Goal: Task Accomplishment & Management: Complete application form

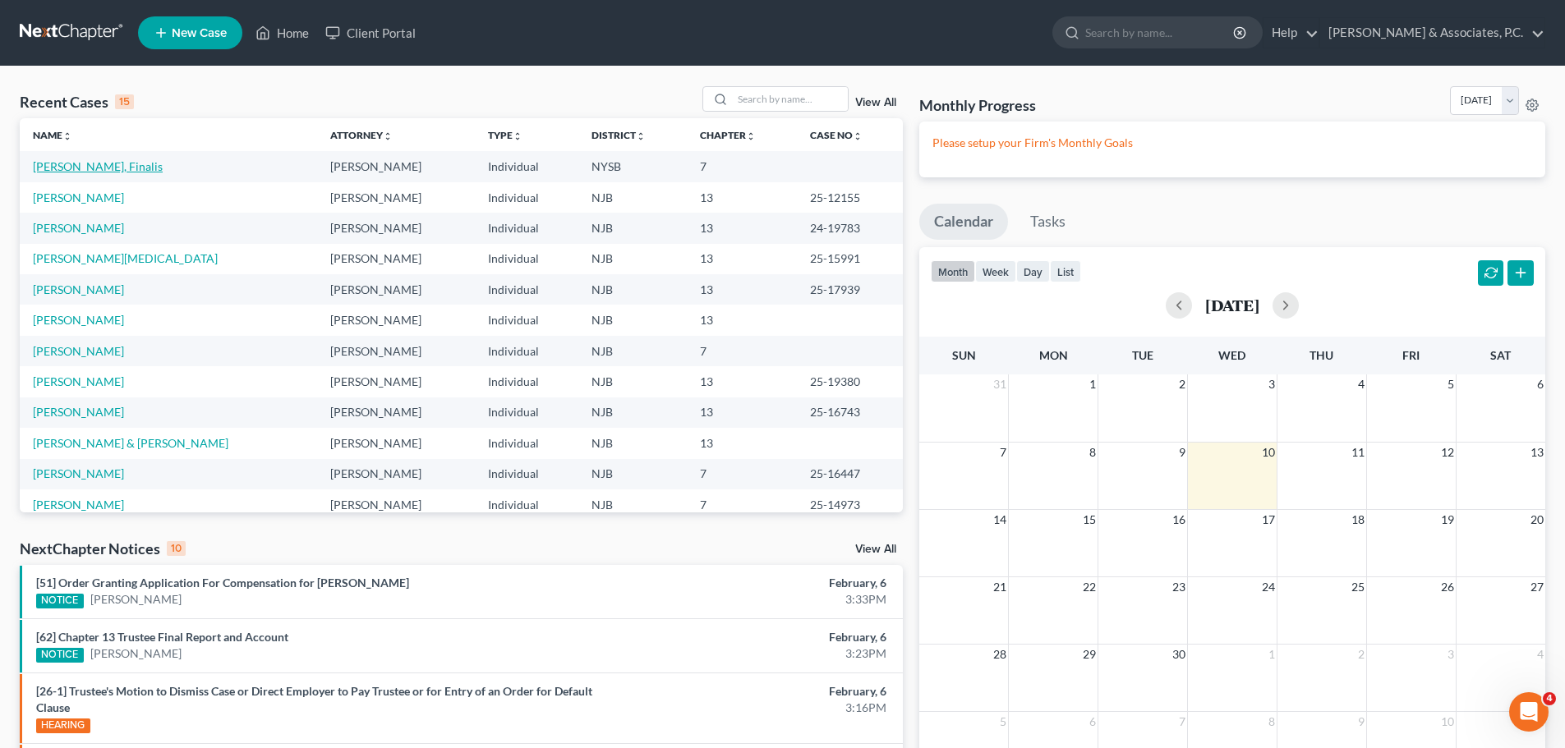
click at [88, 165] on link "[PERSON_NAME], Finalis" at bounding box center [98, 166] width 130 height 14
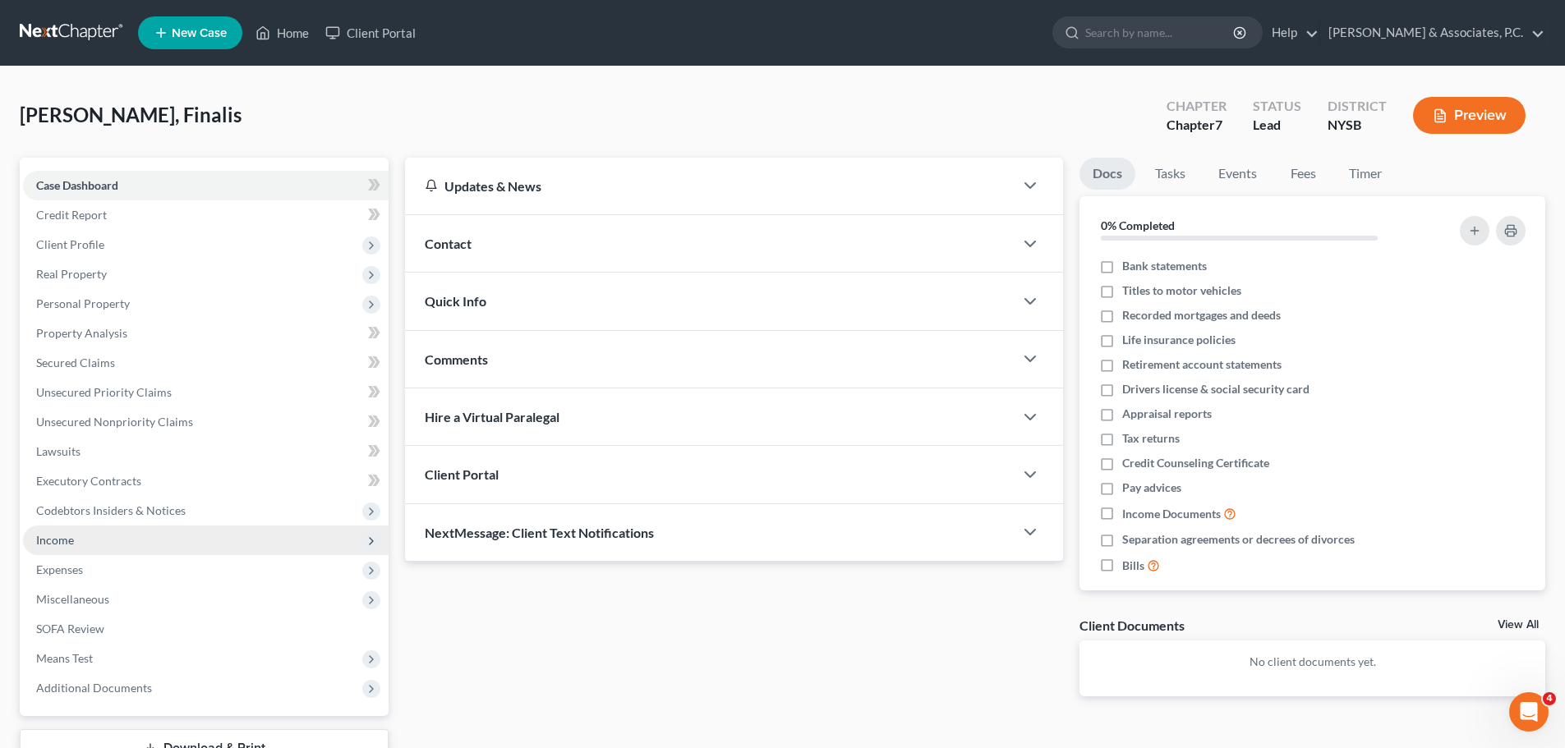
click at [67, 539] on span "Income" at bounding box center [55, 540] width 38 height 14
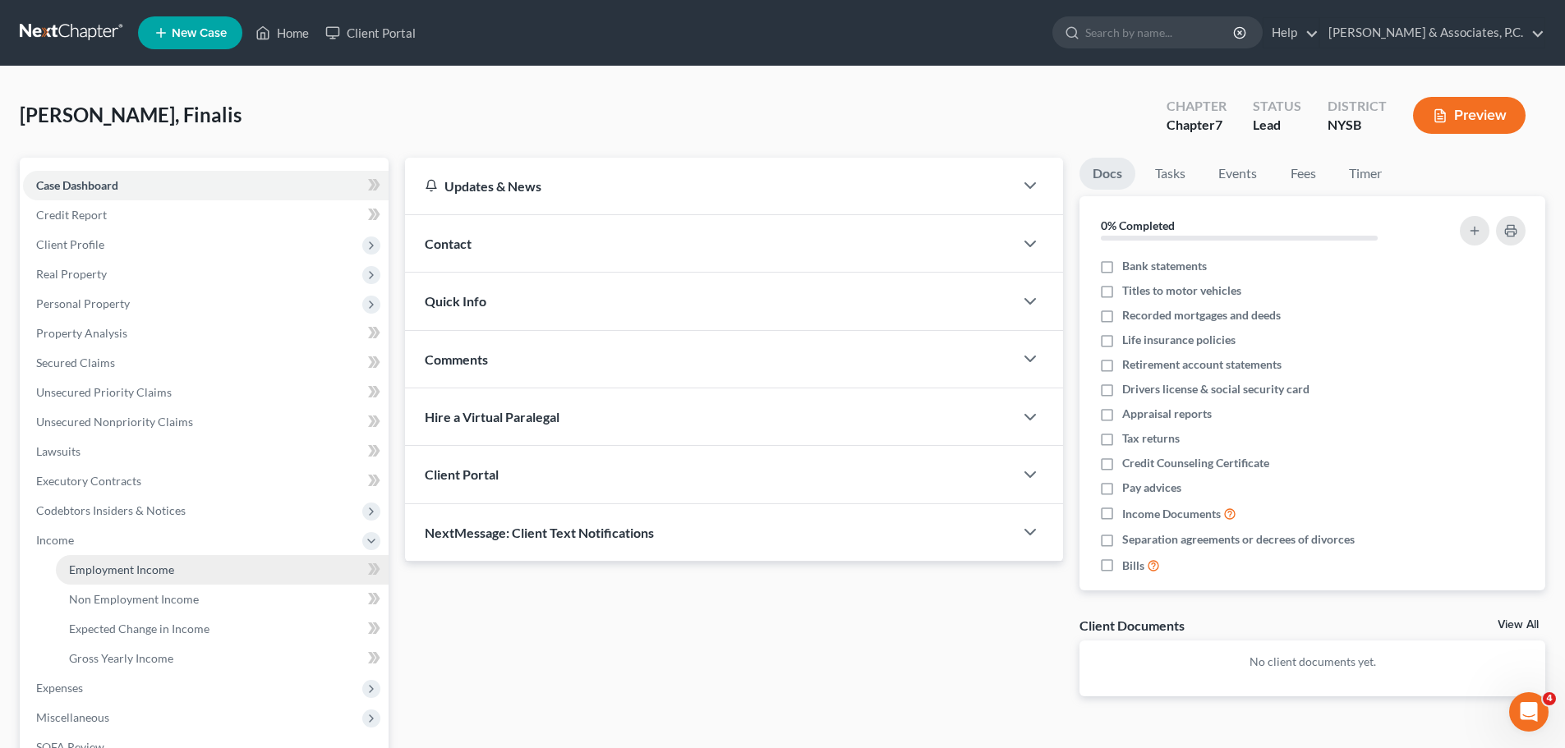
click at [120, 574] on span "Employment Income" at bounding box center [121, 570] width 105 height 14
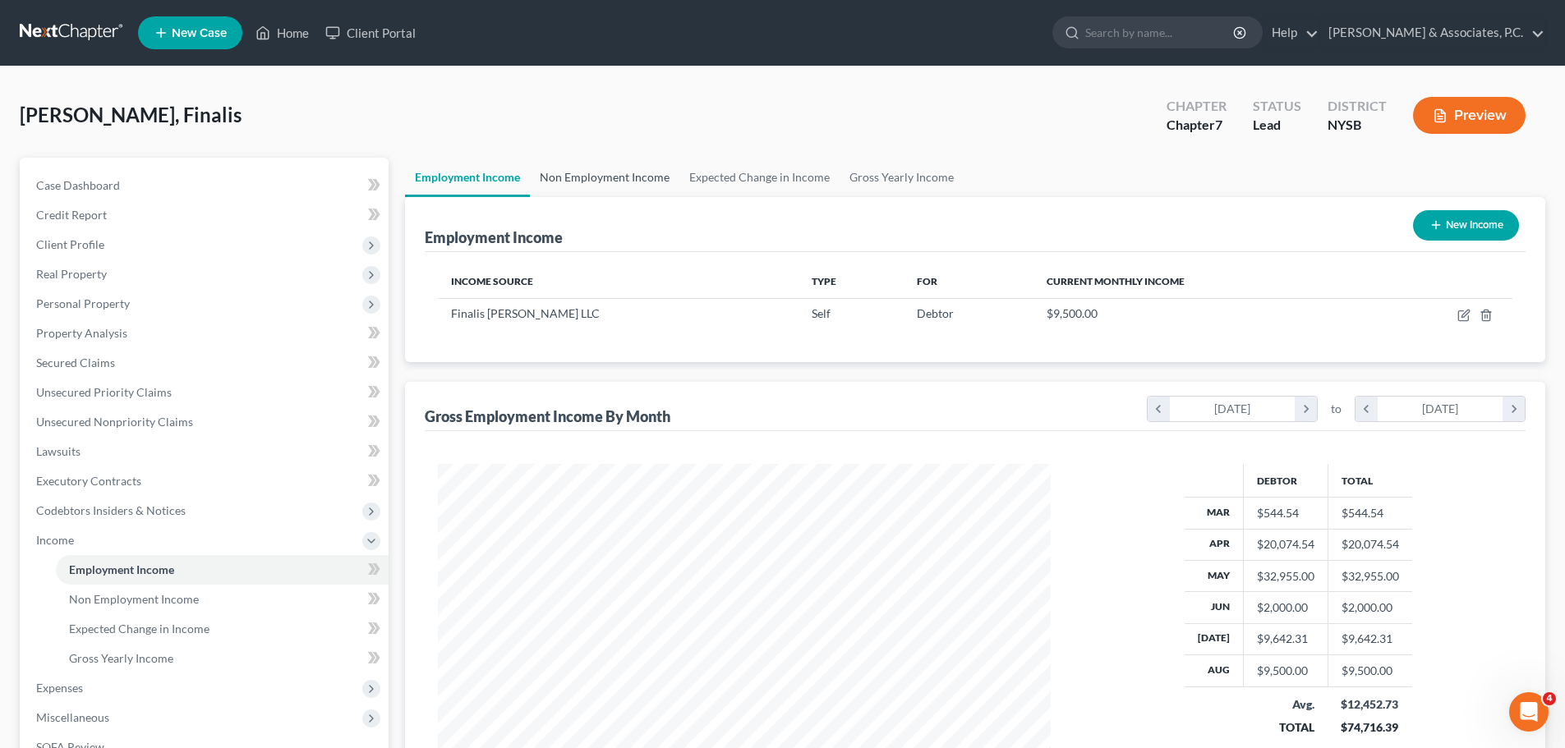
click at [588, 167] on link "Non Employment Income" at bounding box center [604, 177] width 149 height 39
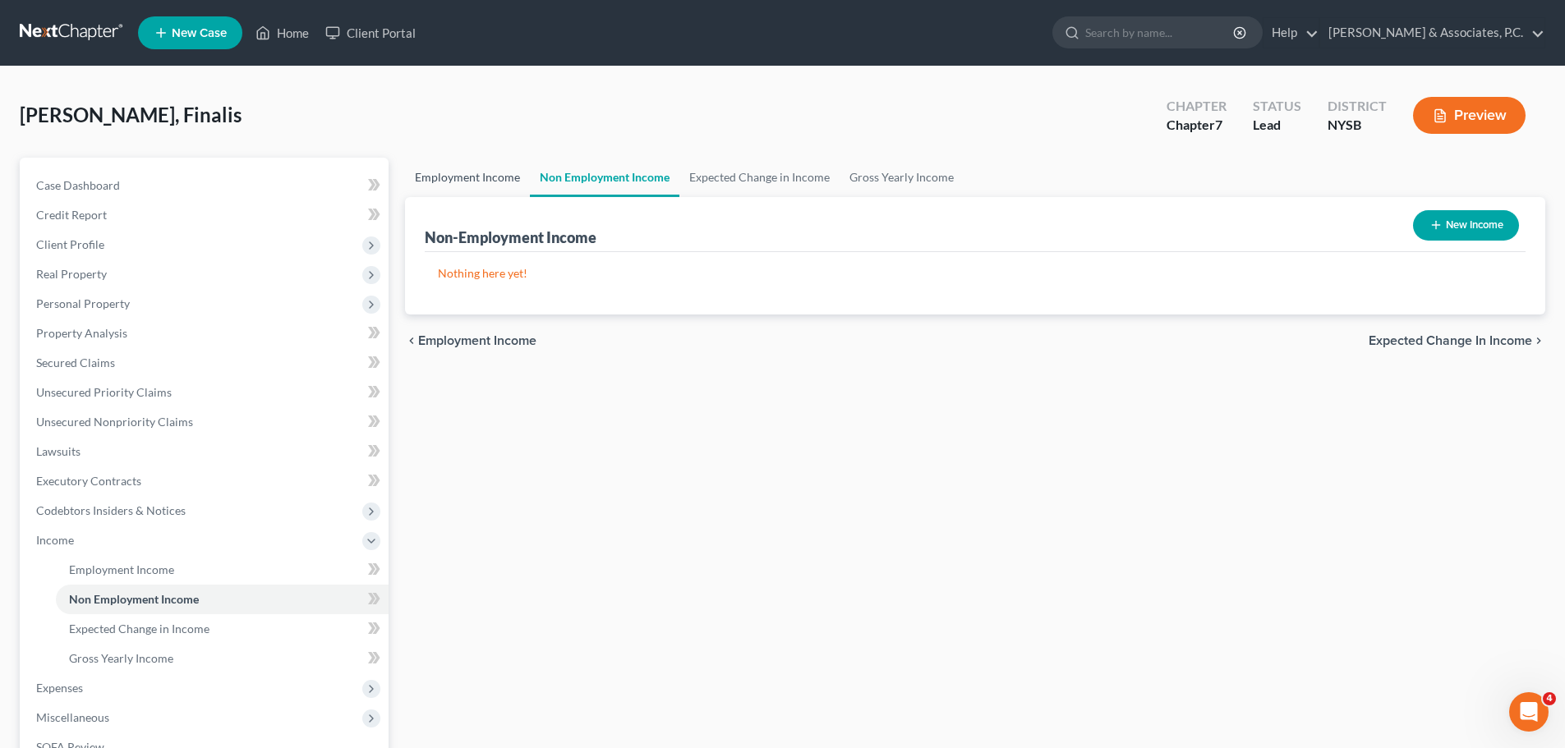
drag, startPoint x: 476, startPoint y: 181, endPoint x: 503, endPoint y: 177, distance: 26.5
click at [476, 182] on link "Employment Income" at bounding box center [467, 177] width 125 height 39
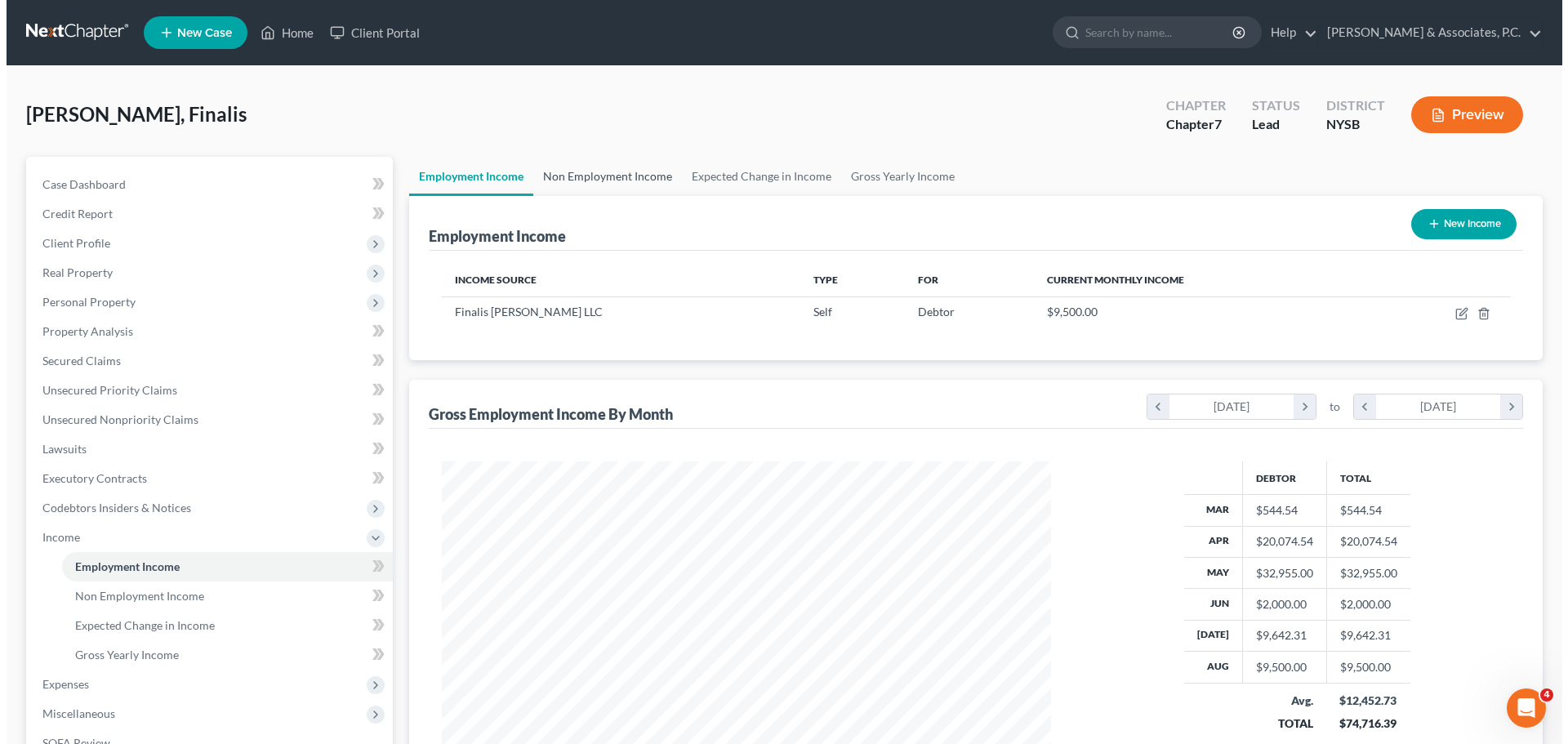
scroll to position [304, 642]
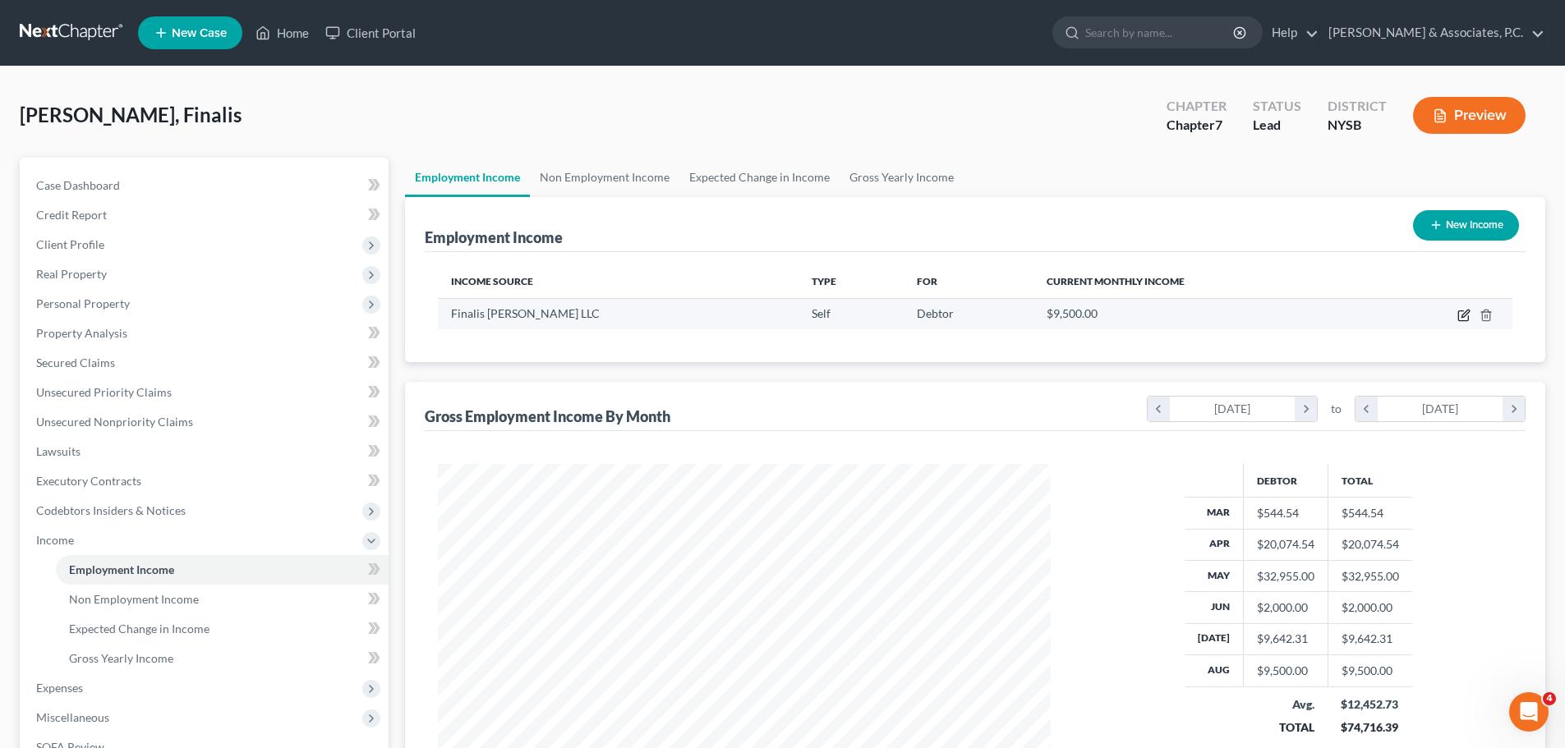
click at [1462, 313] on icon "button" at bounding box center [1463, 315] width 13 height 13
select select "1"
select select "35"
select select "0"
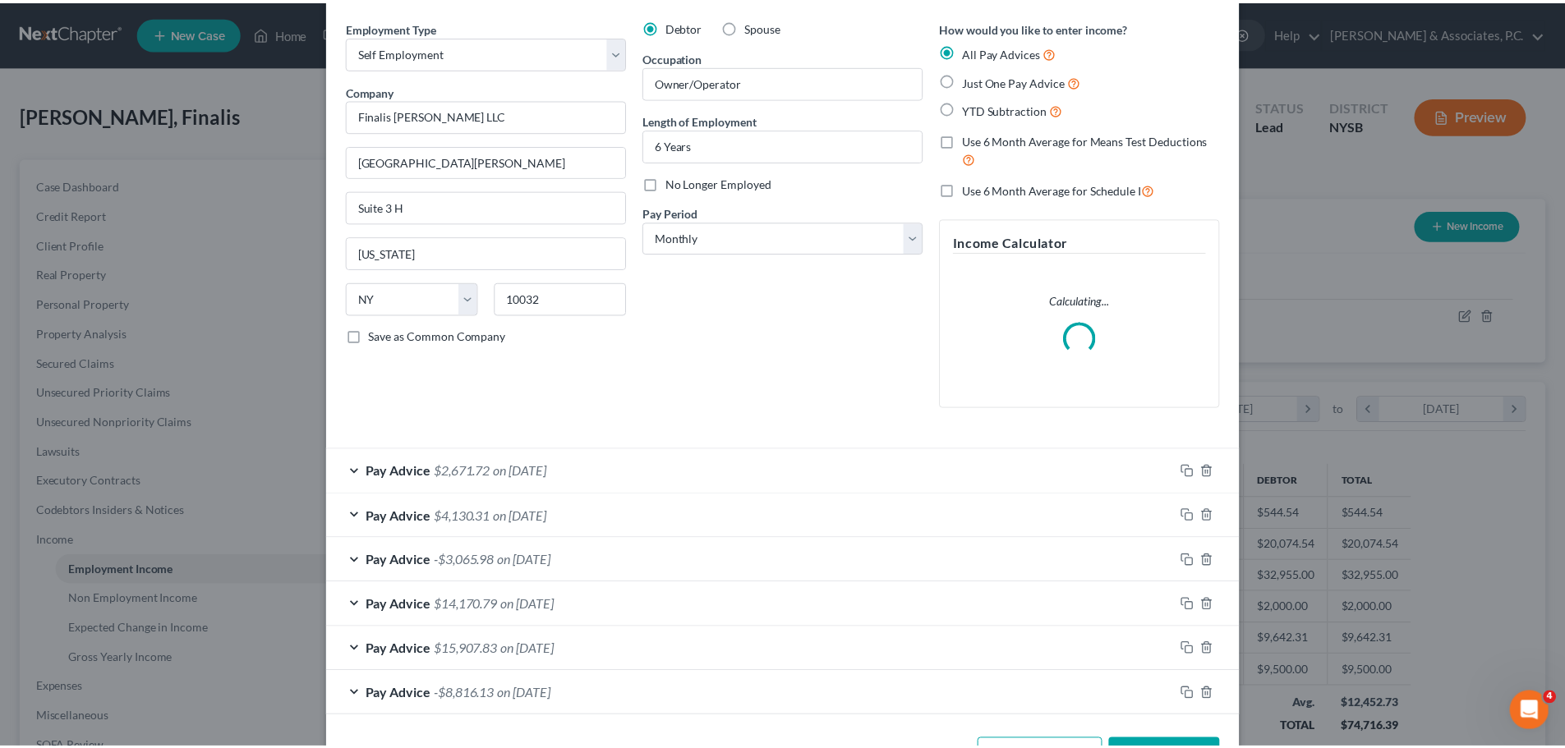
scroll to position [116, 0]
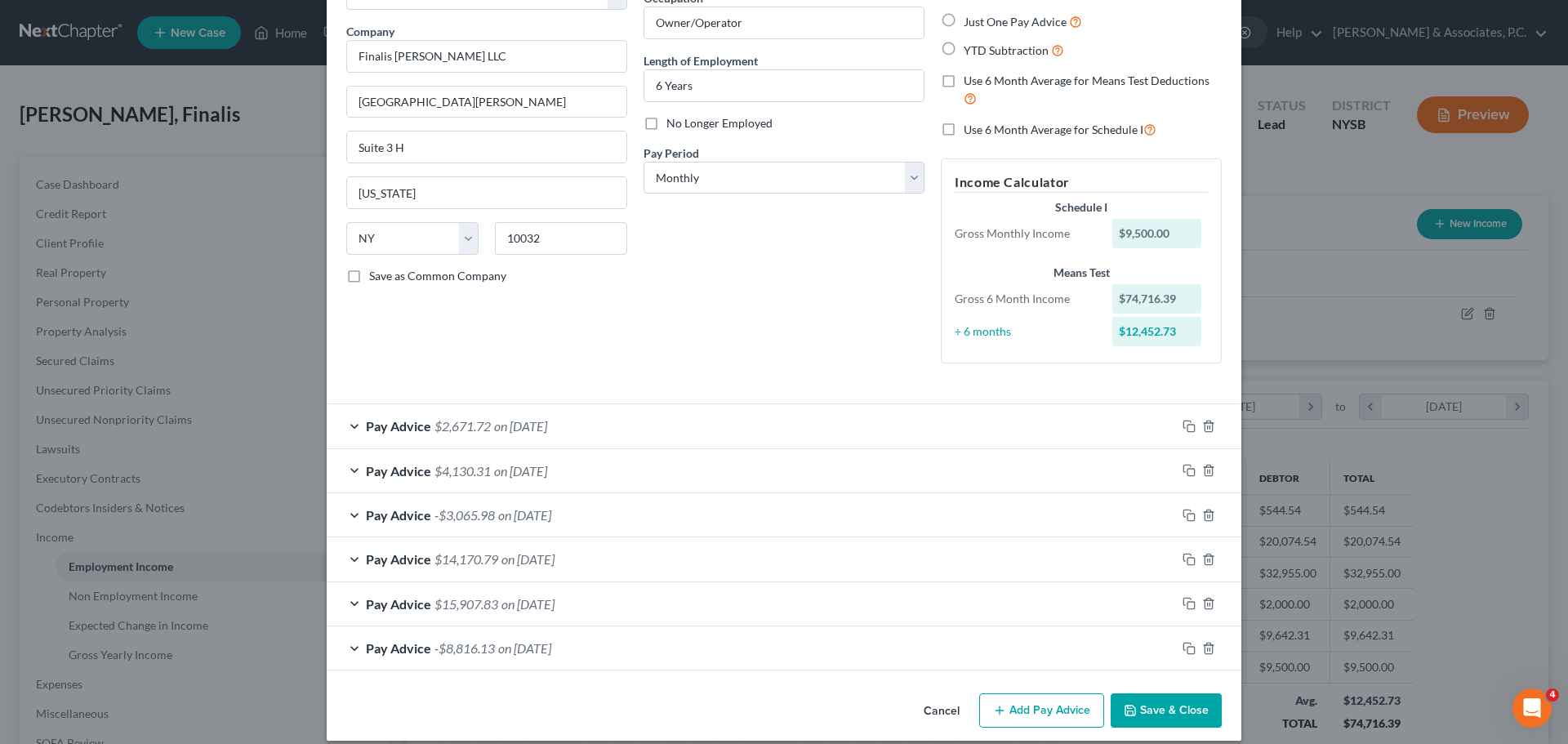
click at [1186, 705] on button "Save & Close" at bounding box center [1166, 710] width 111 height 34
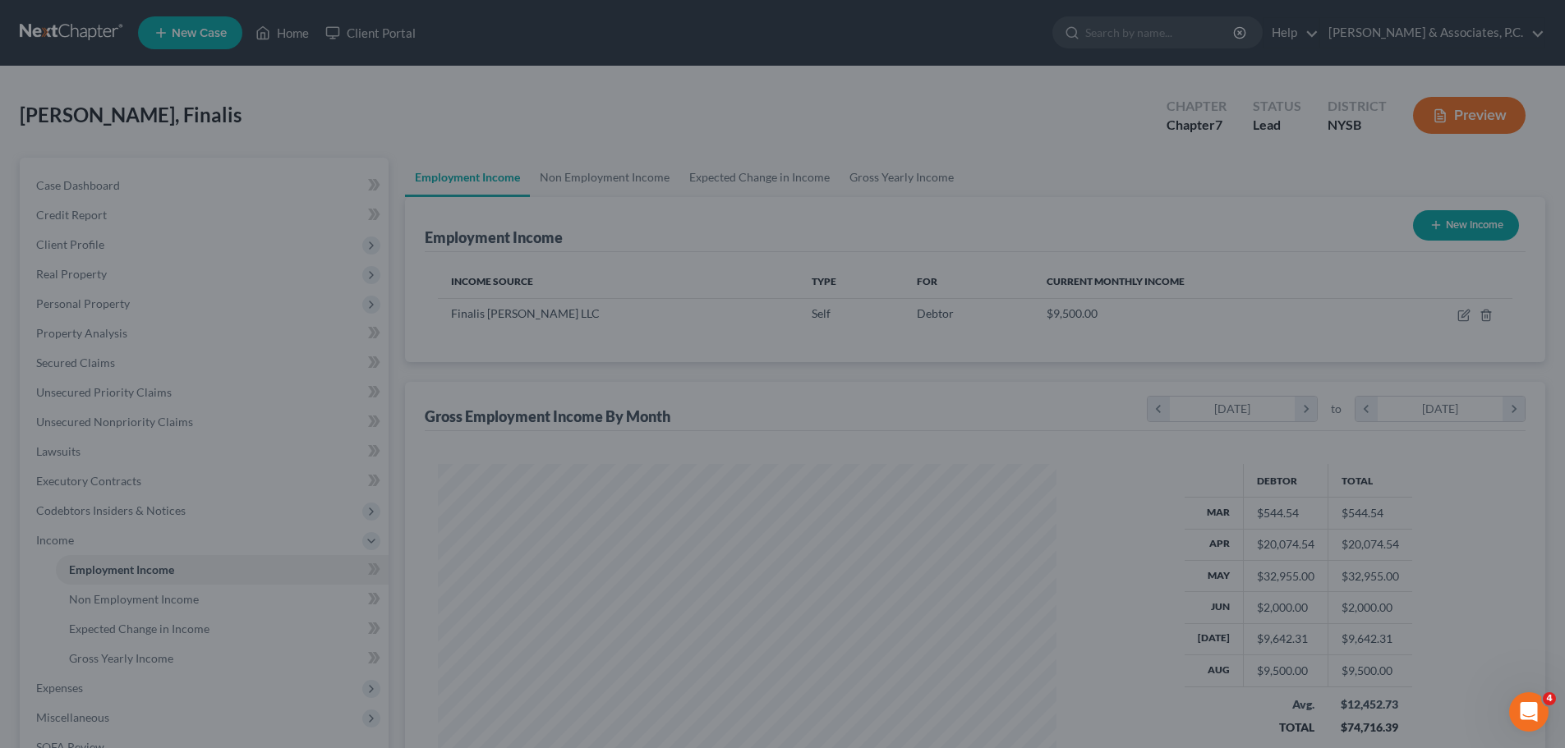
scroll to position [821085, 820746]
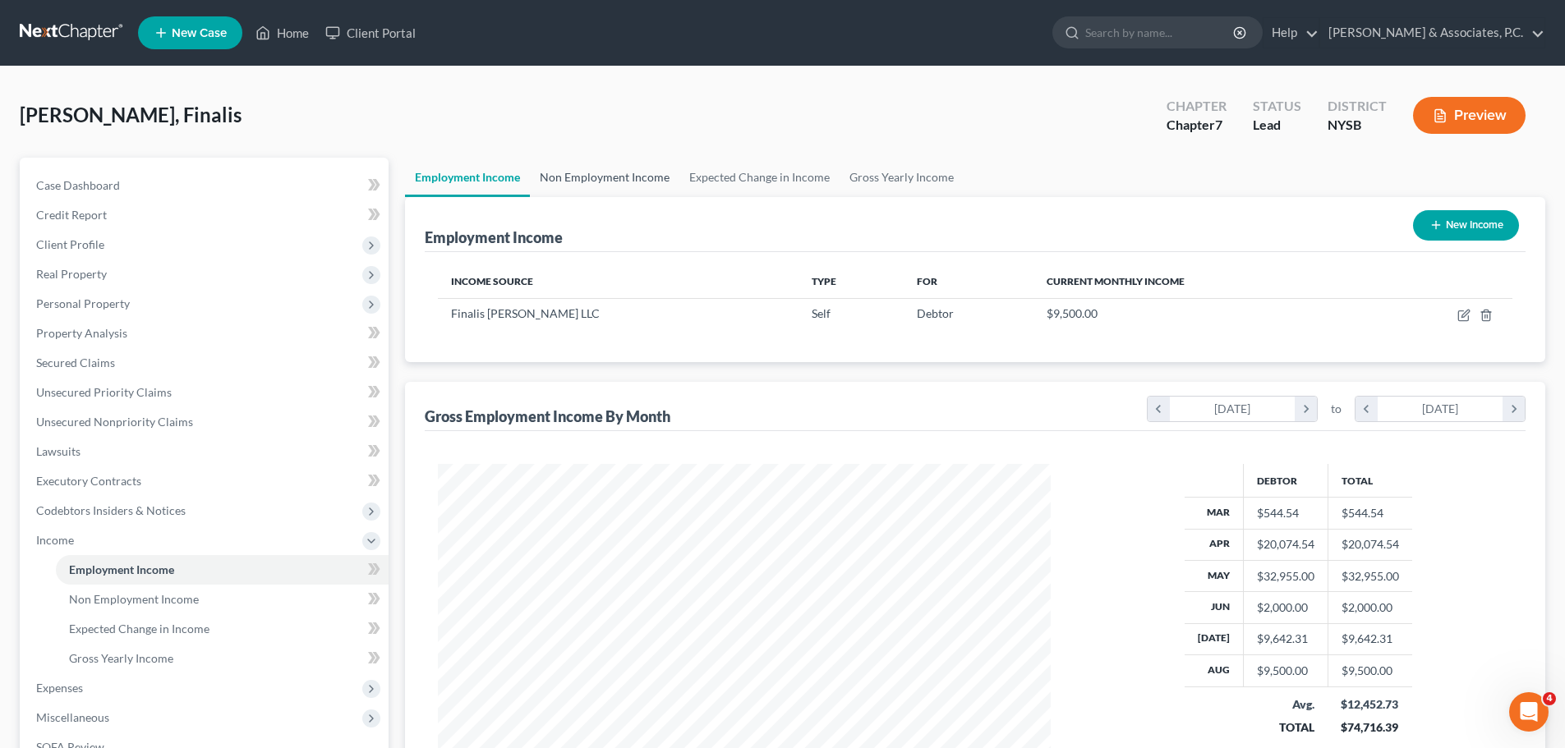
drag, startPoint x: 614, startPoint y: 172, endPoint x: 617, endPoint y: 181, distance: 9.6
click at [614, 172] on link "Non Employment Income" at bounding box center [604, 177] width 149 height 39
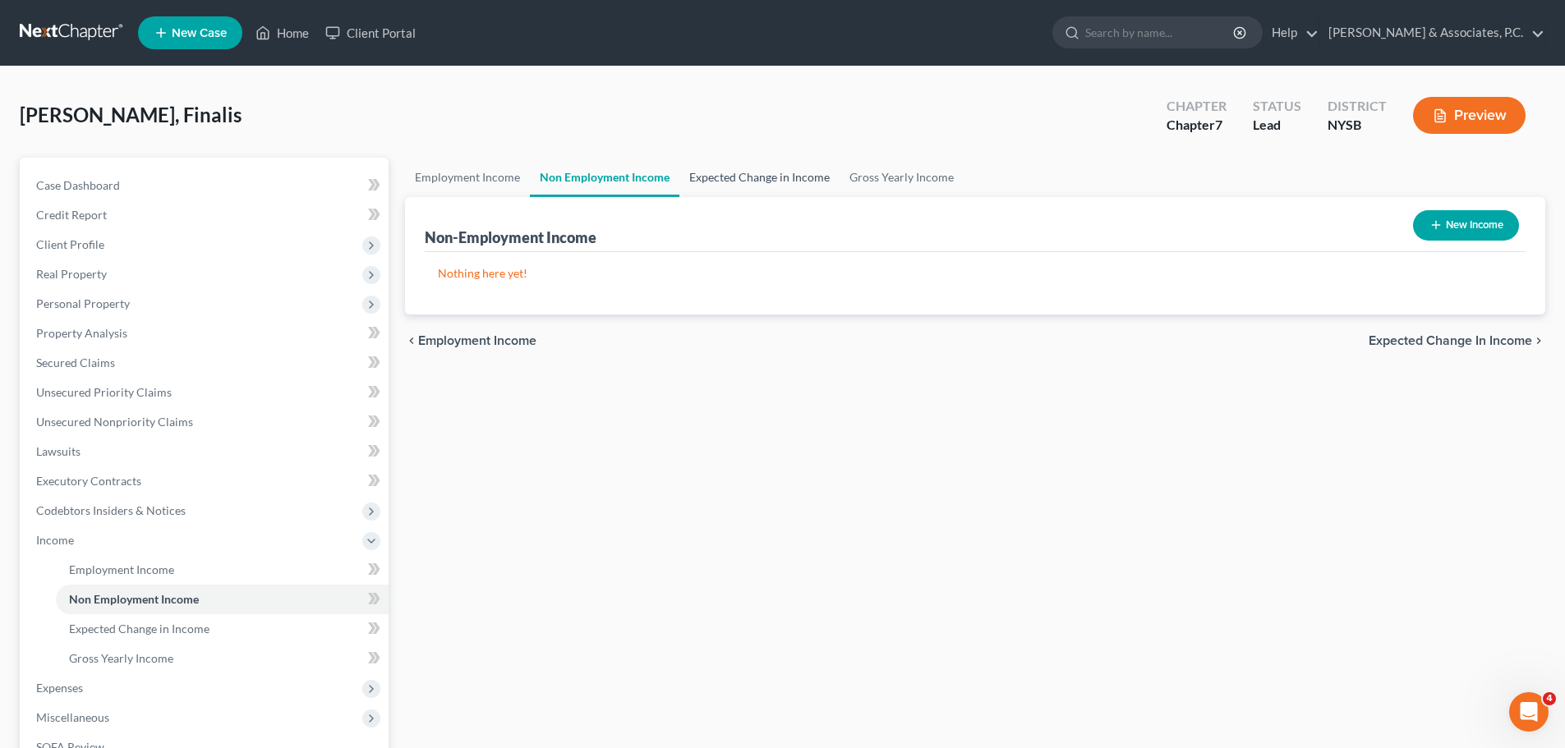
click at [775, 183] on link "Expected Change in Income" at bounding box center [759, 177] width 160 height 39
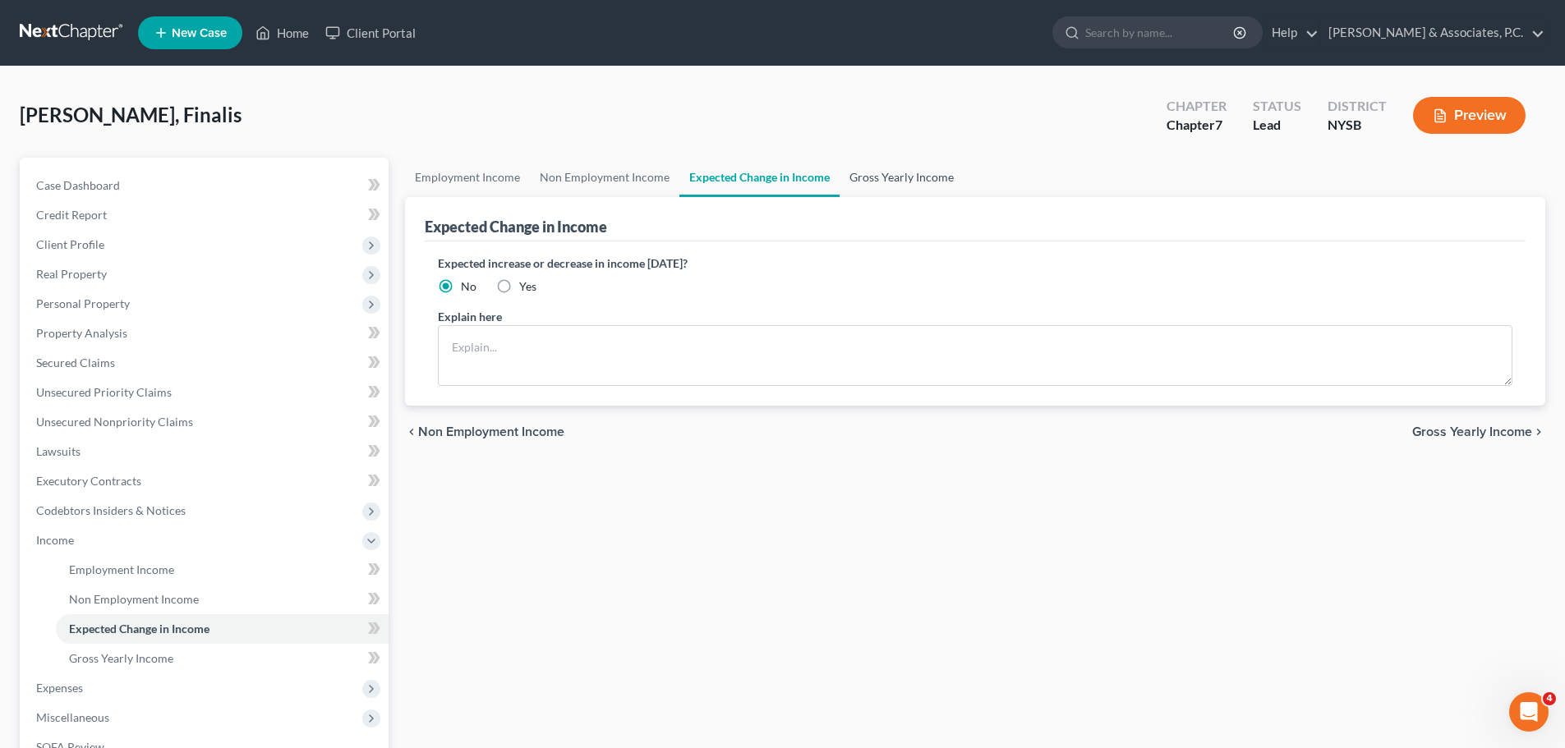
click at [890, 175] on link "Gross Yearly Income" at bounding box center [901, 177] width 124 height 39
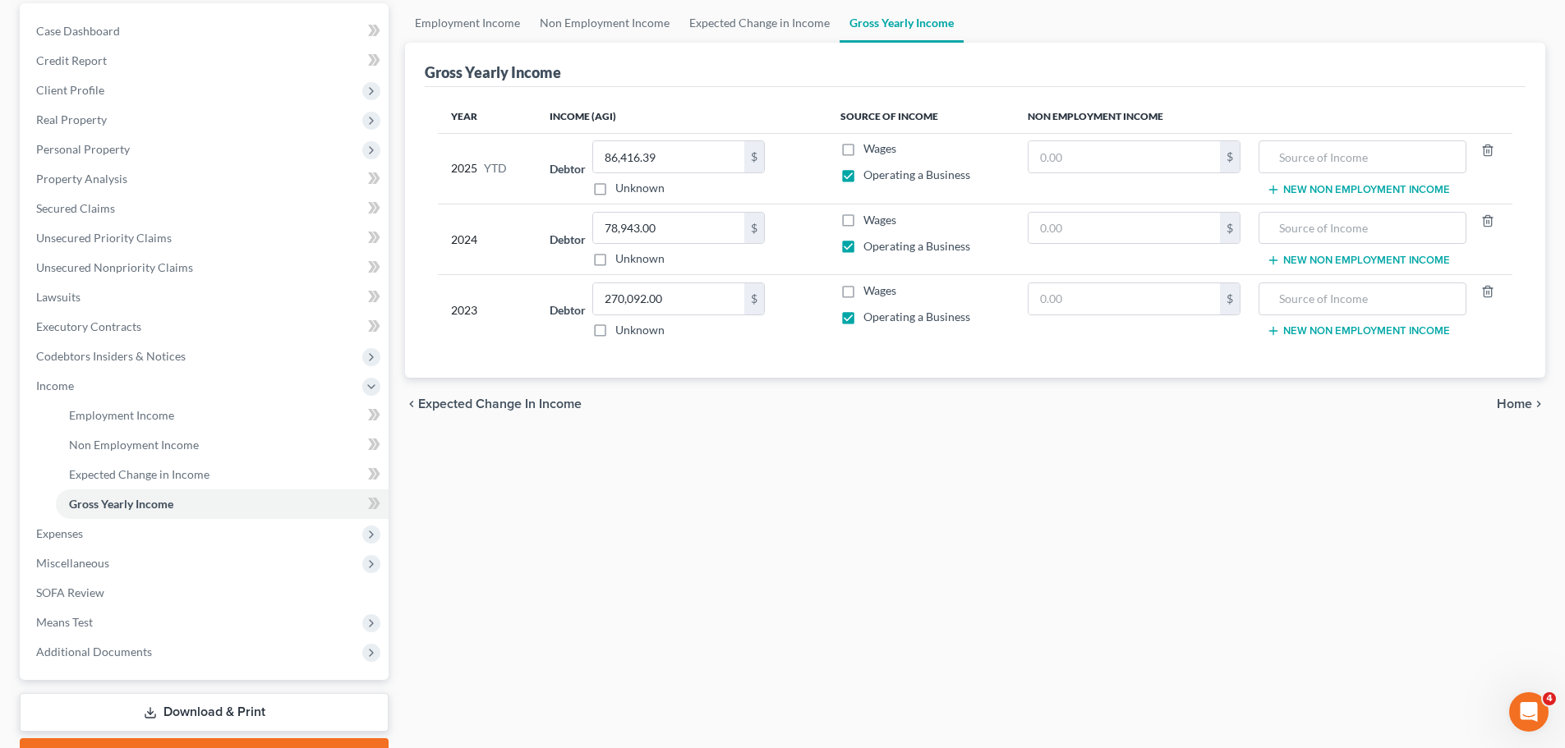
scroll to position [243, 0]
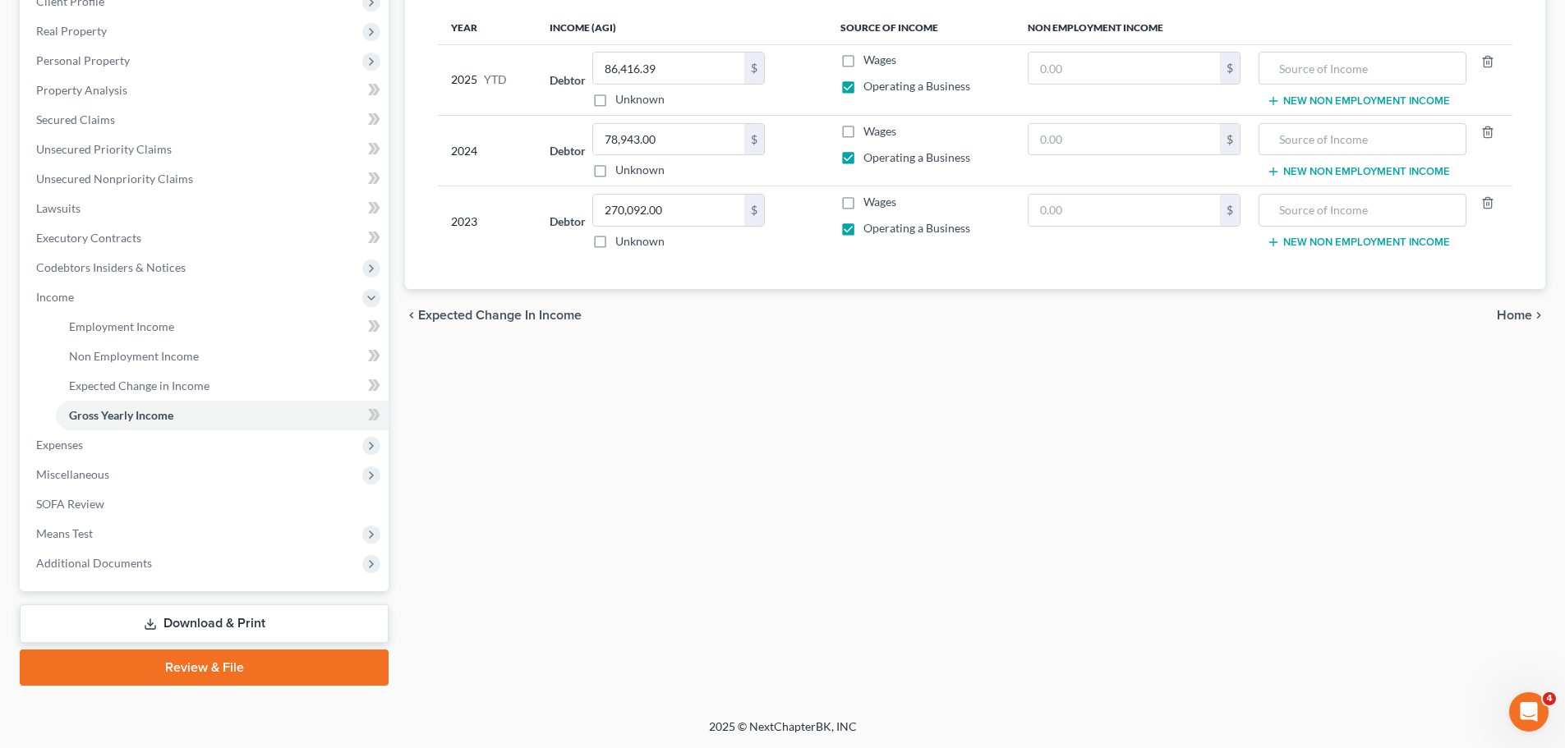
click at [1512, 312] on span "Home" at bounding box center [1514, 315] width 35 height 13
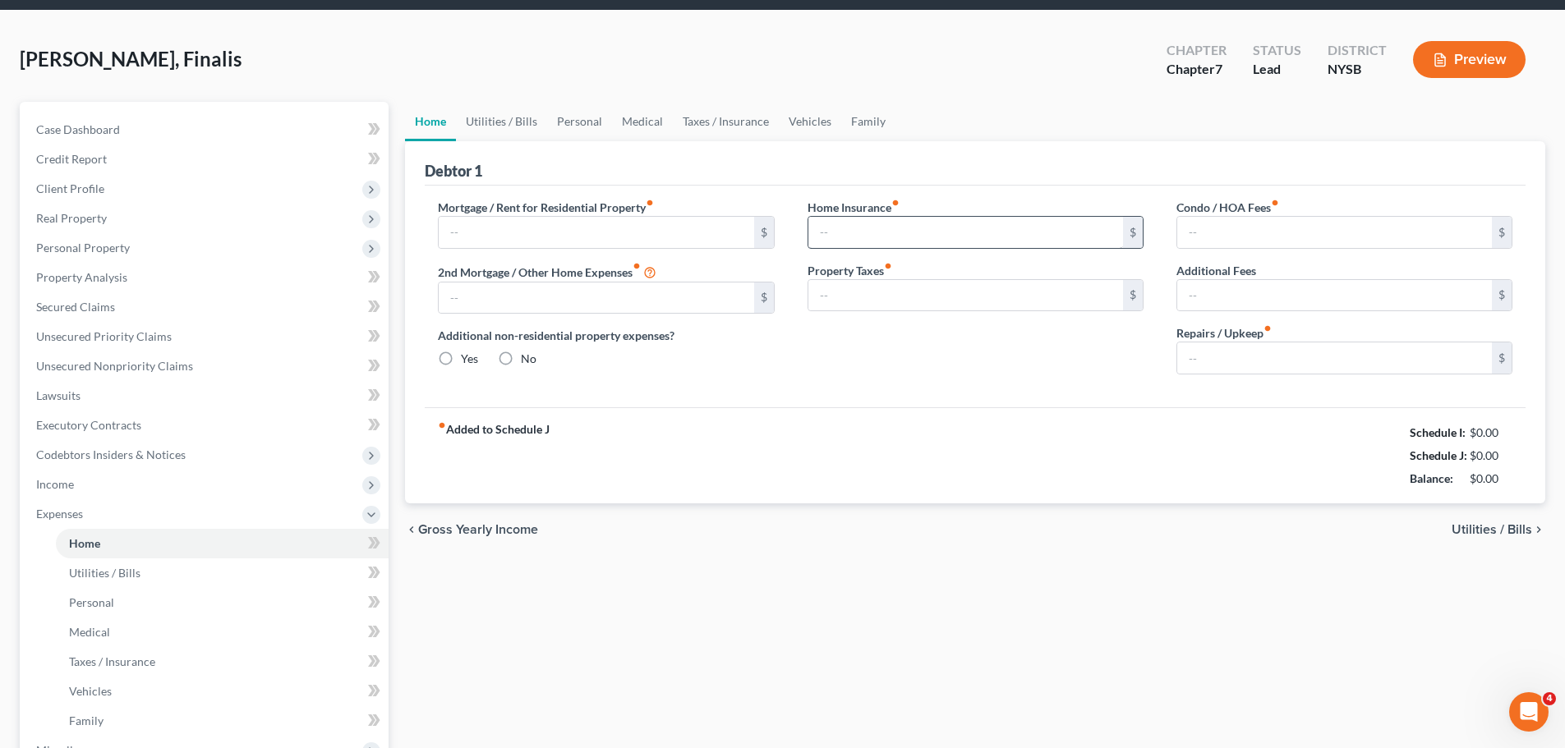
type input "250.00"
type input "0.00"
radio input "true"
type input "0.00"
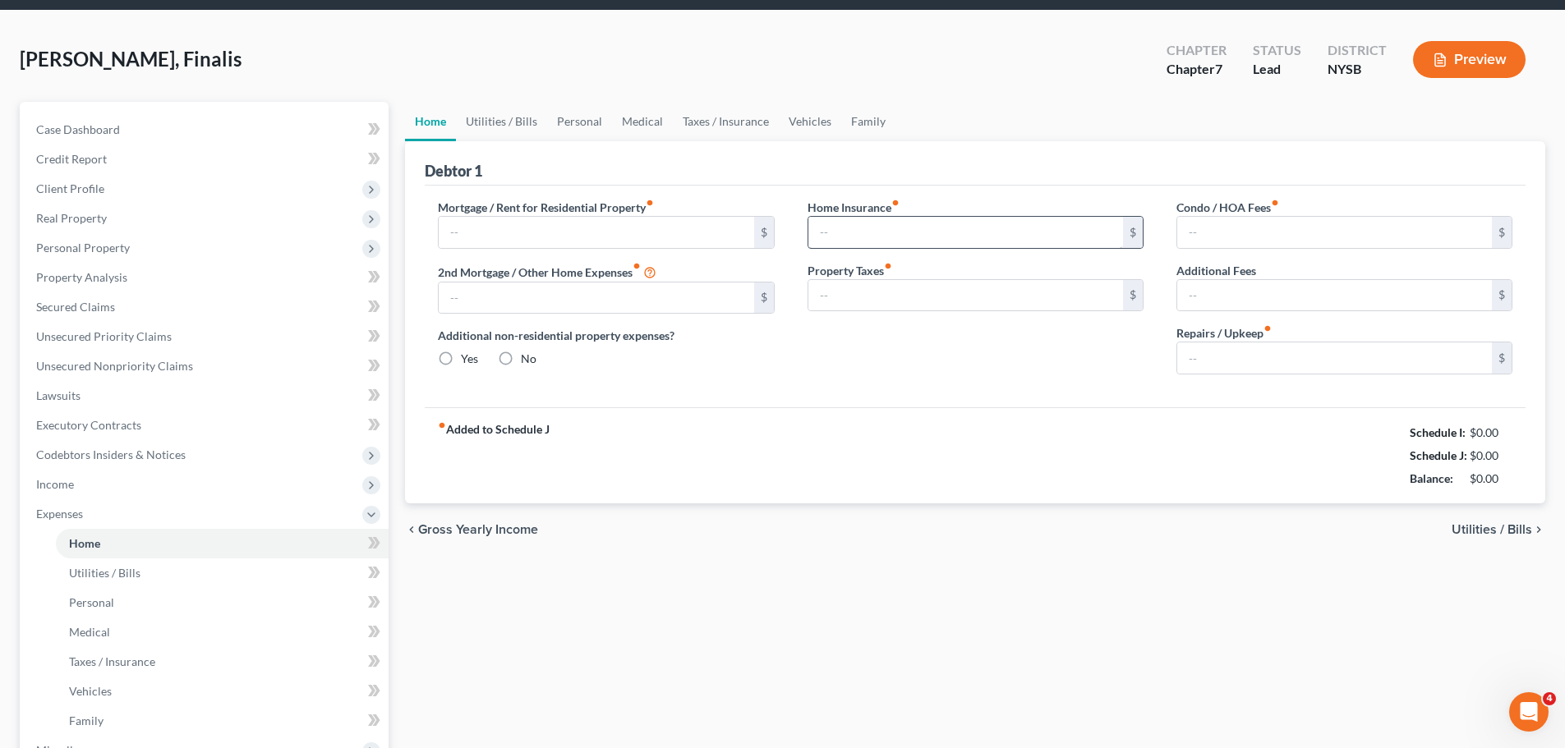
type input "0.00"
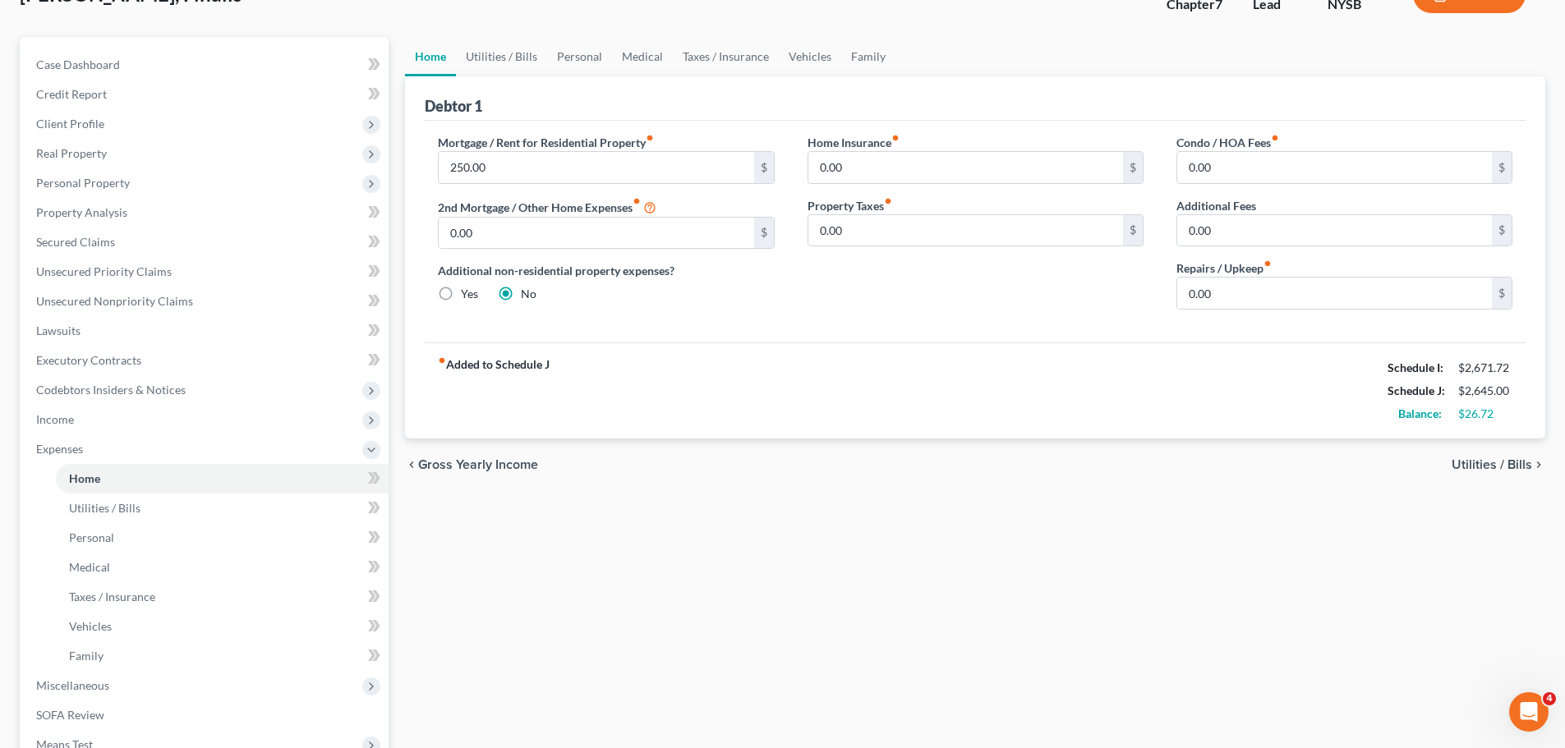
scroll to position [329, 0]
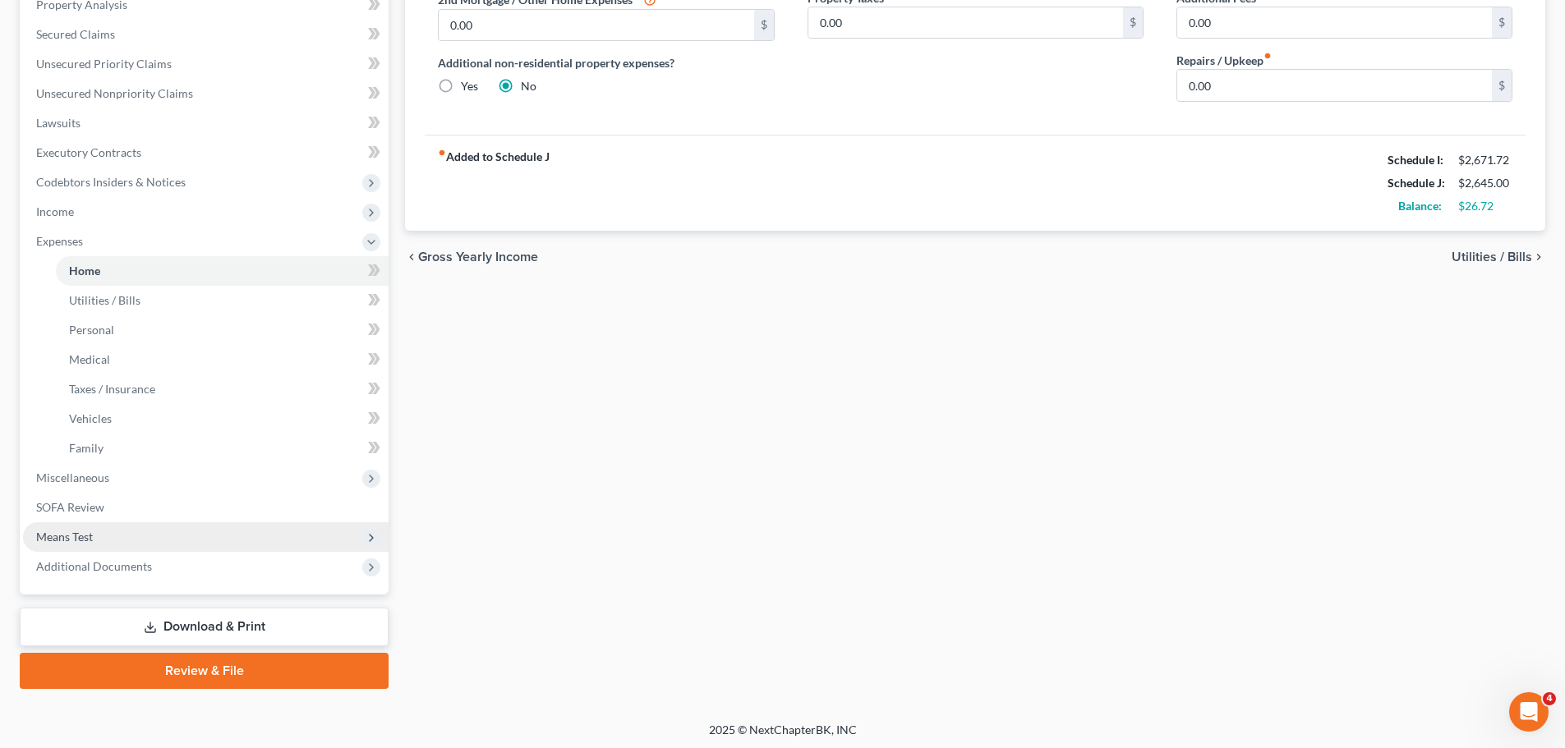
click at [63, 538] on span "Means Test" at bounding box center [64, 537] width 57 height 14
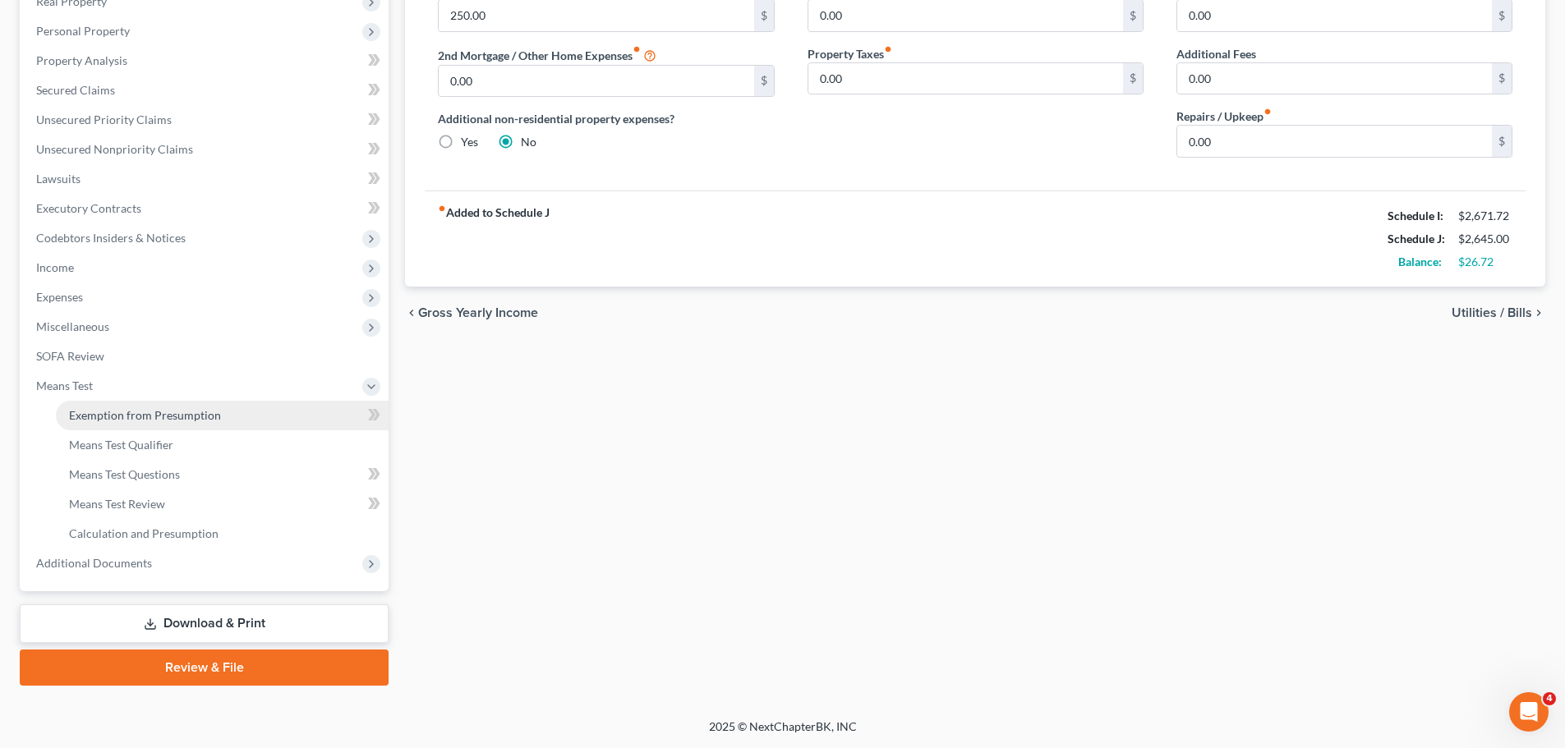
click at [145, 421] on span "Exemption from Presumption" at bounding box center [145, 415] width 152 height 14
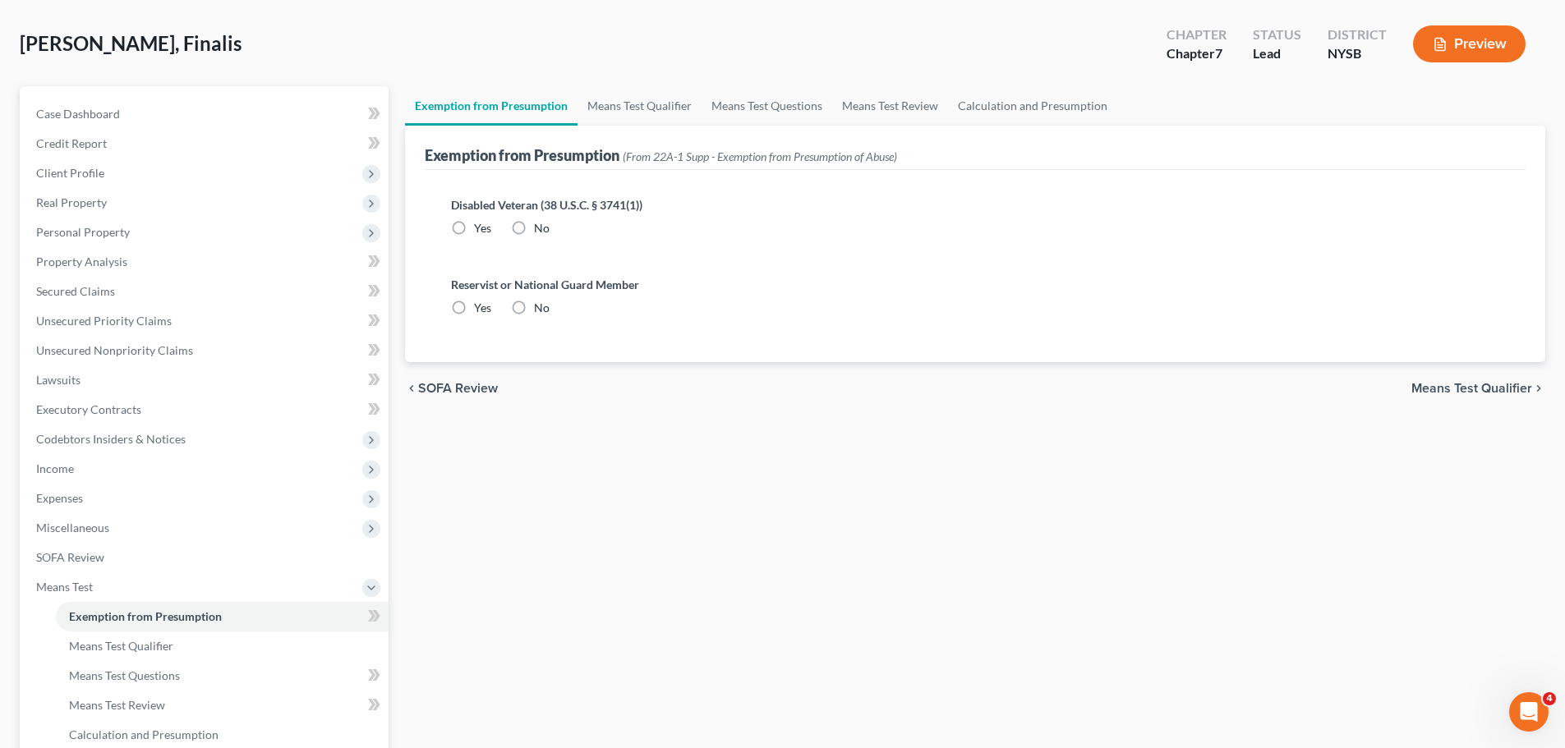
radio input "true"
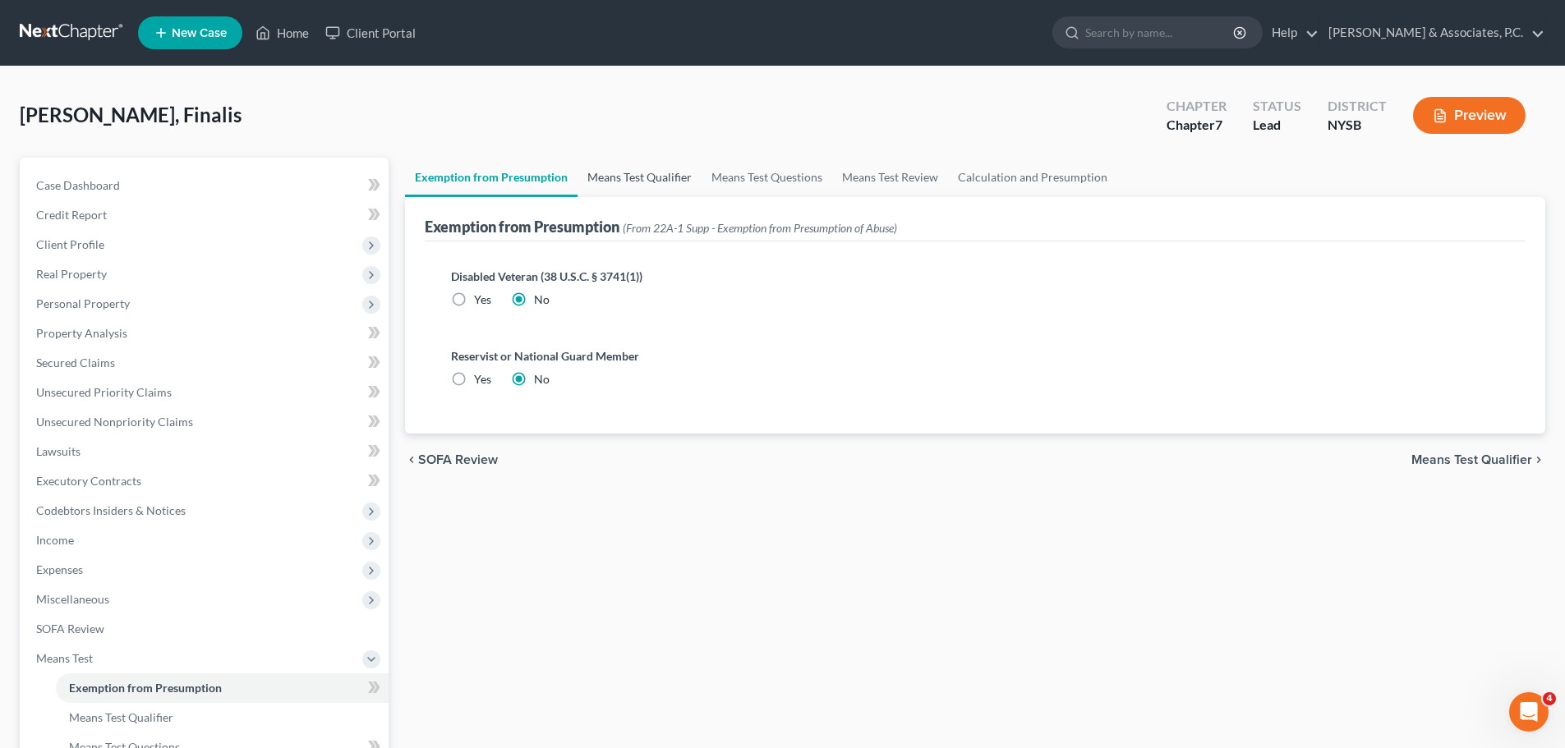
click at [669, 174] on link "Means Test Qualifier" at bounding box center [639, 177] width 124 height 39
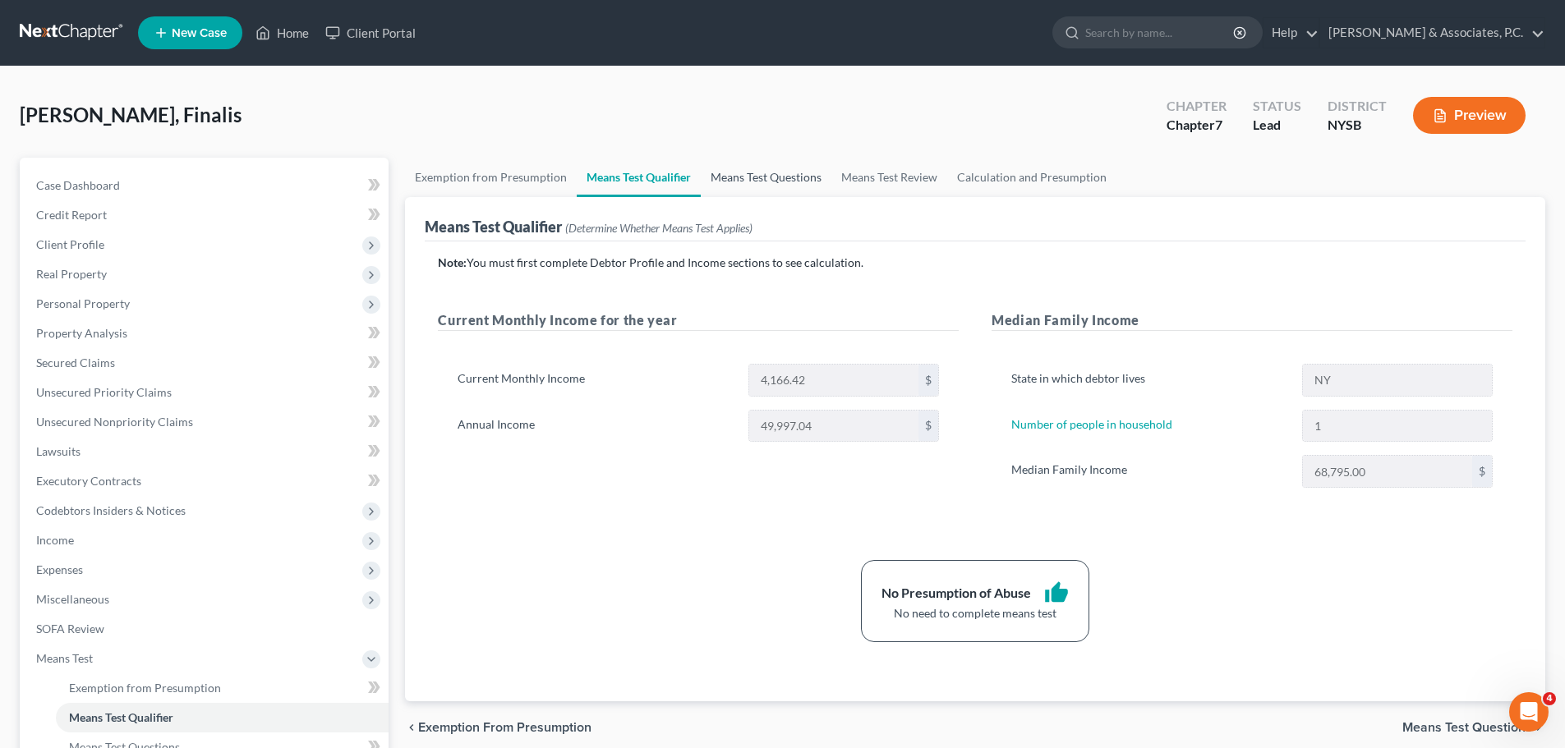
click at [754, 182] on link "Means Test Questions" at bounding box center [766, 177] width 131 height 39
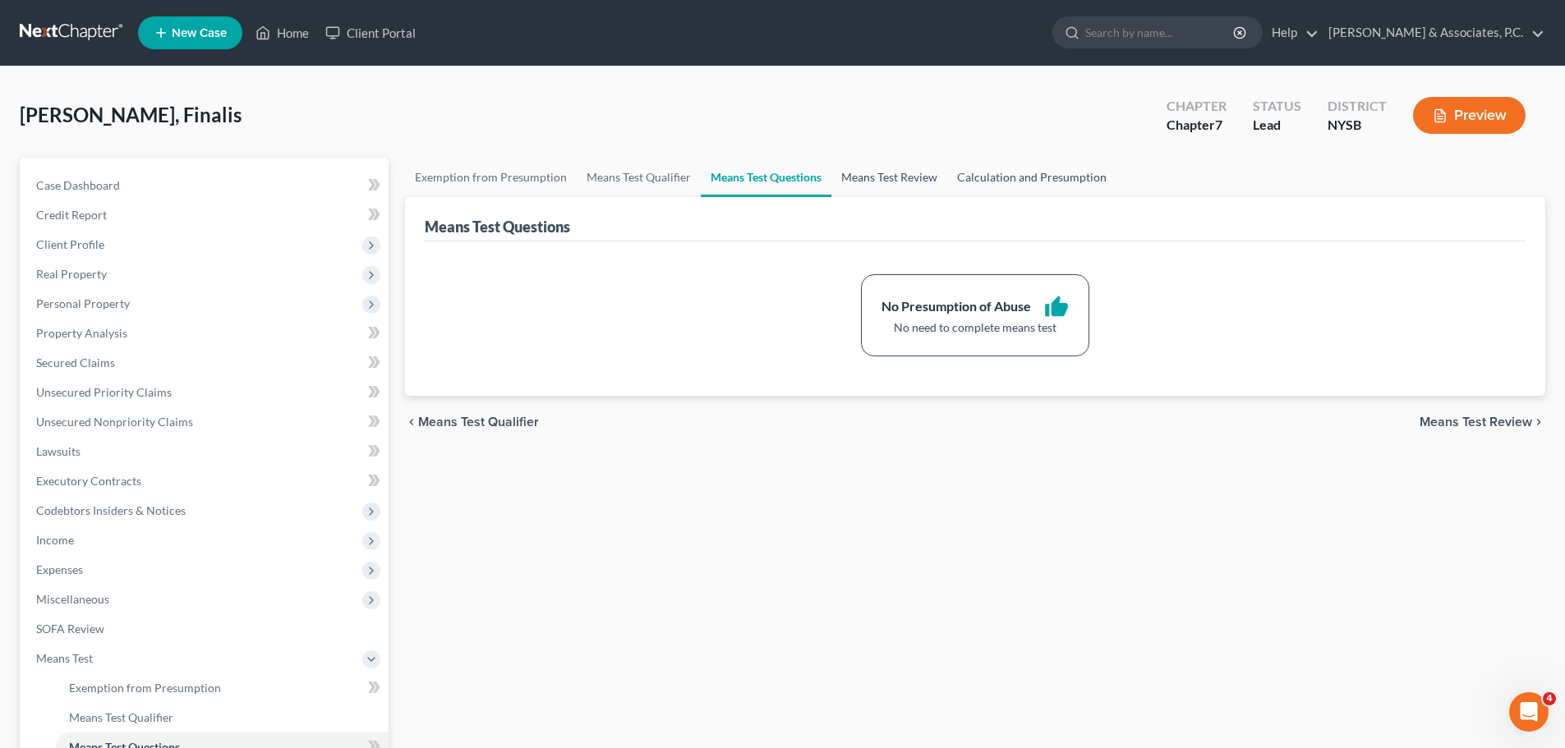
drag, startPoint x: 862, startPoint y: 177, endPoint x: 989, endPoint y: 167, distance: 127.8
click at [863, 177] on link "Means Test Review" at bounding box center [889, 177] width 116 height 39
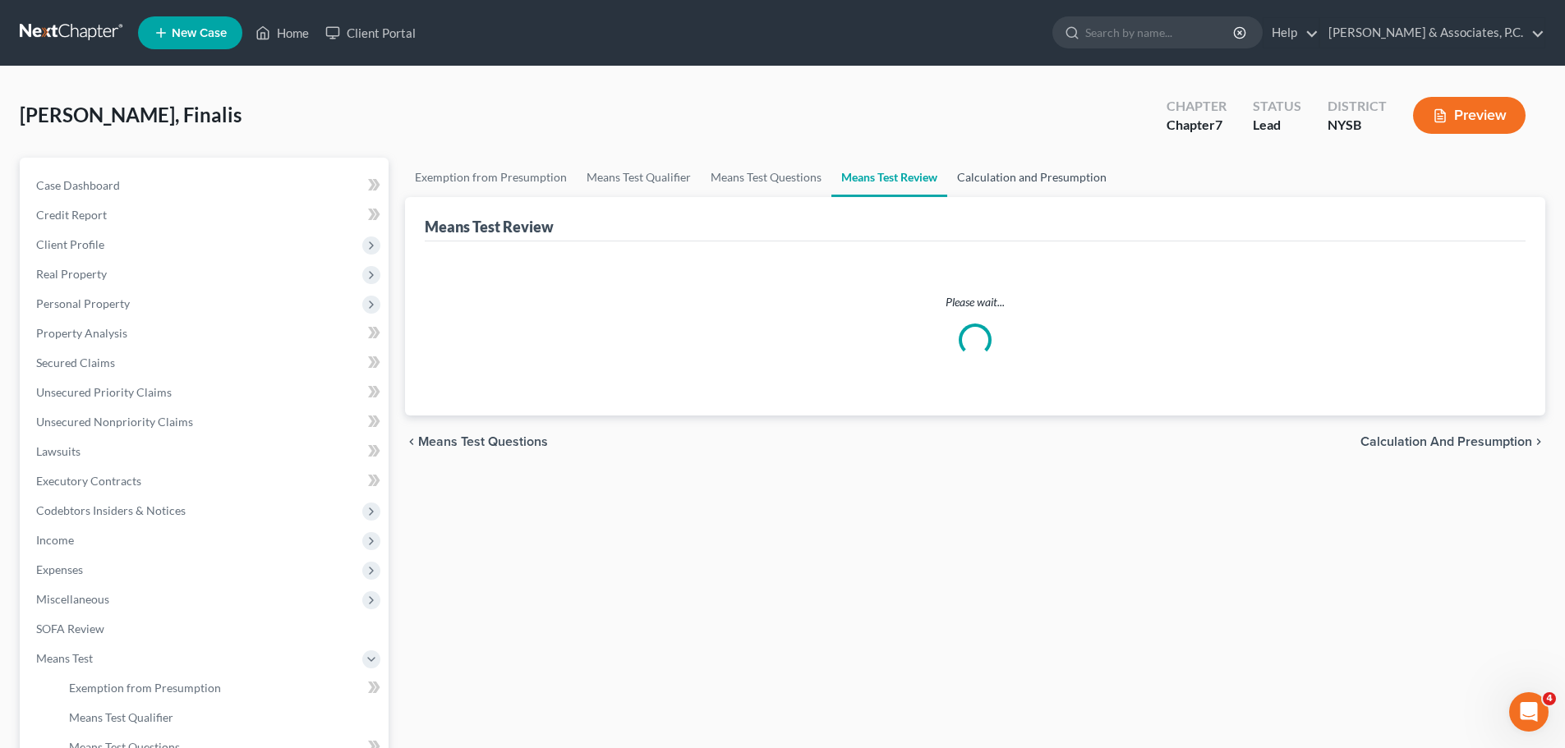
click at [1018, 163] on link "Calculation and Presumption" at bounding box center [1031, 177] width 169 height 39
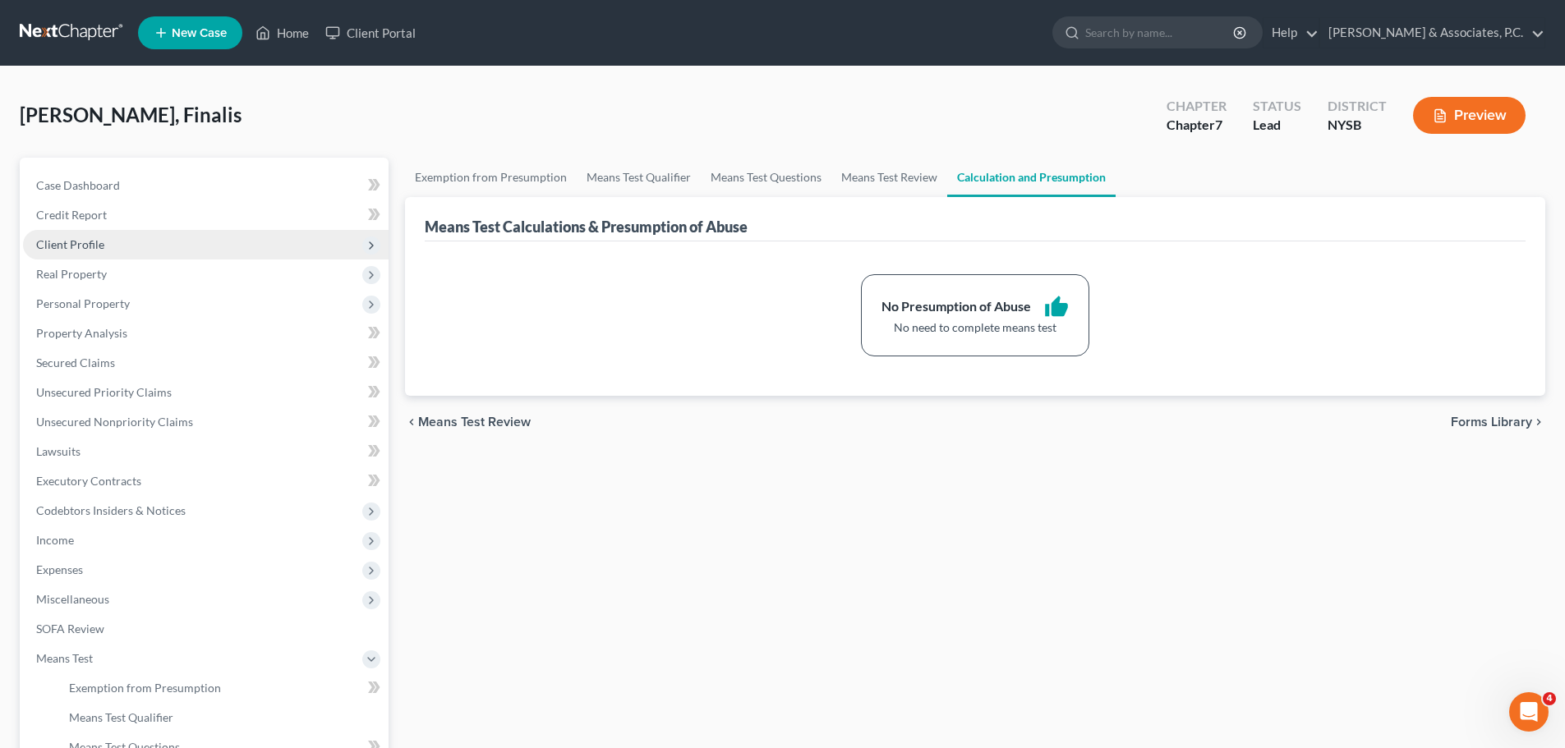
click at [111, 246] on span "Client Profile" at bounding box center [206, 245] width 366 height 30
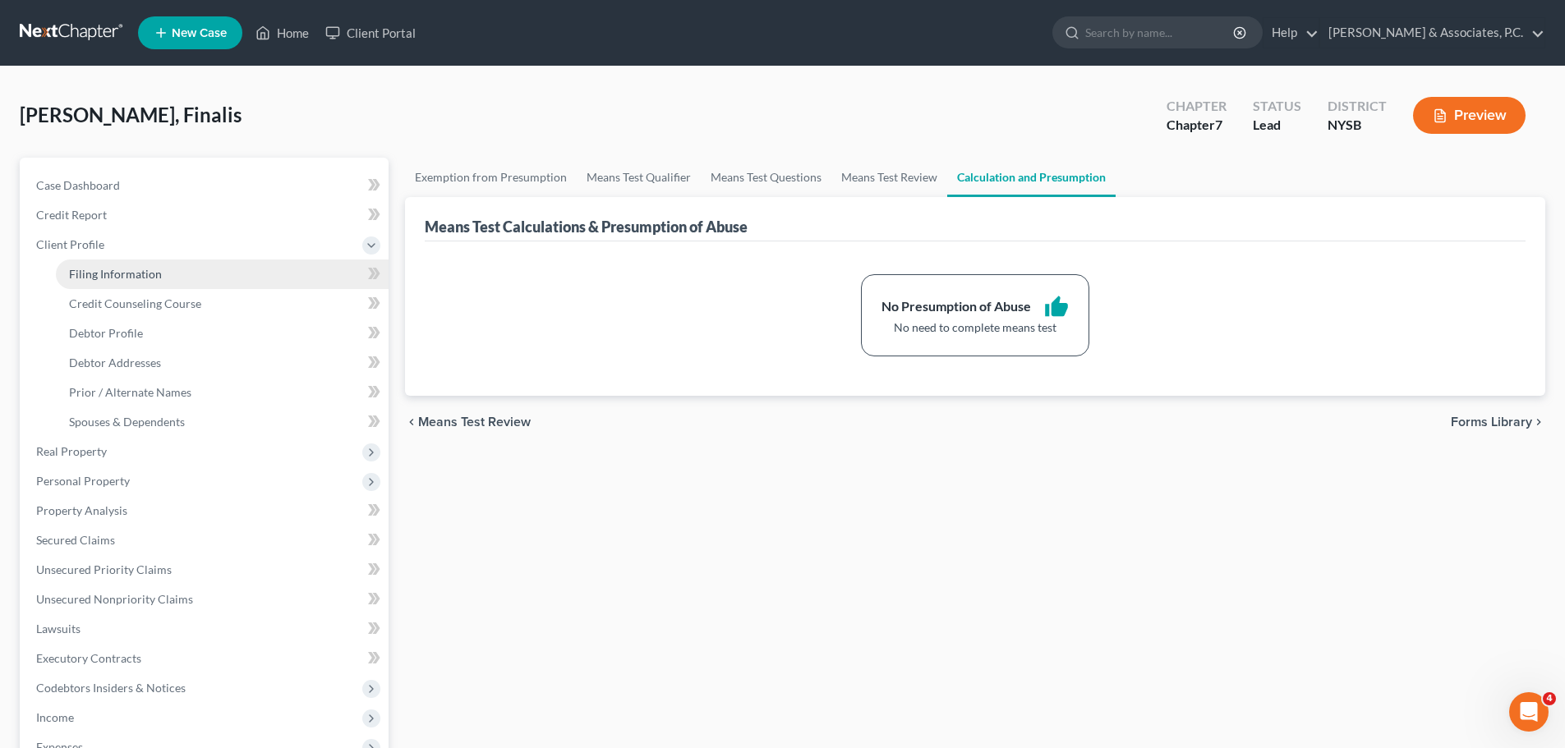
click at [149, 280] on span "Filing Information" at bounding box center [115, 274] width 93 height 14
select select "1"
select select "0"
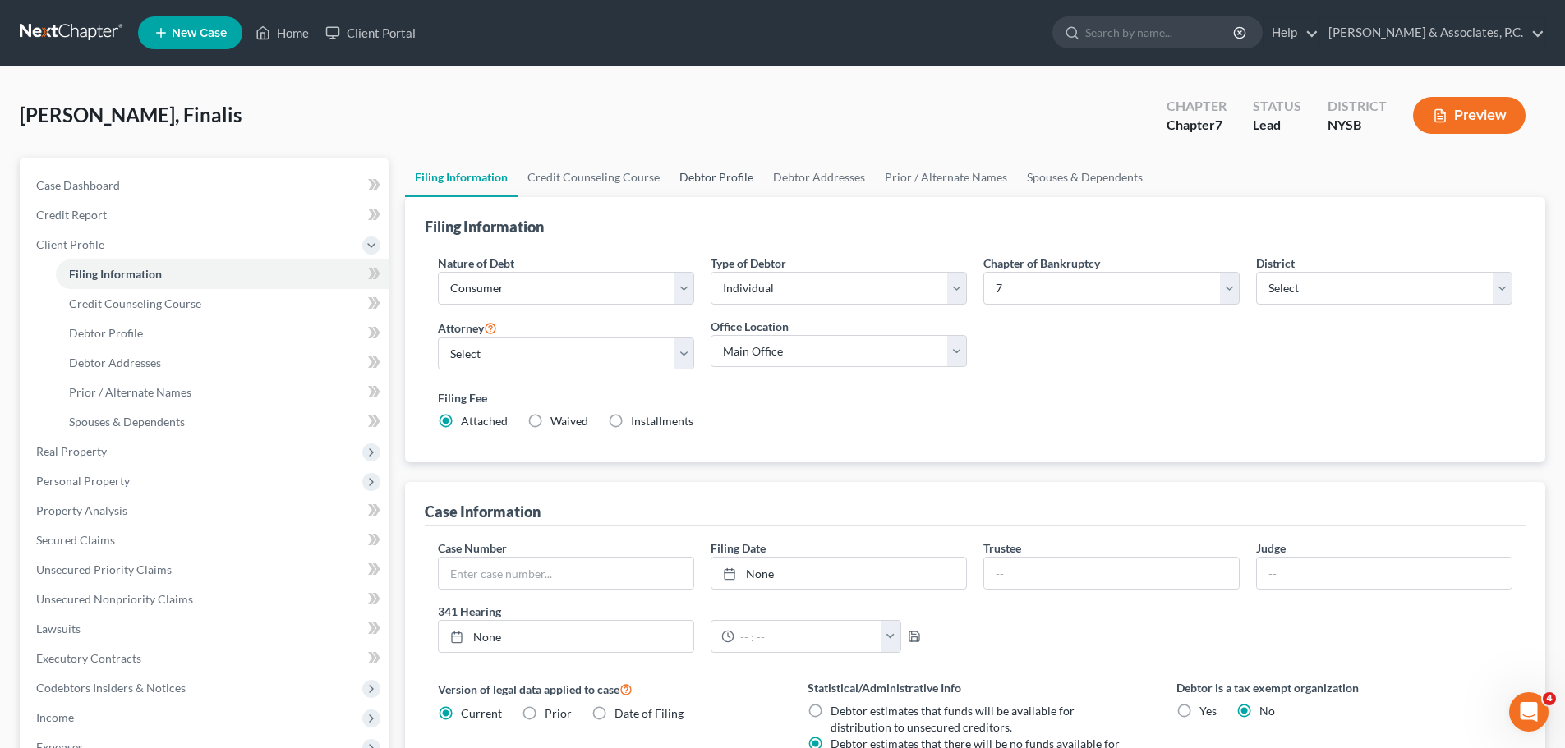
click at [704, 175] on link "Debtor Profile" at bounding box center [716, 177] width 94 height 39
select select "0"
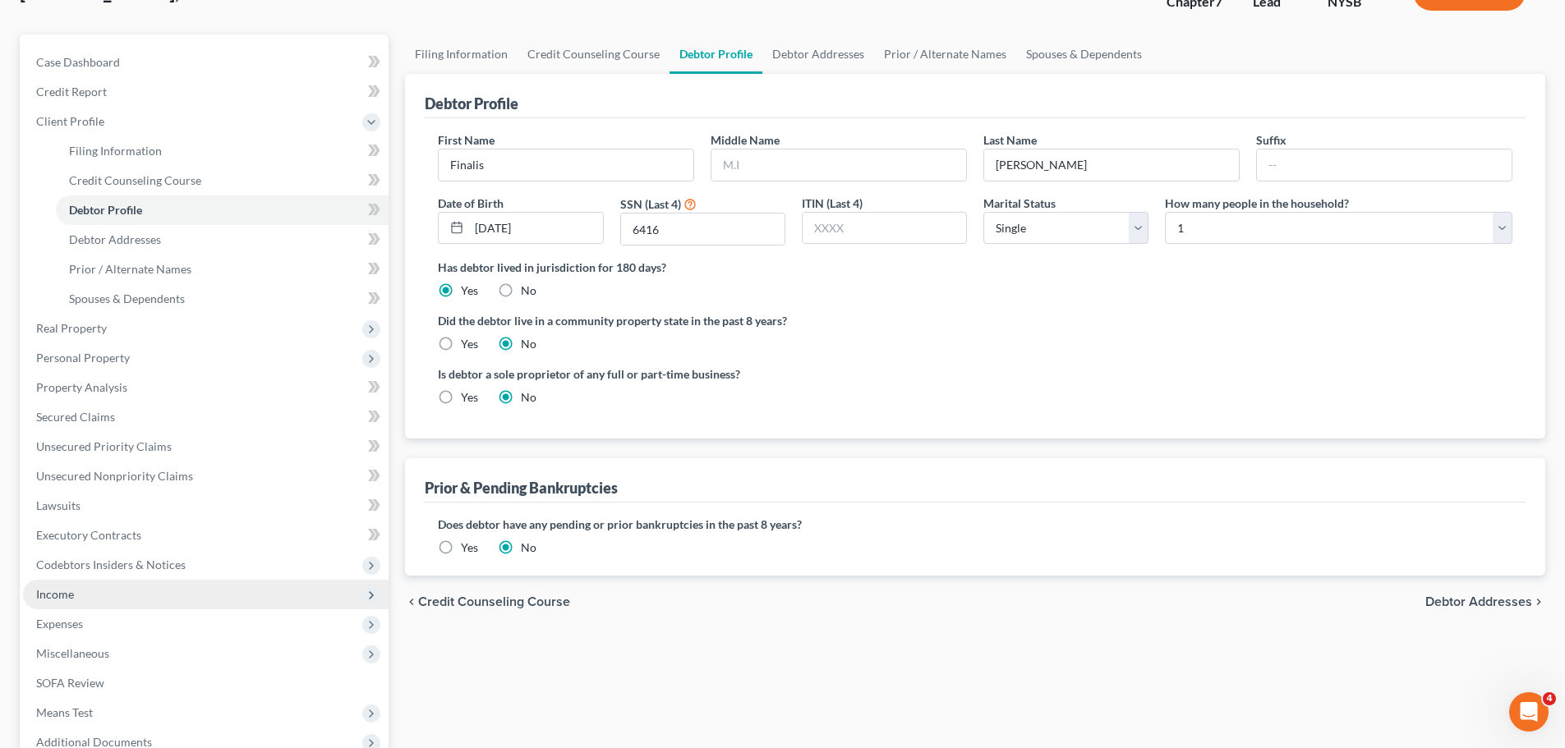
scroll to position [302, 0]
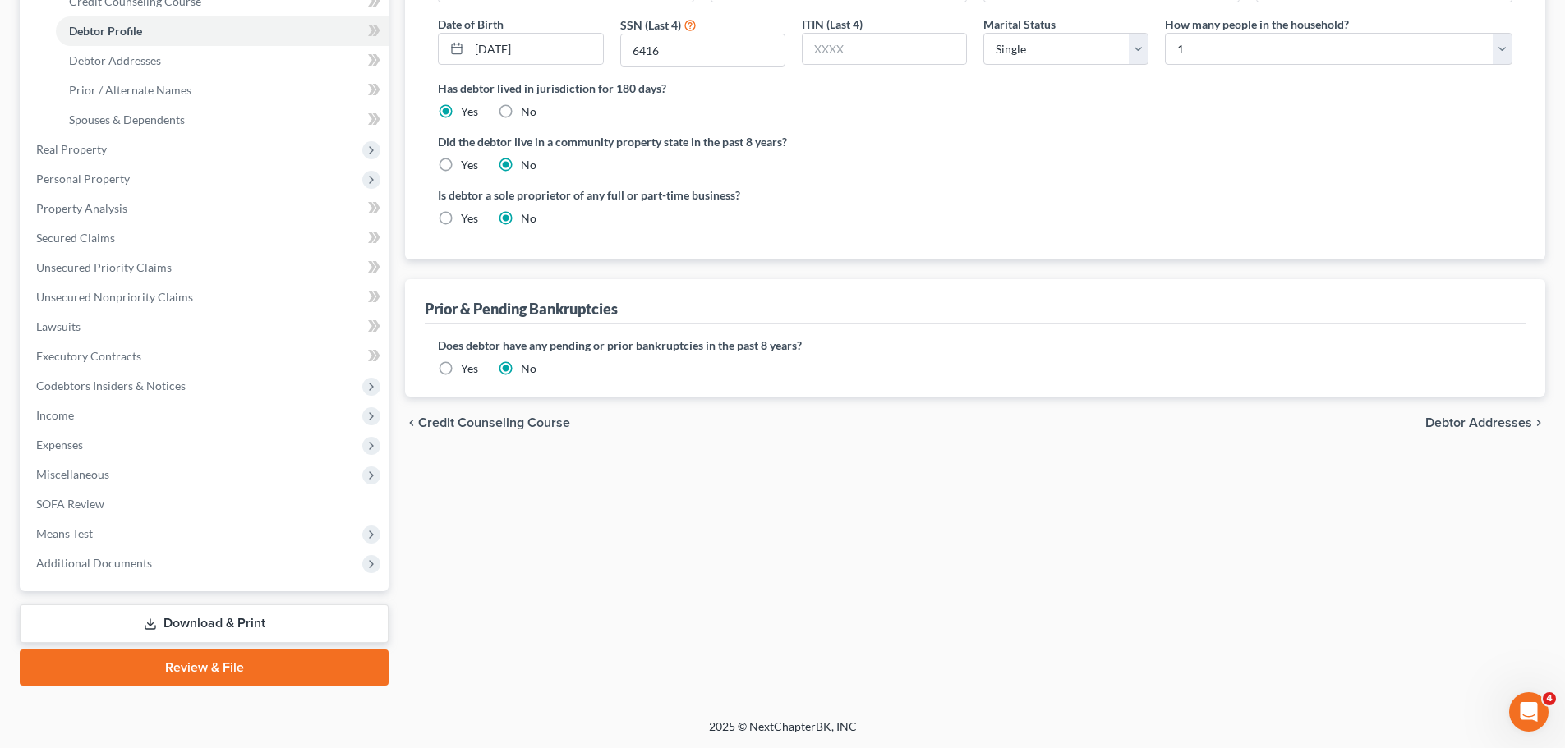
drag, startPoint x: 284, startPoint y: 672, endPoint x: 314, endPoint y: 664, distance: 30.7
click at [284, 670] on link "Review & File" at bounding box center [204, 668] width 369 height 36
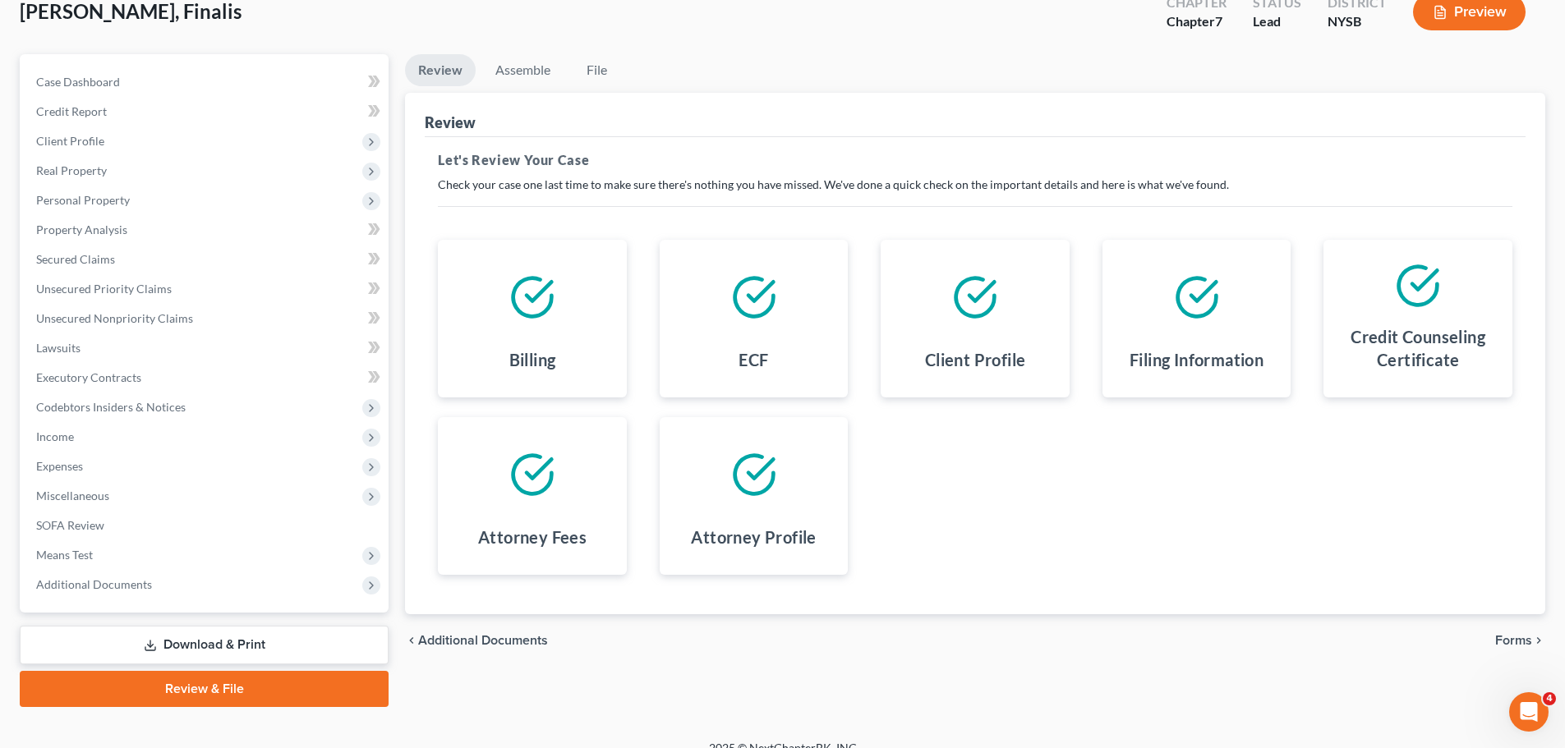
scroll to position [125, 0]
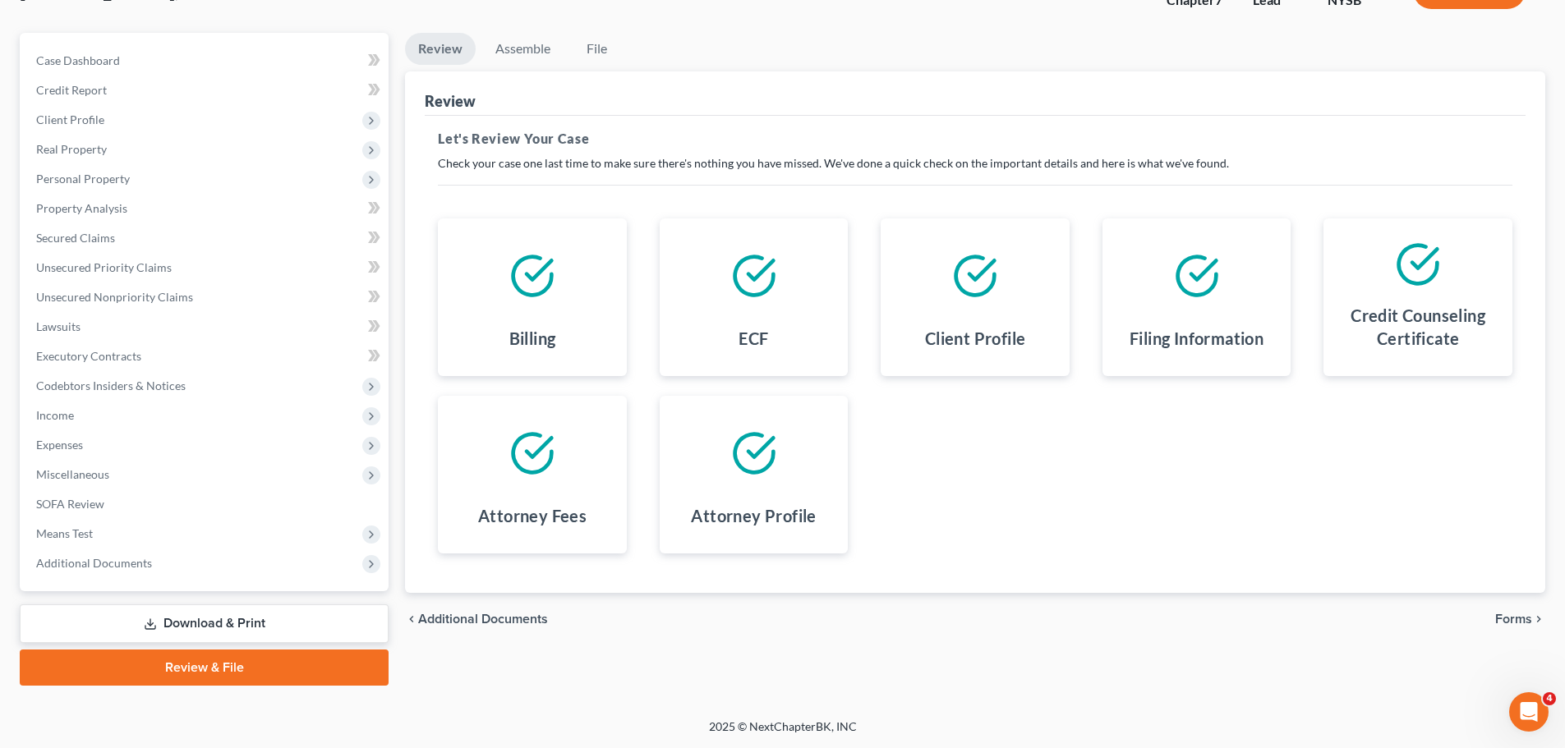
click at [1520, 616] on span "Forms" at bounding box center [1513, 619] width 37 height 13
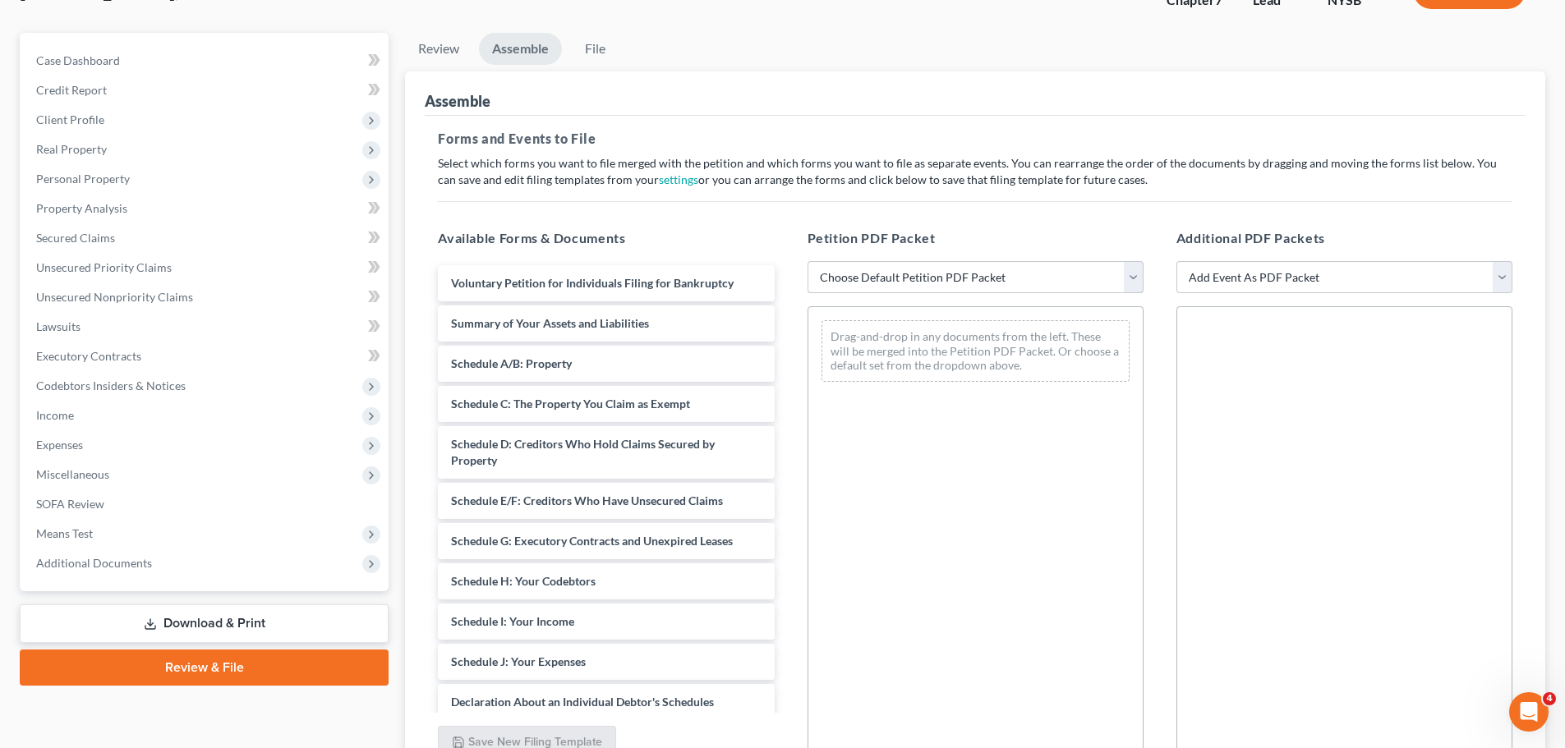
drag, startPoint x: 1120, startPoint y: 282, endPoint x: 1129, endPoint y: 287, distance: 10.7
click at [1124, 283] on select "Choose Default Petition PDF Packet Emergency Filing (Voluntary Petition and Cre…" at bounding box center [975, 277] width 336 height 33
click at [807, 261] on select "Choose Default Petition PDF Packet Emergency Filing (Voluntary Petition and Cre…" at bounding box center [975, 277] width 336 height 33
click at [1101, 279] on select "Choose Default Petition PDF Packet Emergency Filing (Voluntary Petition and Cre…" at bounding box center [975, 277] width 336 height 33
click at [807, 261] on select "Choose Default Petition PDF Packet Emergency Filing (Voluntary Petition and Cre…" at bounding box center [975, 277] width 336 height 33
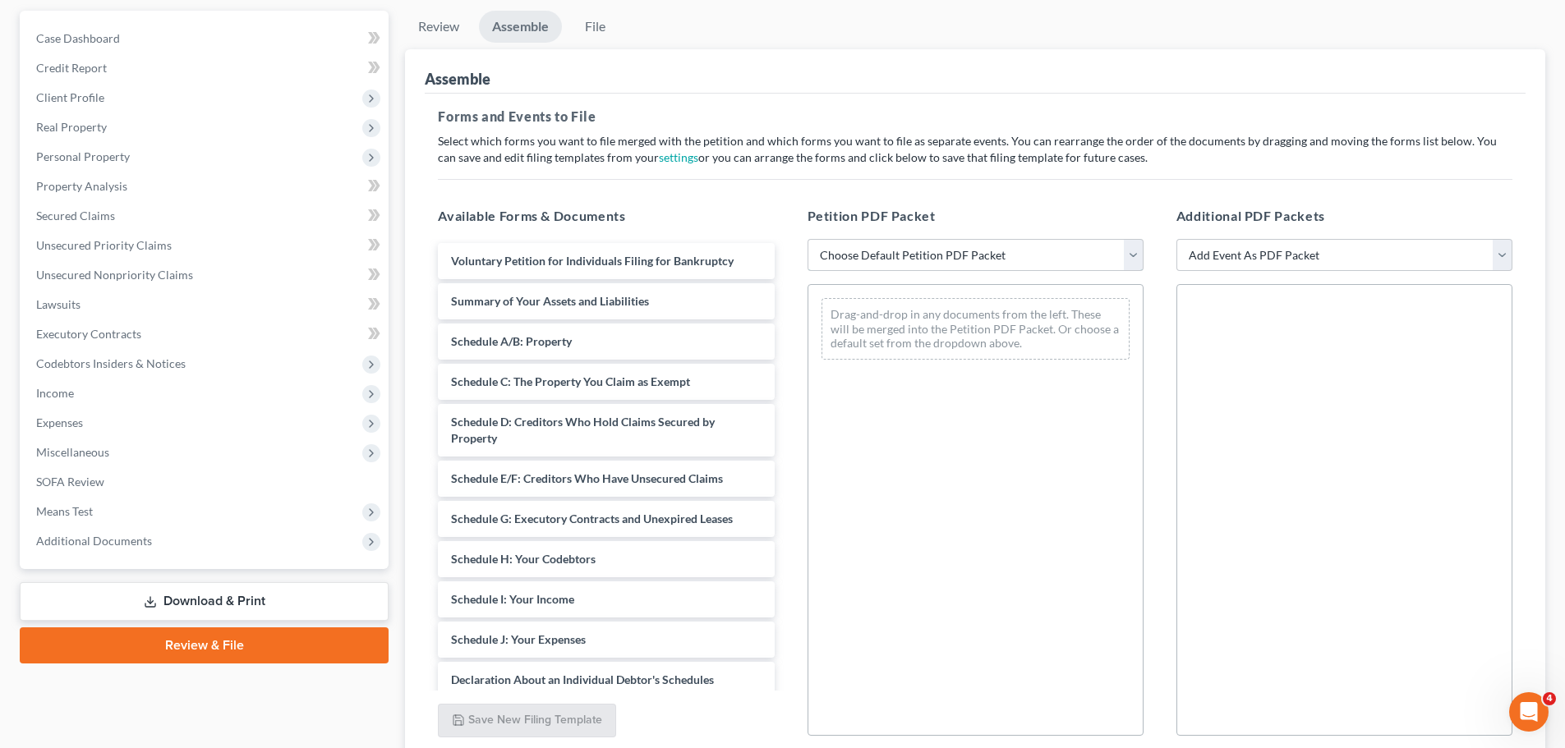
scroll to position [246, 0]
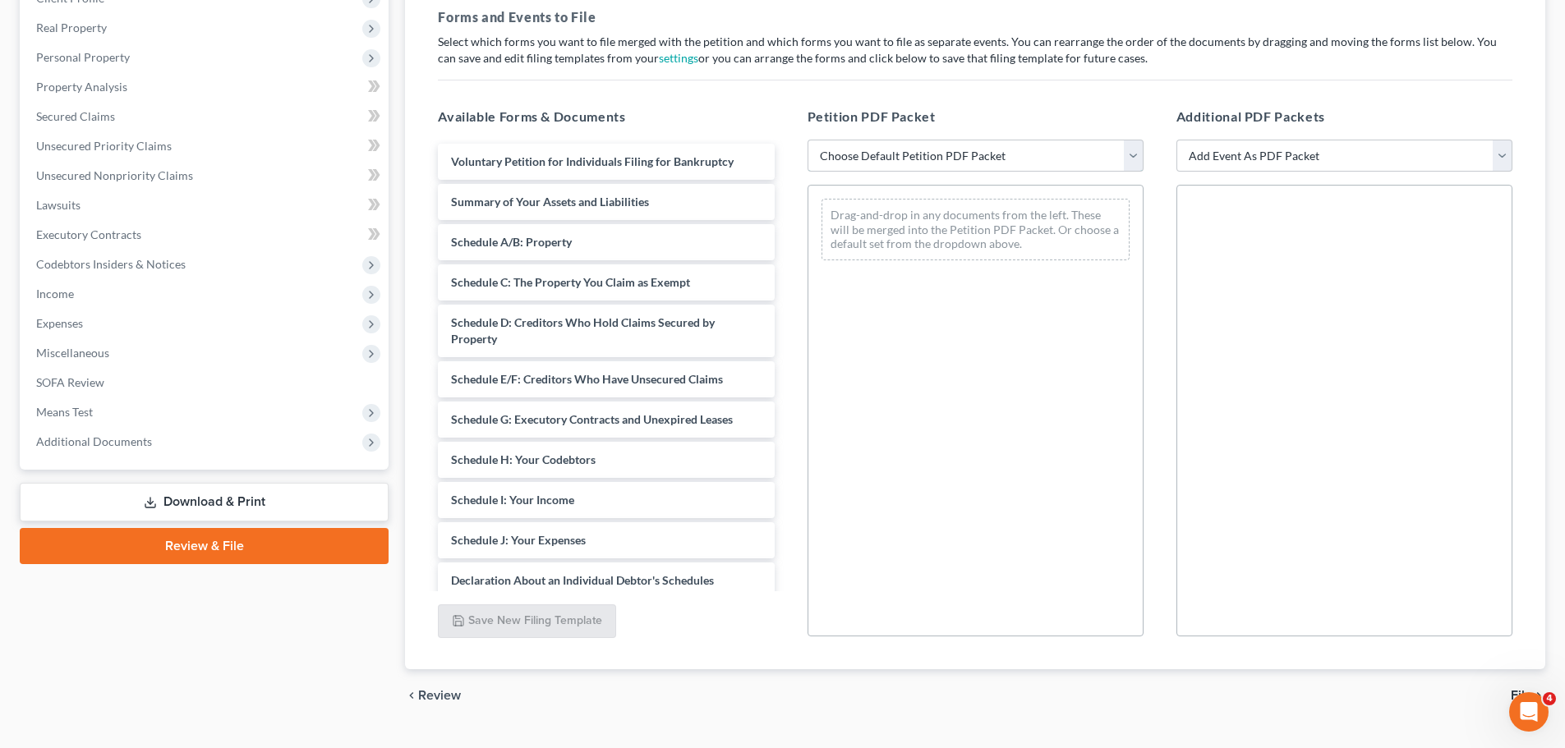
click at [1134, 152] on select "Choose Default Petition PDF Packet Emergency Filing (Voluntary Petition and Cre…" at bounding box center [975, 156] width 336 height 33
select select "1"
click at [807, 140] on select "Choose Default Petition PDF Packet Emergency Filing (Voluntary Petition and Cre…" at bounding box center [975, 156] width 336 height 33
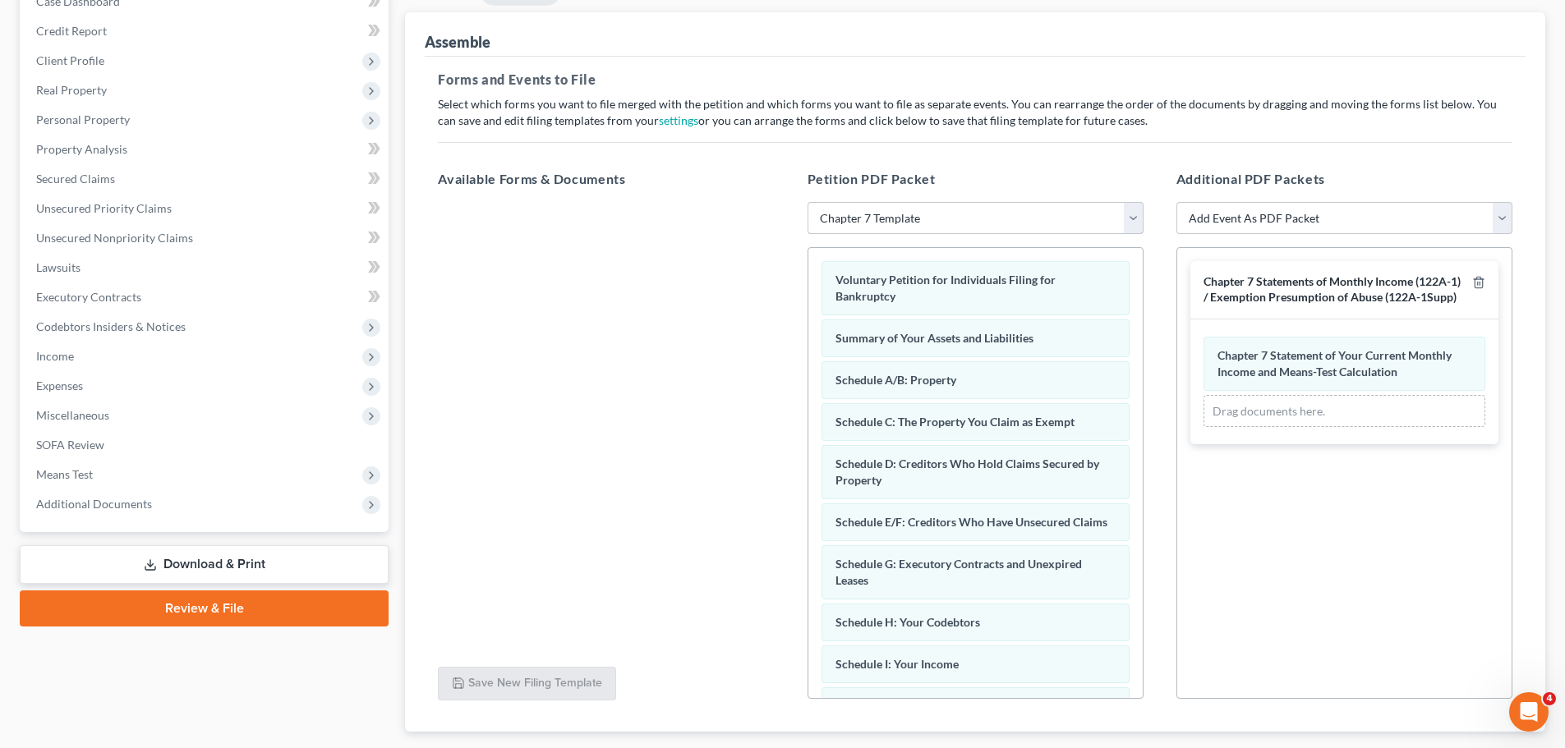
scroll to position [0, 0]
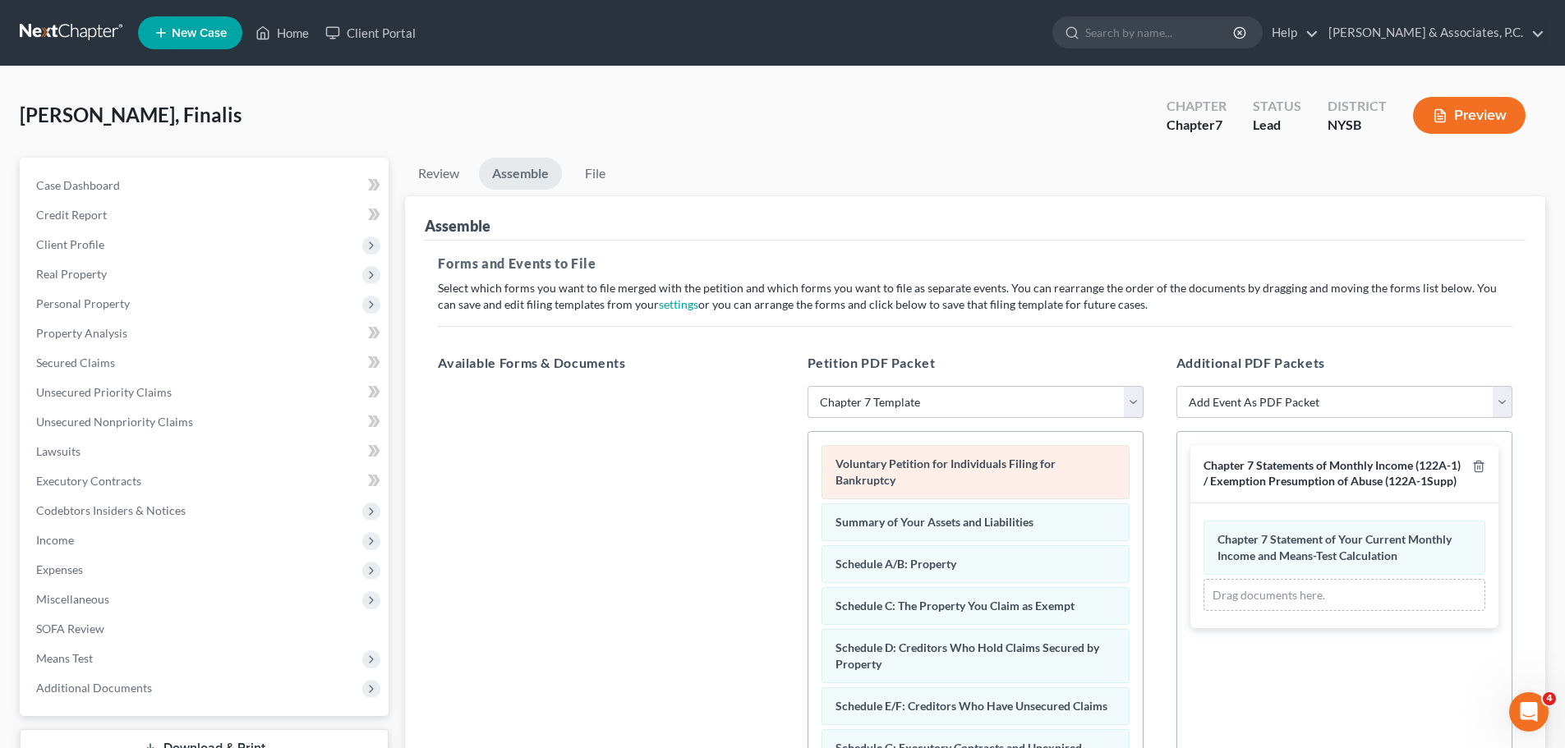
click at [1056, 470] on div "Voluntary Petition for Individuals Filing for Bankruptcy" at bounding box center [975, 472] width 308 height 54
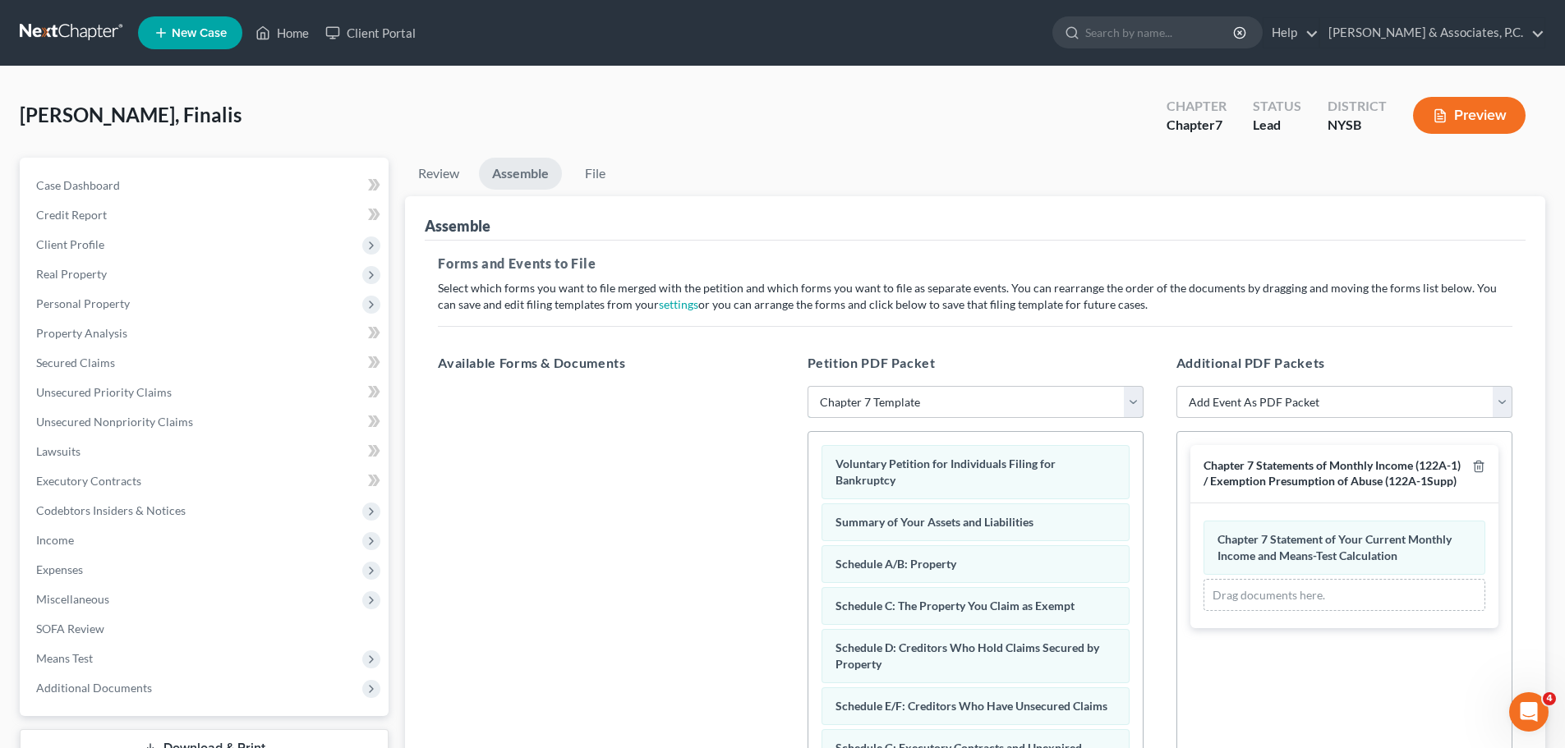
click at [1135, 405] on select "Choose Default Petition PDF Packet Emergency Filing (Voluntary Petition and Cre…" at bounding box center [975, 402] width 336 height 33
click at [807, 386] on select "Choose Default Petition PDF Packet Emergency Filing (Voluntary Petition and Cre…" at bounding box center [975, 402] width 336 height 33
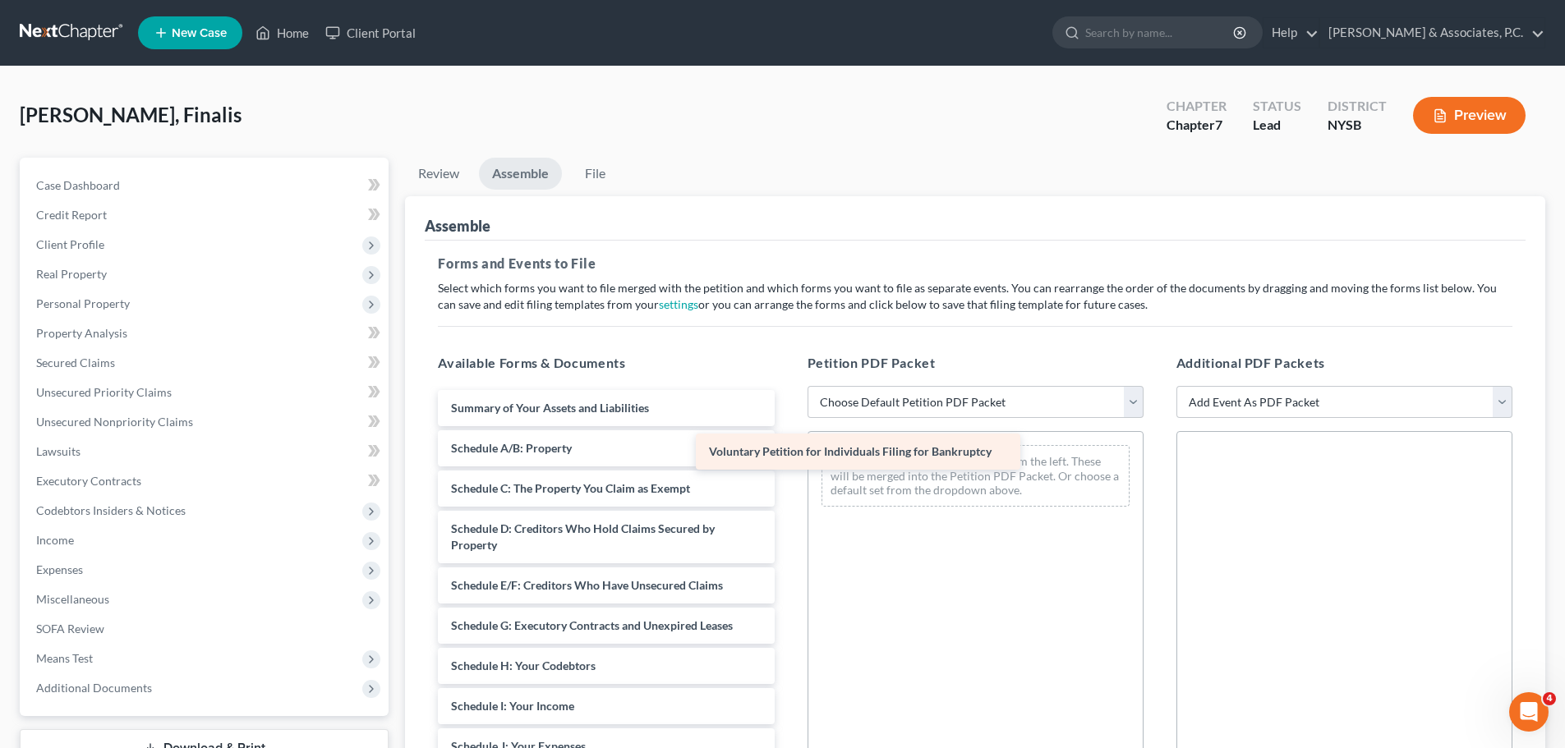
drag, startPoint x: 557, startPoint y: 411, endPoint x: 981, endPoint y: 465, distance: 427.3
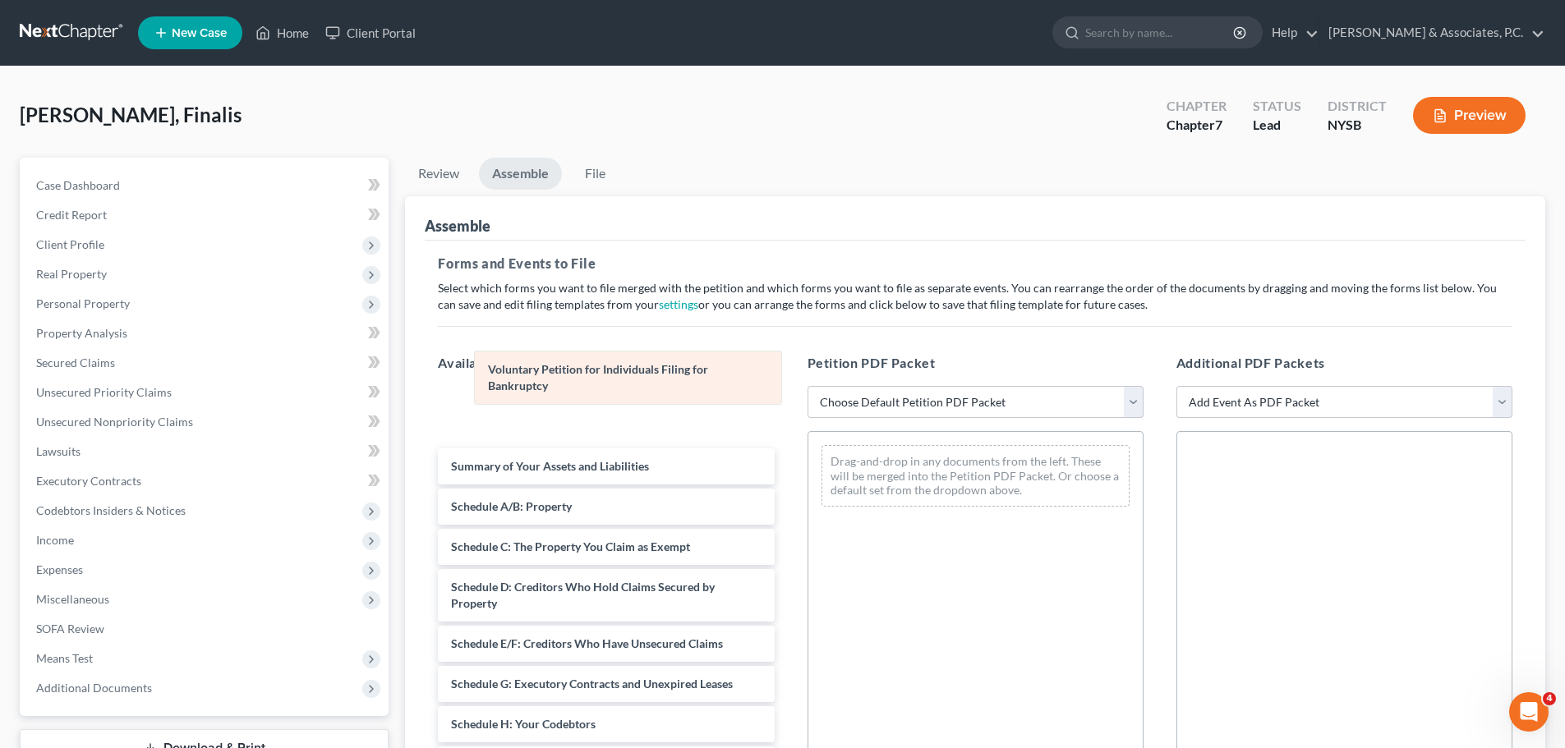
drag, startPoint x: 1028, startPoint y: 490, endPoint x: 664, endPoint y: 389, distance: 377.6
click at [808, 432] on div "Voluntary Petition for Individuals Filing for Bankruptcy Voluntary Petition for…" at bounding box center [975, 476] width 334 height 88
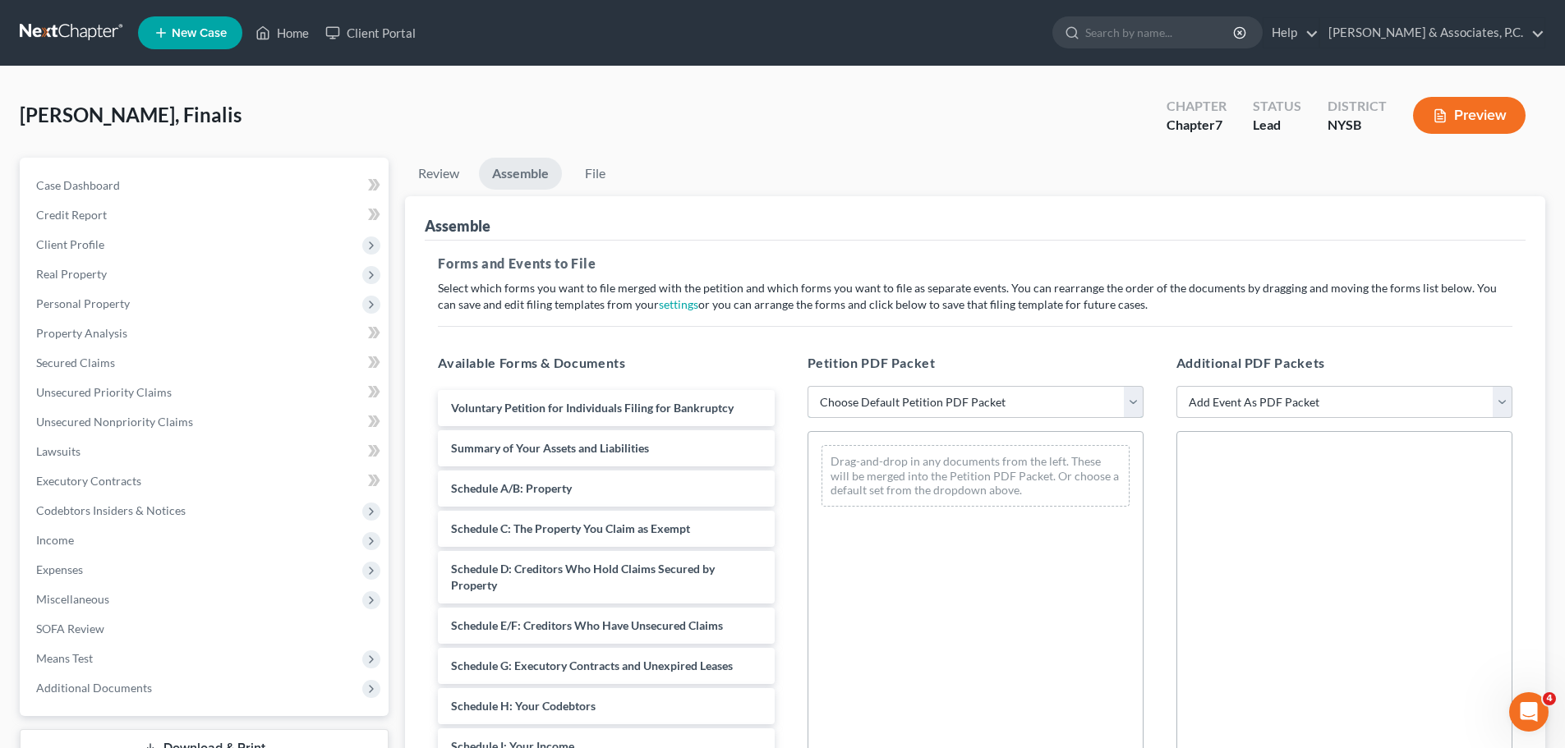
click at [1131, 403] on select "Choose Default Petition PDF Packet Emergency Filing (Voluntary Petition and Cre…" at bounding box center [975, 402] width 336 height 33
select select "1"
click at [807, 386] on select "Choose Default Petition PDF Packet Emergency Filing (Voluntary Petition and Cre…" at bounding box center [975, 402] width 336 height 33
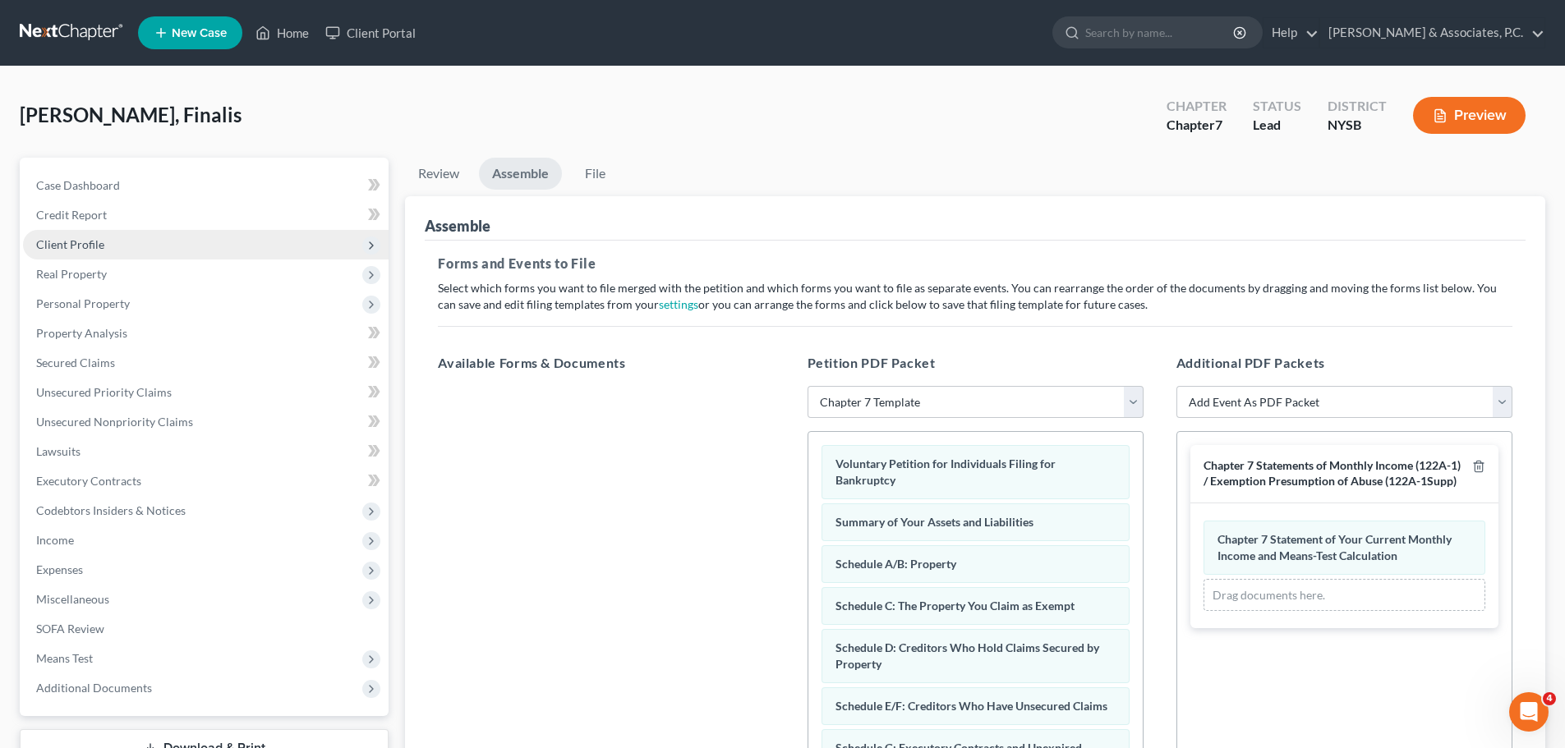
click at [73, 246] on span "Client Profile" at bounding box center [70, 244] width 68 height 14
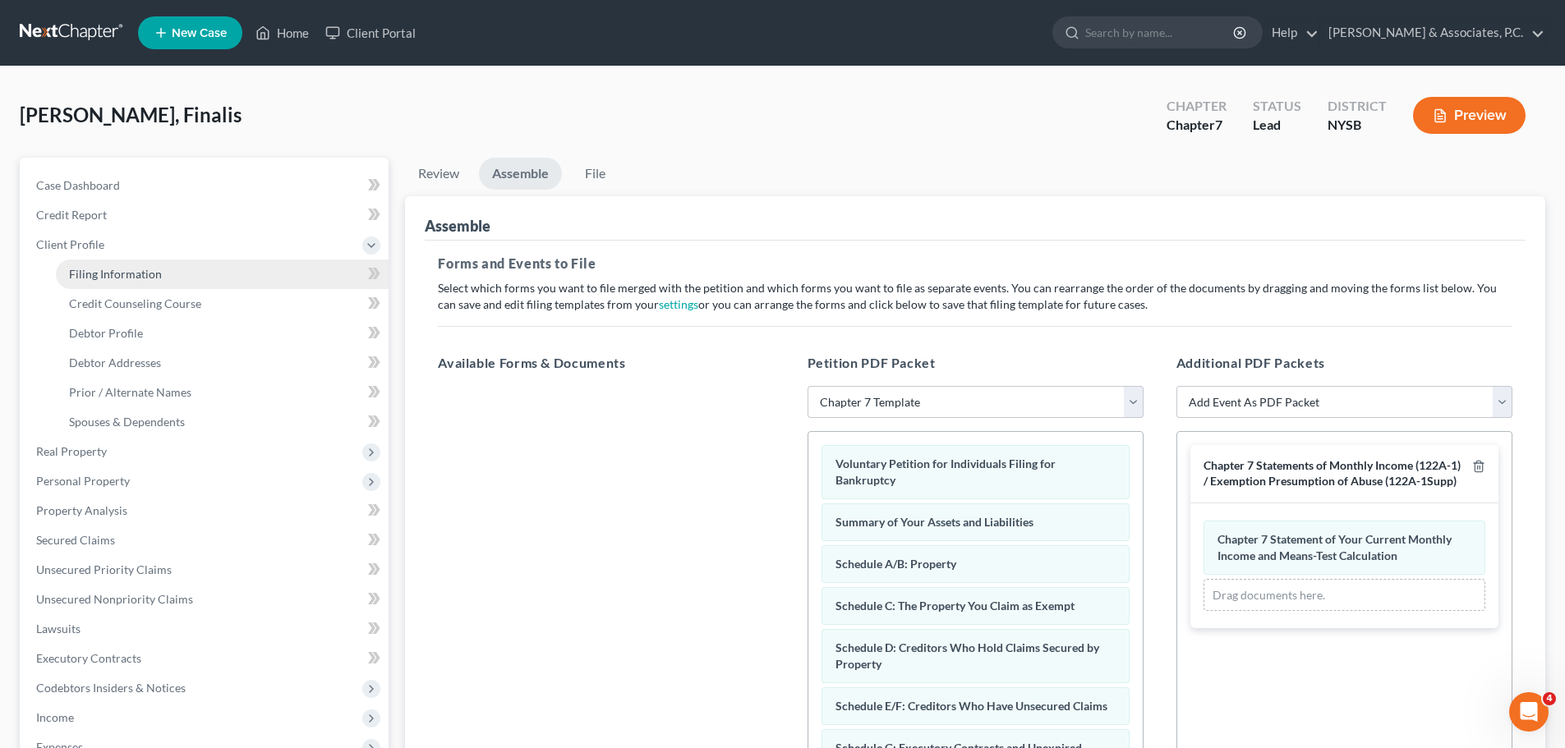
click at [141, 278] on span "Filing Information" at bounding box center [115, 274] width 93 height 14
select select "1"
select select "0"
select select "55"
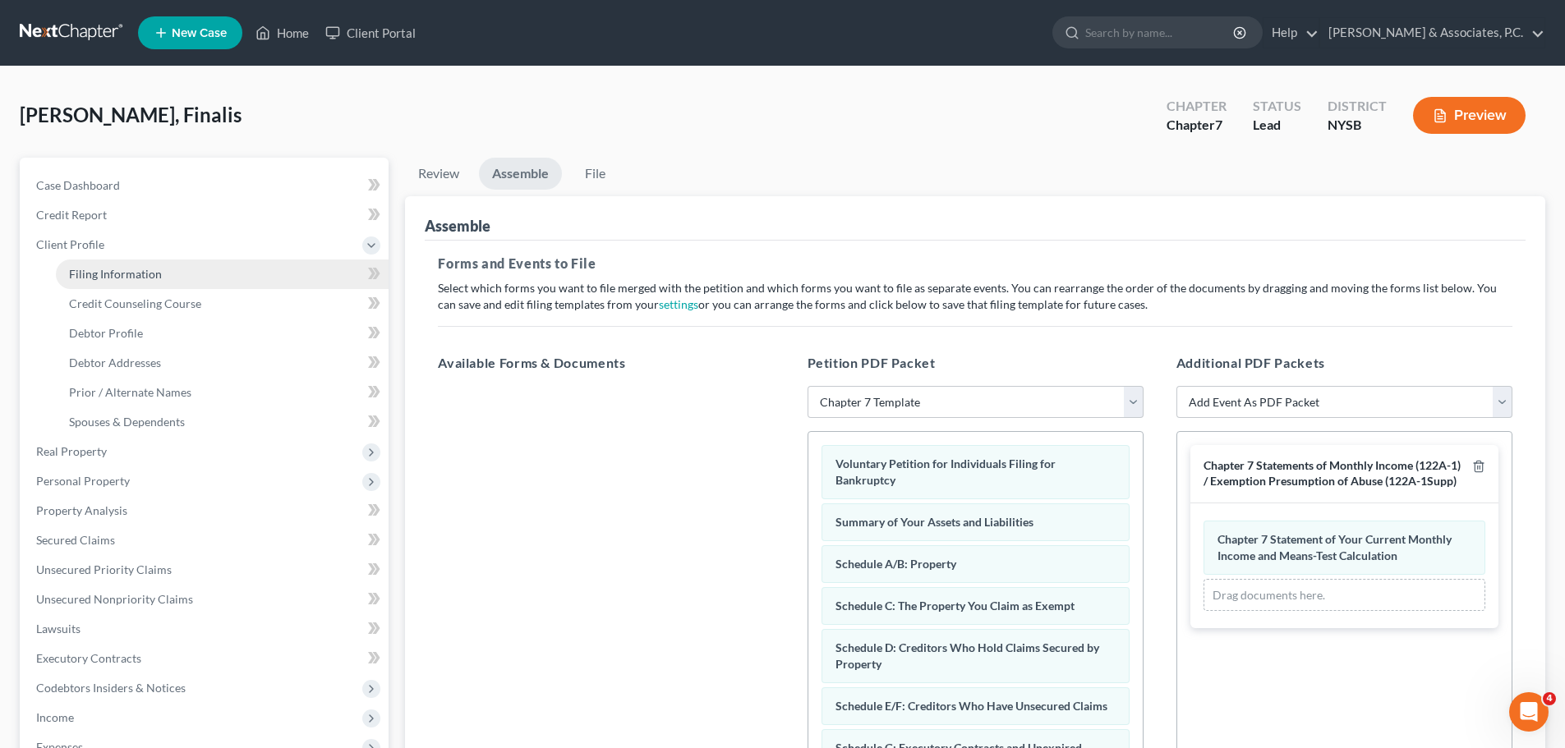
select select "5"
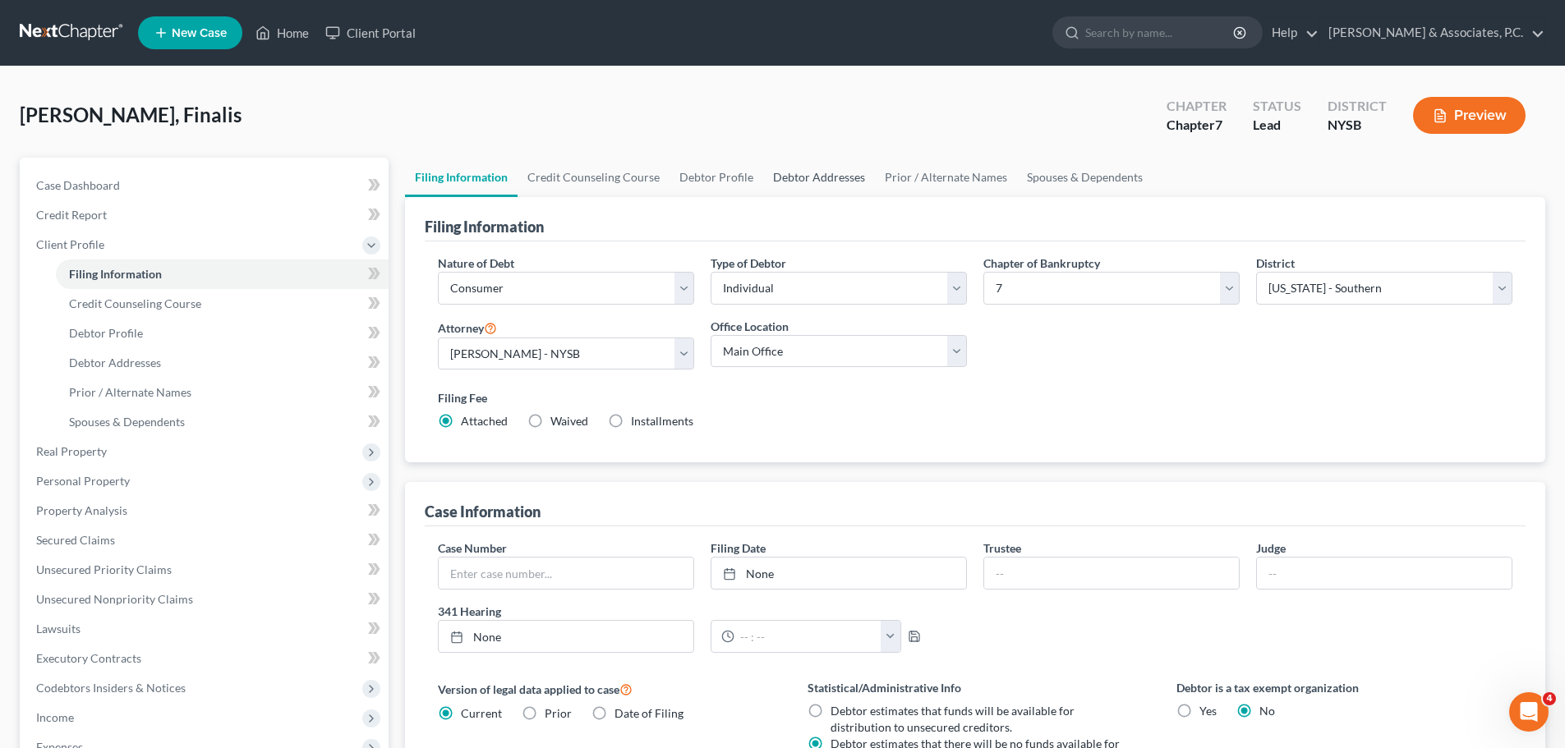
click at [806, 178] on link "Debtor Addresses" at bounding box center [819, 177] width 112 height 39
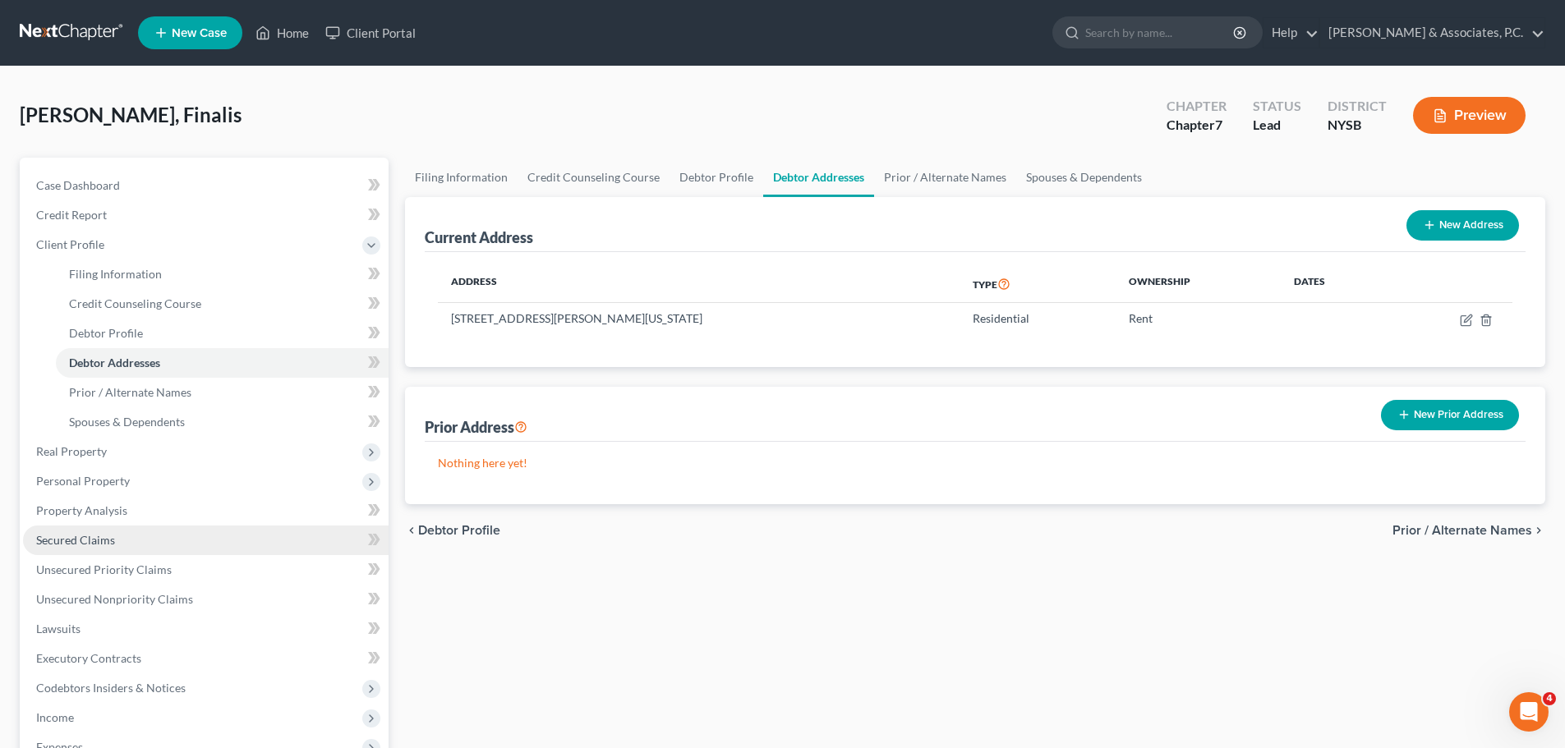
click at [67, 536] on span "Secured Claims" at bounding box center [75, 540] width 79 height 14
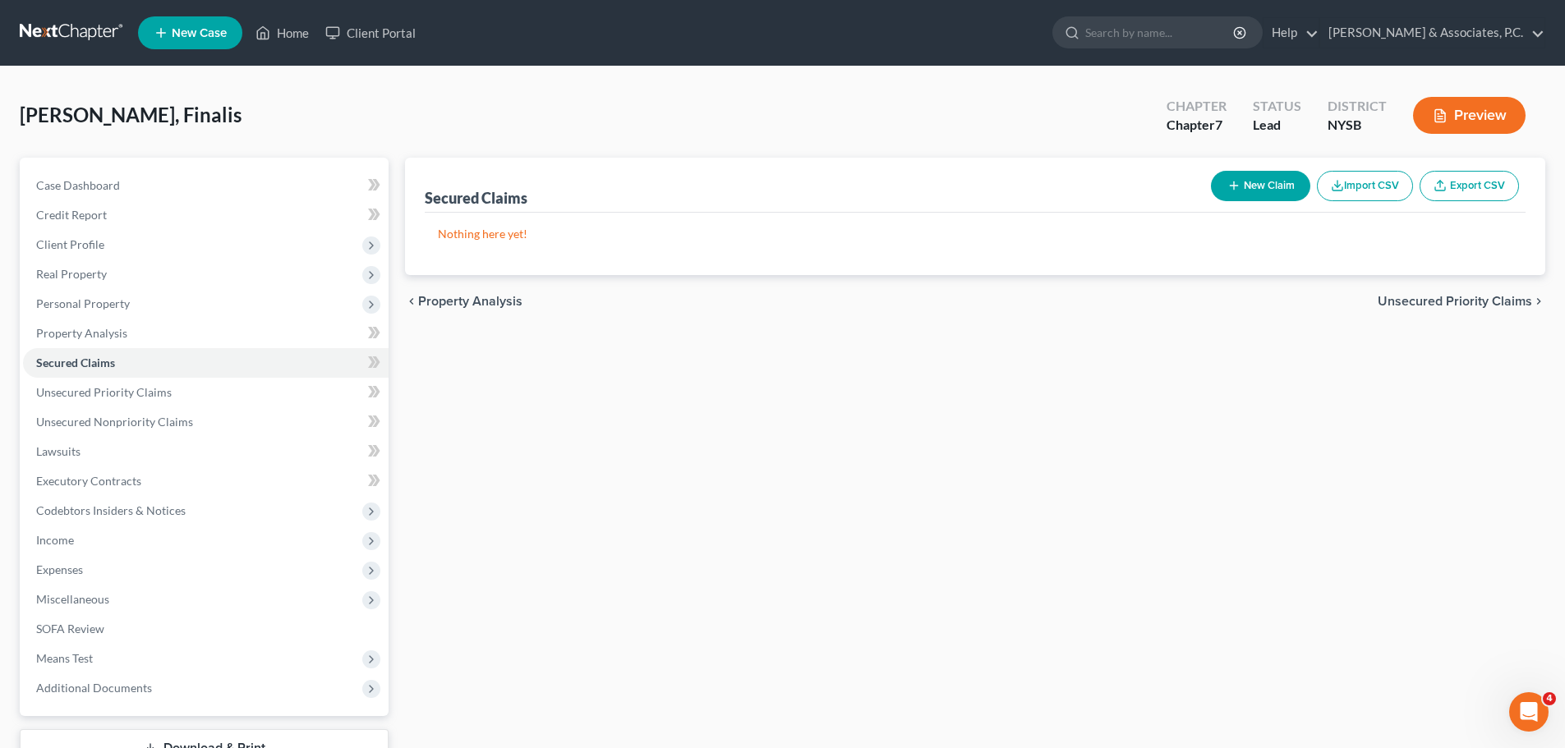
click at [1419, 300] on span "Unsecured Priority Claims" at bounding box center [1454, 301] width 154 height 13
click at [1432, 303] on span "Unsecured Nonpriority Claims" at bounding box center [1443, 301] width 178 height 13
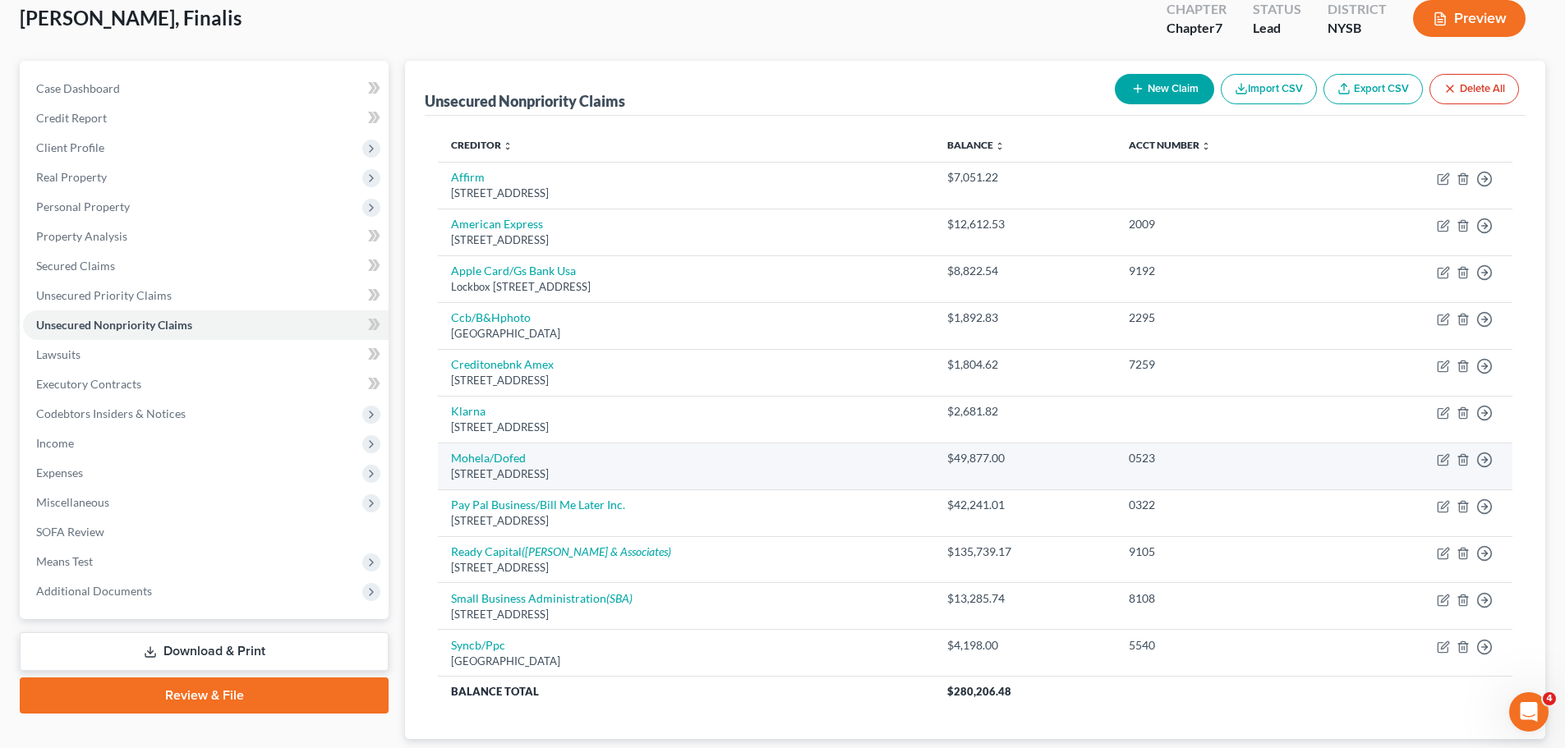
scroll to position [203, 0]
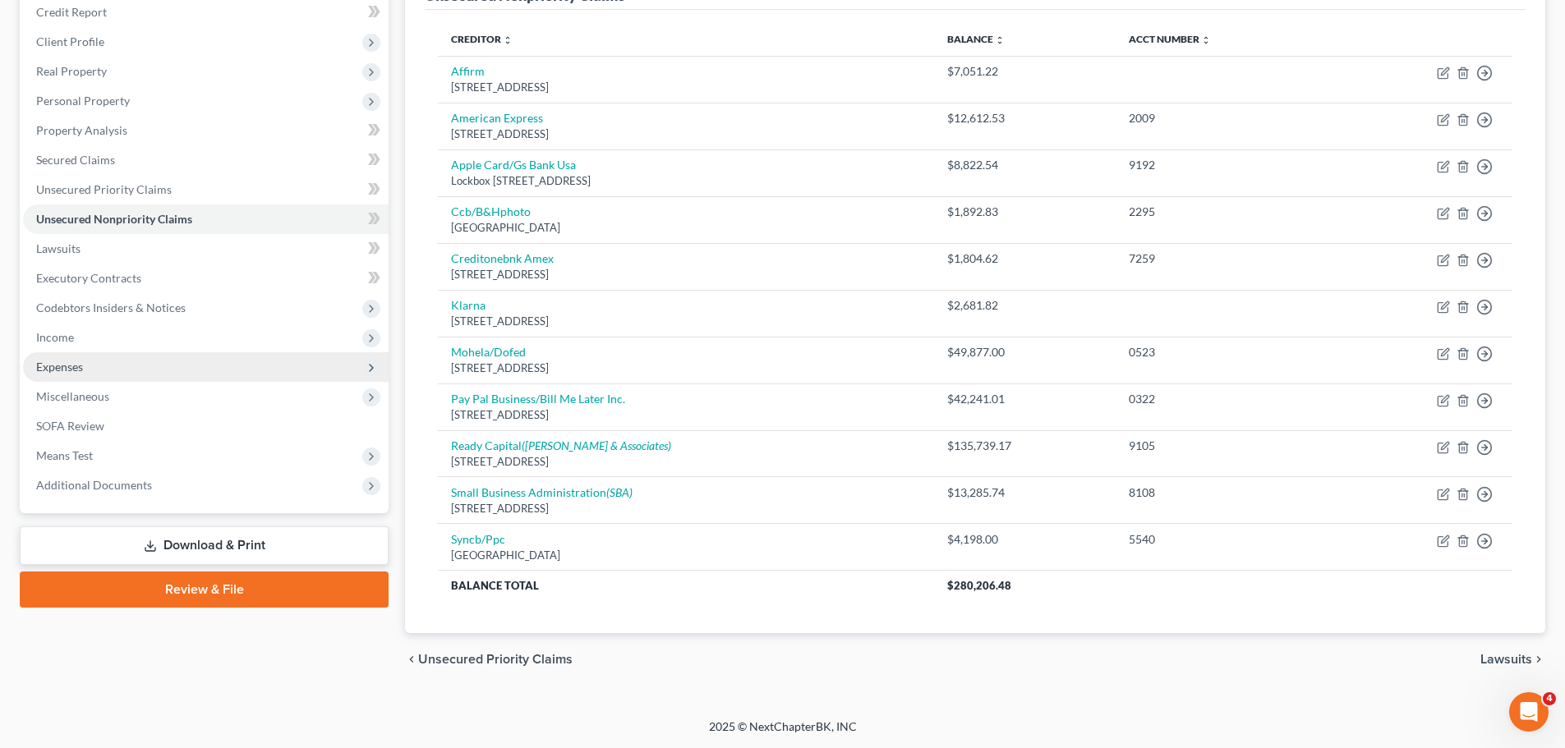
click at [82, 369] on span "Expenses" at bounding box center [59, 367] width 47 height 14
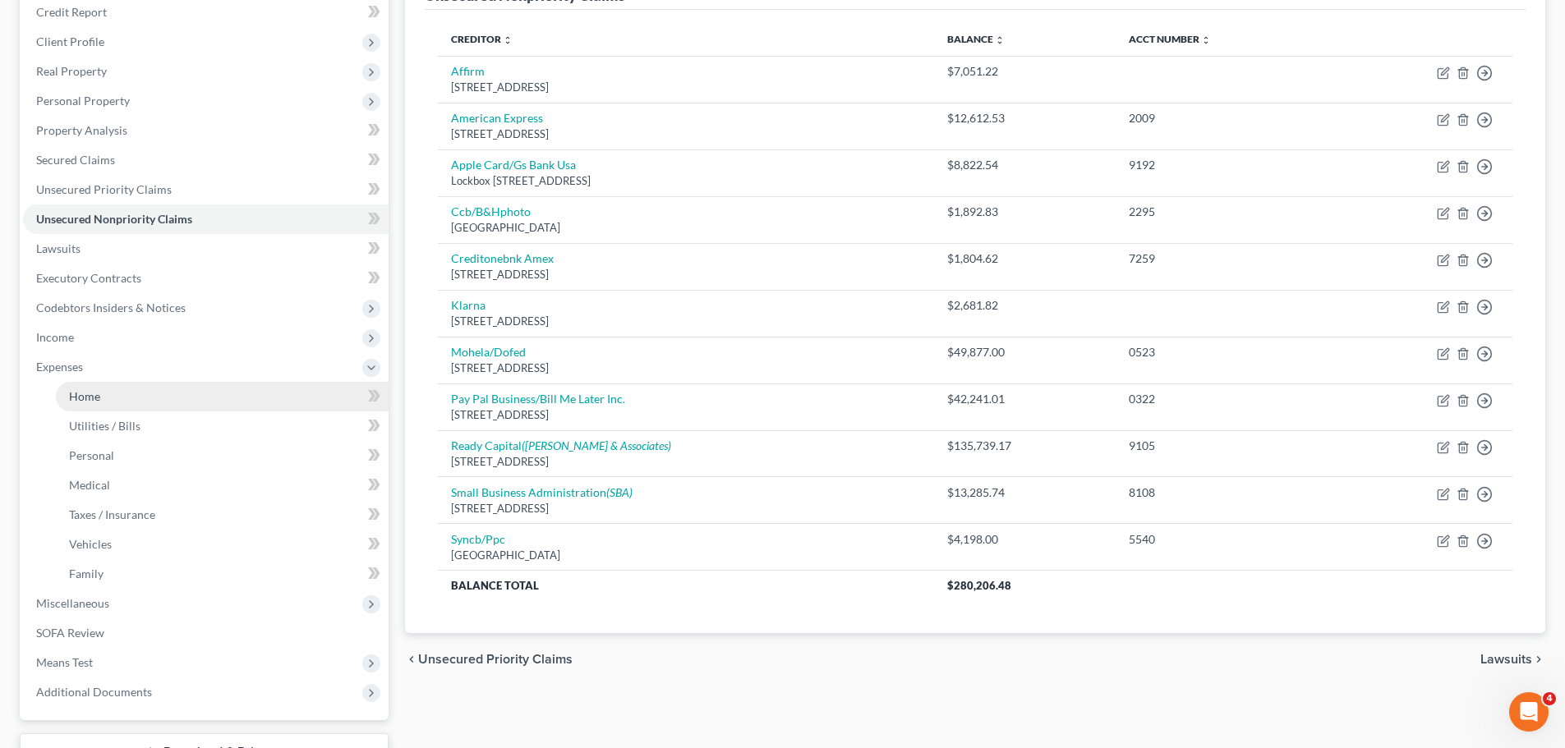
click at [93, 402] on span "Home" at bounding box center [84, 396] width 31 height 14
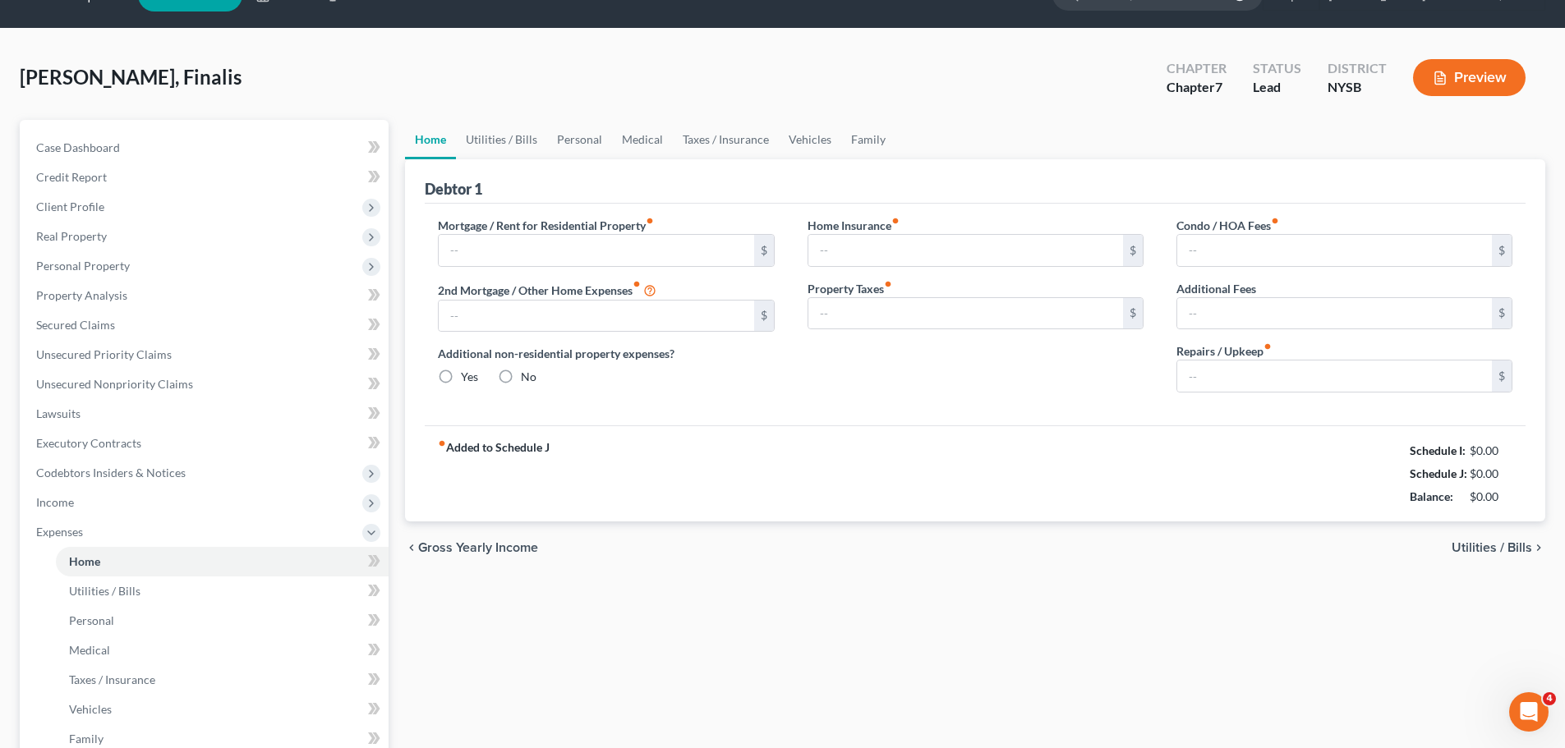
scroll to position [12, 0]
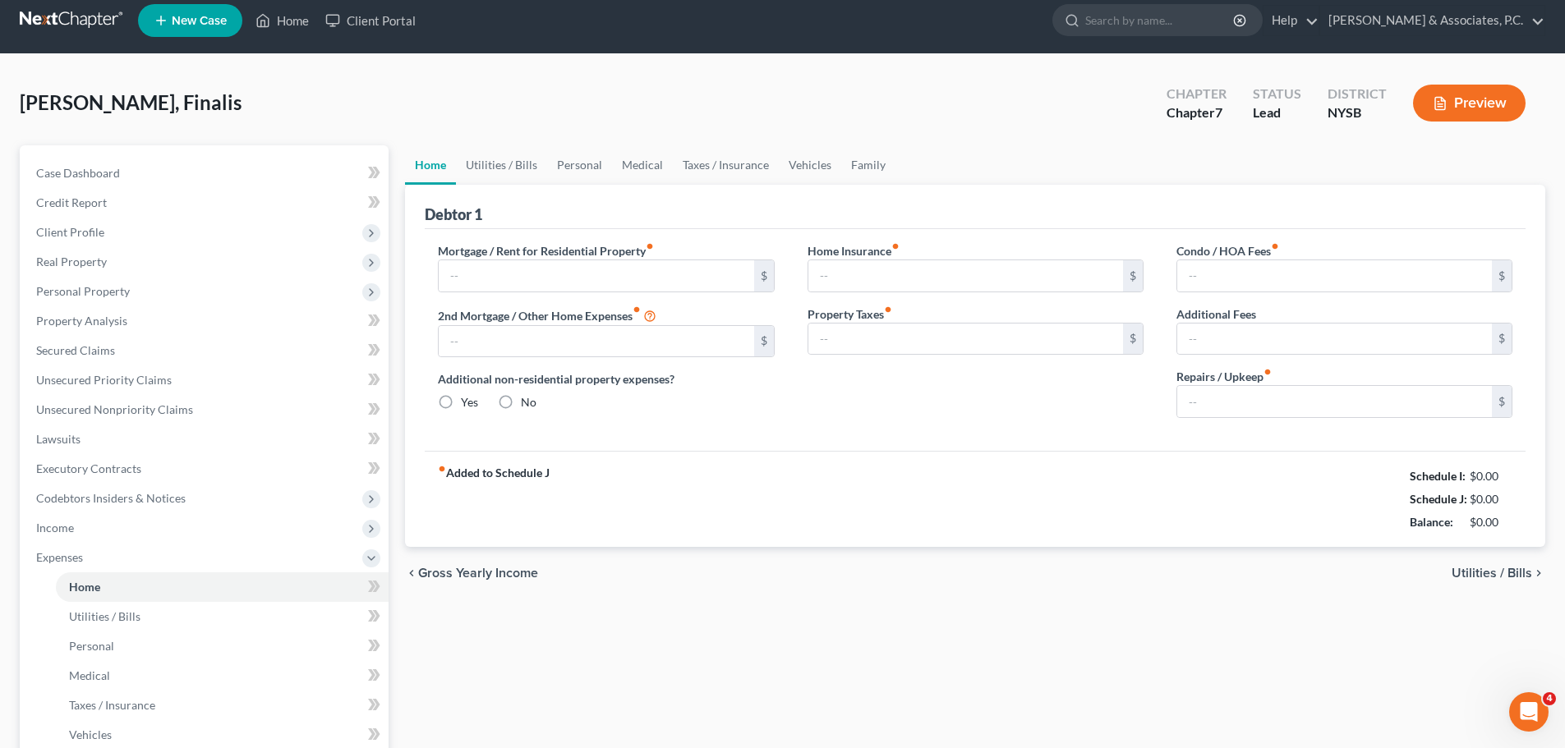
type input "250.00"
type input "0.00"
radio input "true"
type input "0.00"
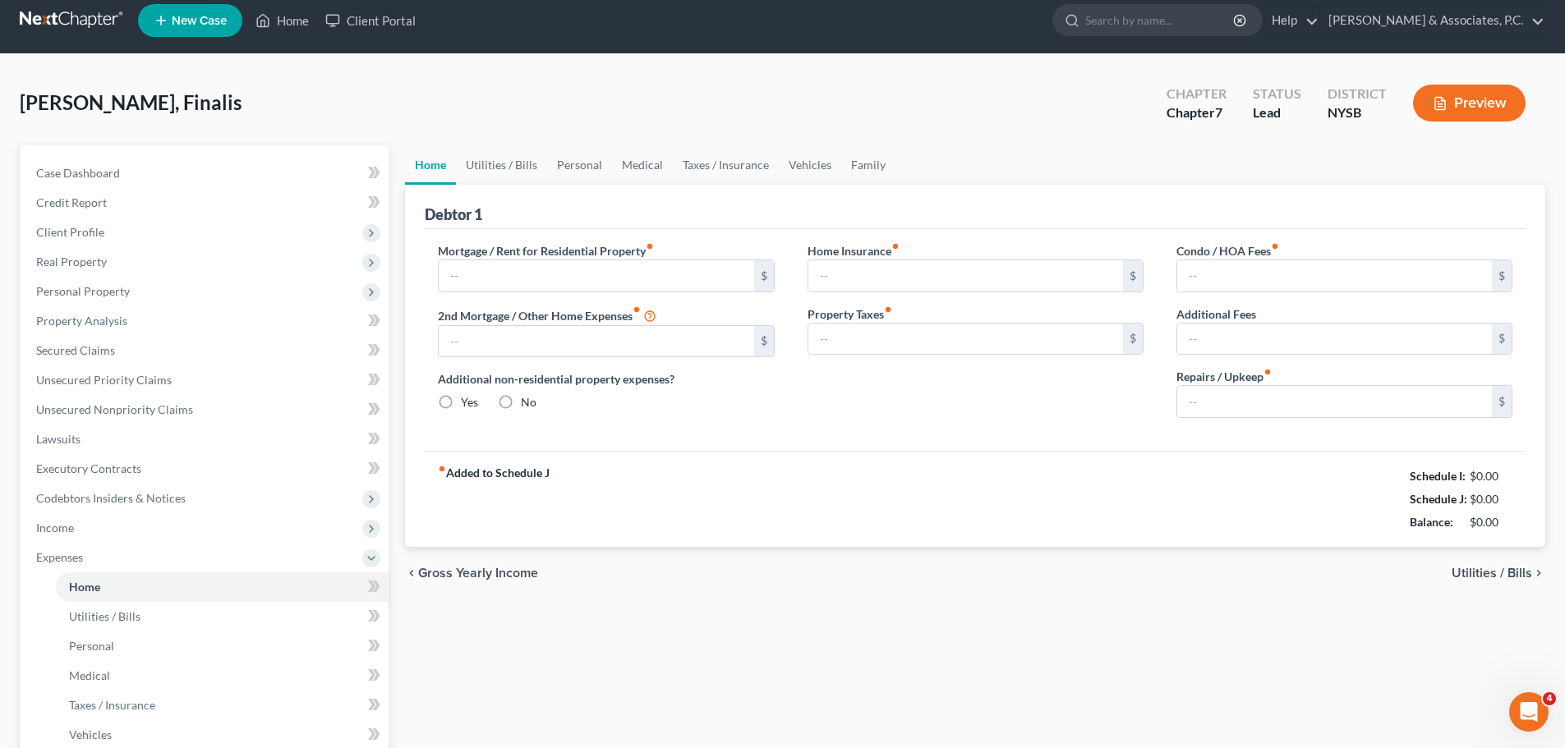
type input "0.00"
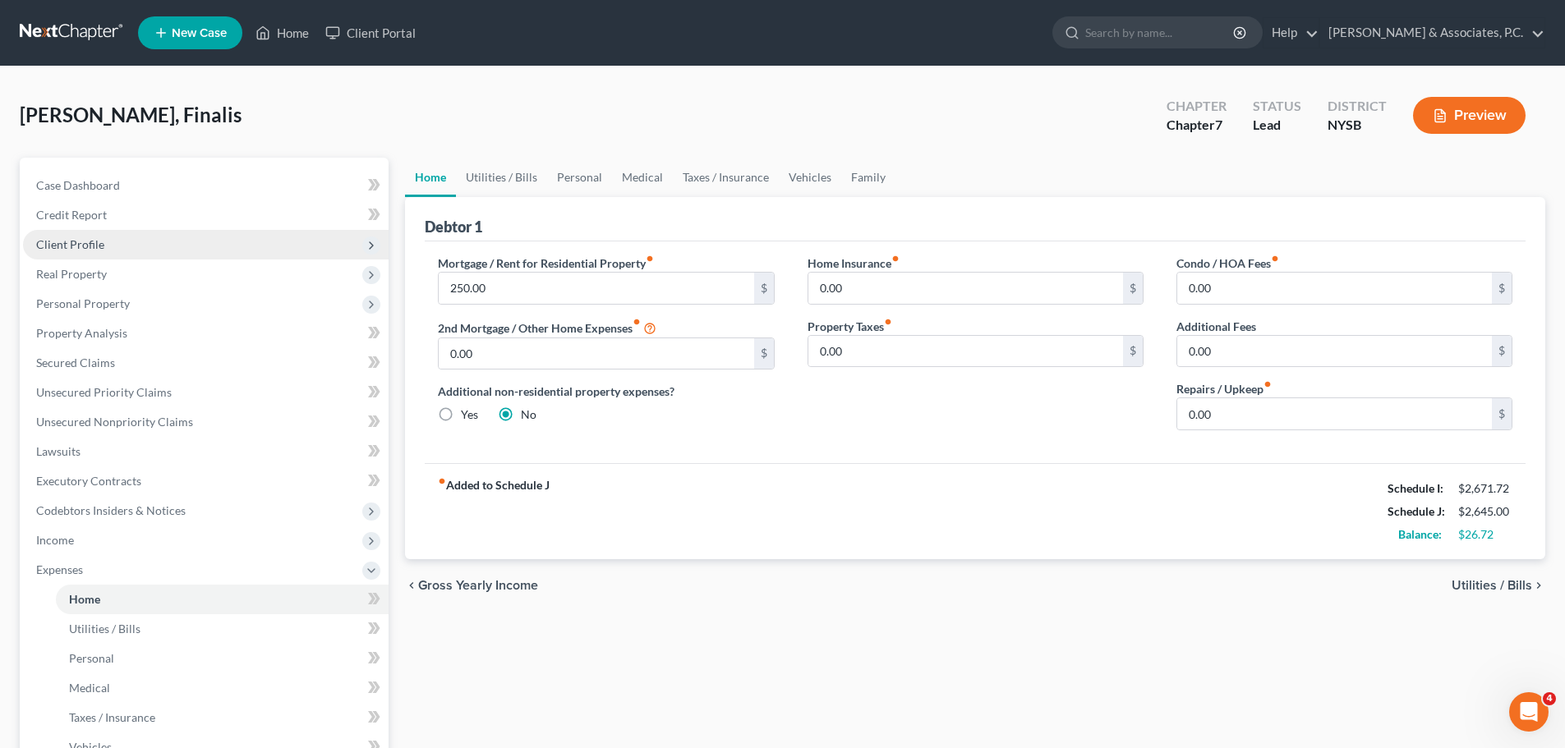
click at [90, 247] on span "Client Profile" at bounding box center [70, 244] width 68 height 14
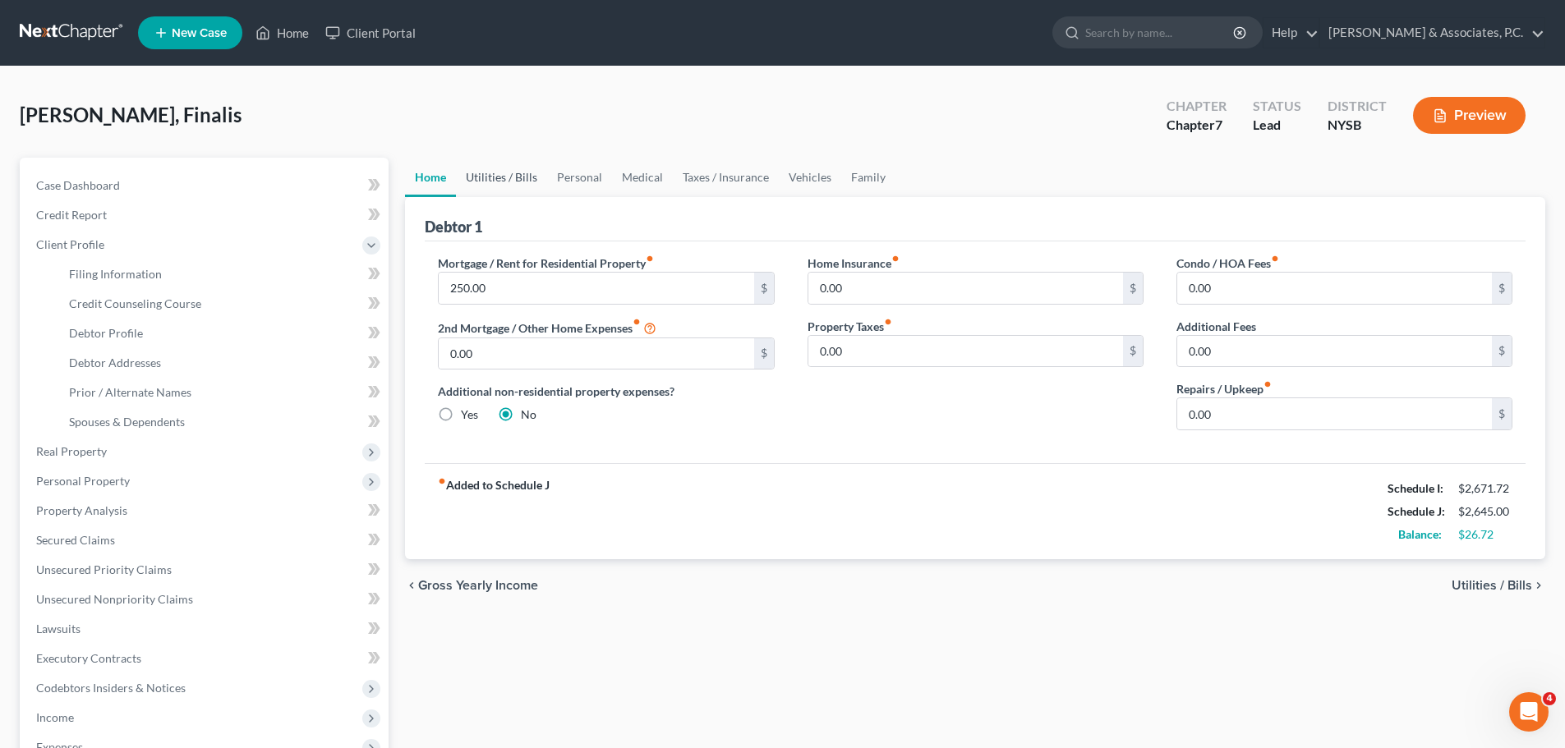
drag, startPoint x: 519, startPoint y: 177, endPoint x: 540, endPoint y: 182, distance: 22.1
click at [518, 177] on link "Utilities / Bills" at bounding box center [501, 177] width 91 height 39
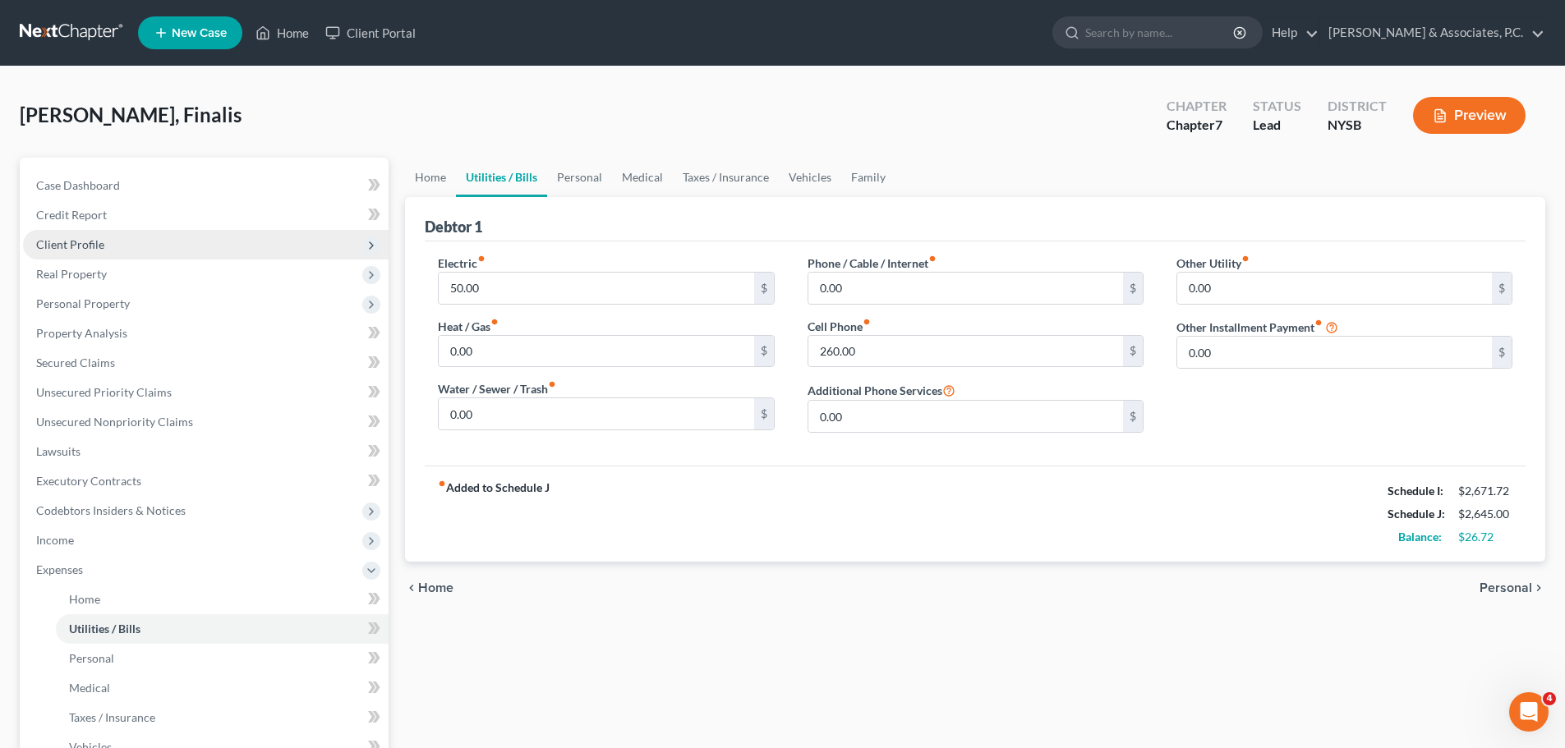
click at [84, 253] on span "Client Profile" at bounding box center [206, 245] width 366 height 30
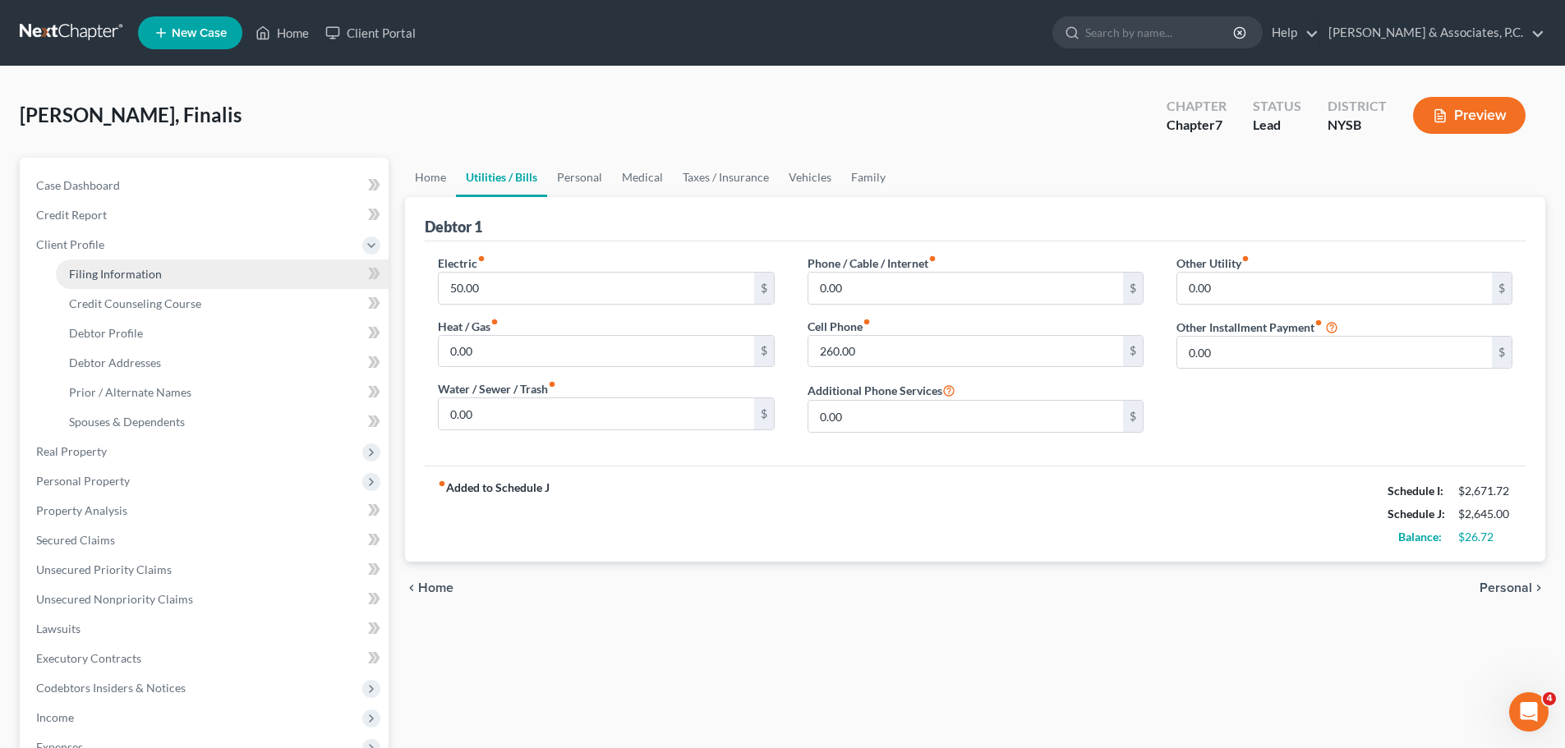
click at [125, 279] on span "Filing Information" at bounding box center [115, 274] width 93 height 14
select select "1"
select select "0"
select select "55"
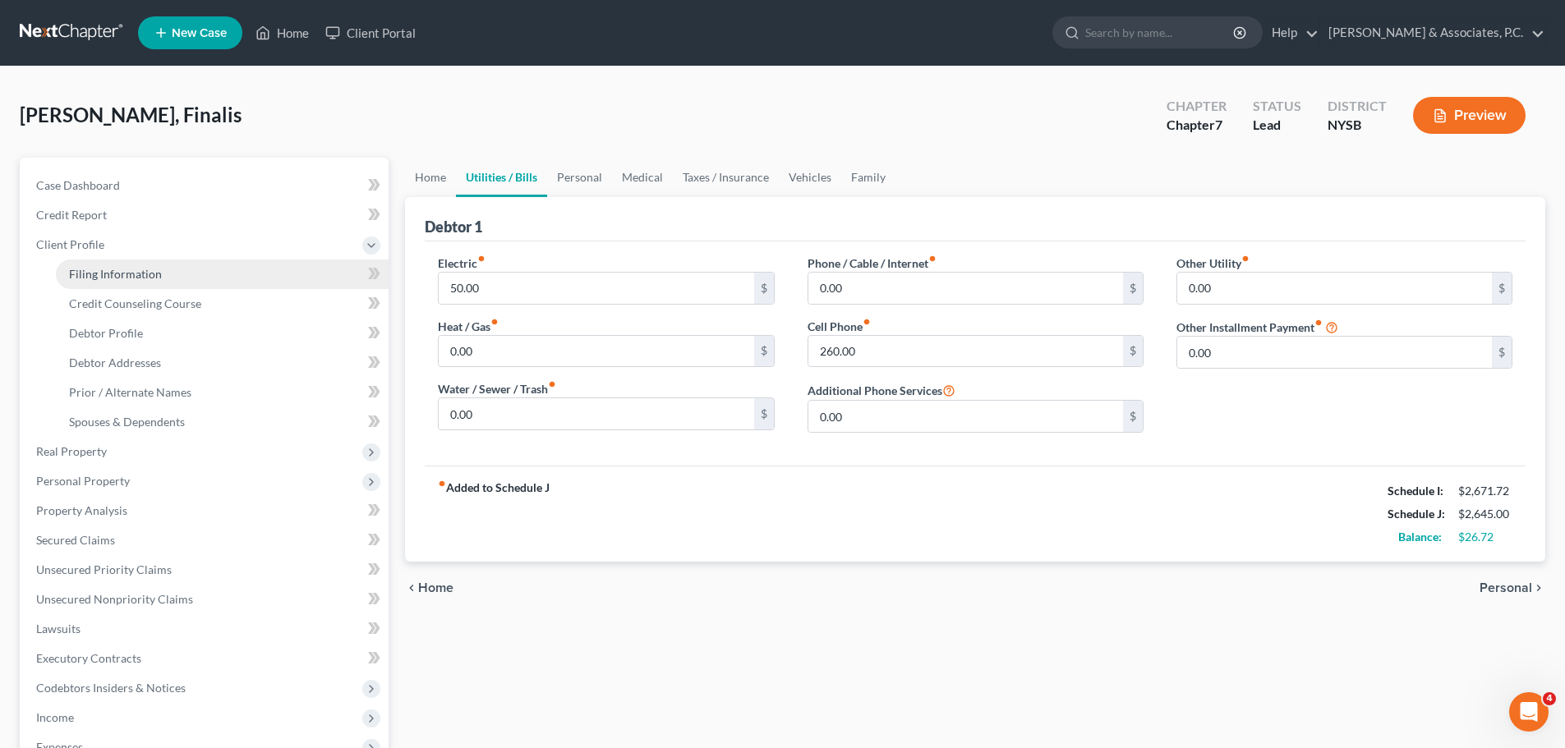
select select "5"
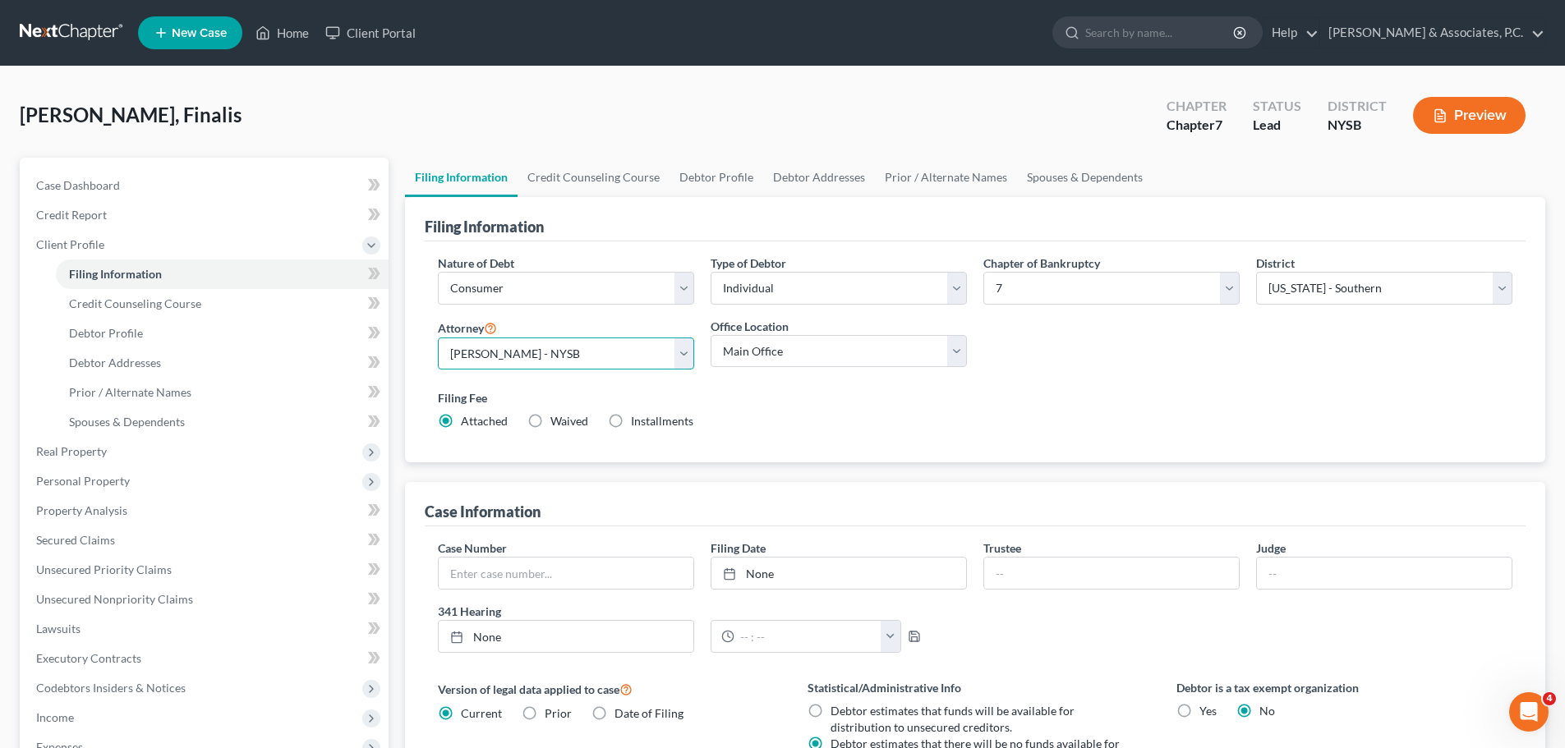
click at [680, 359] on select "Select Nicholas Fitzgerald - NJB Nicholas Fitzgerald - NJB Nicholas Fitzgerald …" at bounding box center [566, 354] width 256 height 33
click at [681, 350] on select "Select Nicholas Fitzgerald - NJB Nicholas Fitzgerald - NJB Nicholas Fitzgerald …" at bounding box center [566, 354] width 256 height 33
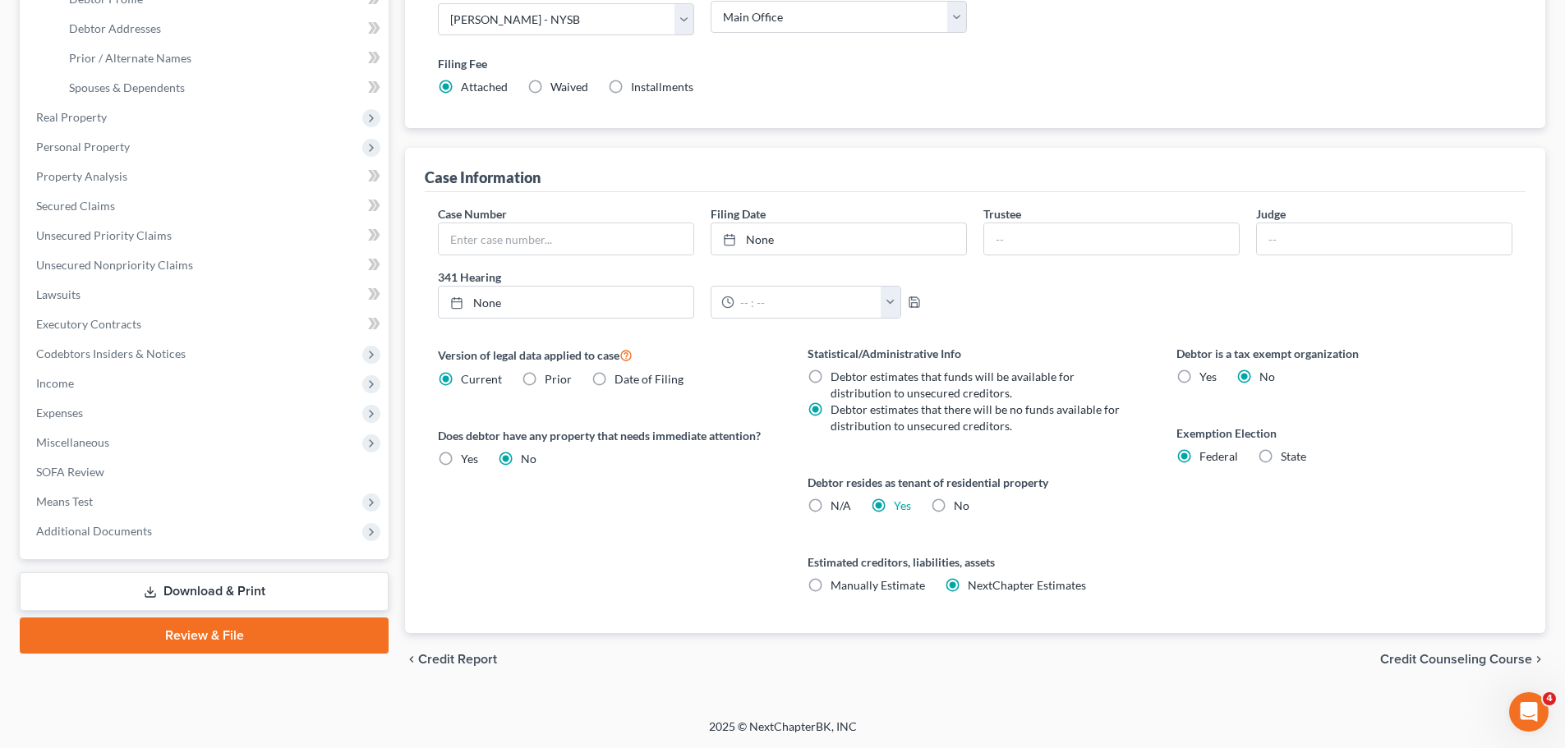
click at [1470, 661] on span "Credit Counseling Course" at bounding box center [1456, 659] width 152 height 13
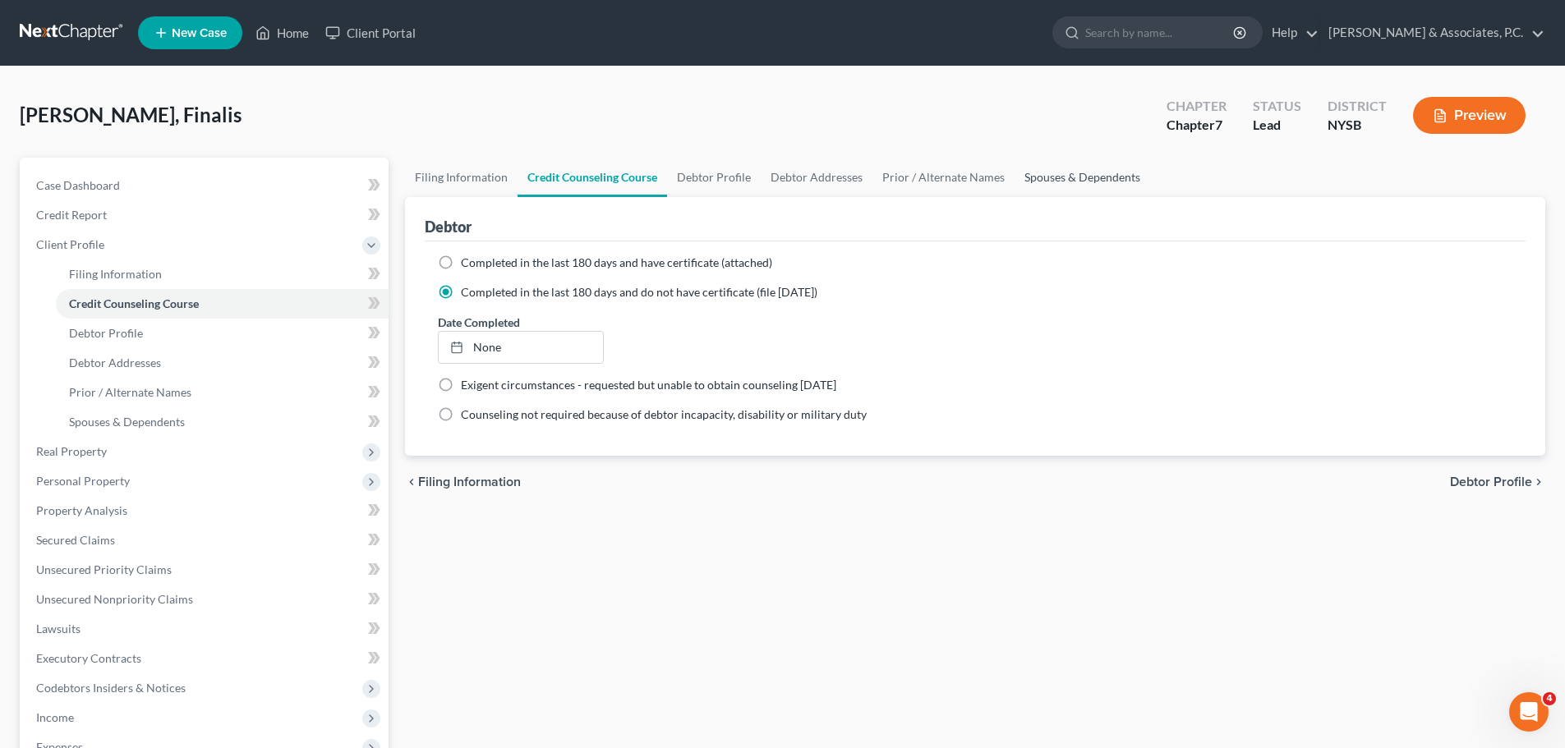
drag, startPoint x: 1087, startPoint y: 170, endPoint x: 1084, endPoint y: 182, distance: 11.8
click at [1086, 170] on link "Spouses & Dependents" at bounding box center [1082, 177] width 136 height 39
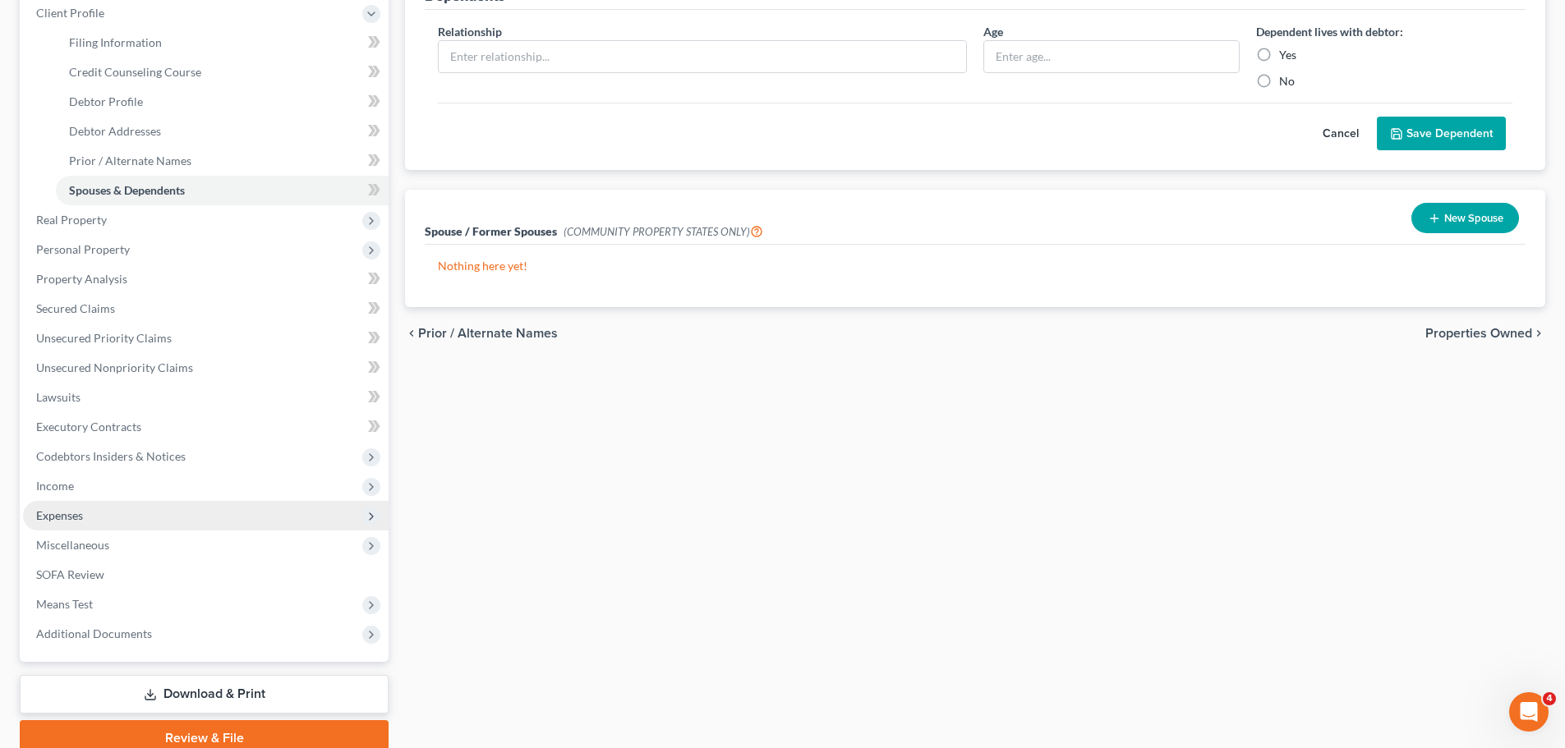
scroll to position [302, 0]
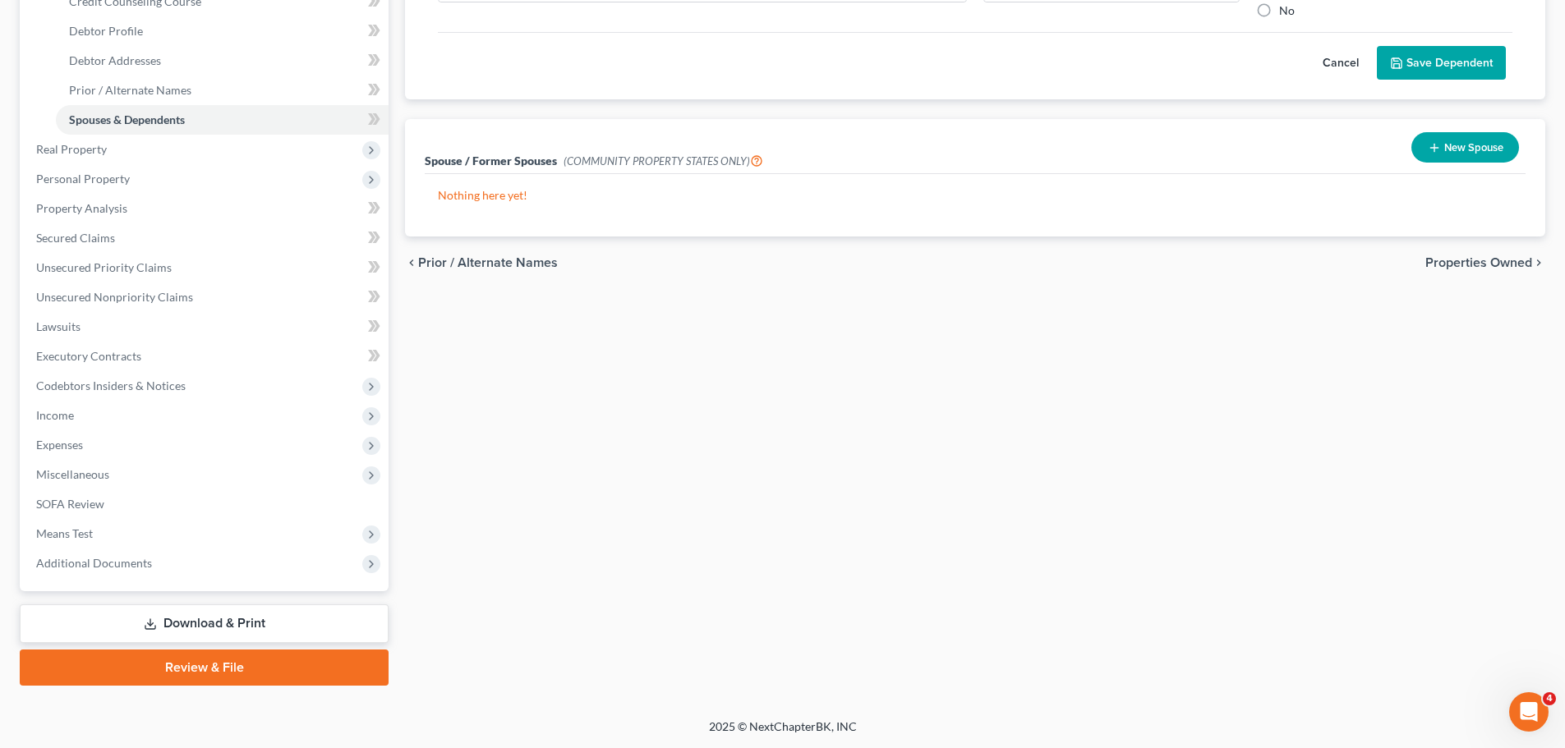
click at [248, 664] on link "Review & File" at bounding box center [204, 668] width 369 height 36
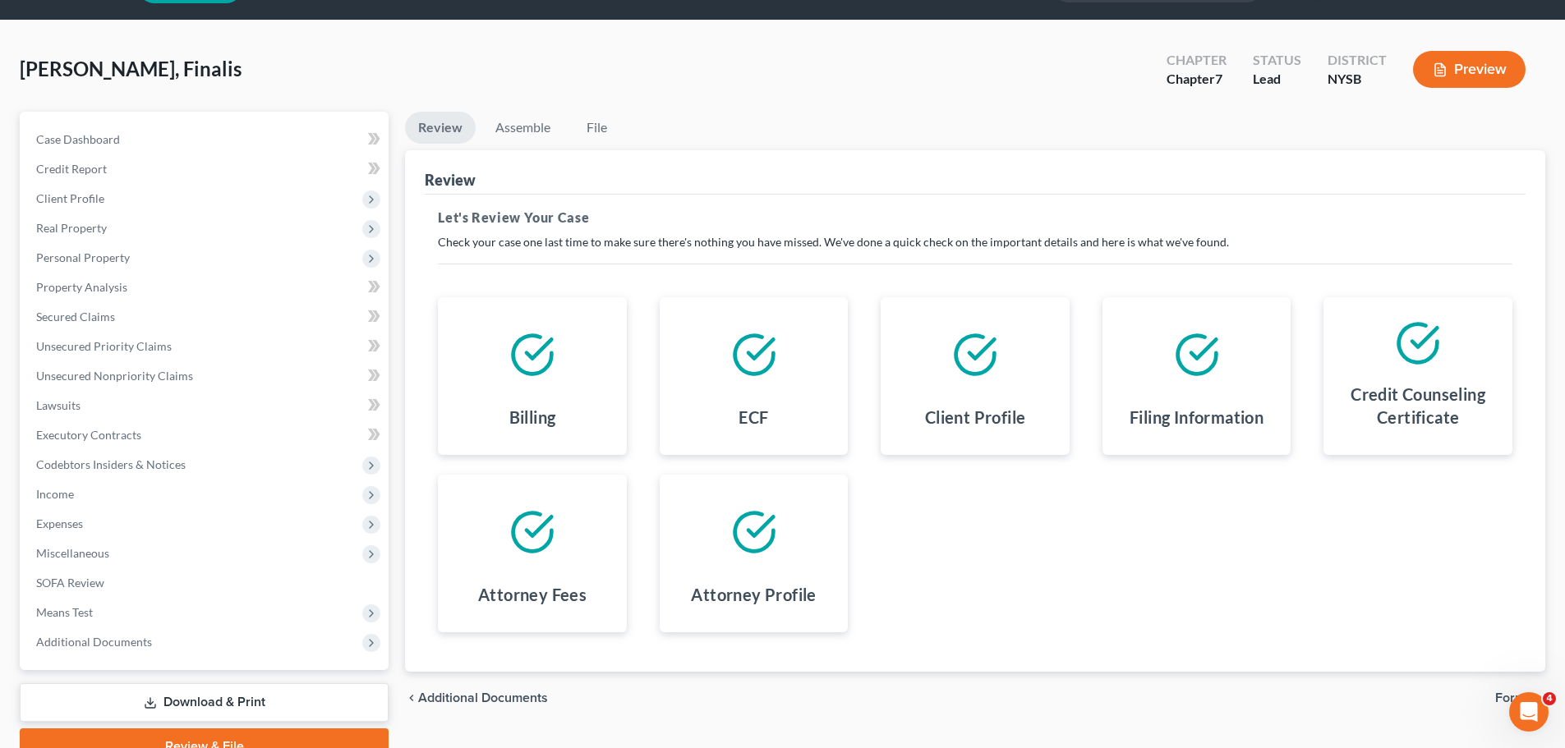
scroll to position [125, 0]
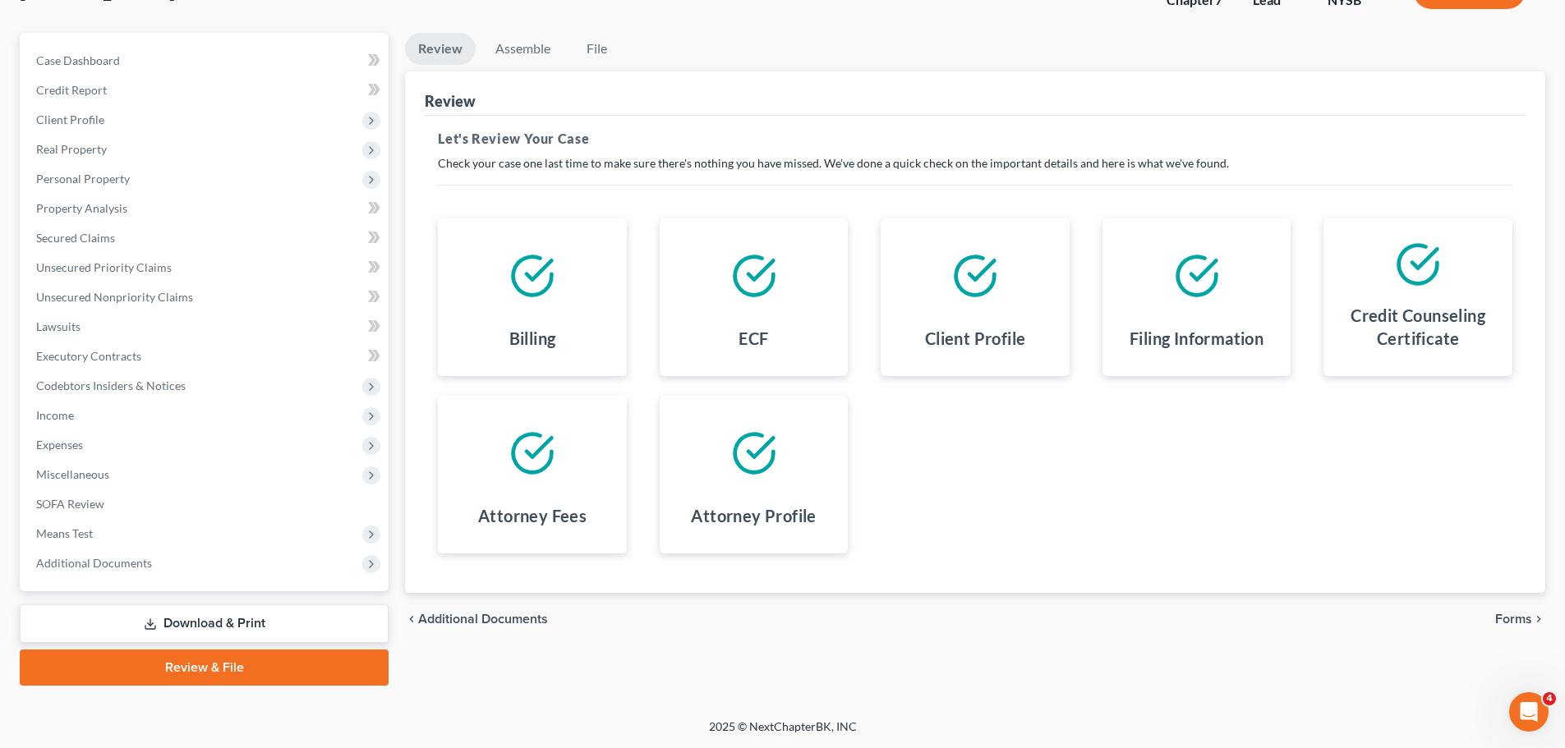
click at [1512, 614] on span "Forms" at bounding box center [1513, 619] width 37 height 13
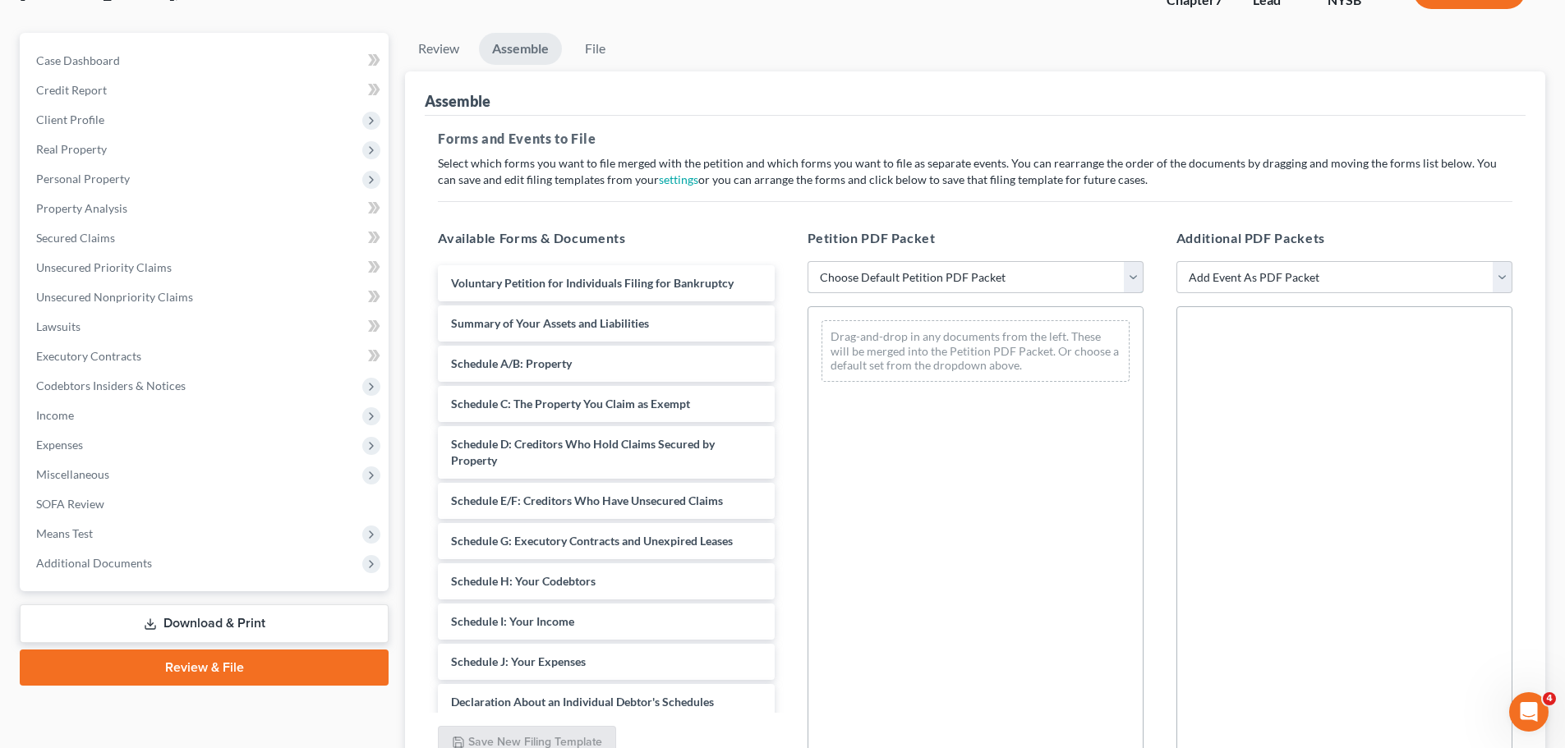
drag, startPoint x: 1134, startPoint y: 274, endPoint x: 1124, endPoint y: 276, distance: 9.4
click at [1134, 274] on select "Choose Default Petition PDF Packet Emergency Filing (Voluntary Petition and Cre…" at bounding box center [975, 277] width 336 height 33
select select "1"
click at [807, 261] on select "Choose Default Petition PDF Packet Emergency Filing (Voluntary Petition and Cre…" at bounding box center [975, 277] width 336 height 33
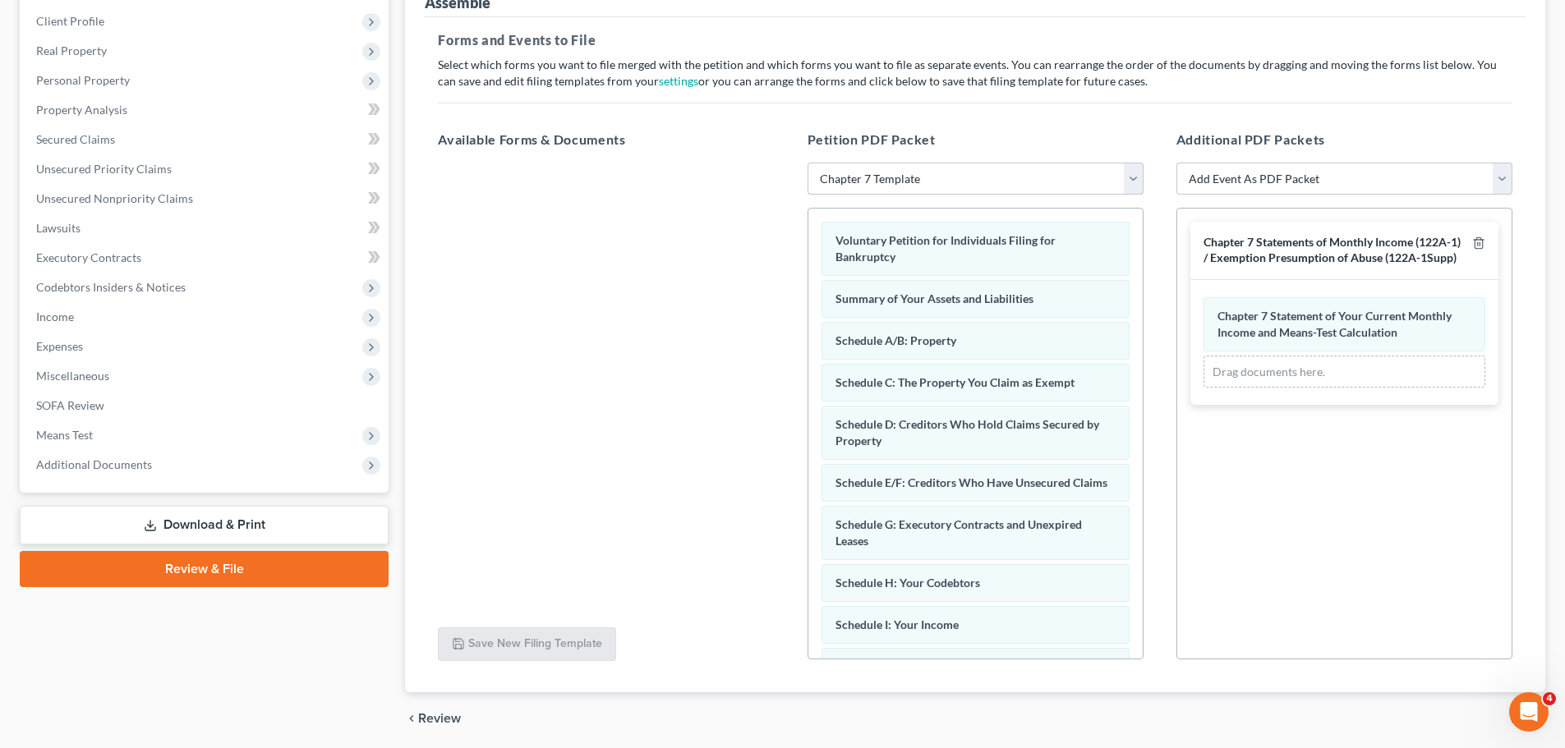
scroll to position [283, 0]
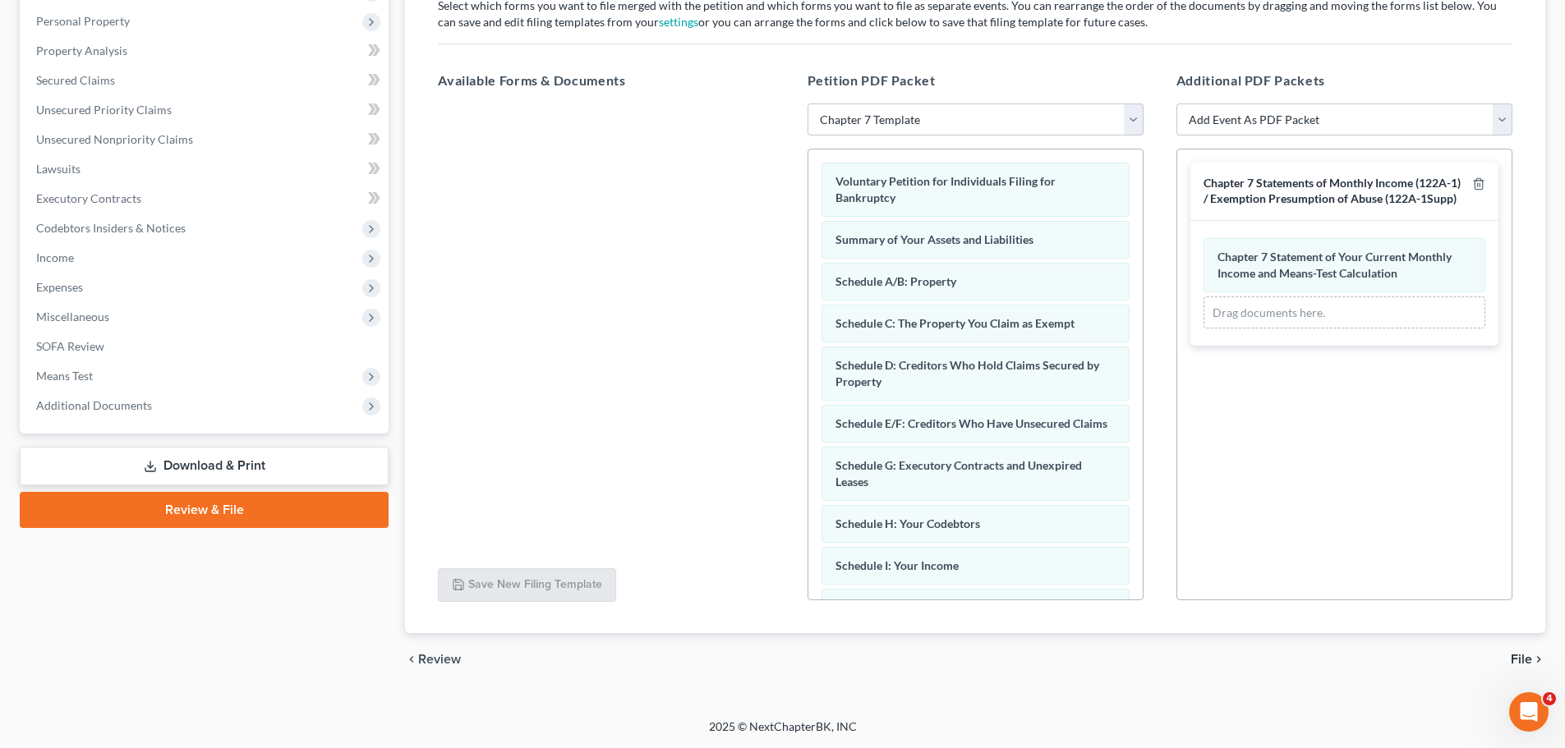
click at [1525, 655] on span "File" at bounding box center [1521, 659] width 21 height 13
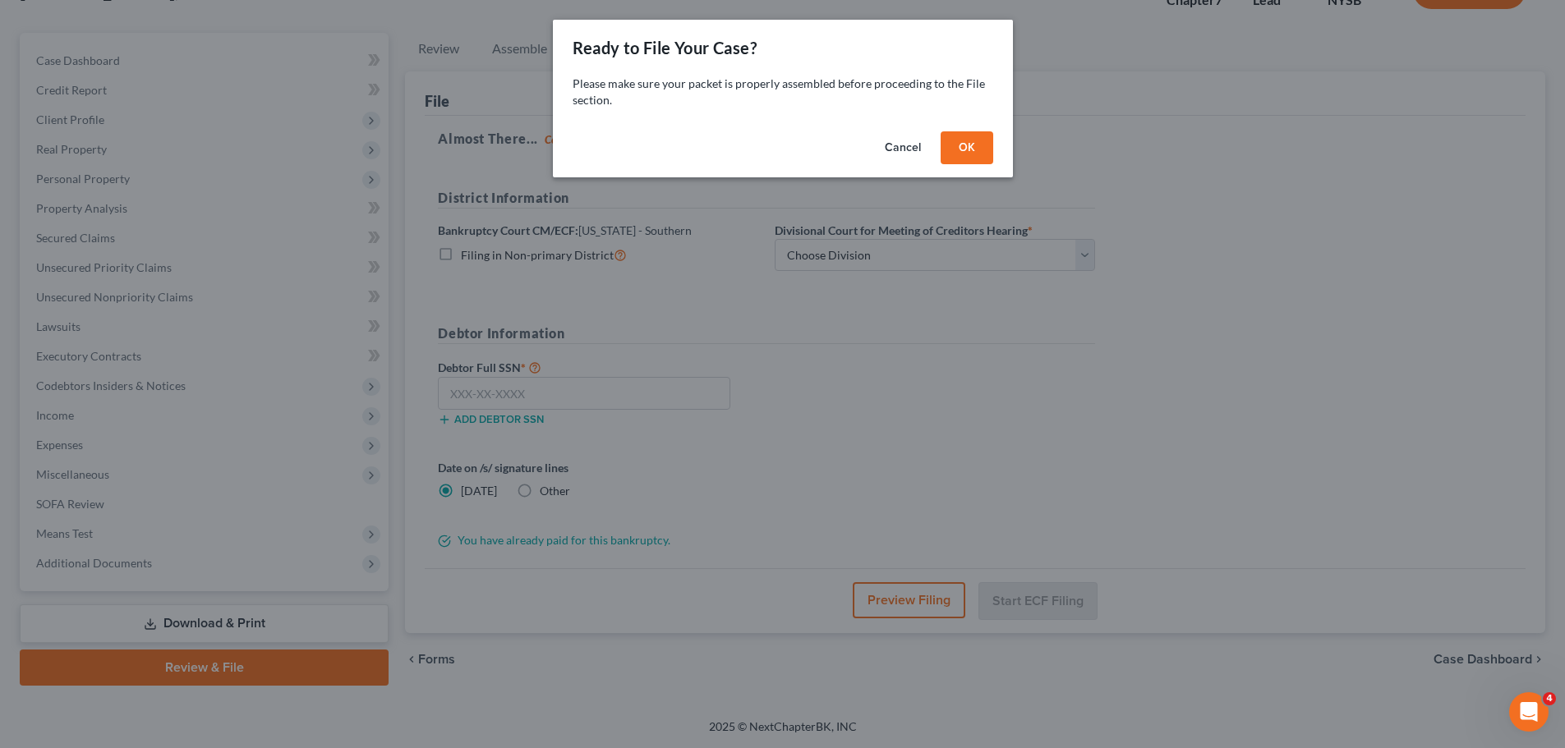
scroll to position [125, 0]
click at [984, 148] on button "OK" at bounding box center [972, 147] width 53 height 33
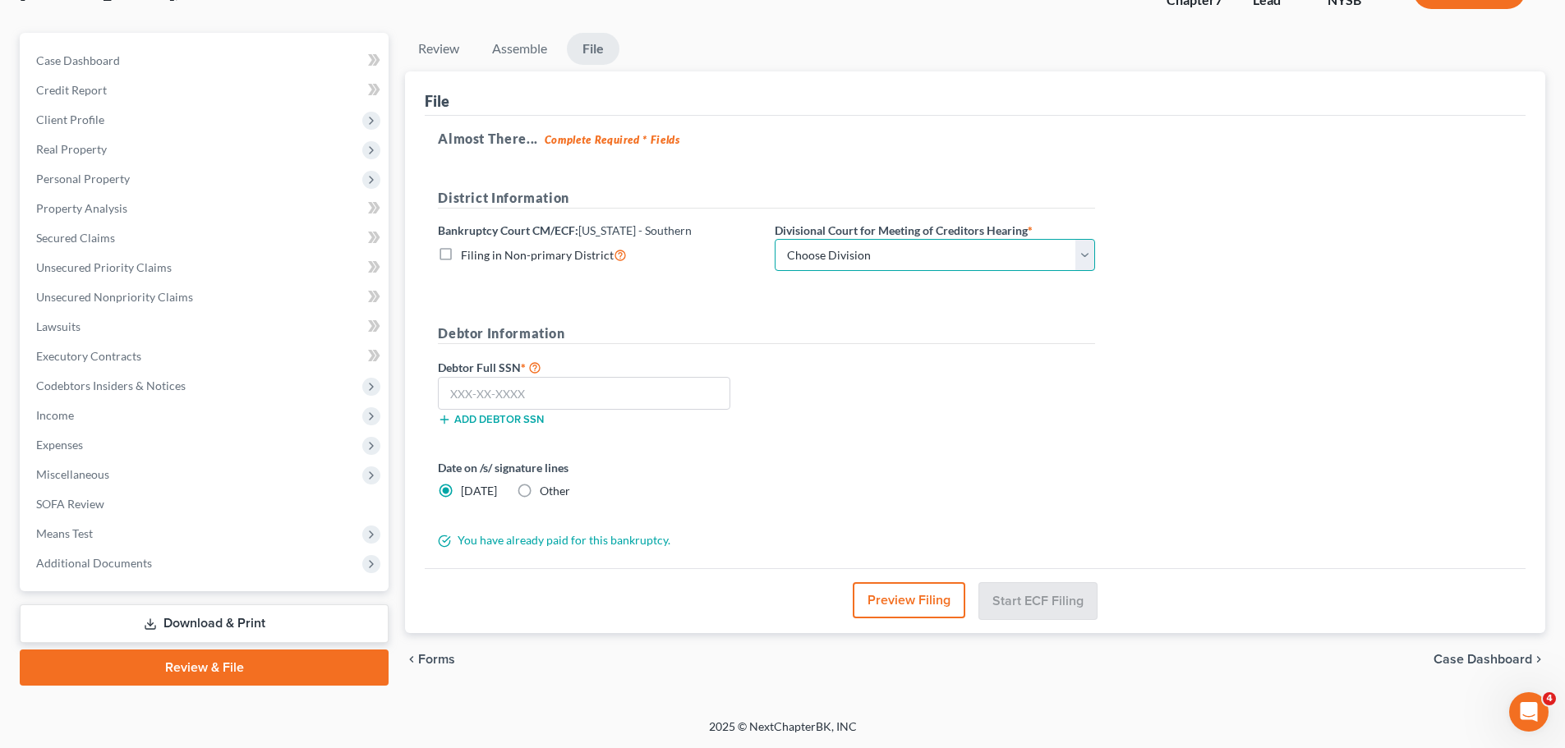
click at [944, 255] on select "Choose Division Manhattan Poughkeepsie White Plains" at bounding box center [935, 255] width 320 height 33
select select "0"
click at [775, 239] on select "Choose Division Manhattan Poughkeepsie White Plains" at bounding box center [935, 255] width 320 height 33
click at [594, 389] on input "text" at bounding box center [584, 393] width 292 height 33
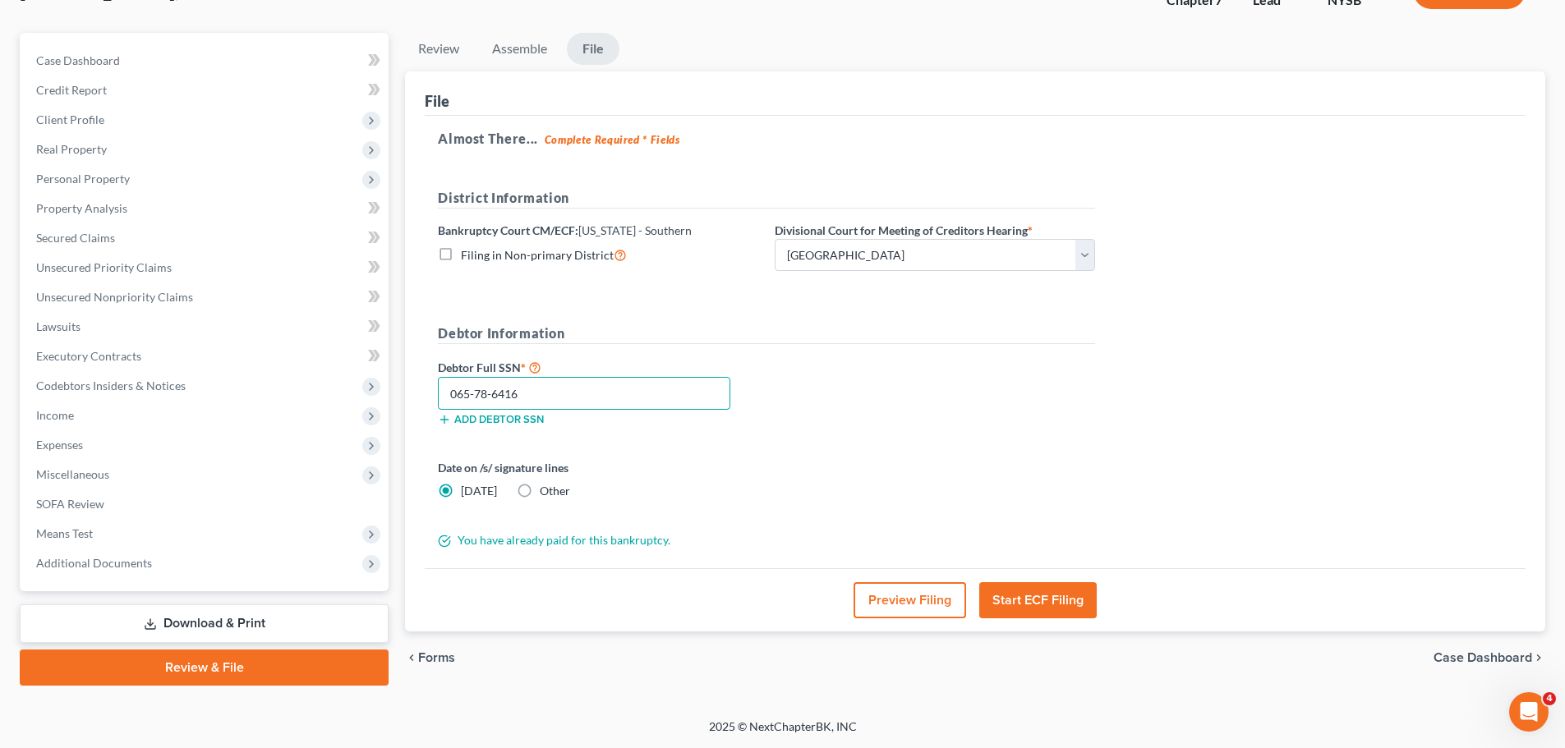
type input "065-78-6416"
click at [540, 492] on label "Other" at bounding box center [555, 491] width 30 height 16
click at [546, 492] on input "Other" at bounding box center [551, 488] width 11 height 11
radio input "true"
radio input "false"
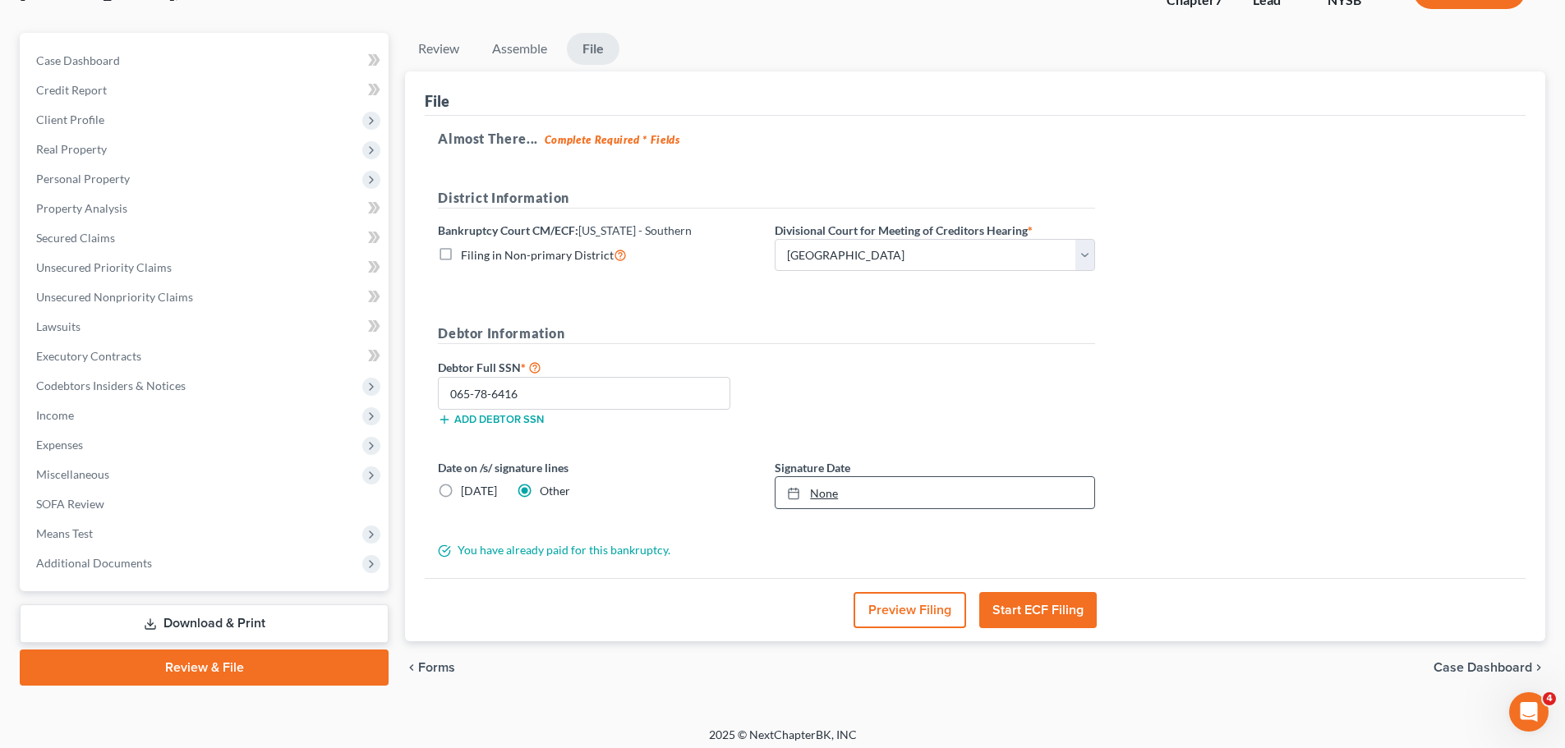
type input "9/10/2025"
click at [795, 490] on icon at bounding box center [793, 493] width 13 height 13
drag, startPoint x: 859, startPoint y: 654, endPoint x: 994, endPoint y: 444, distance: 249.0
click at [1014, 410] on div "Debtor Full SSN * 065-78-6416 Add debtor SSN" at bounding box center [767, 398] width 674 height 82
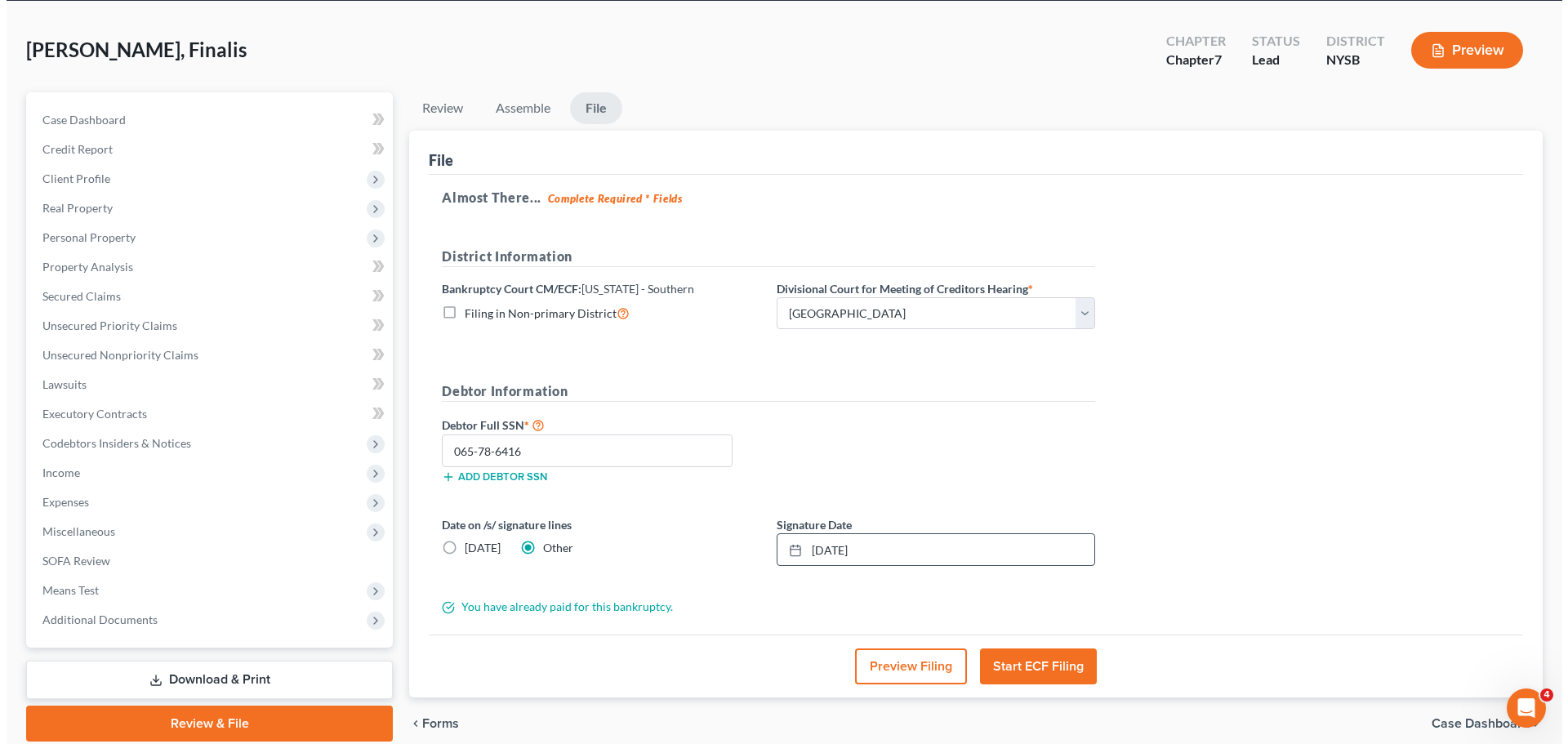
scroll to position [132, 0]
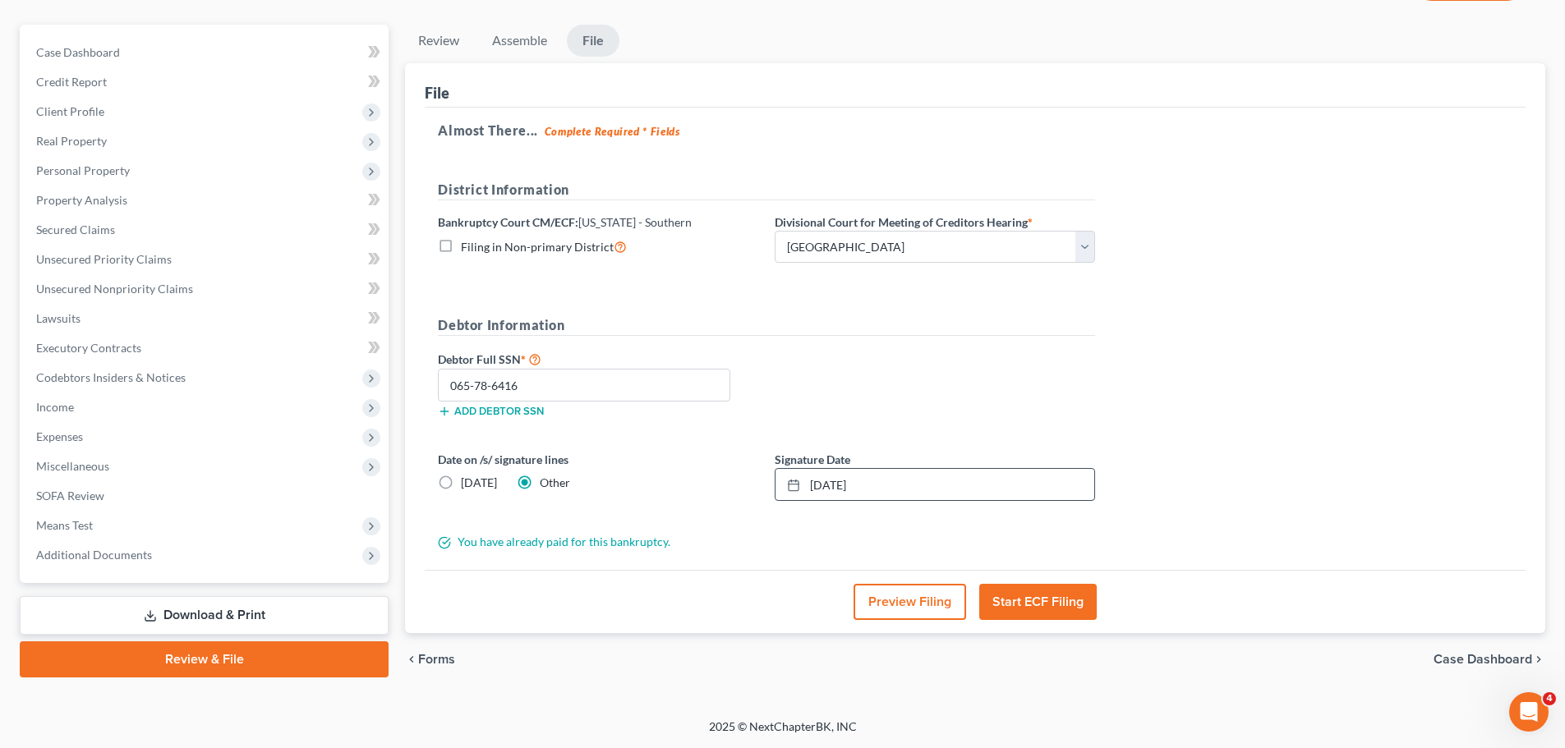
click at [1077, 590] on button "Start ECF Filing" at bounding box center [1037, 602] width 117 height 36
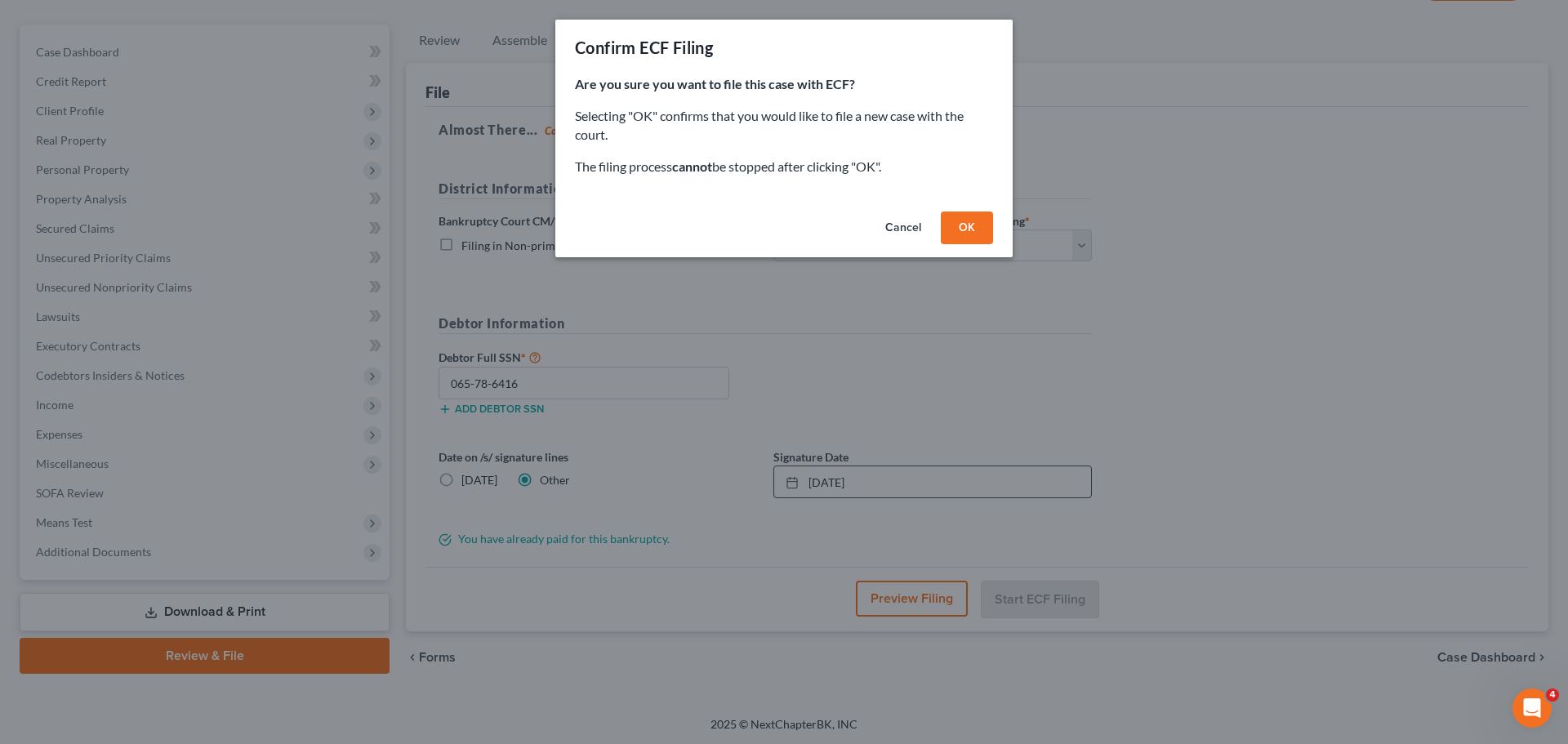
click at [982, 236] on button "OK" at bounding box center [966, 228] width 53 height 33
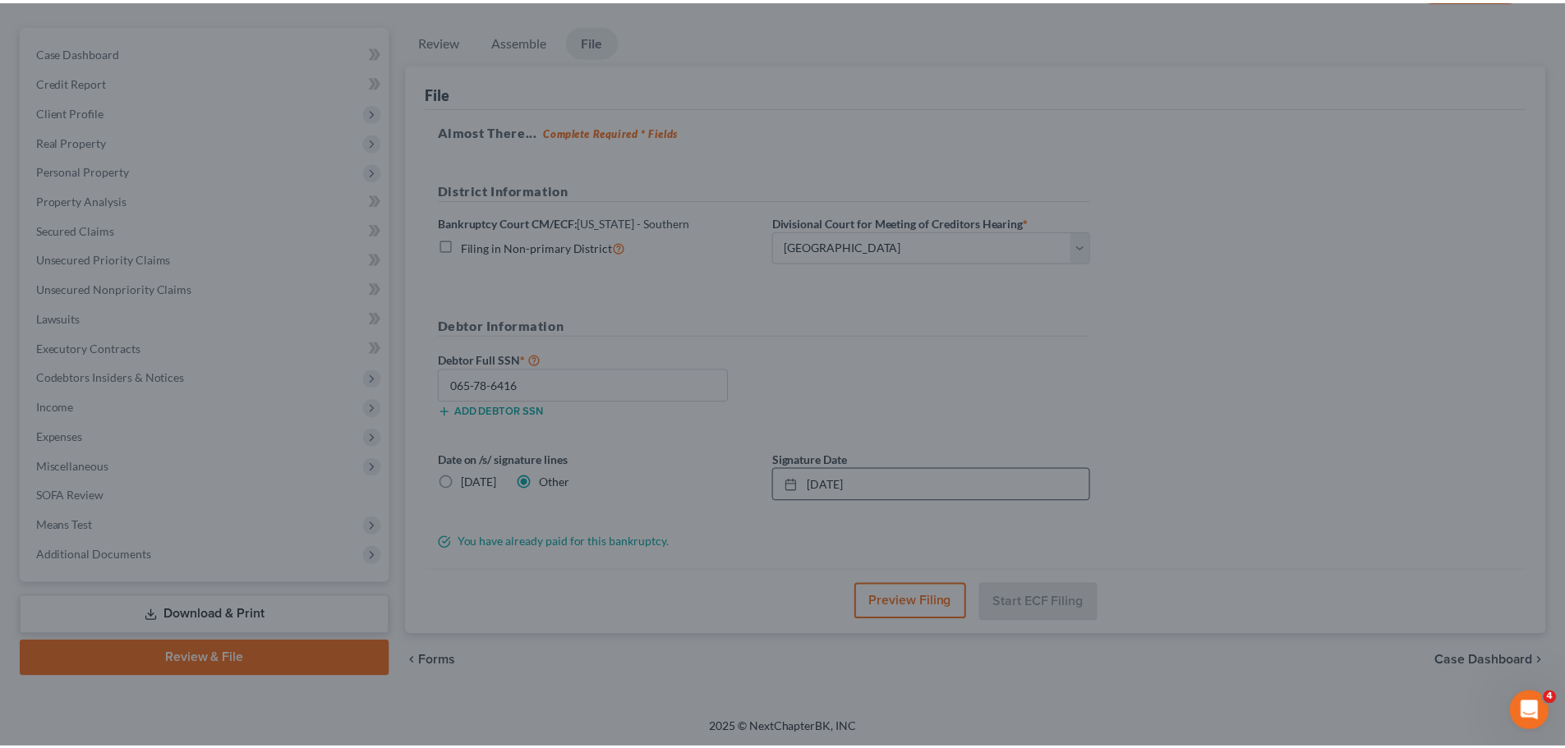
scroll to position [125, 0]
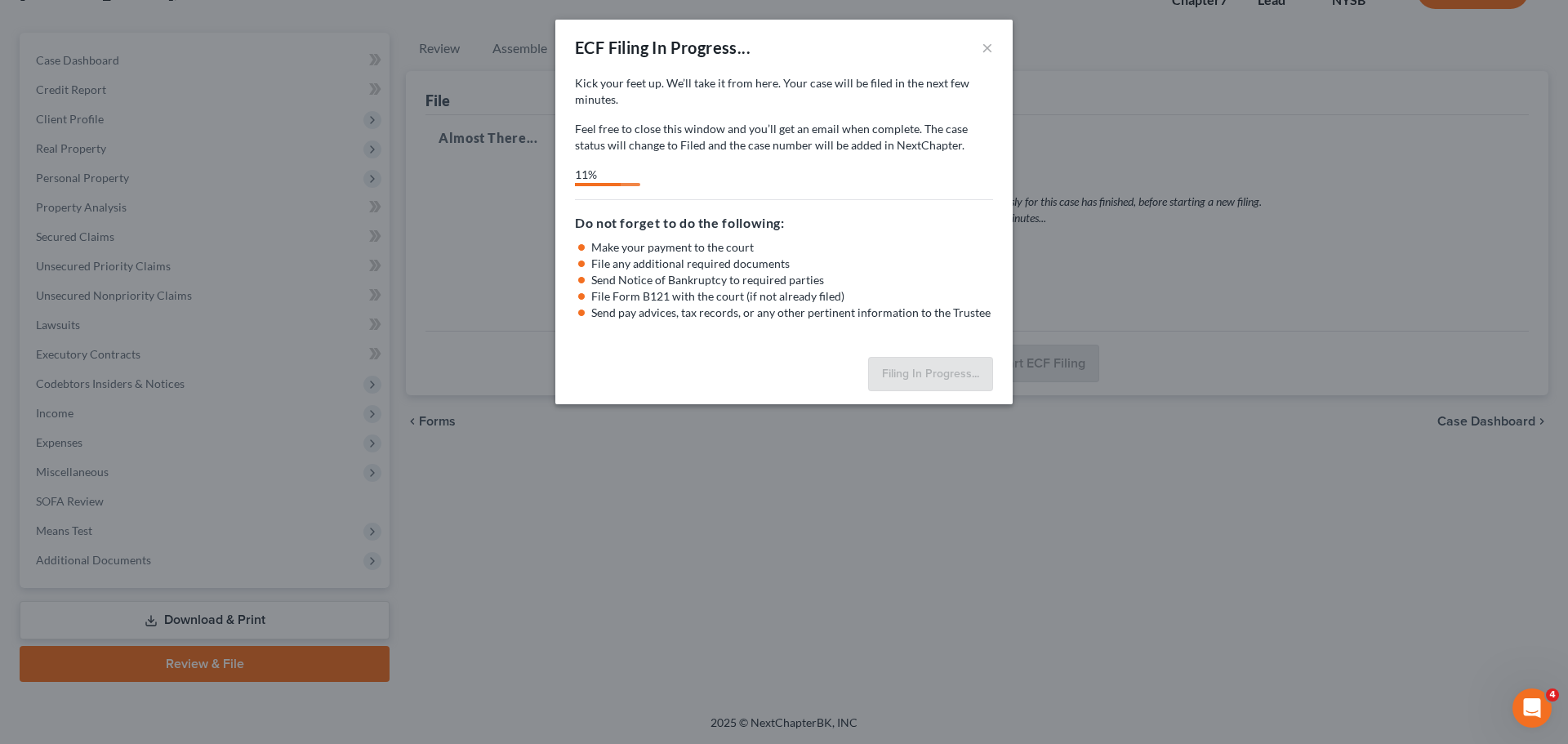
select select "0"
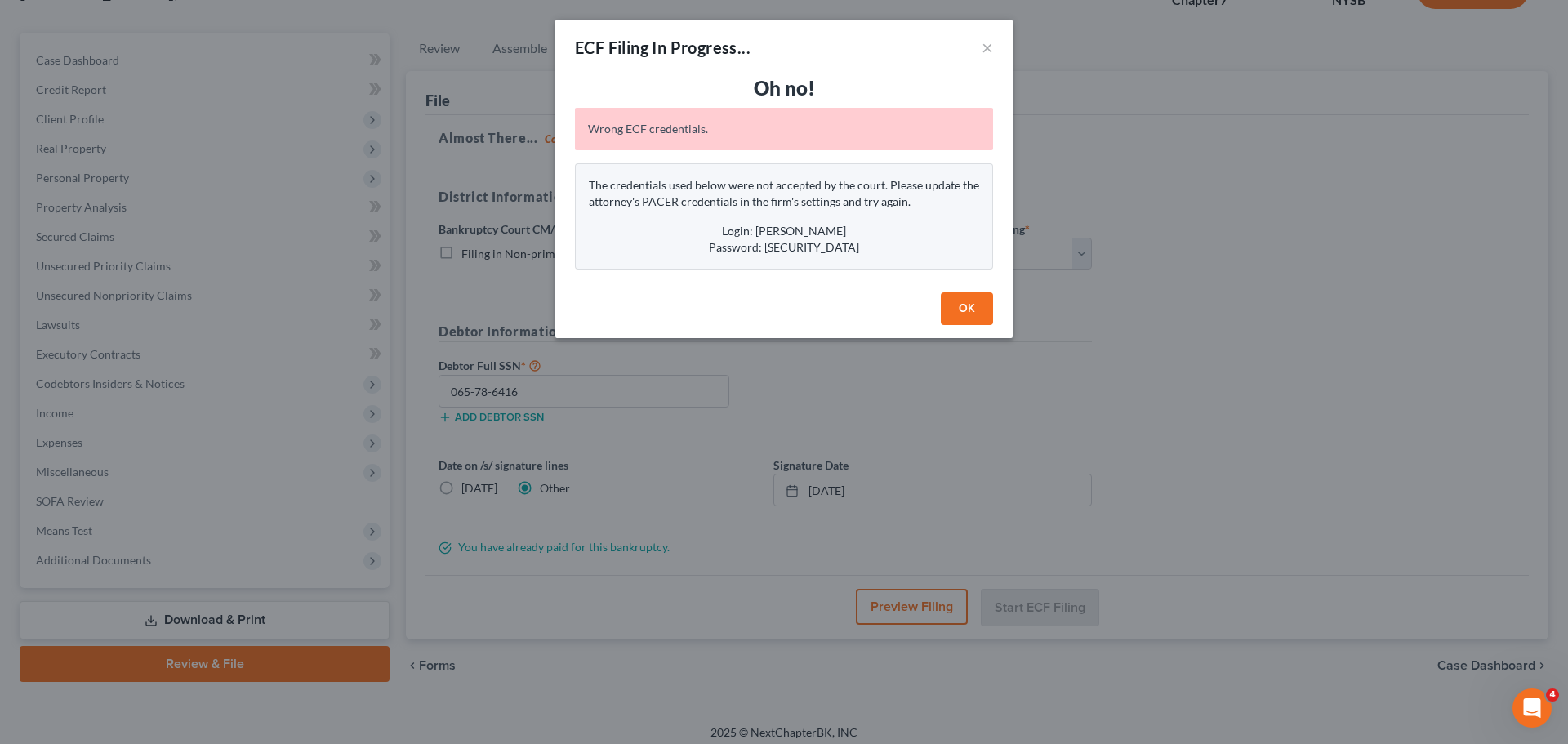
click at [976, 312] on button "OK" at bounding box center [966, 308] width 53 height 33
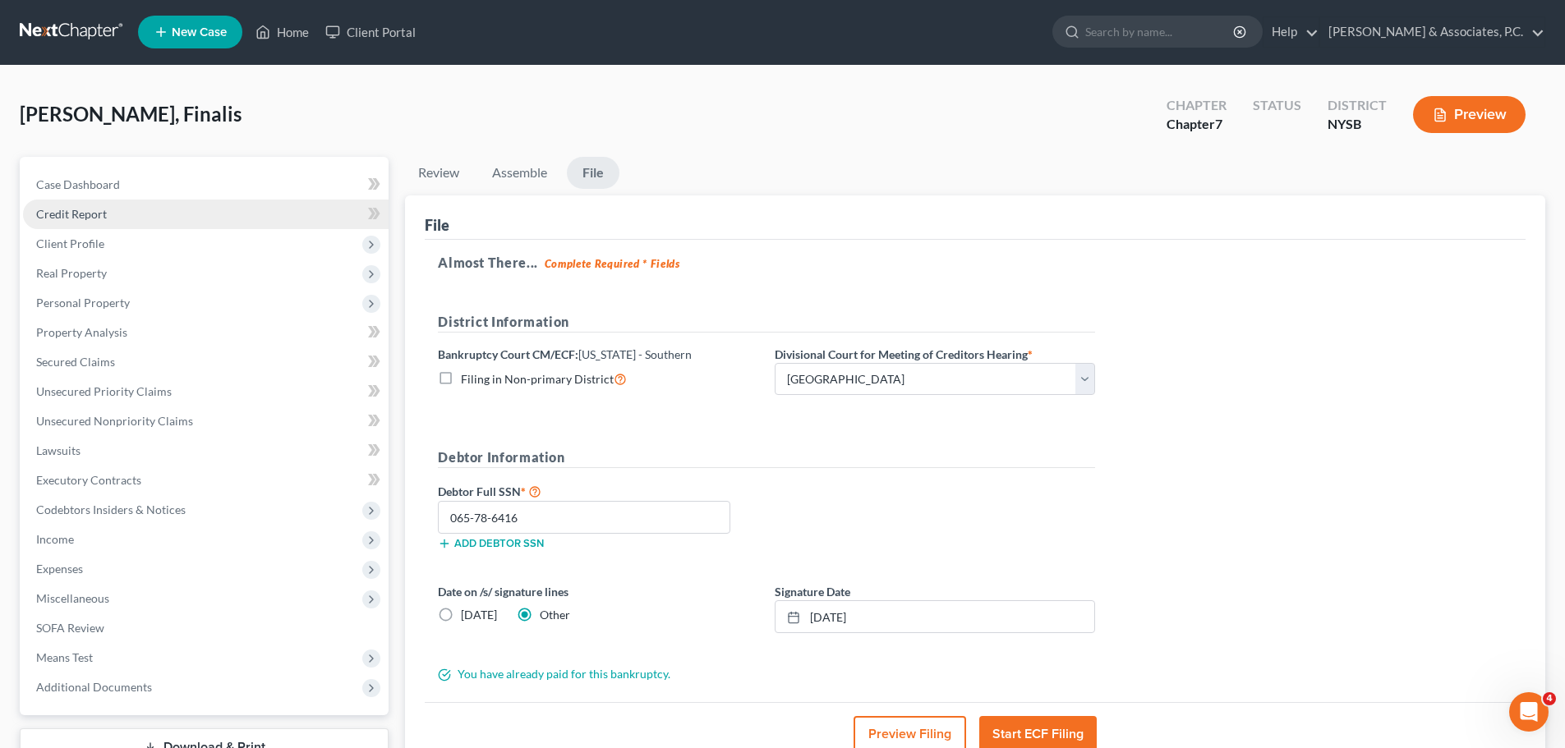
scroll to position [0, 0]
click at [1441, 18] on link "[PERSON_NAME] & Associates, P.C." at bounding box center [1432, 33] width 224 height 30
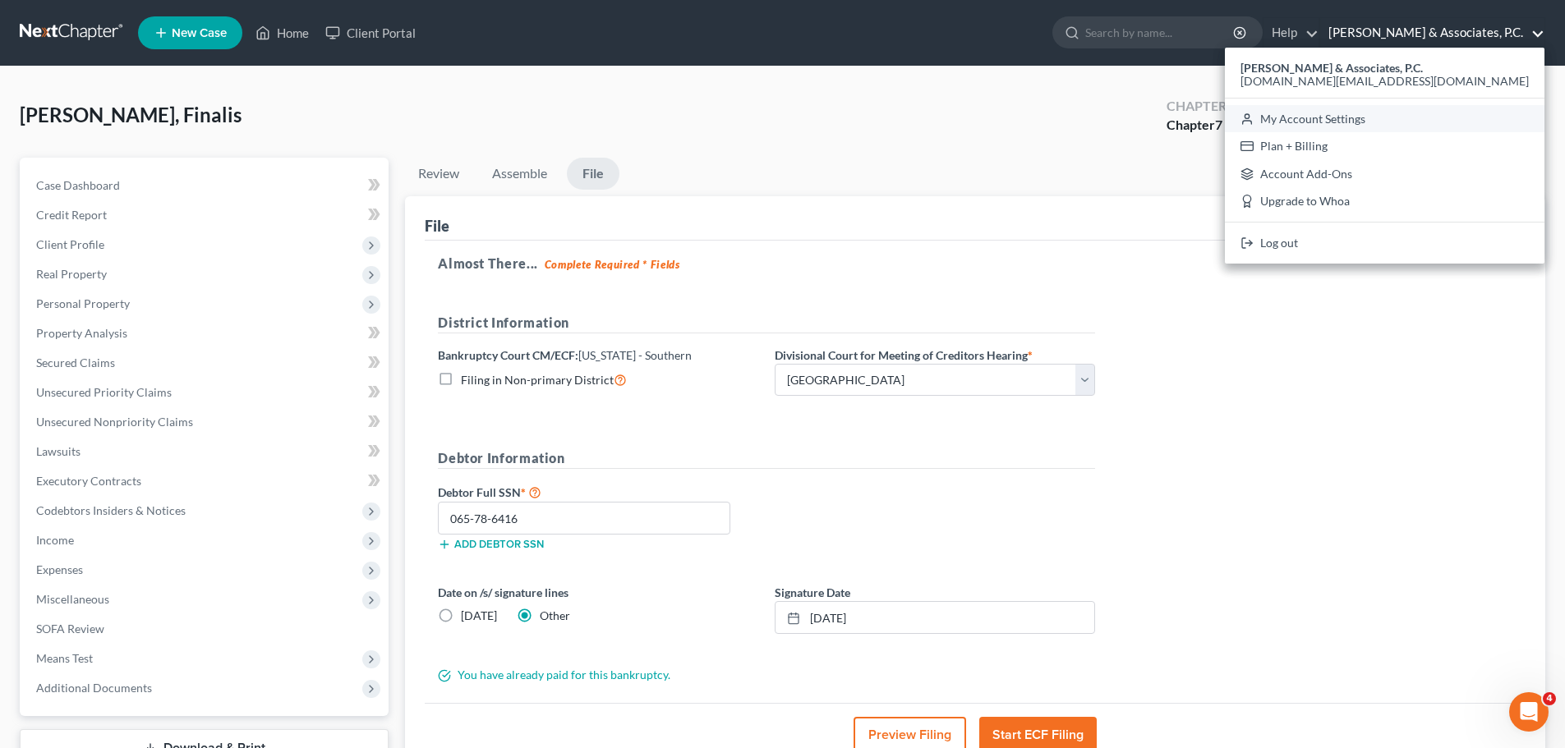
click at [1459, 118] on link "My Account Settings" at bounding box center [1385, 119] width 320 height 28
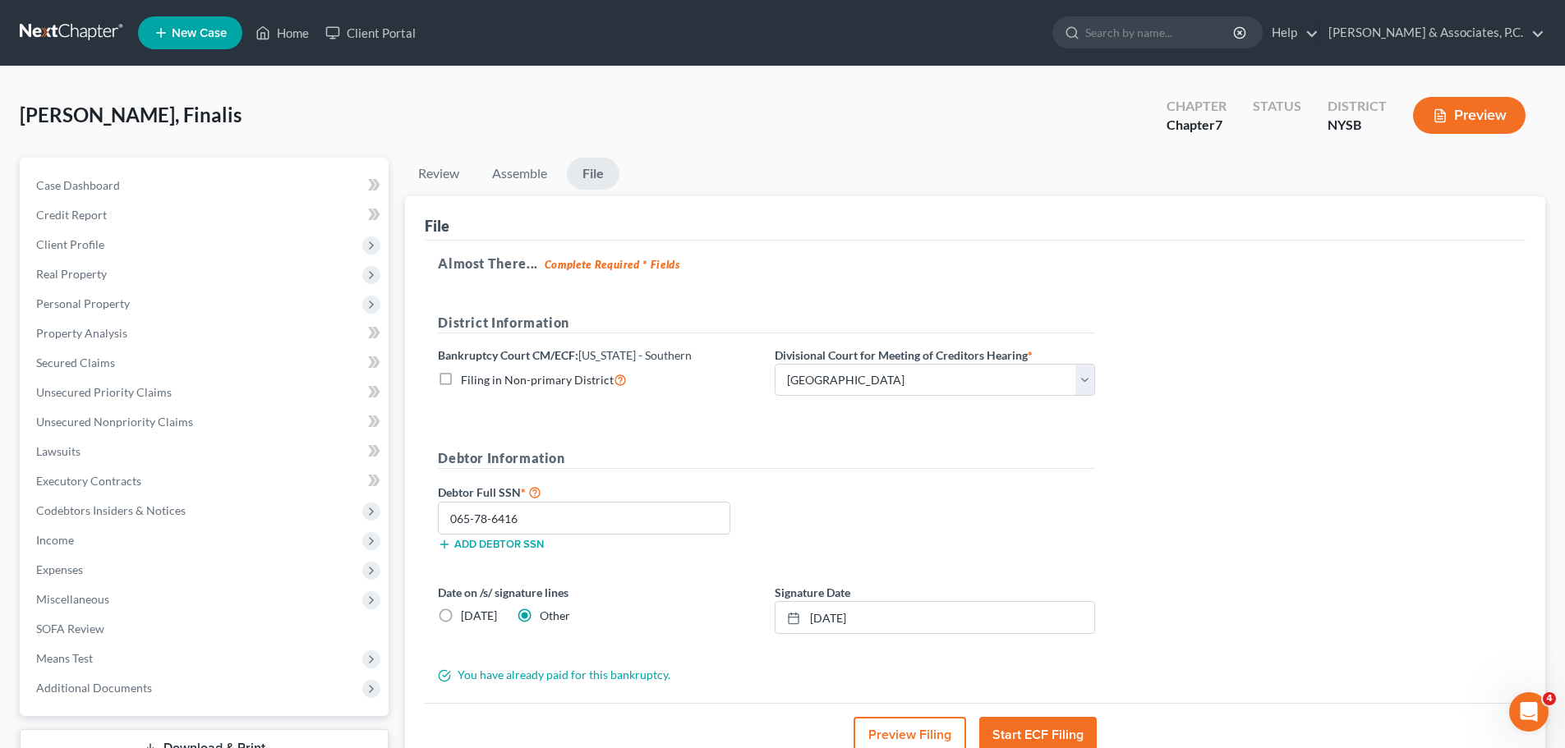
select select "51"
select select "24"
select select "33"
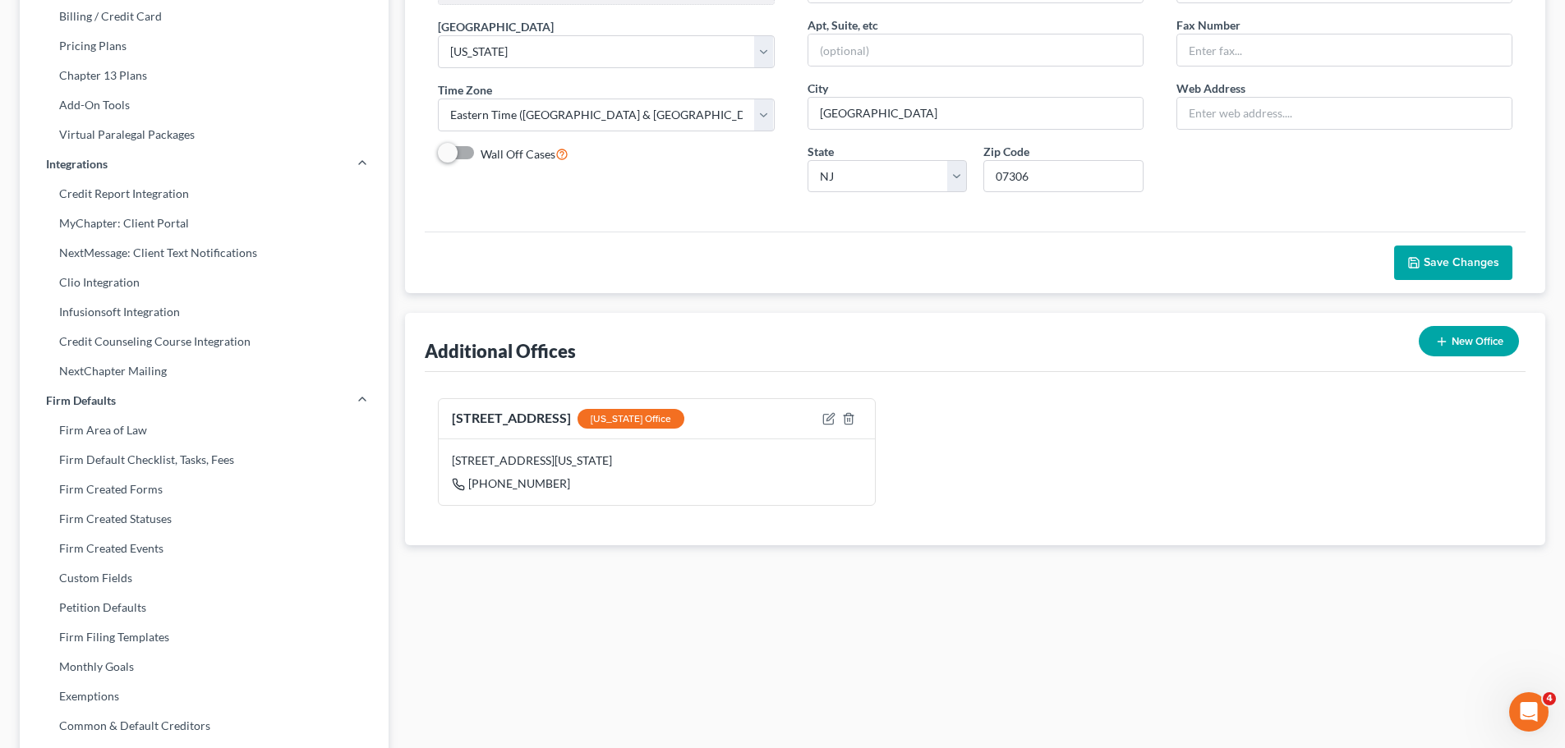
scroll to position [411, 0]
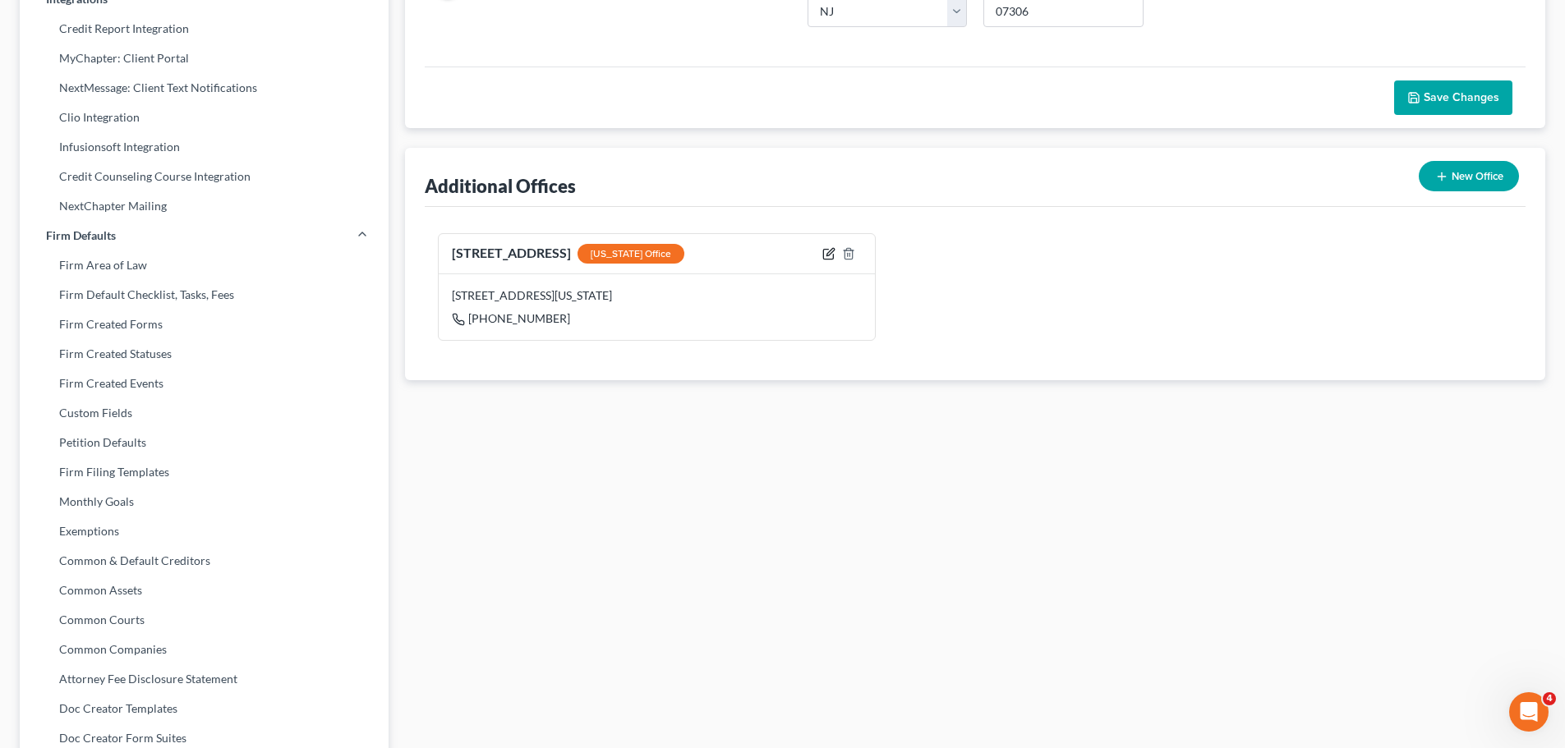
click at [830, 255] on icon "button" at bounding box center [830, 251] width 7 height 7
select select "35"
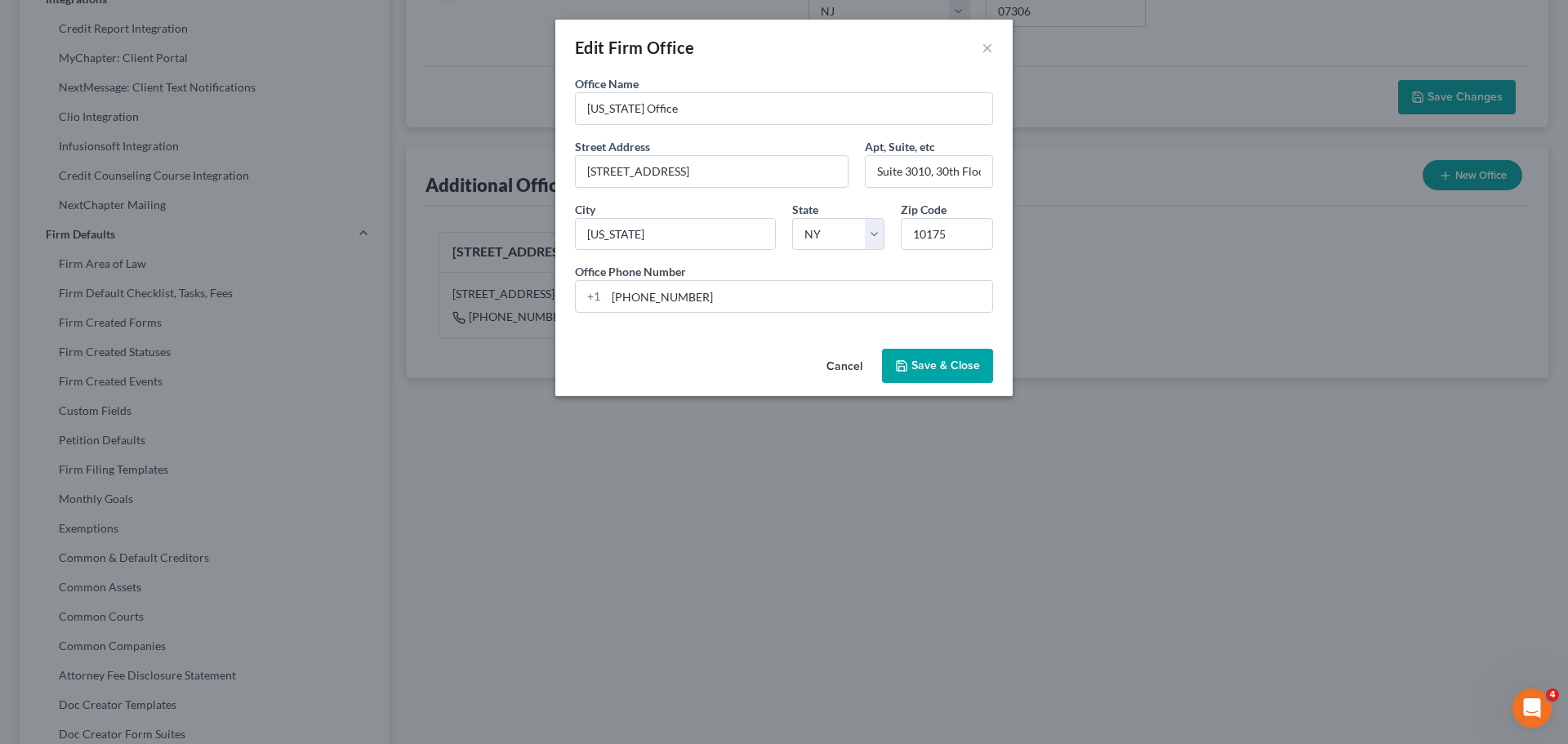
click at [846, 365] on button "Cancel" at bounding box center [844, 366] width 62 height 33
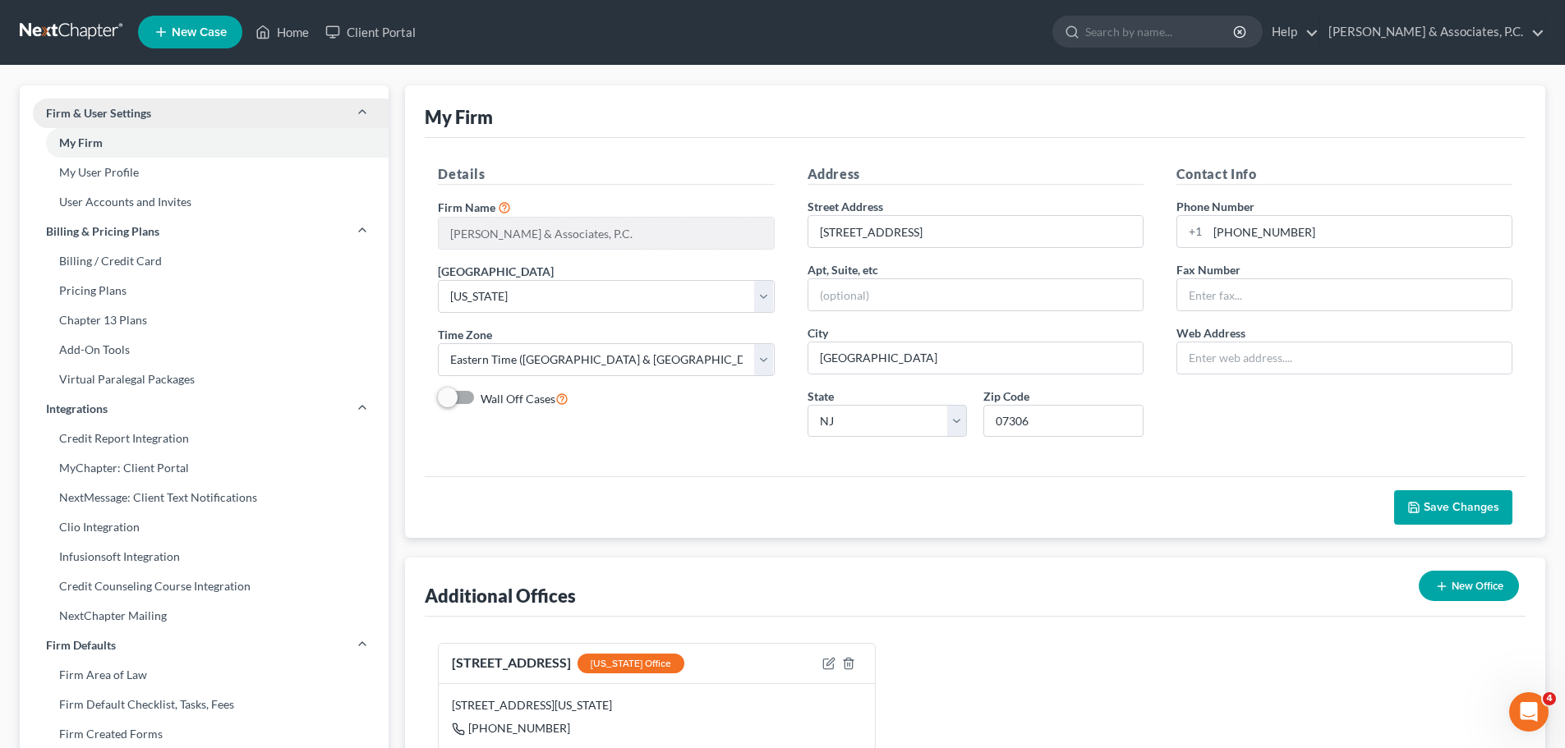
scroll to position [0, 0]
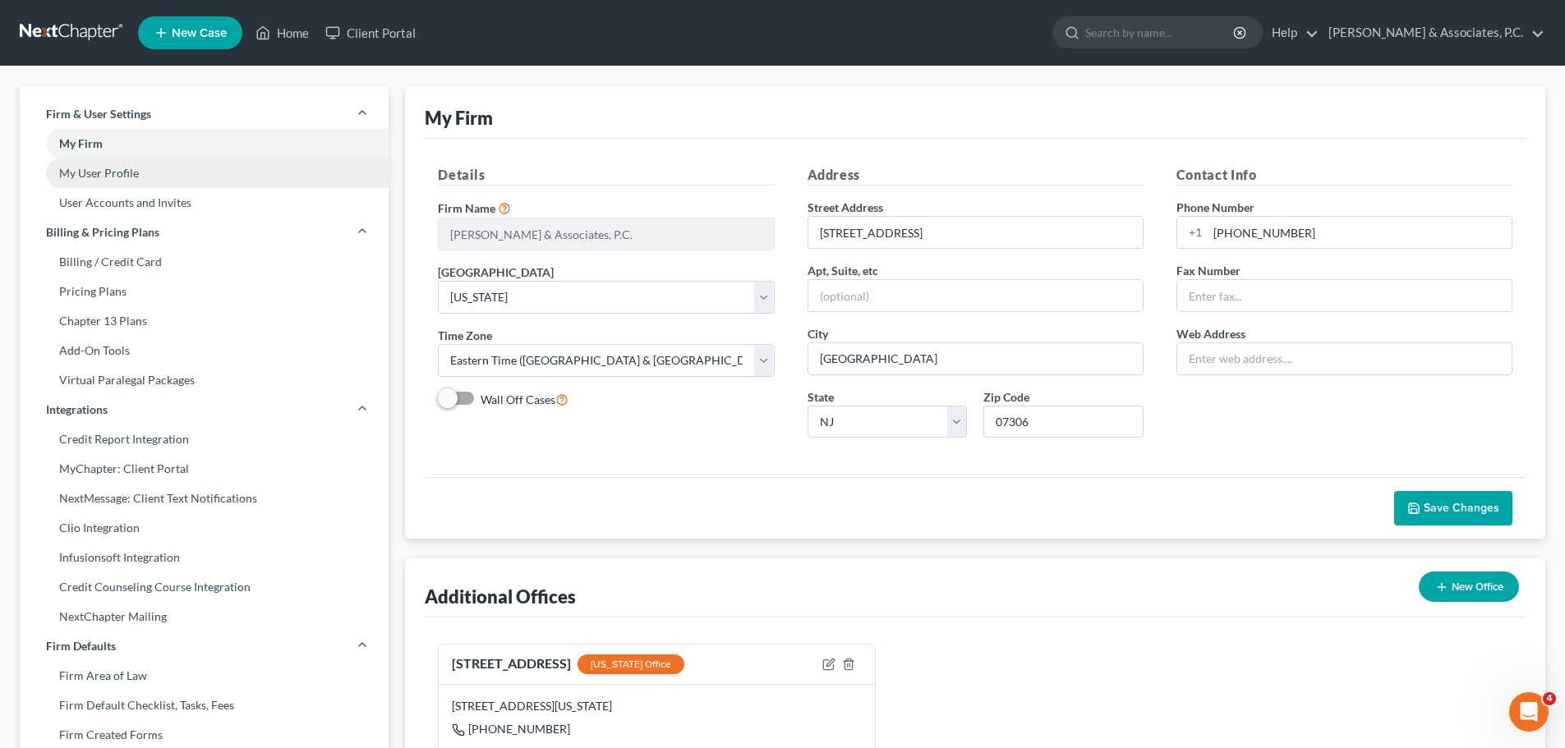
click at [121, 182] on link "My User Profile" at bounding box center [204, 174] width 369 height 30
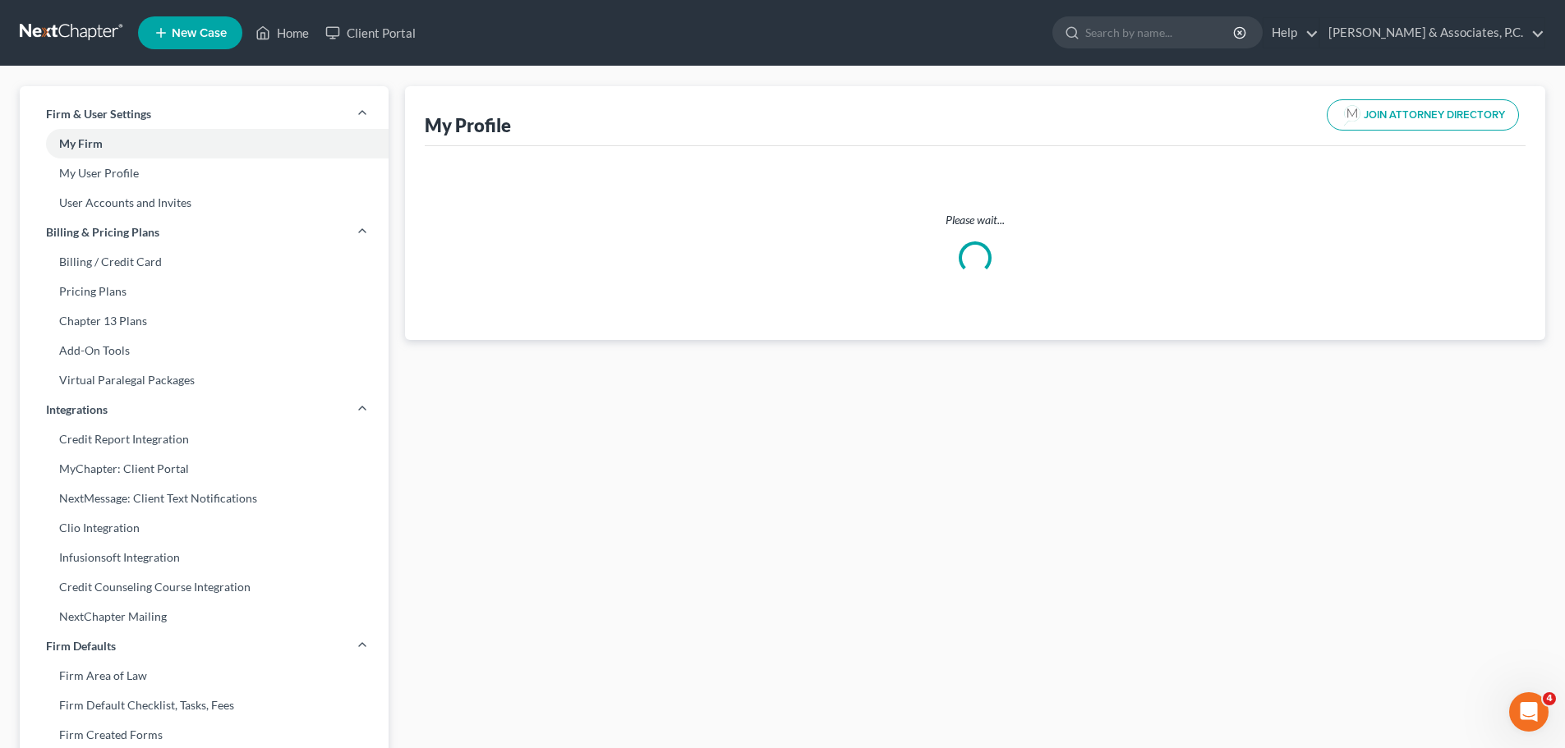
select select "33"
select select "51"
select select "attorney"
select select "0"
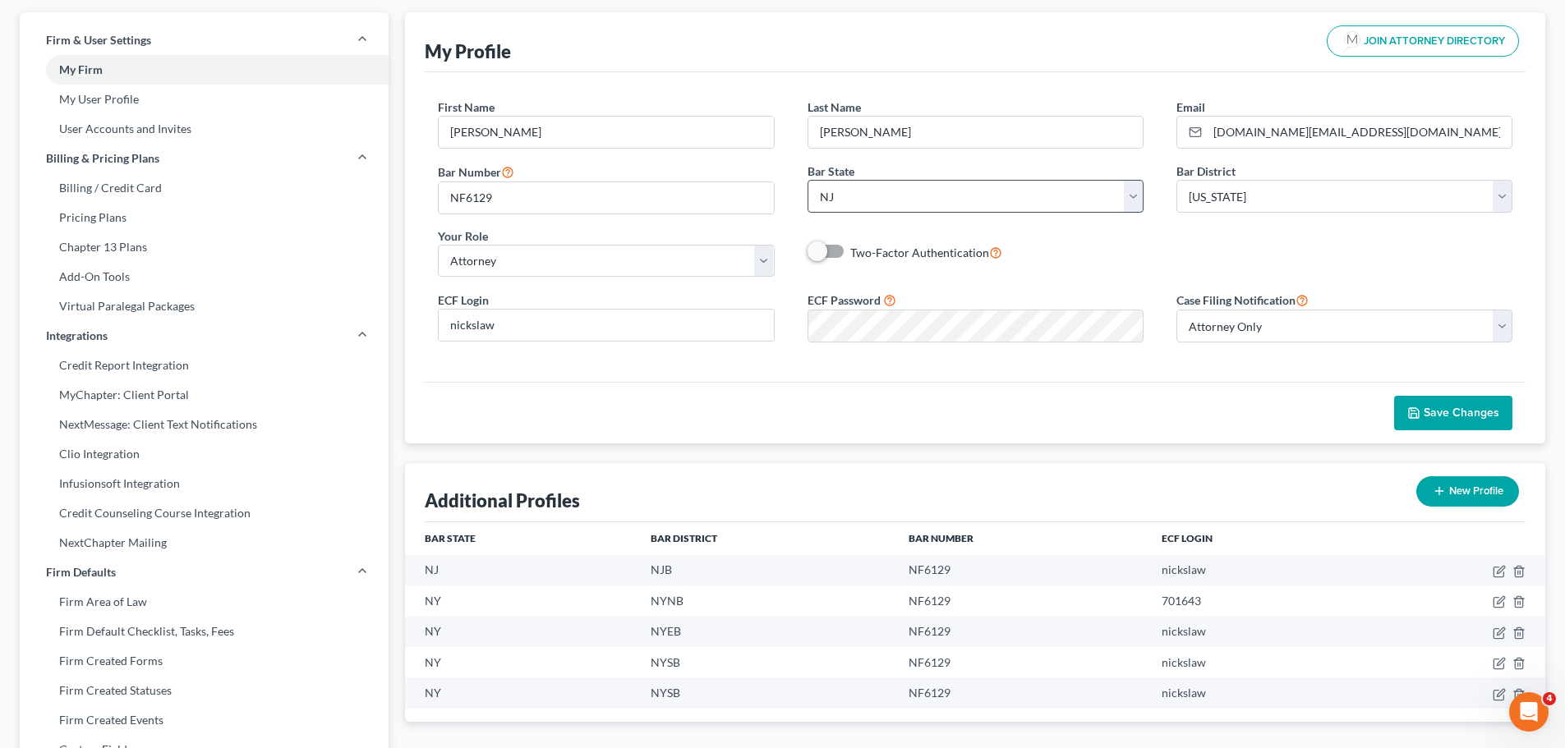
scroll to position [329, 0]
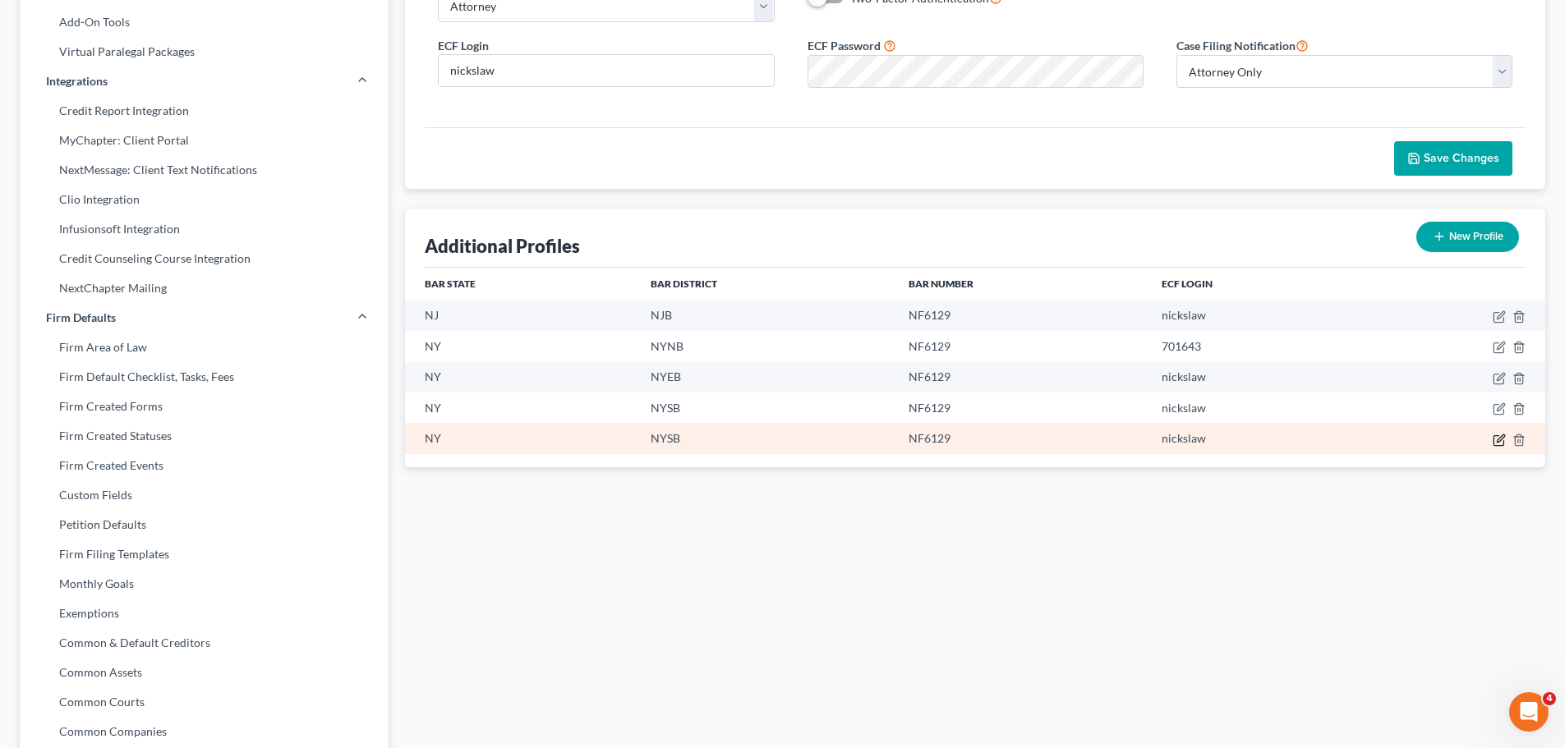
click at [1498, 440] on icon "button" at bounding box center [1498, 440] width 13 height 13
select select "35"
select select "55"
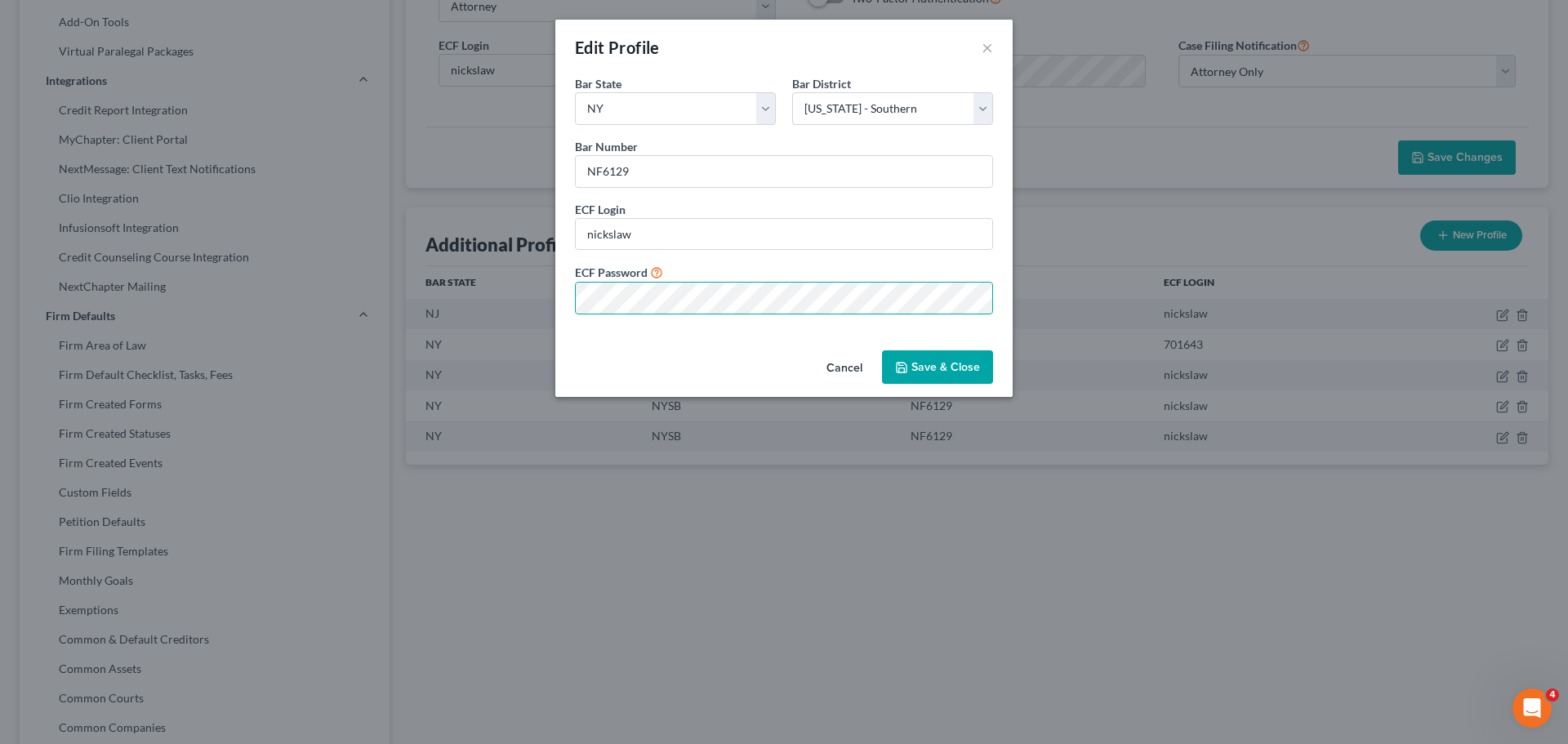
click at [954, 370] on button "Save & Close" at bounding box center [938, 367] width 111 height 34
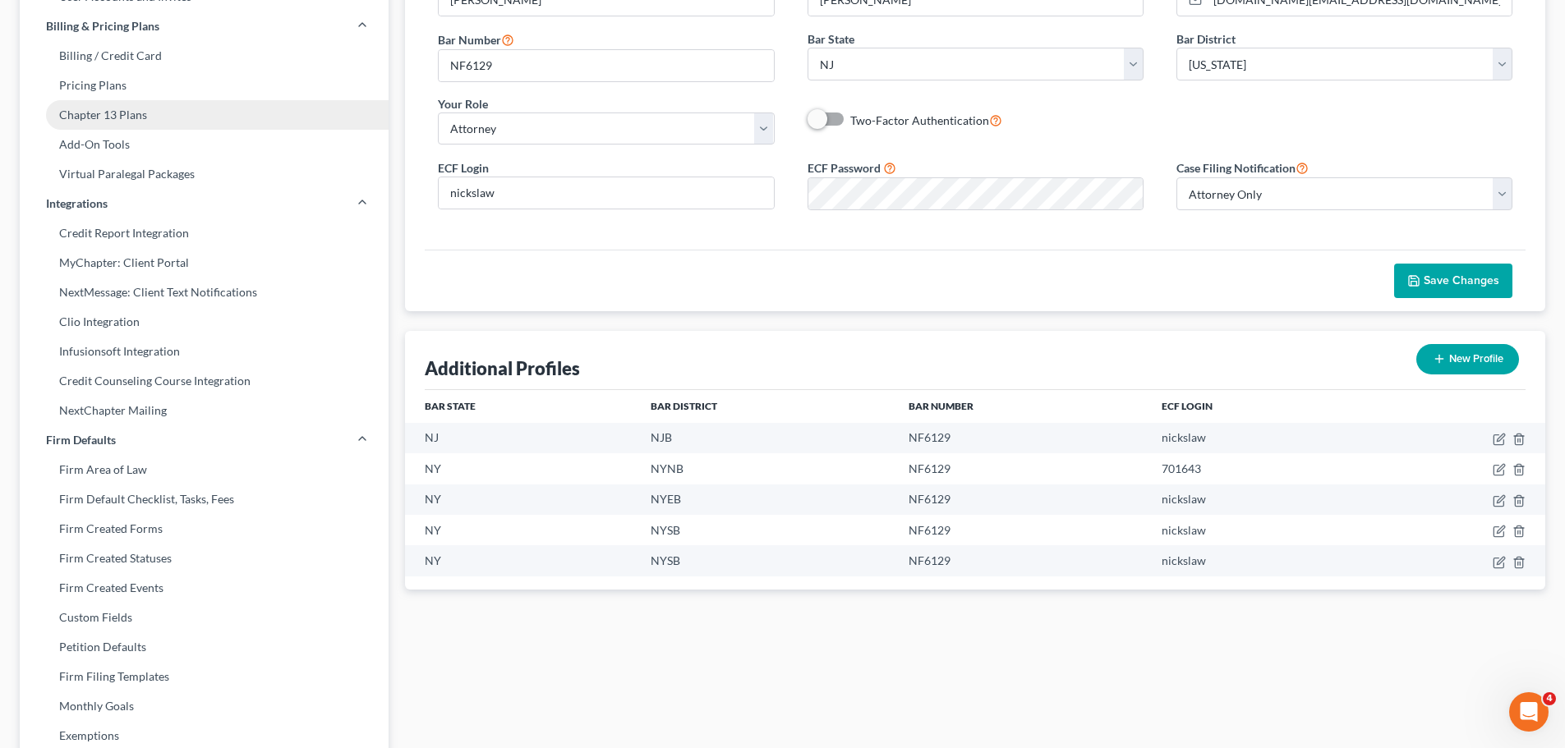
scroll to position [0, 0]
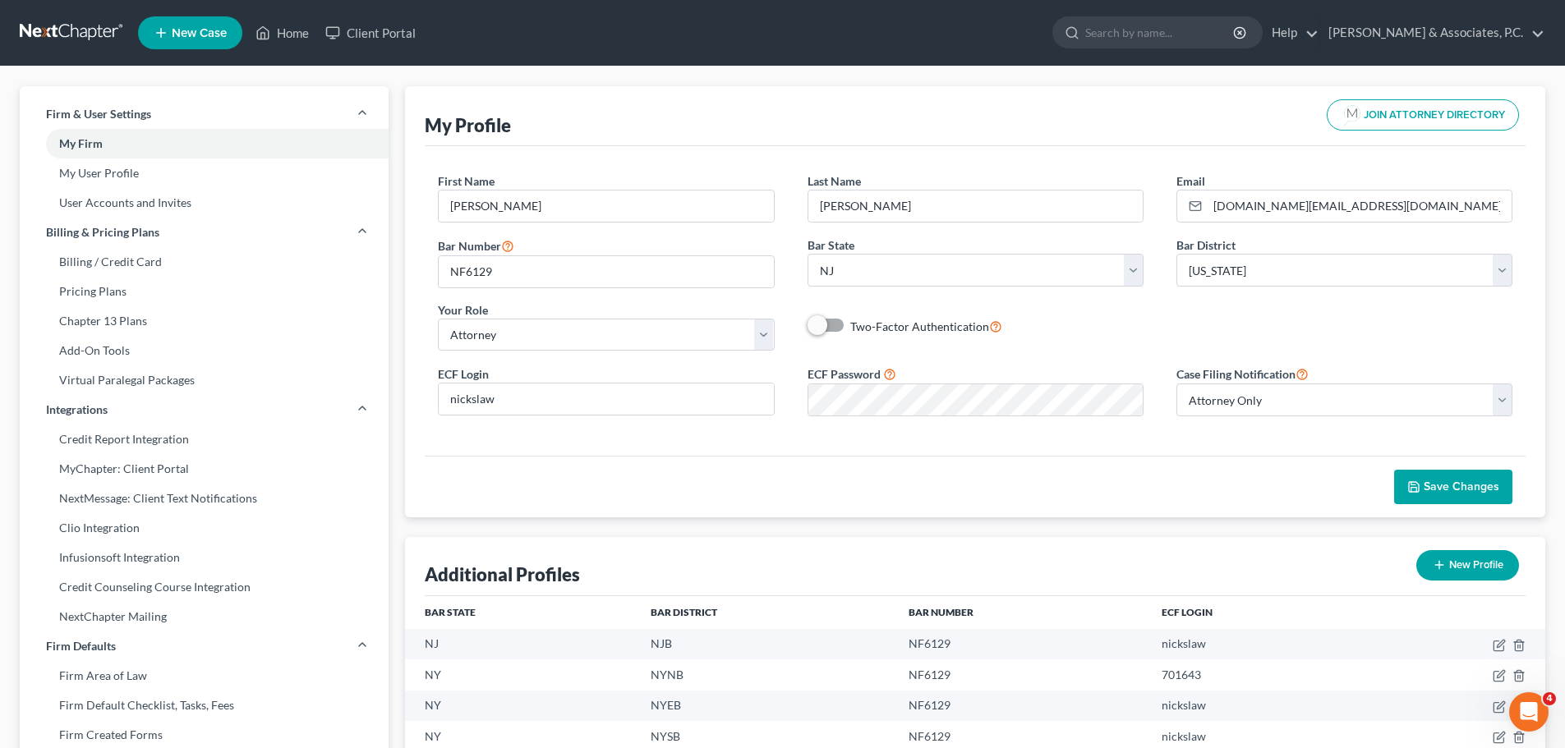
click at [71, 25] on link at bounding box center [72, 33] width 105 height 30
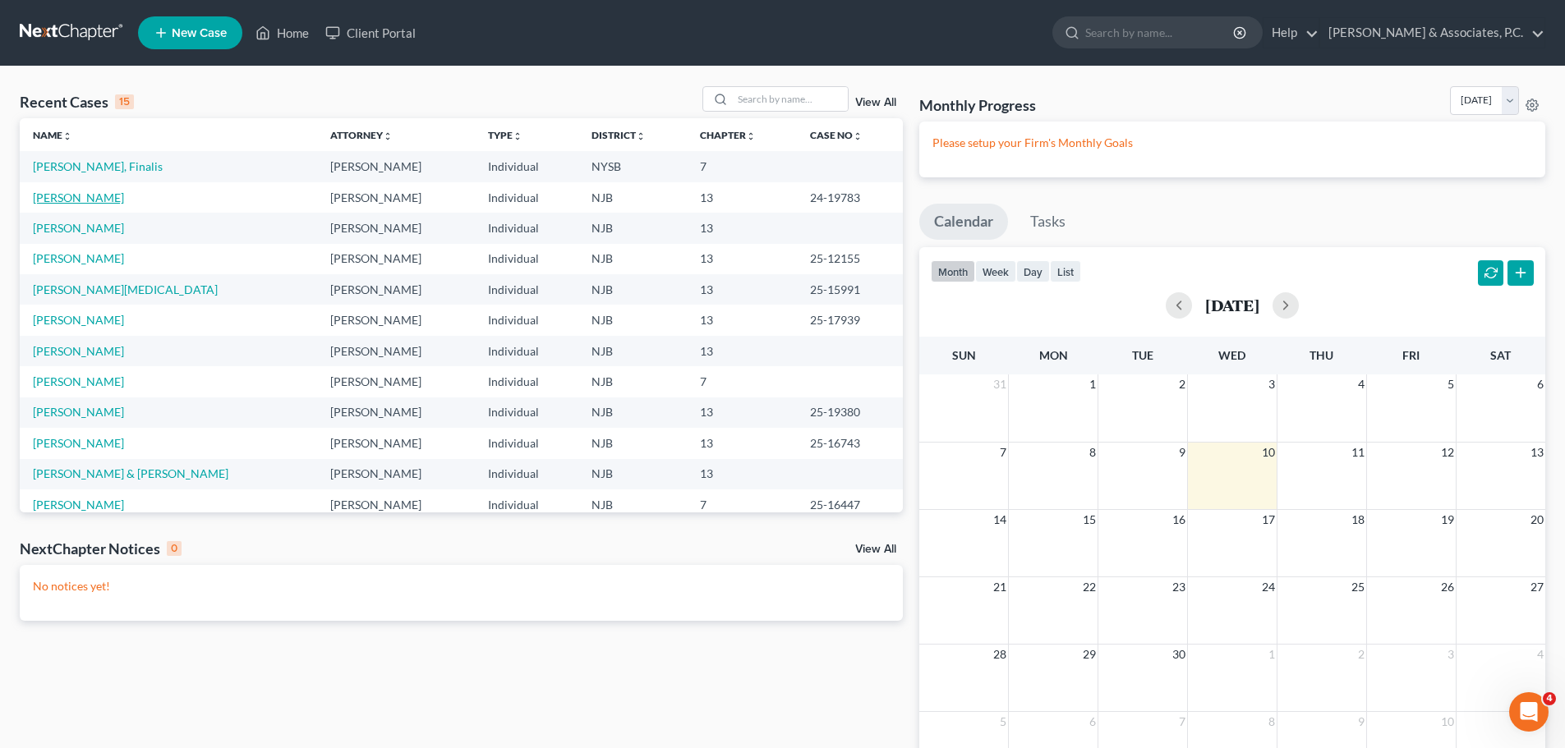
click at [81, 200] on link "[PERSON_NAME]" at bounding box center [78, 198] width 91 height 14
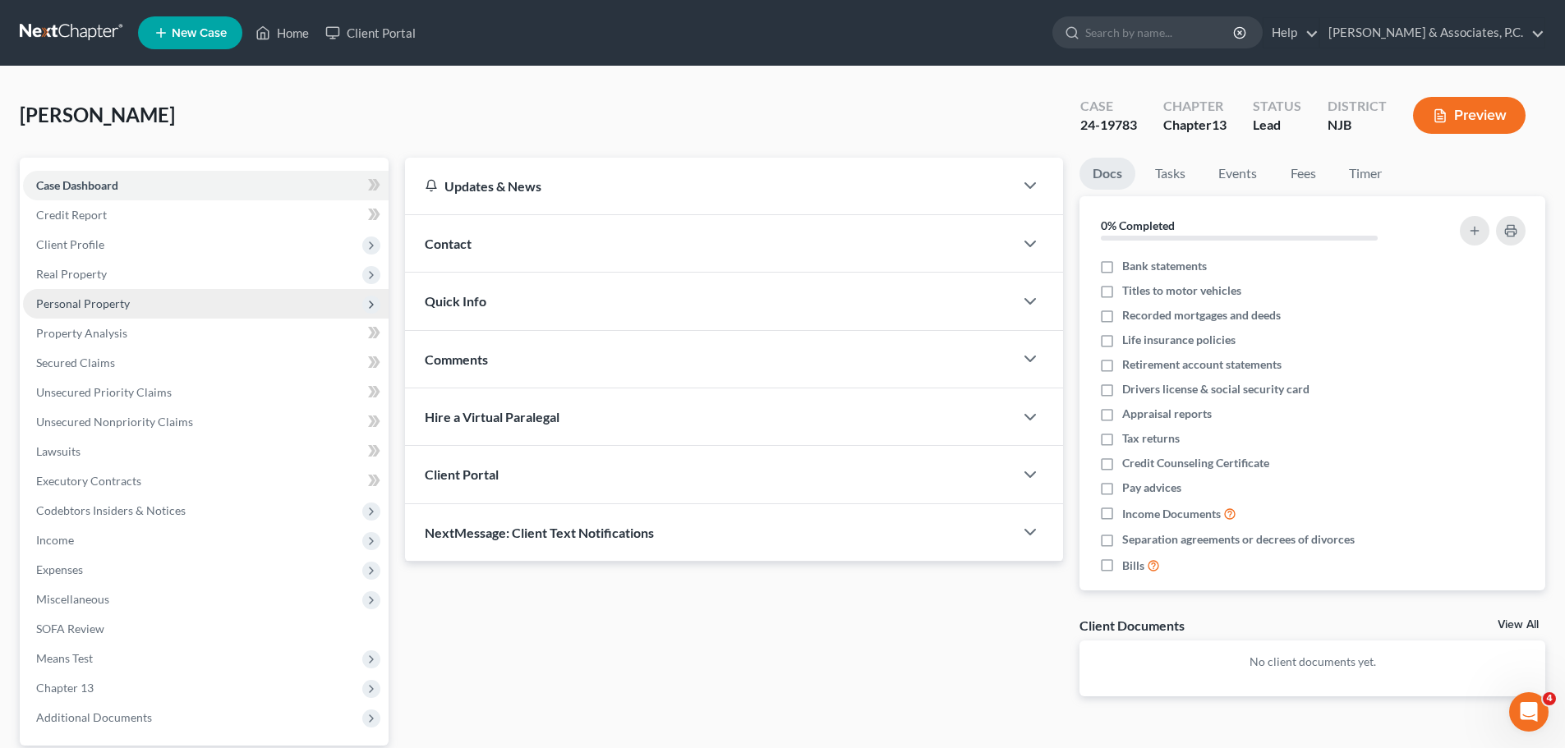
click at [110, 307] on span "Personal Property" at bounding box center [83, 304] width 94 height 14
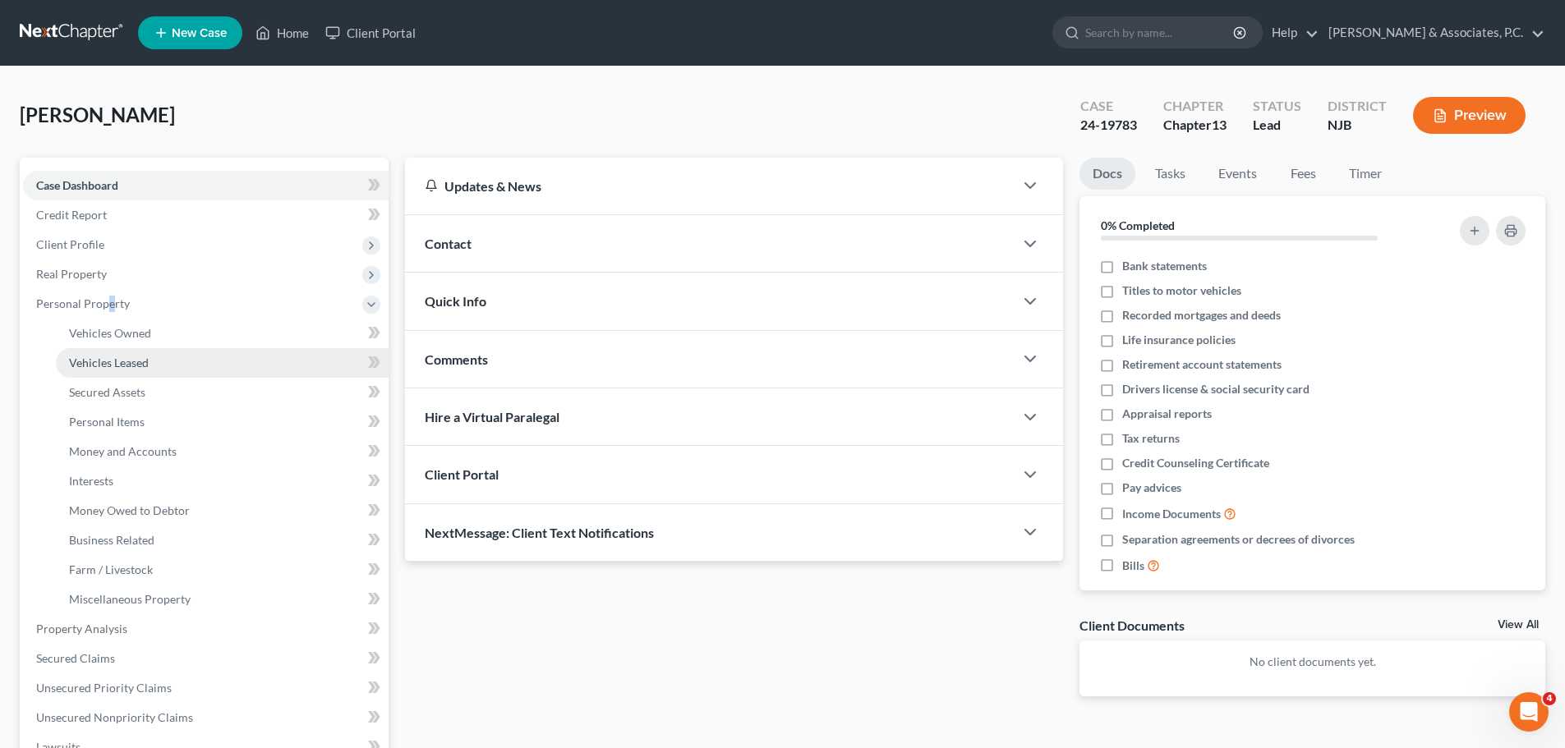
click at [132, 366] on span "Vehicles Leased" at bounding box center [109, 363] width 80 height 14
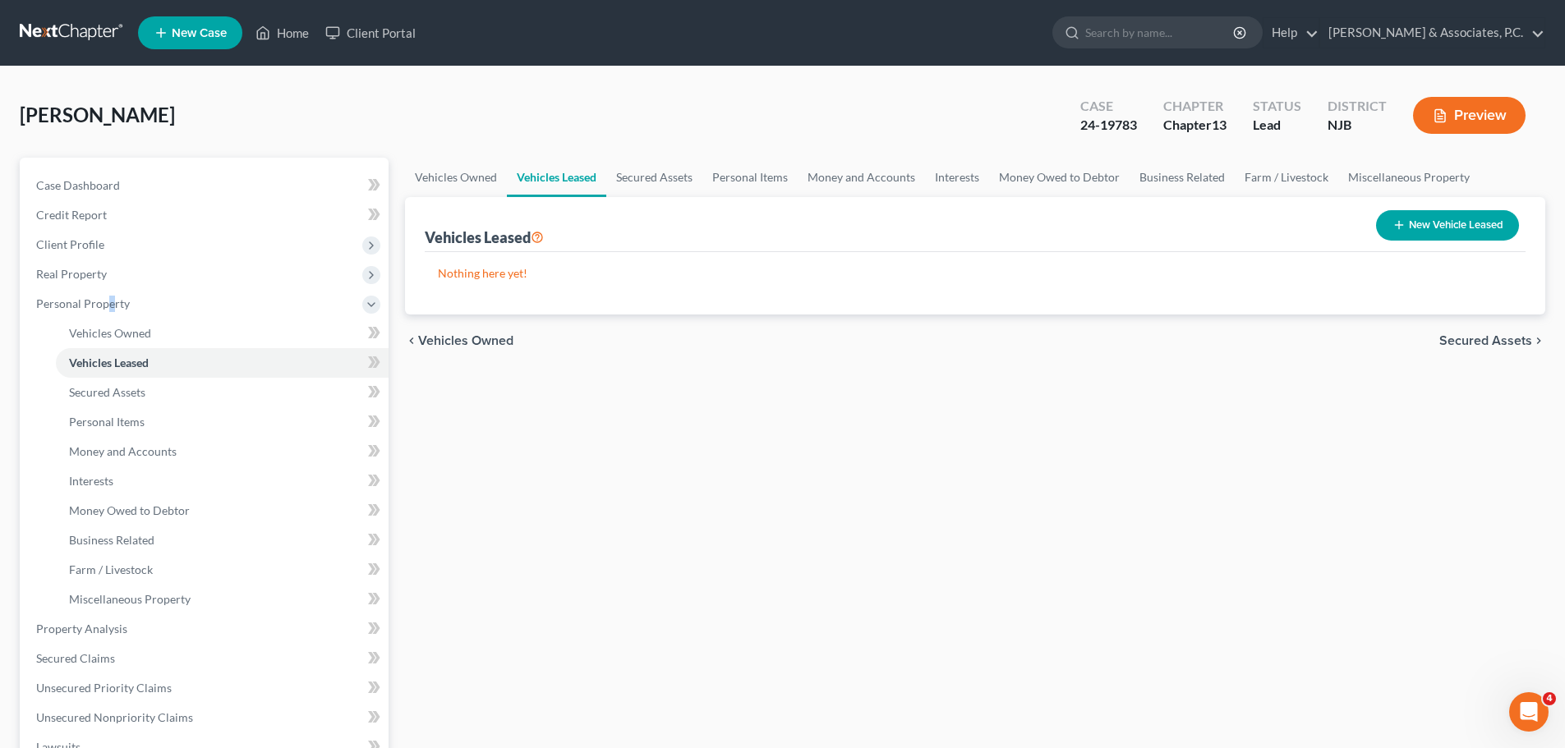
click at [72, 21] on link at bounding box center [72, 33] width 105 height 30
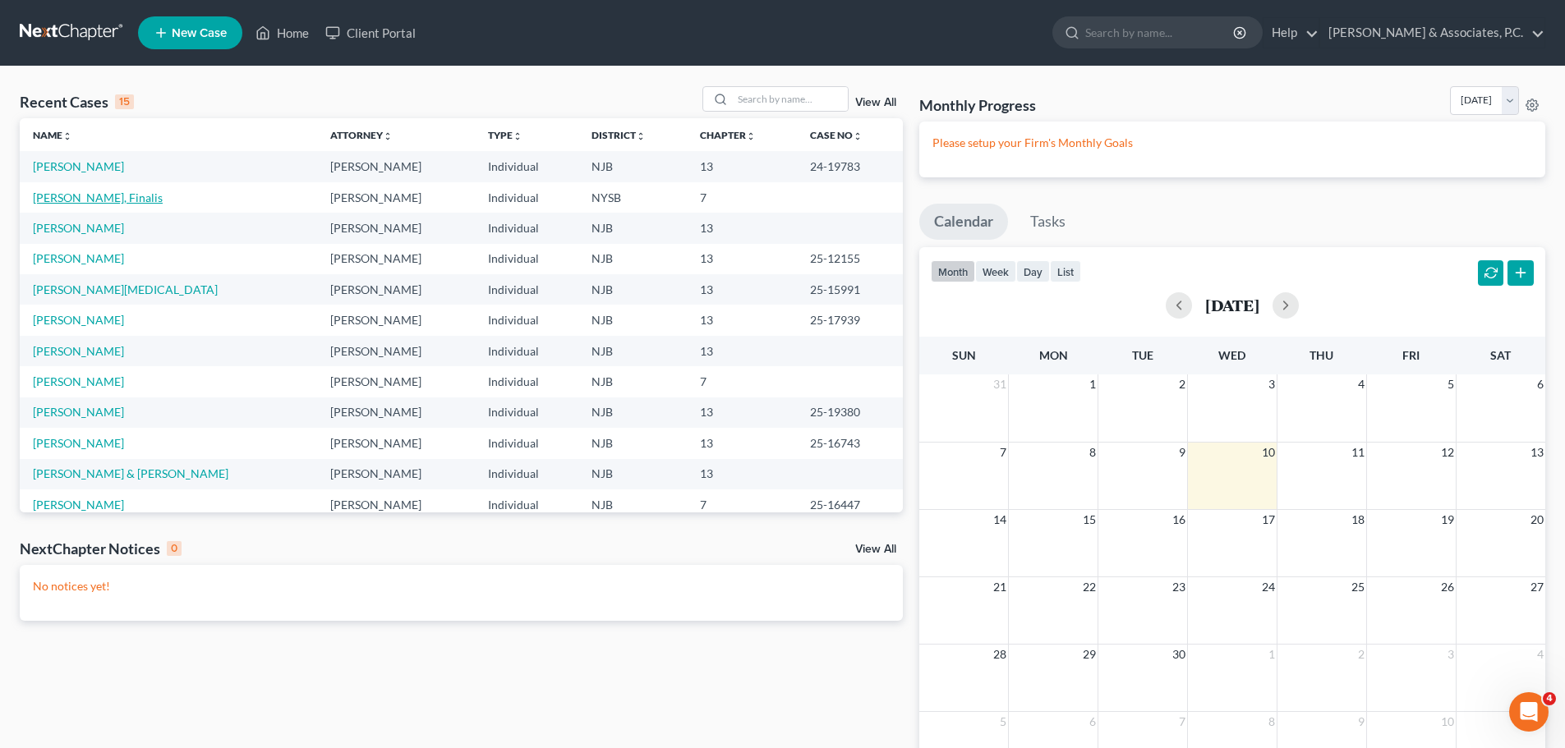
click at [73, 199] on link "[PERSON_NAME], Finalis" at bounding box center [98, 198] width 130 height 14
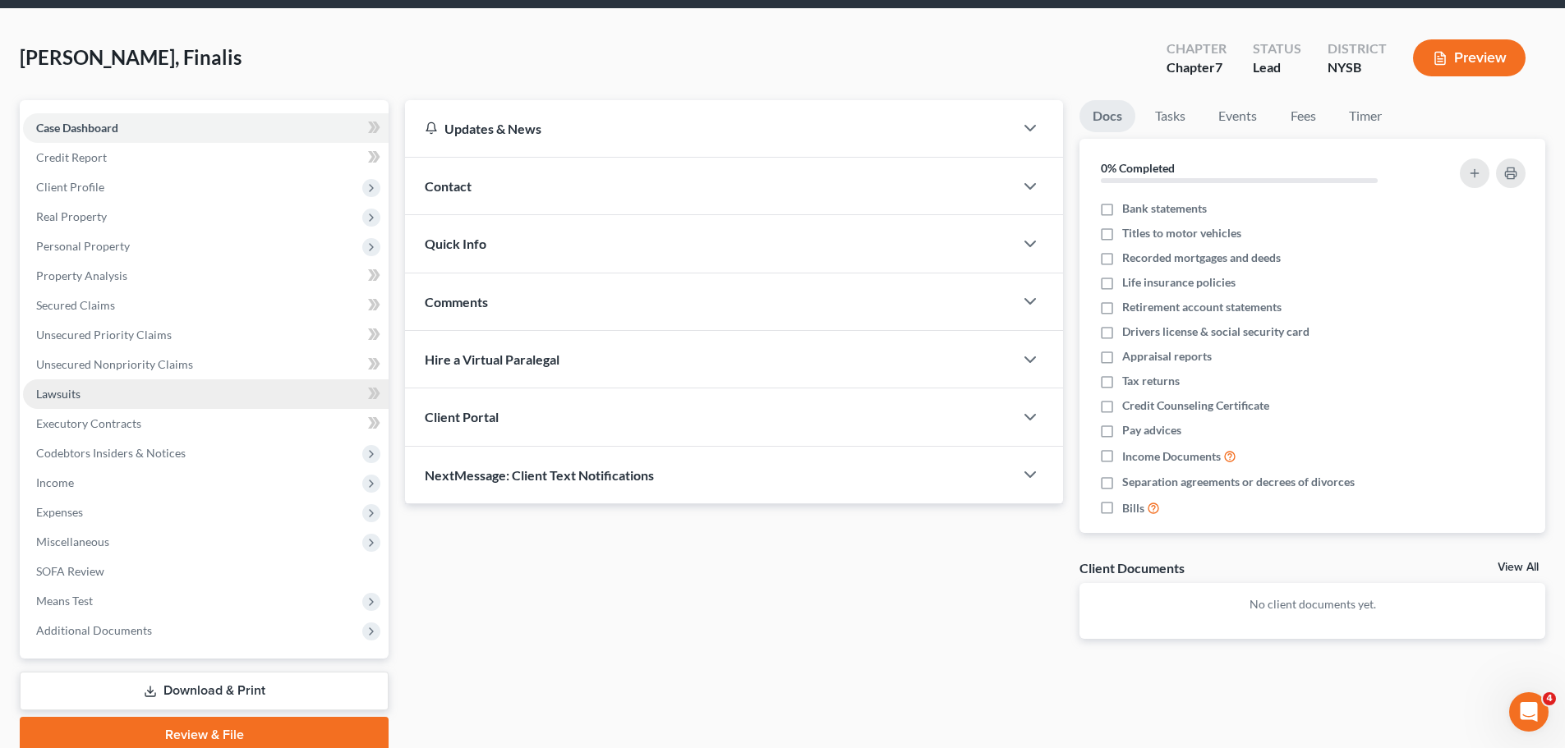
scroll to position [125, 0]
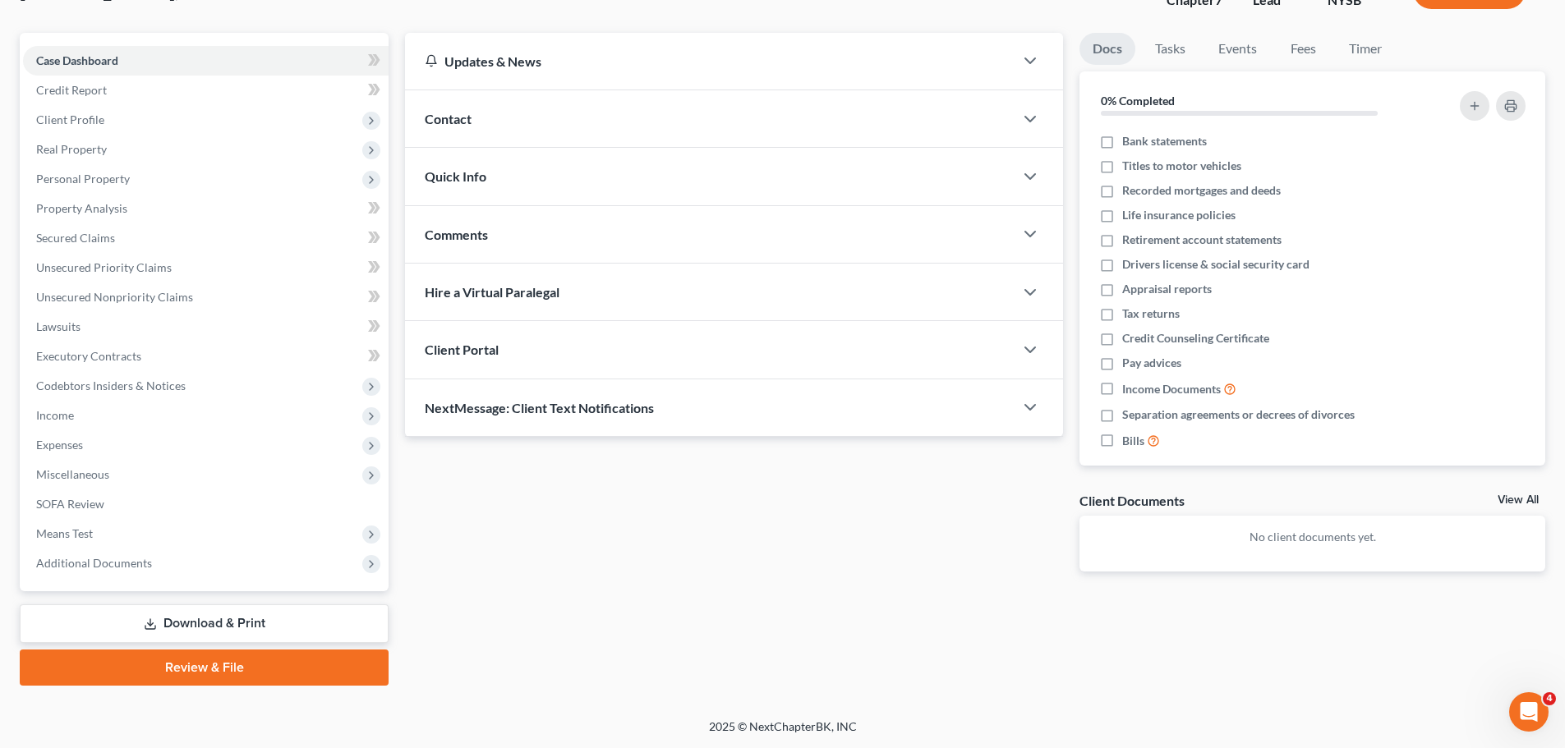
drag, startPoint x: 258, startPoint y: 666, endPoint x: 608, endPoint y: 662, distance: 349.9
click at [257, 666] on link "Review & File" at bounding box center [204, 668] width 369 height 36
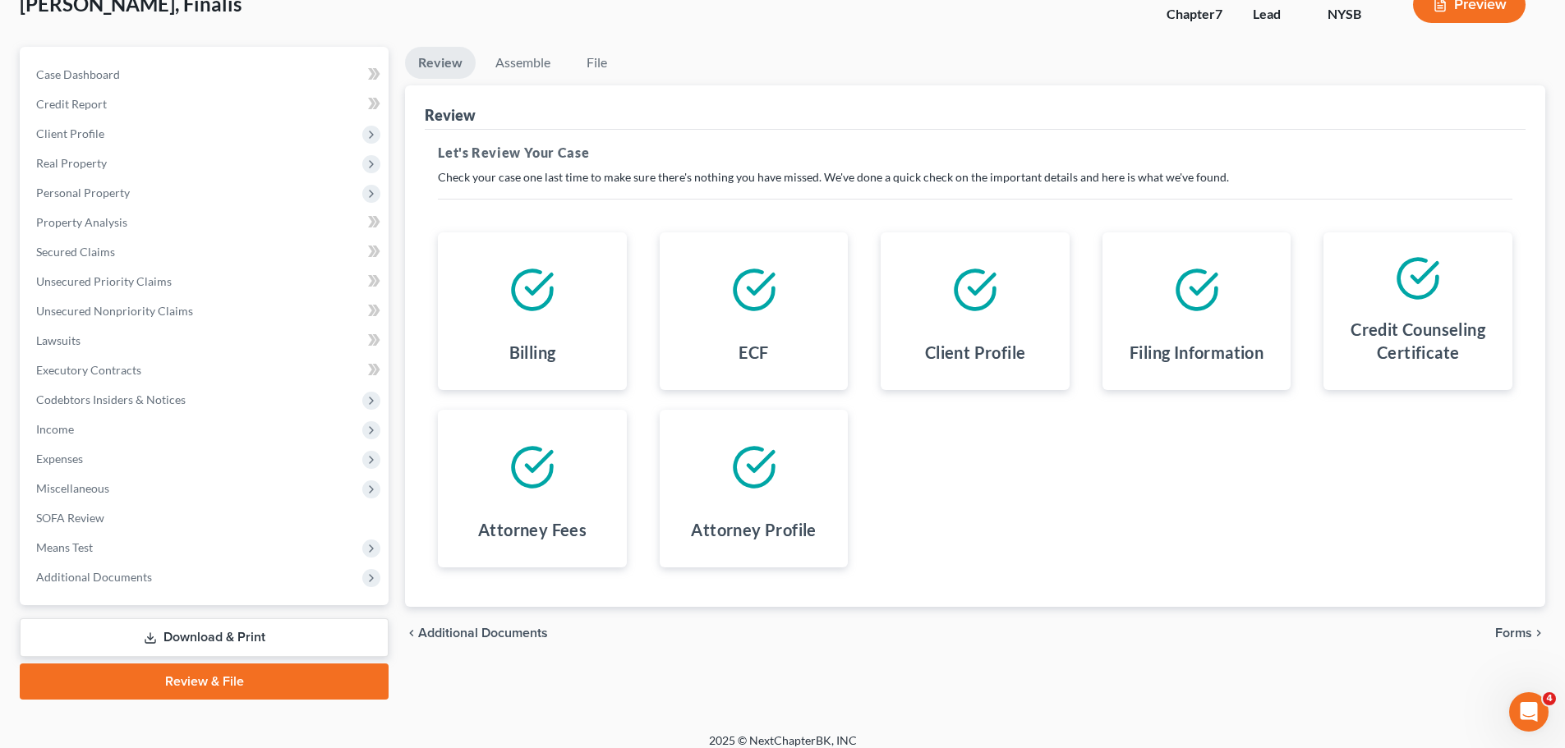
scroll to position [125, 0]
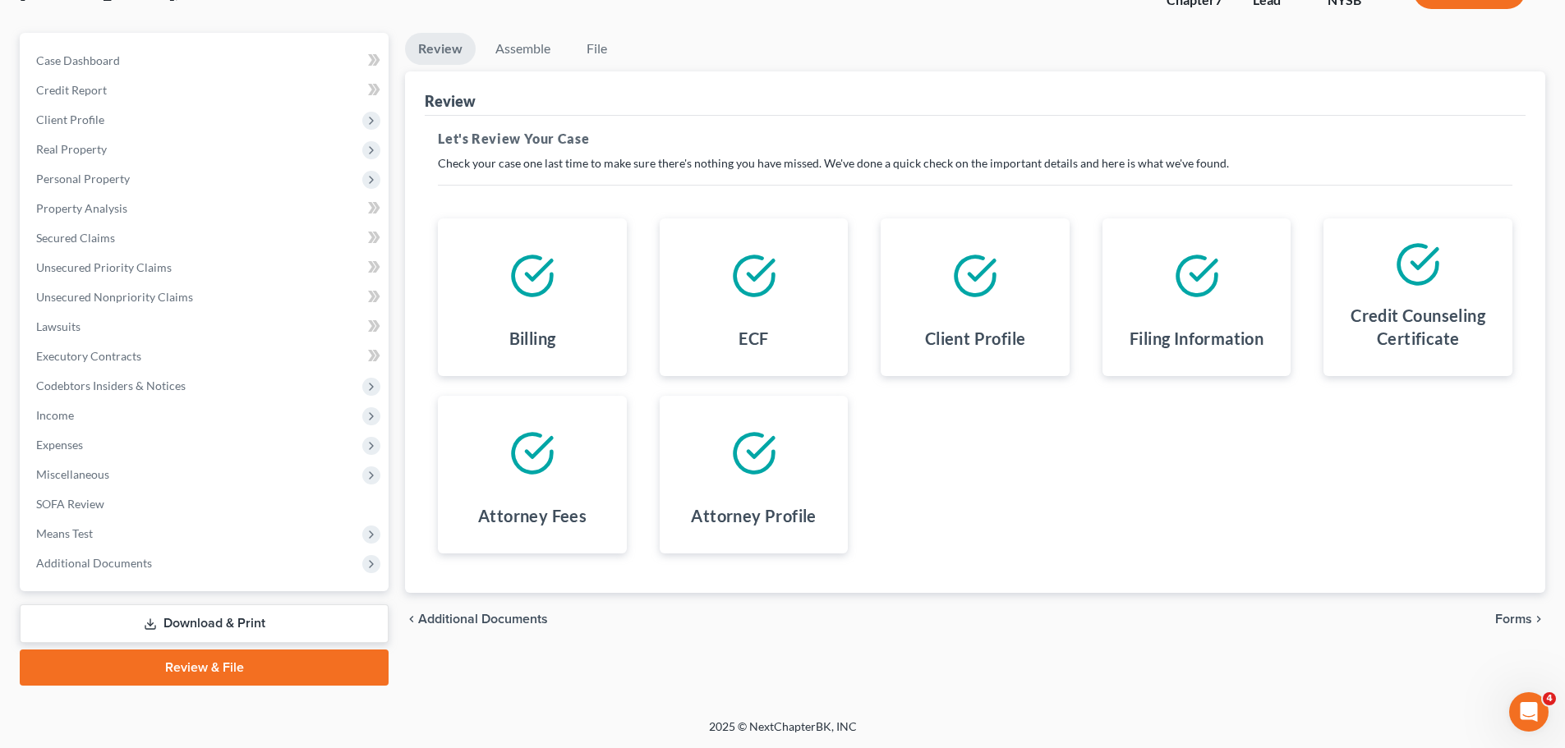
drag, startPoint x: 1519, startPoint y: 619, endPoint x: 1492, endPoint y: 608, distance: 28.4
click at [1518, 619] on span "Forms" at bounding box center [1513, 619] width 37 height 13
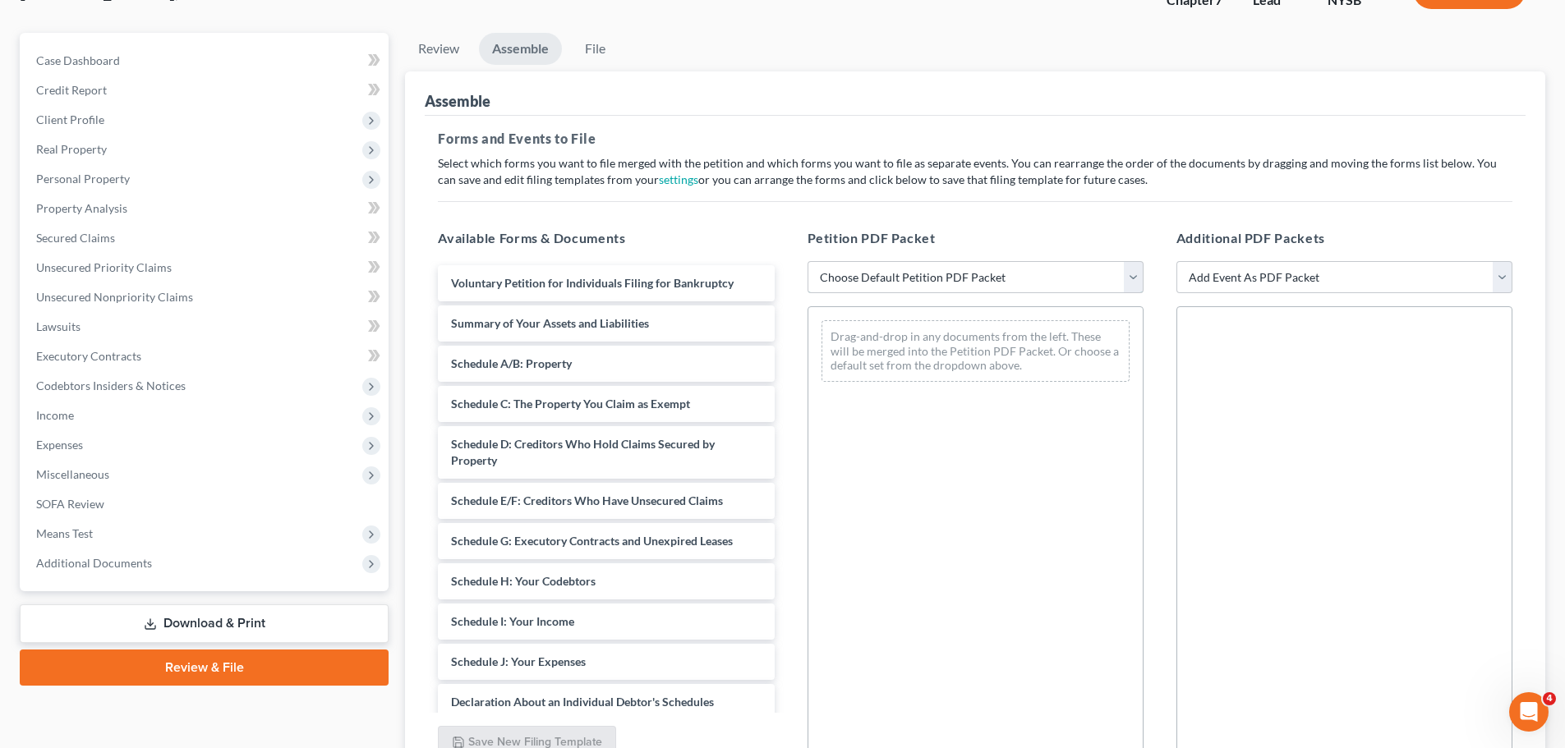
click at [1062, 276] on select "Choose Default Petition PDF Packet Emergency Filing (Voluntary Petition and Cre…" at bounding box center [975, 277] width 336 height 33
select select "1"
click at [807, 261] on select "Choose Default Petition PDF Packet Emergency Filing (Voluntary Petition and Cre…" at bounding box center [975, 277] width 336 height 33
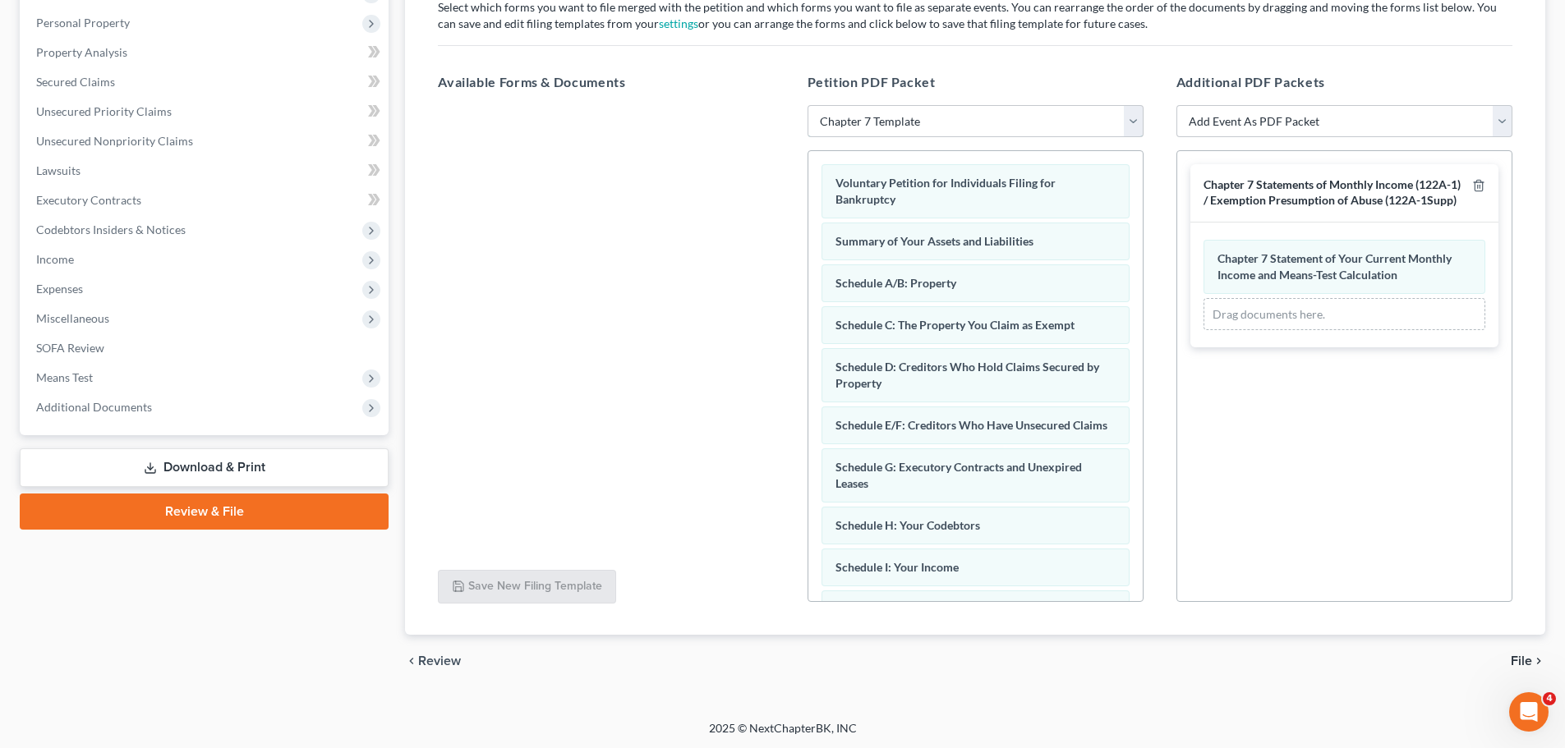
scroll to position [283, 0]
click at [1524, 655] on span "File" at bounding box center [1521, 659] width 21 height 13
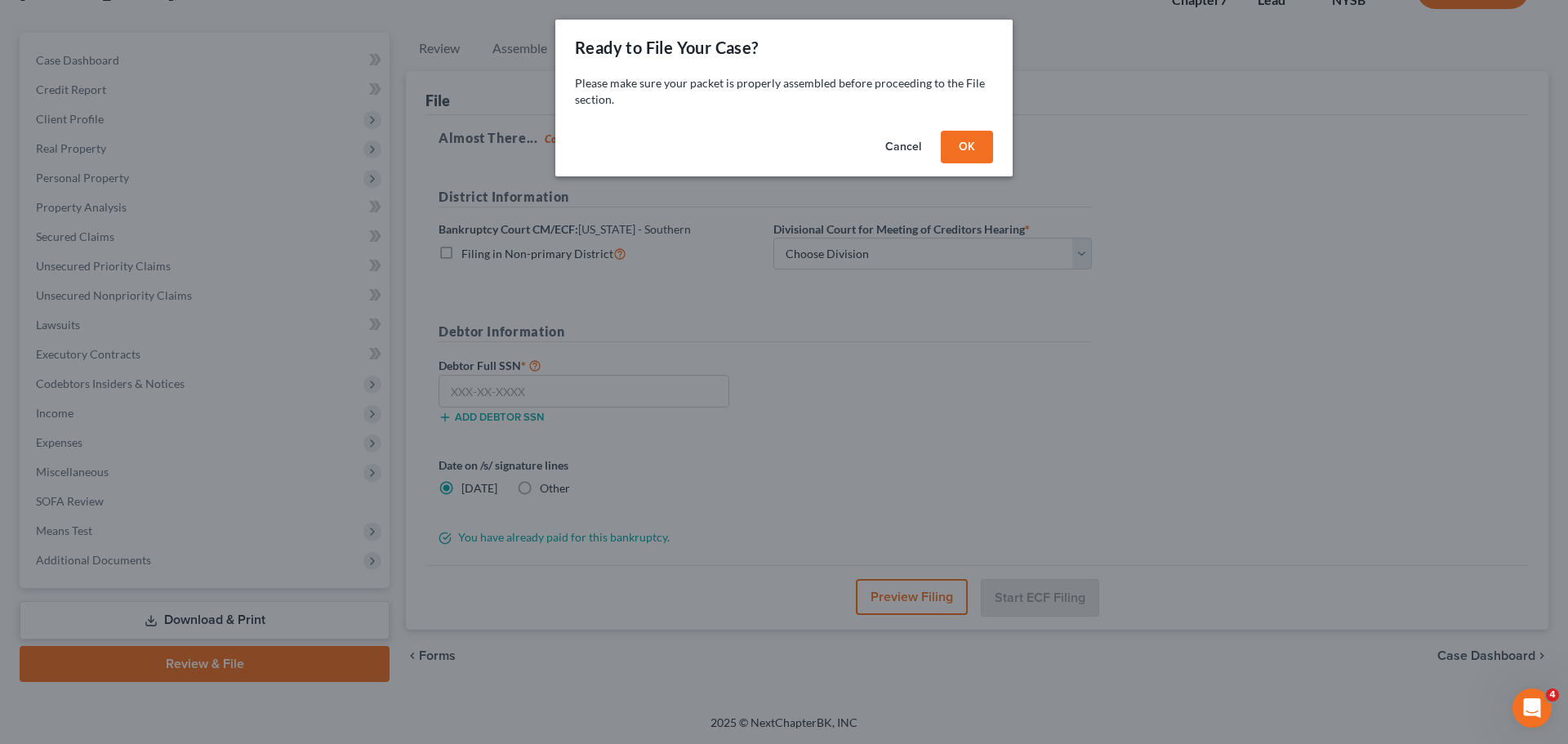
click at [980, 146] on button "OK" at bounding box center [966, 146] width 53 height 33
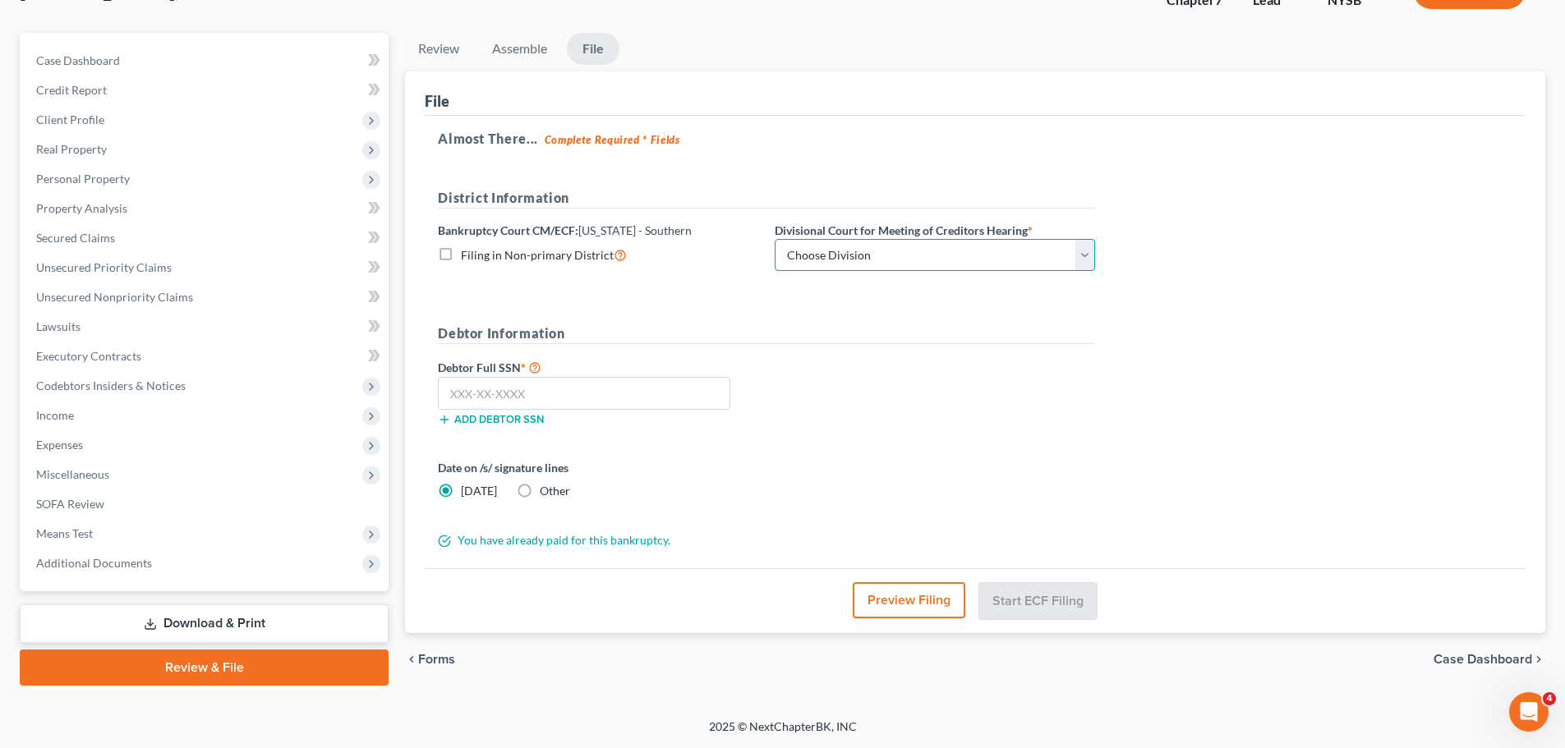
click at [944, 266] on select "Choose Division Manhattan Poughkeepsie White Plains" at bounding box center [935, 255] width 320 height 33
select select "0"
click at [775, 239] on select "Choose Division Manhattan Poughkeepsie White Plains" at bounding box center [935, 255] width 320 height 33
click at [655, 405] on input "text" at bounding box center [584, 393] width 292 height 33
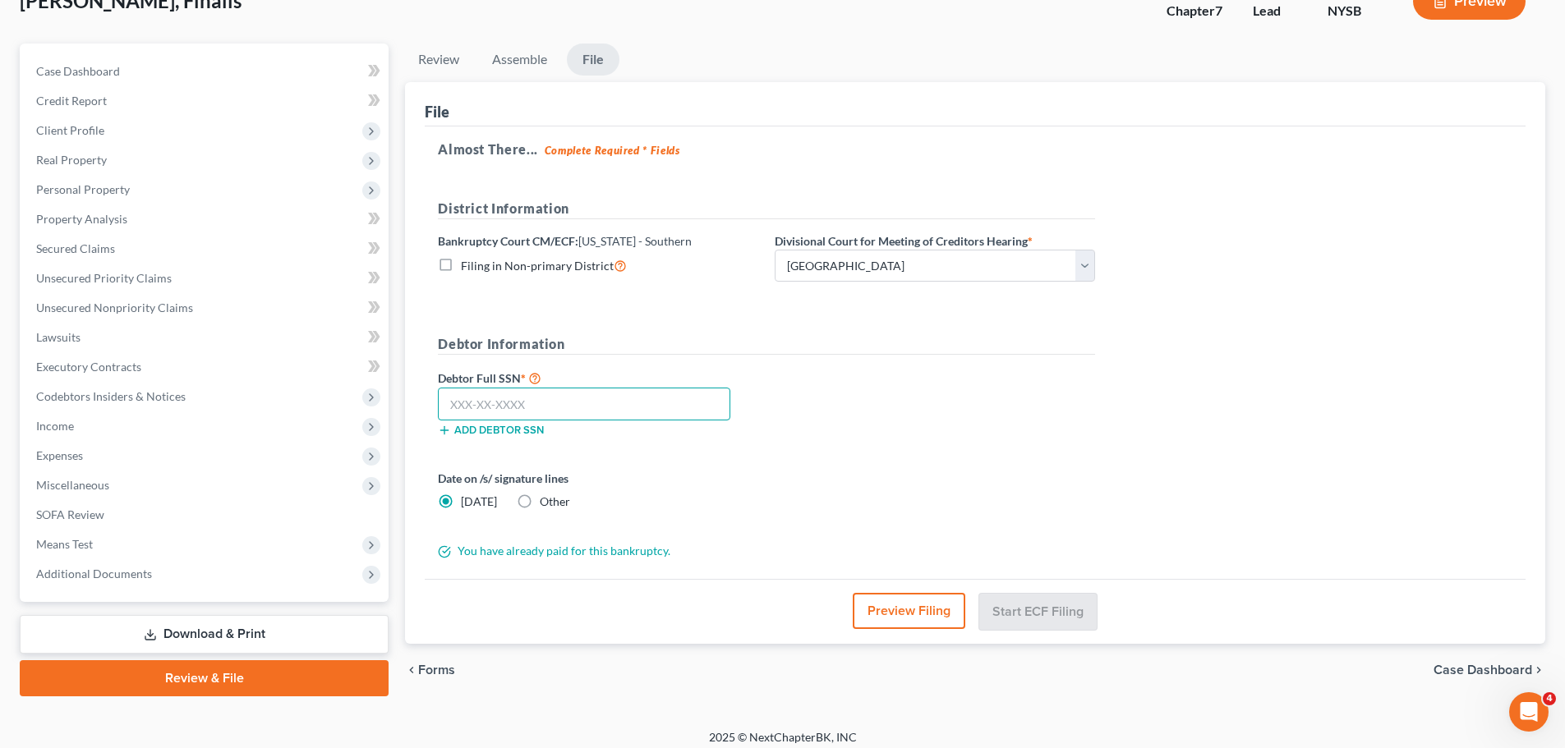
scroll to position [0, 0]
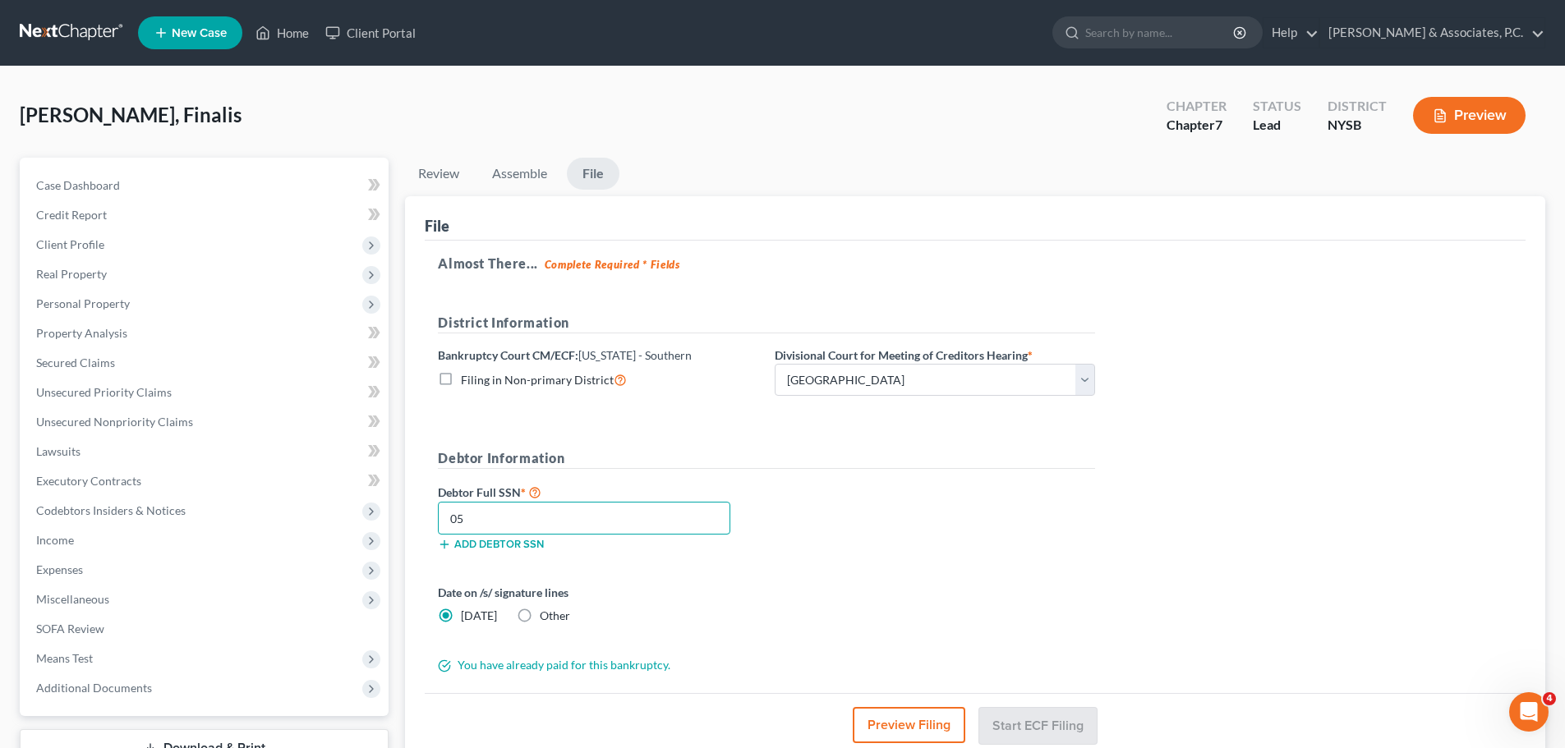
type input "0"
type input "065-78-6416"
click at [540, 614] on label "Other" at bounding box center [555, 616] width 30 height 16
click at [546, 614] on input "Other" at bounding box center [551, 613] width 11 height 11
radio input "true"
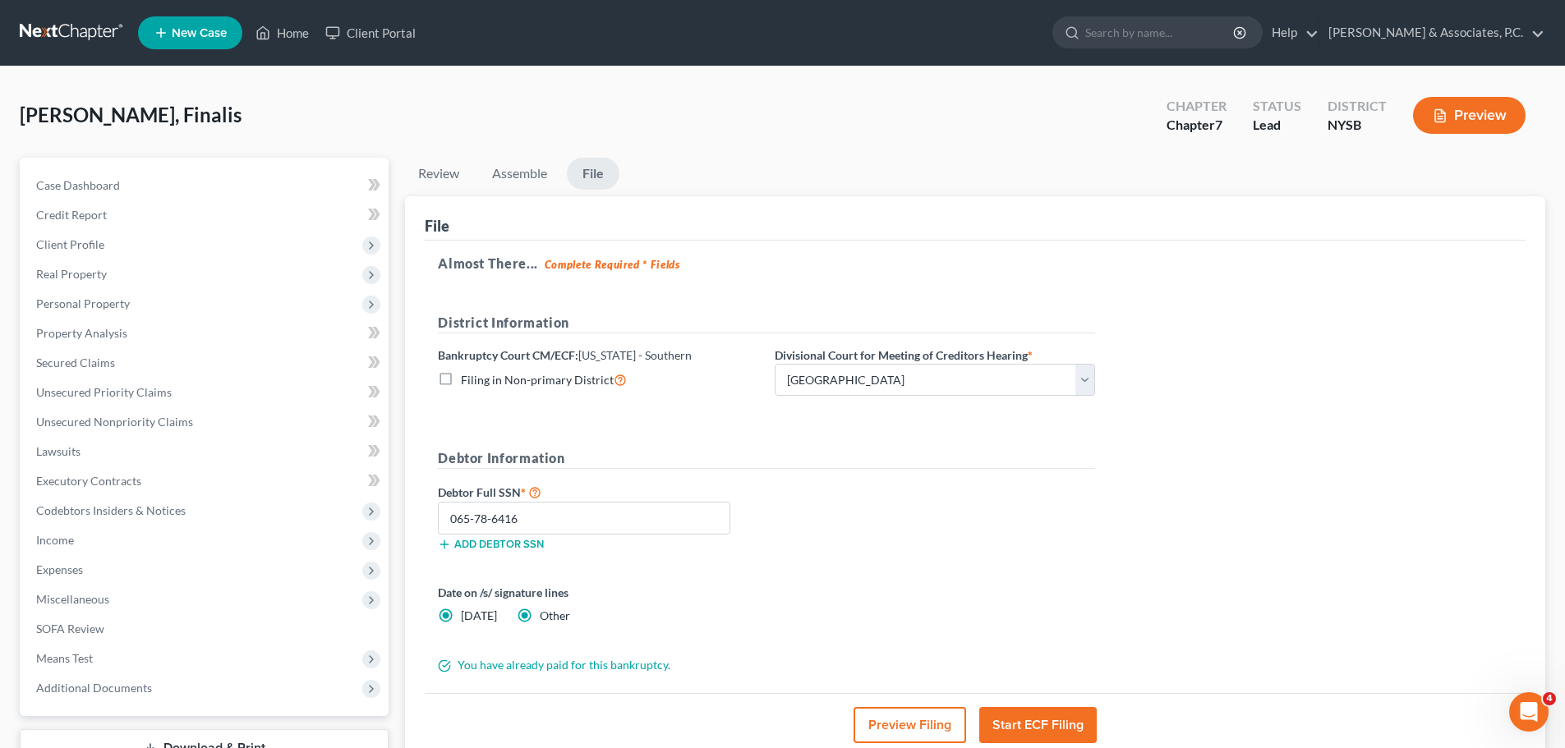
radio input "false"
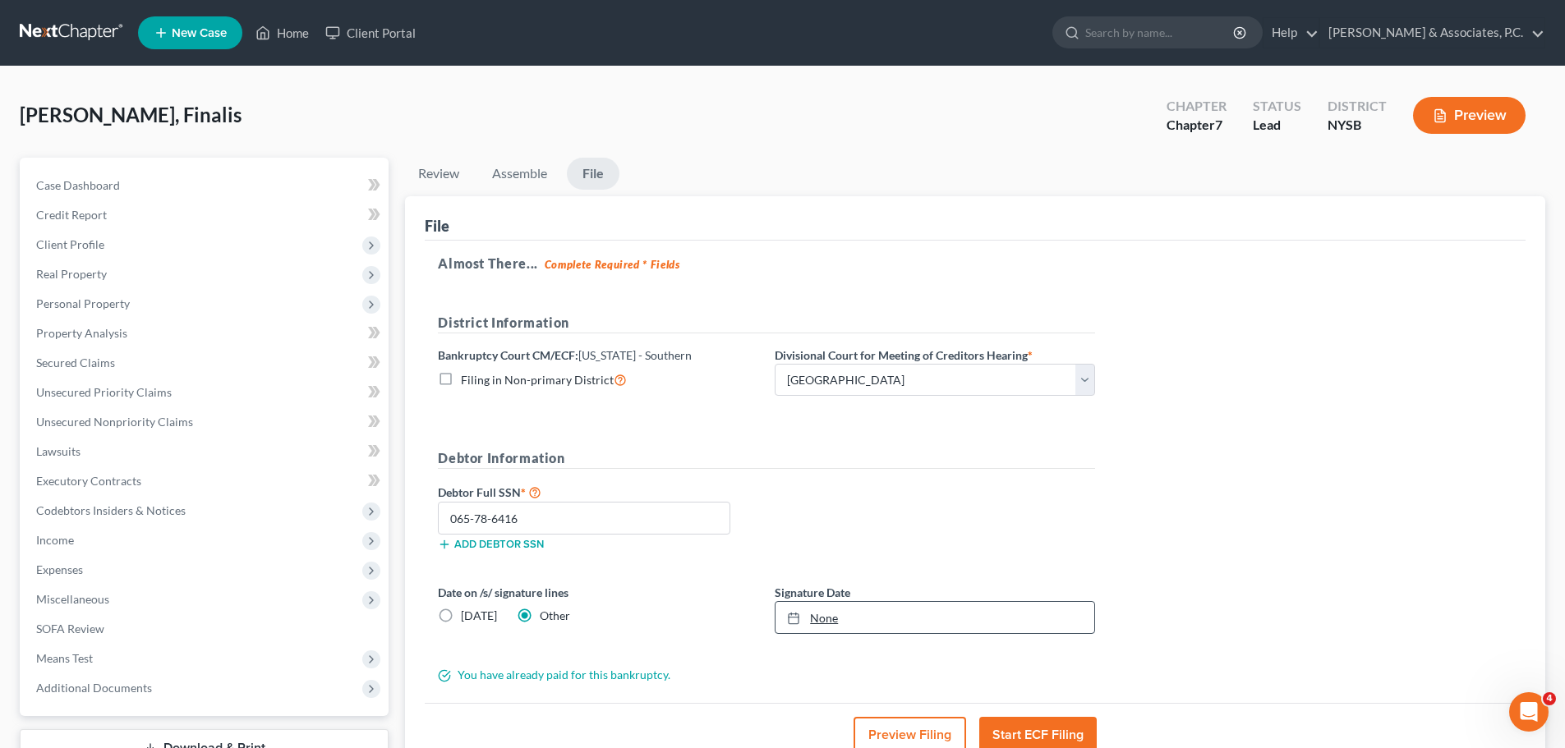
click at [792, 618] on icon at bounding box center [793, 618] width 13 height 13
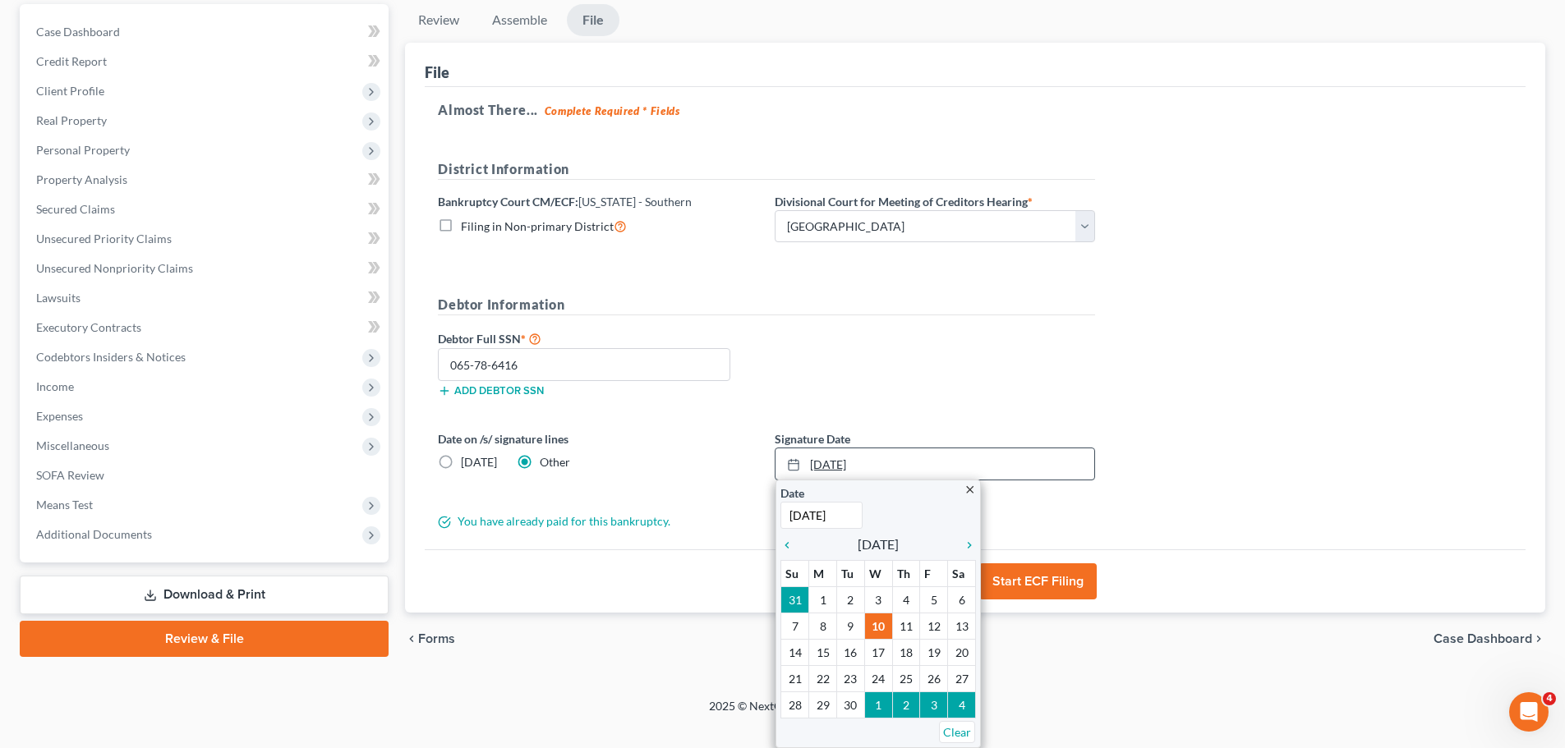
scroll to position [133, 0]
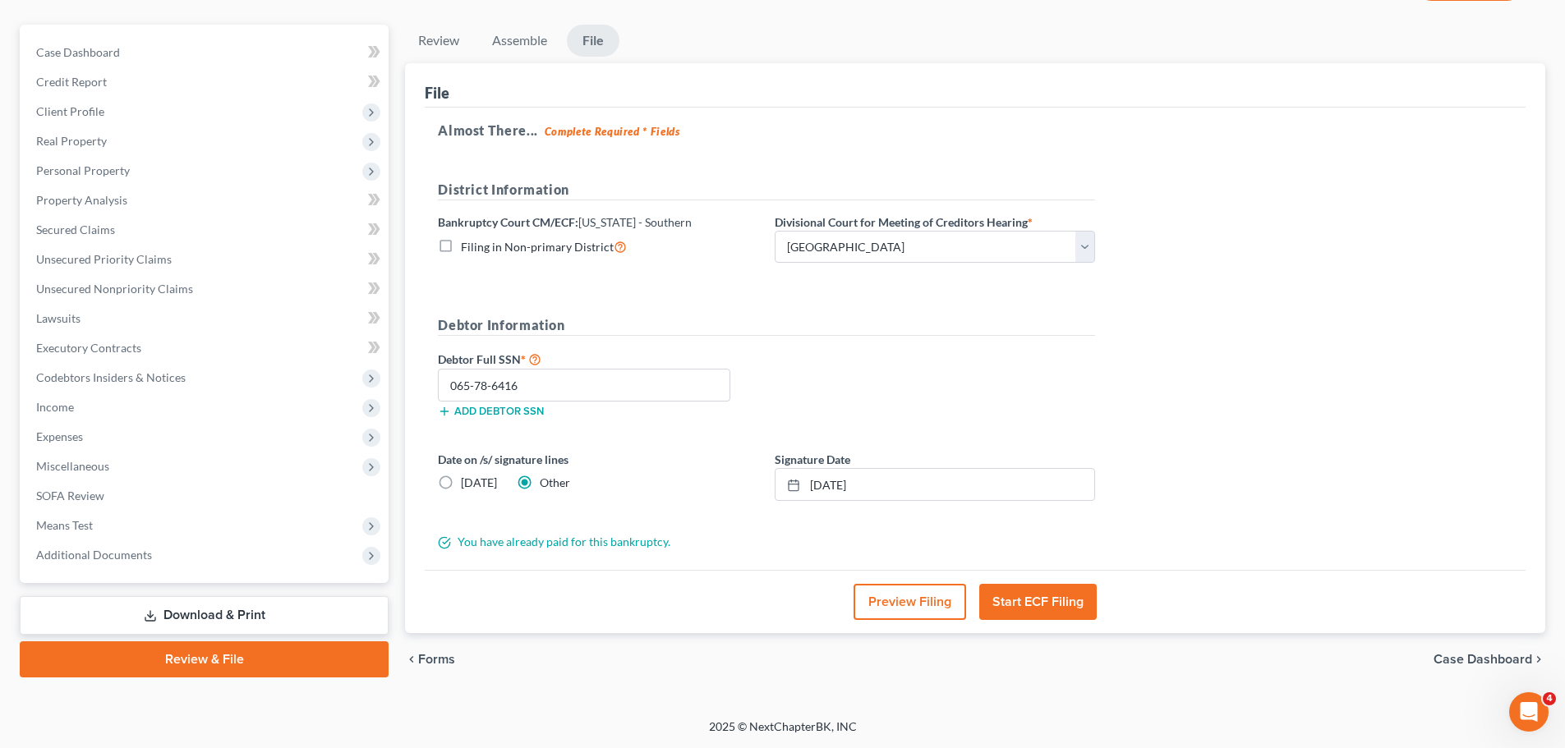
click at [1029, 402] on div "Debtor Full SSN * 065-78-6416 Add debtor SSN" at bounding box center [767, 390] width 674 height 82
click at [1062, 588] on button "Start ECF Filing" at bounding box center [1037, 602] width 117 height 36
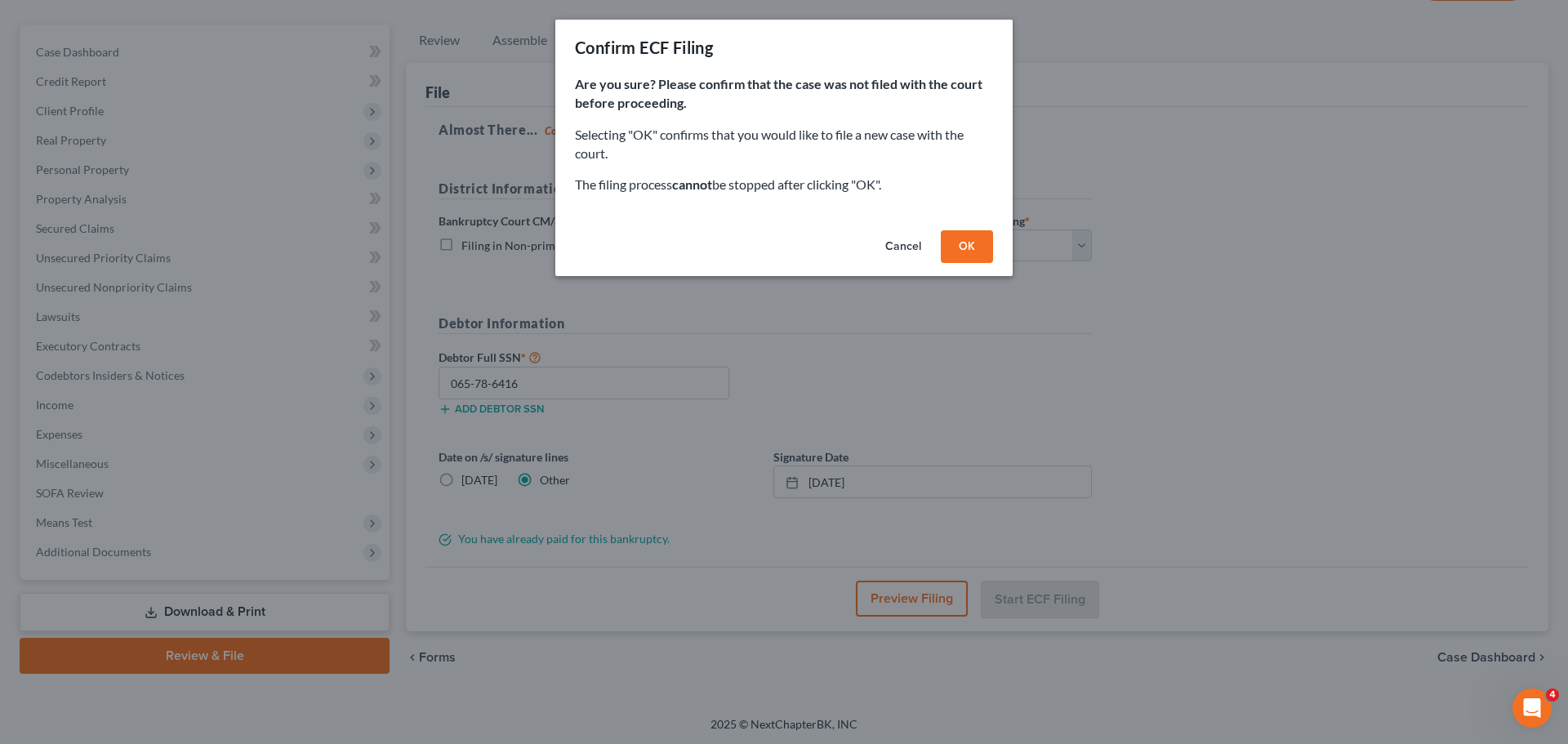
click at [986, 246] on button "OK" at bounding box center [966, 247] width 53 height 33
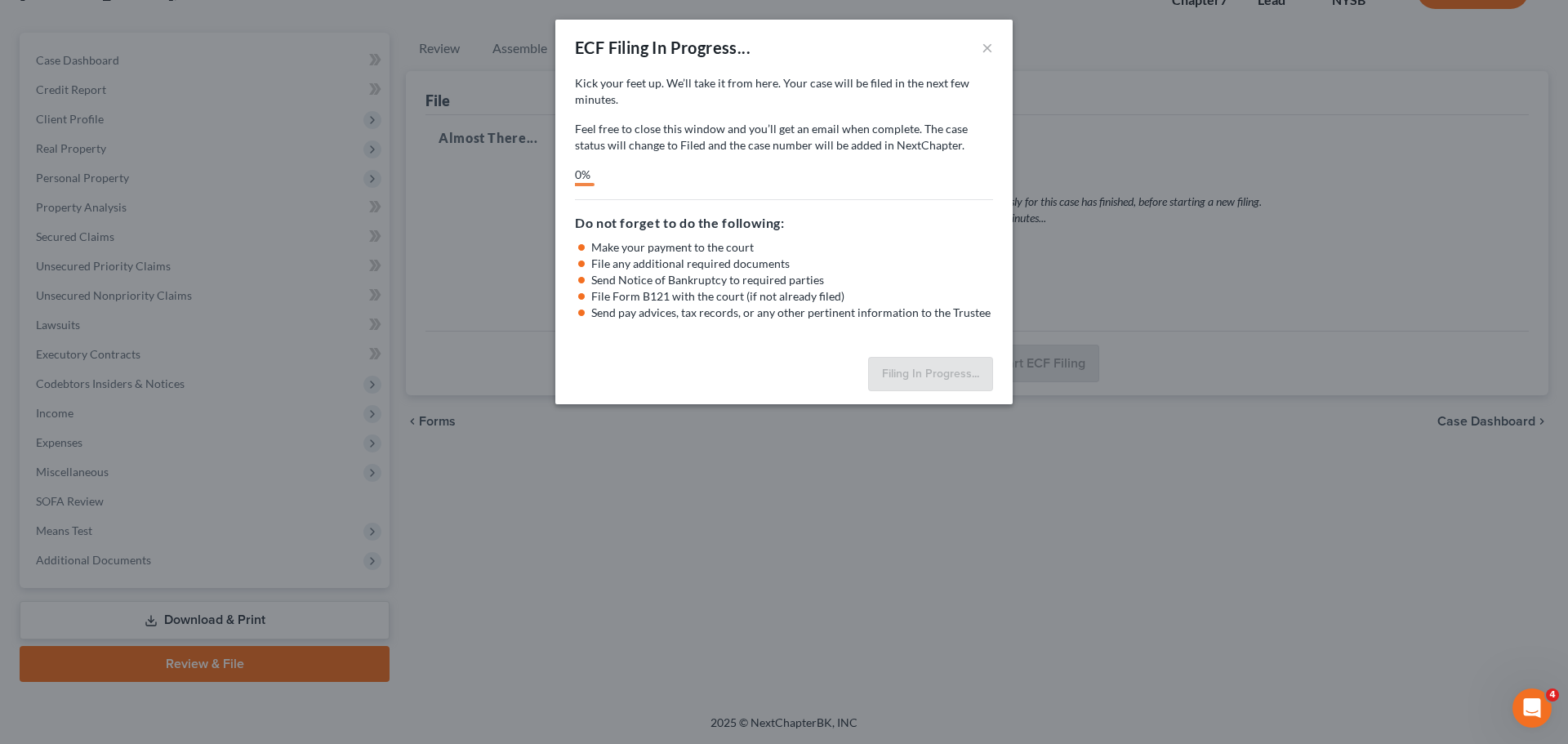
scroll to position [124, 0]
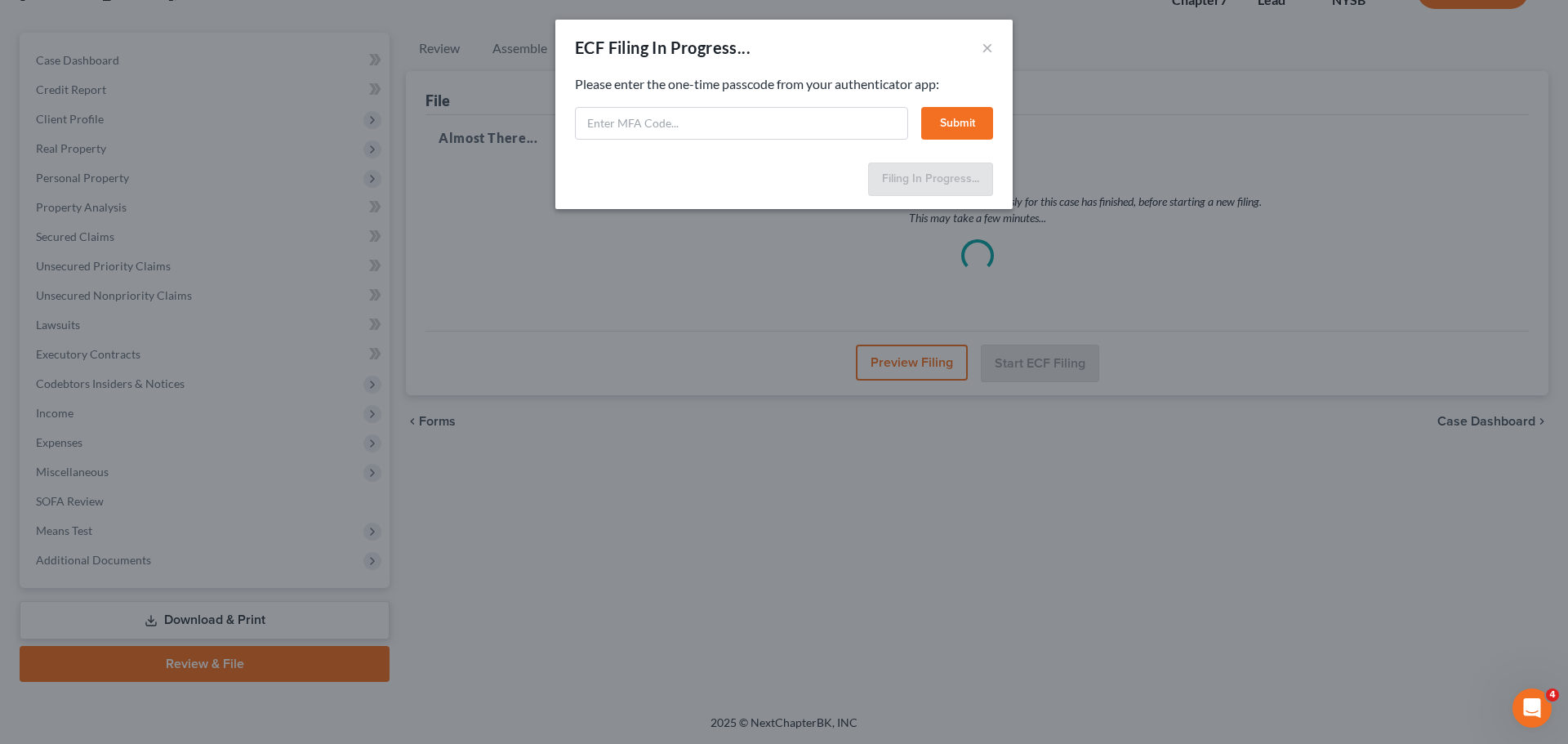
click at [1057, 37] on div "ECF Filing In Progress... × Feel free to download your entire bankruptcy packet…" at bounding box center [784, 372] width 1568 height 744
paste input "1fd5-c7ii-fshi-sv55"
type input "1fd5-c7ii-fshi-sv55"
click at [965, 118] on button "Submit" at bounding box center [958, 123] width 72 height 33
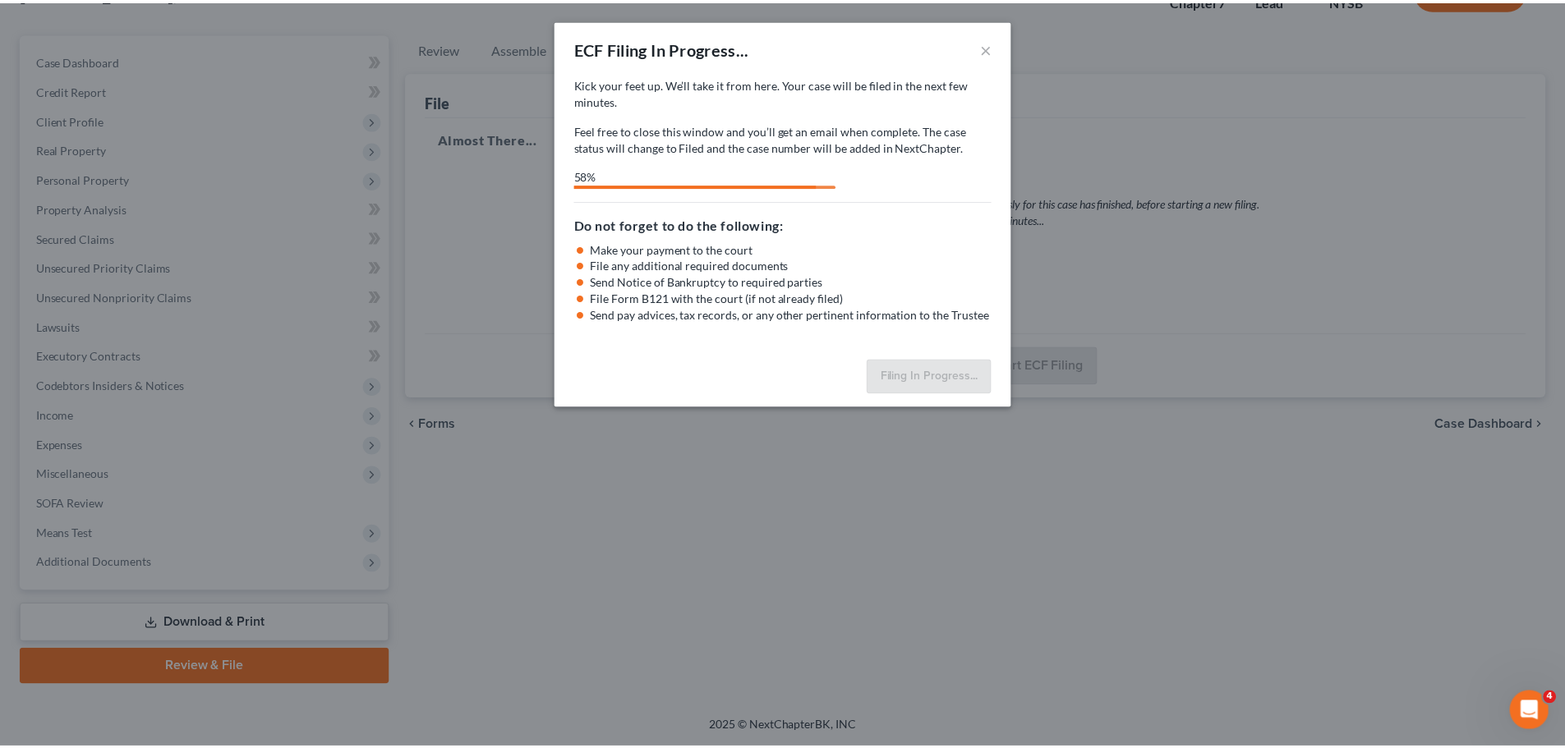
scroll to position [0, 0]
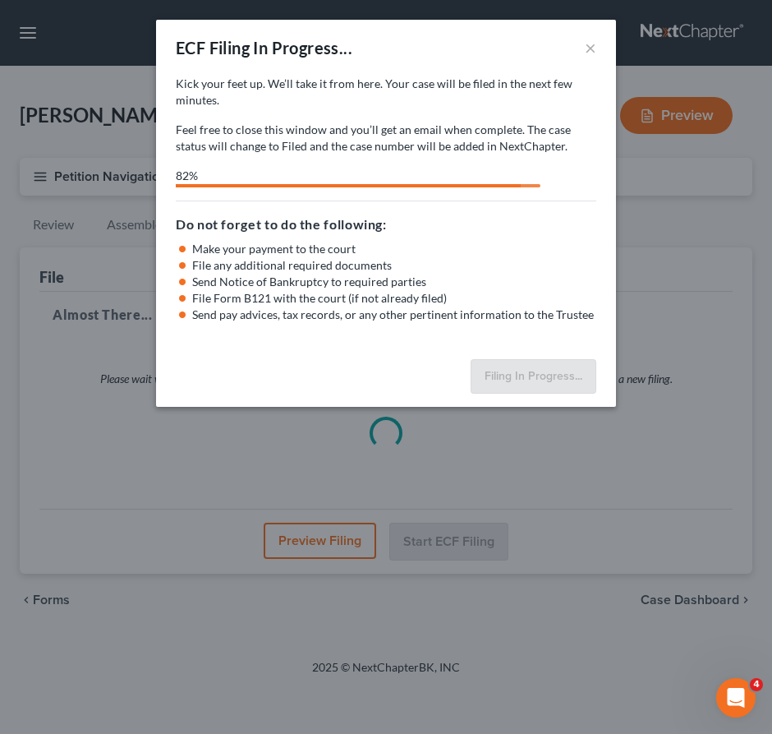
select select "0"
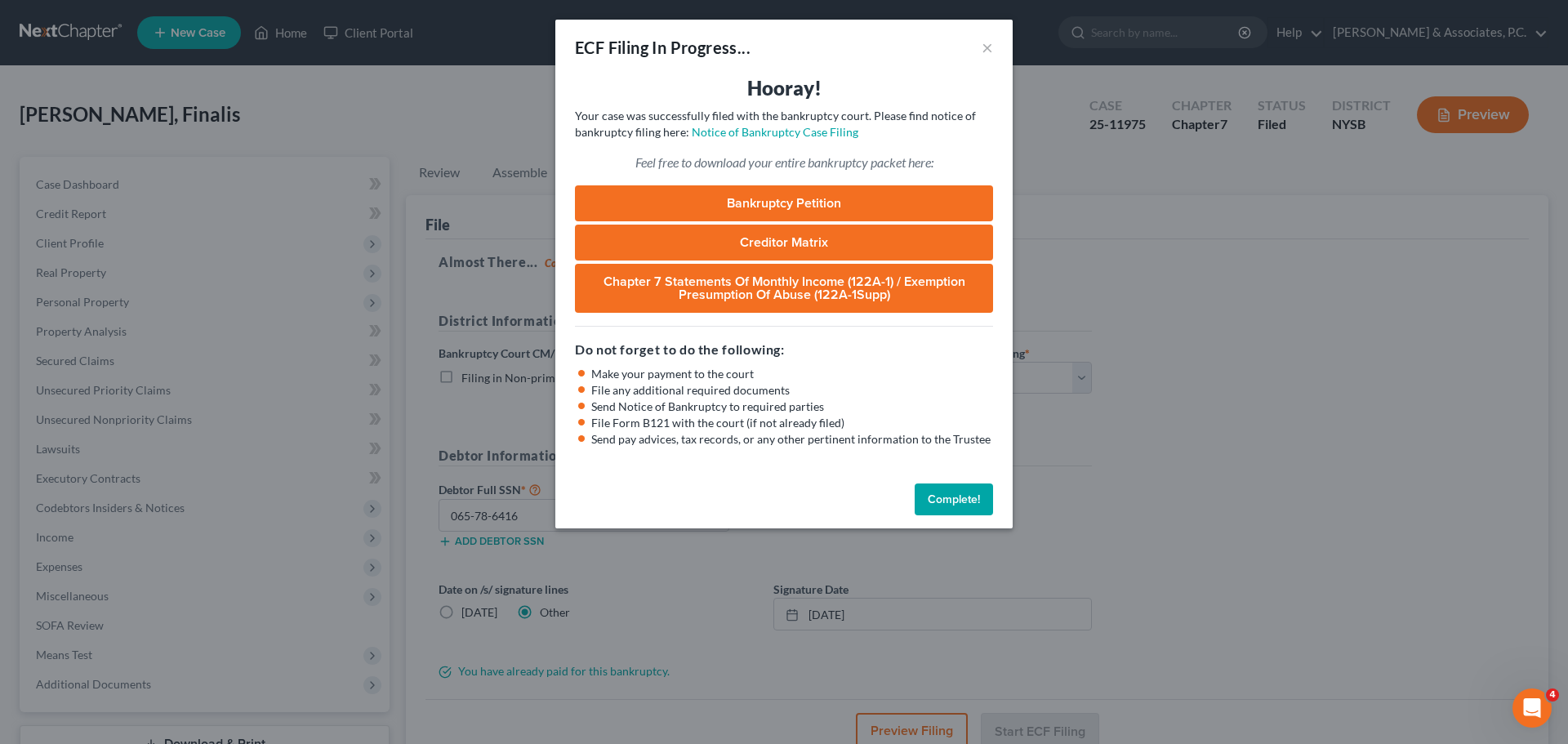
click at [967, 502] on button "Complete!" at bounding box center [954, 499] width 79 height 33
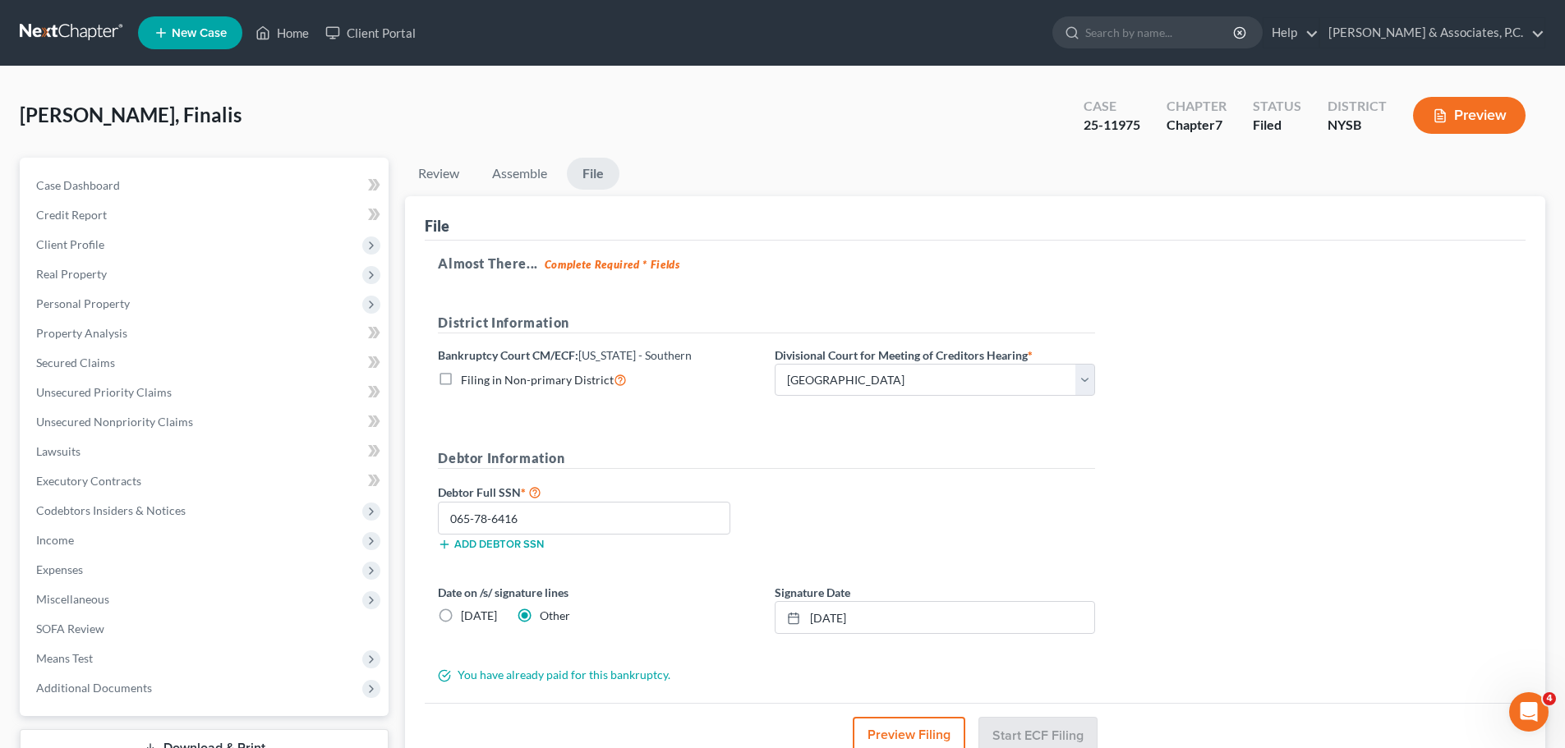
click at [786, 85] on div "Valdez, Finalis Upgraded Case 25-11975 Chapter Chapter 7 Status Filed District …" at bounding box center [782, 460] width 1565 height 787
click at [76, 26] on link at bounding box center [72, 33] width 105 height 30
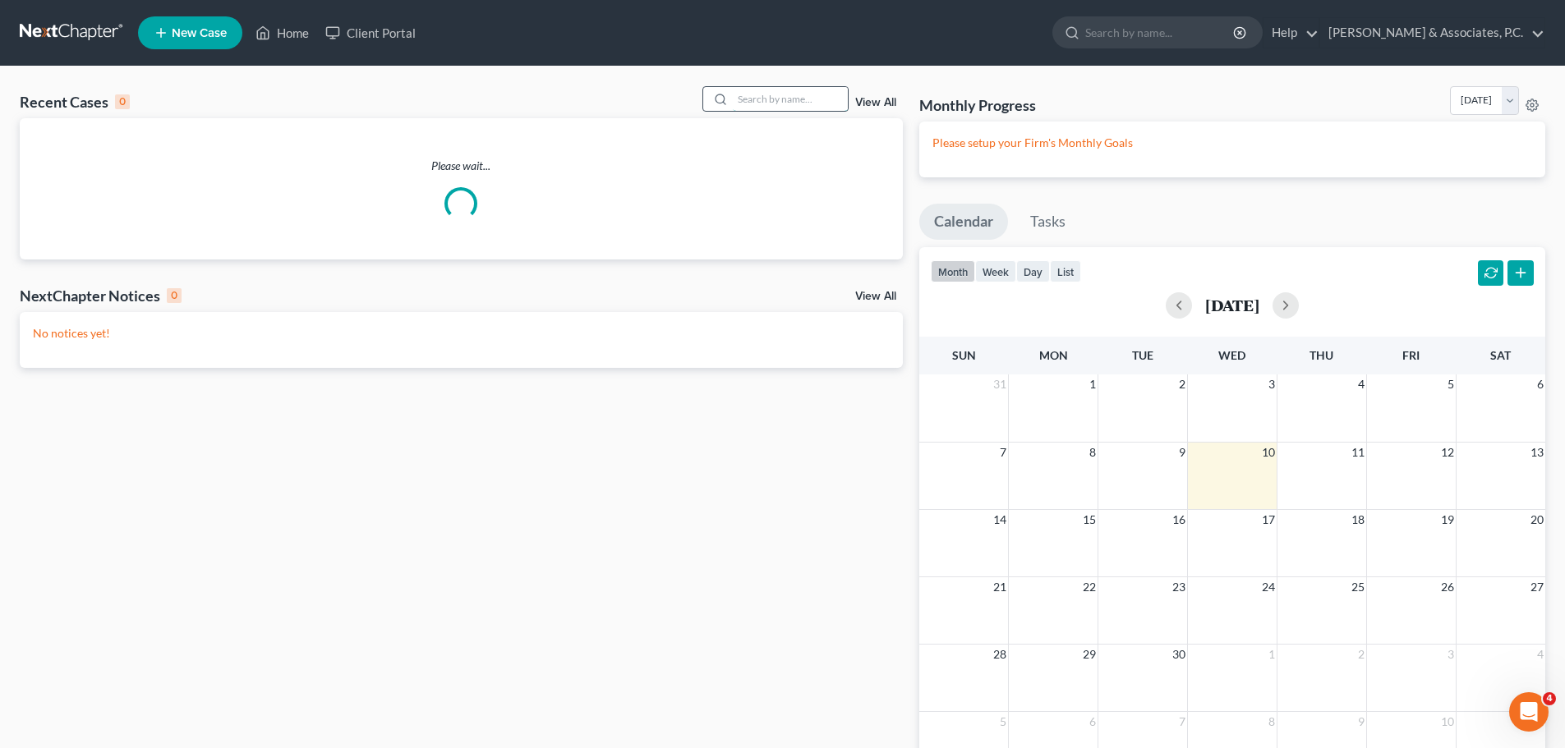
click at [766, 99] on input "search" at bounding box center [790, 99] width 115 height 24
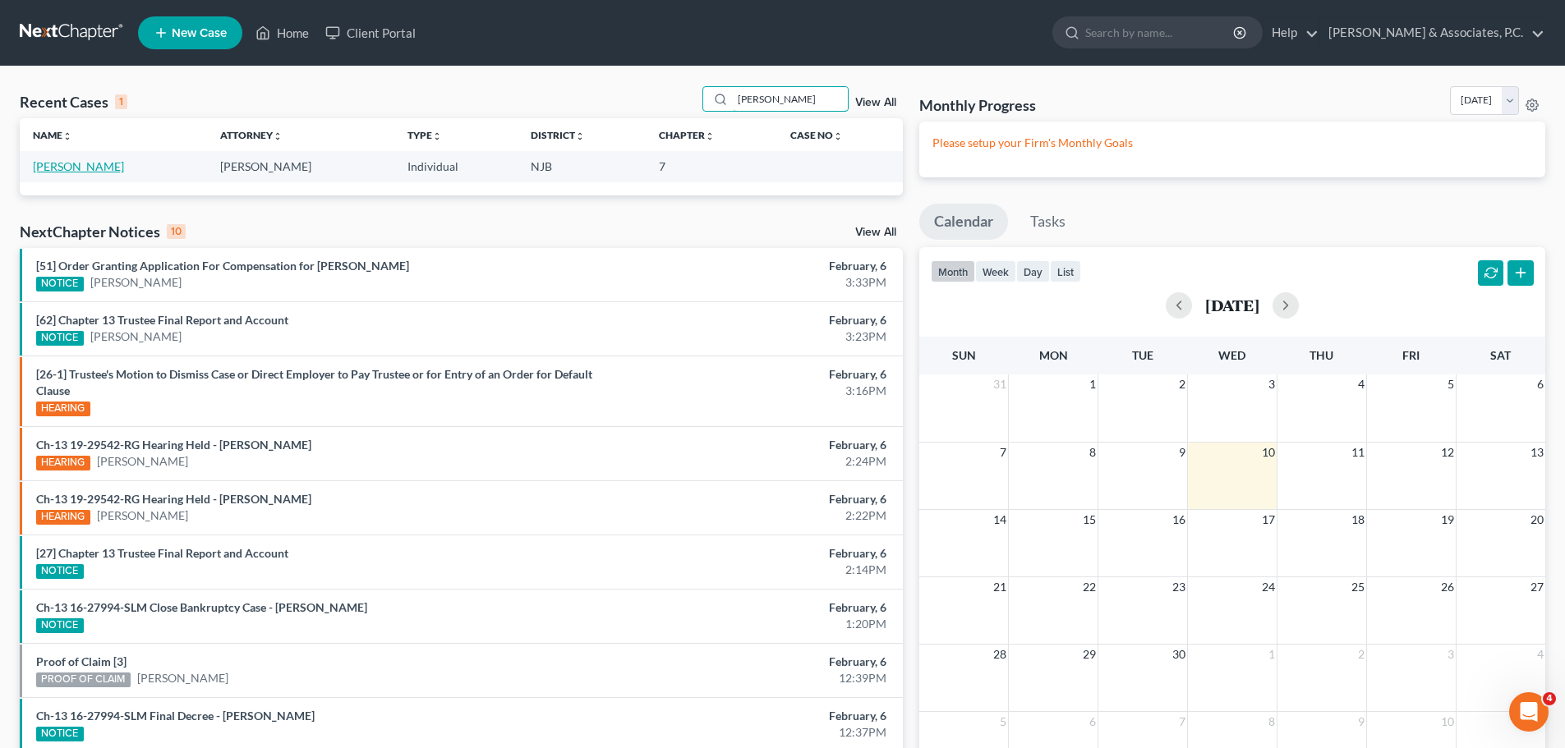
type input "erica laforte"
click at [49, 166] on link "[PERSON_NAME]" at bounding box center [78, 166] width 91 height 14
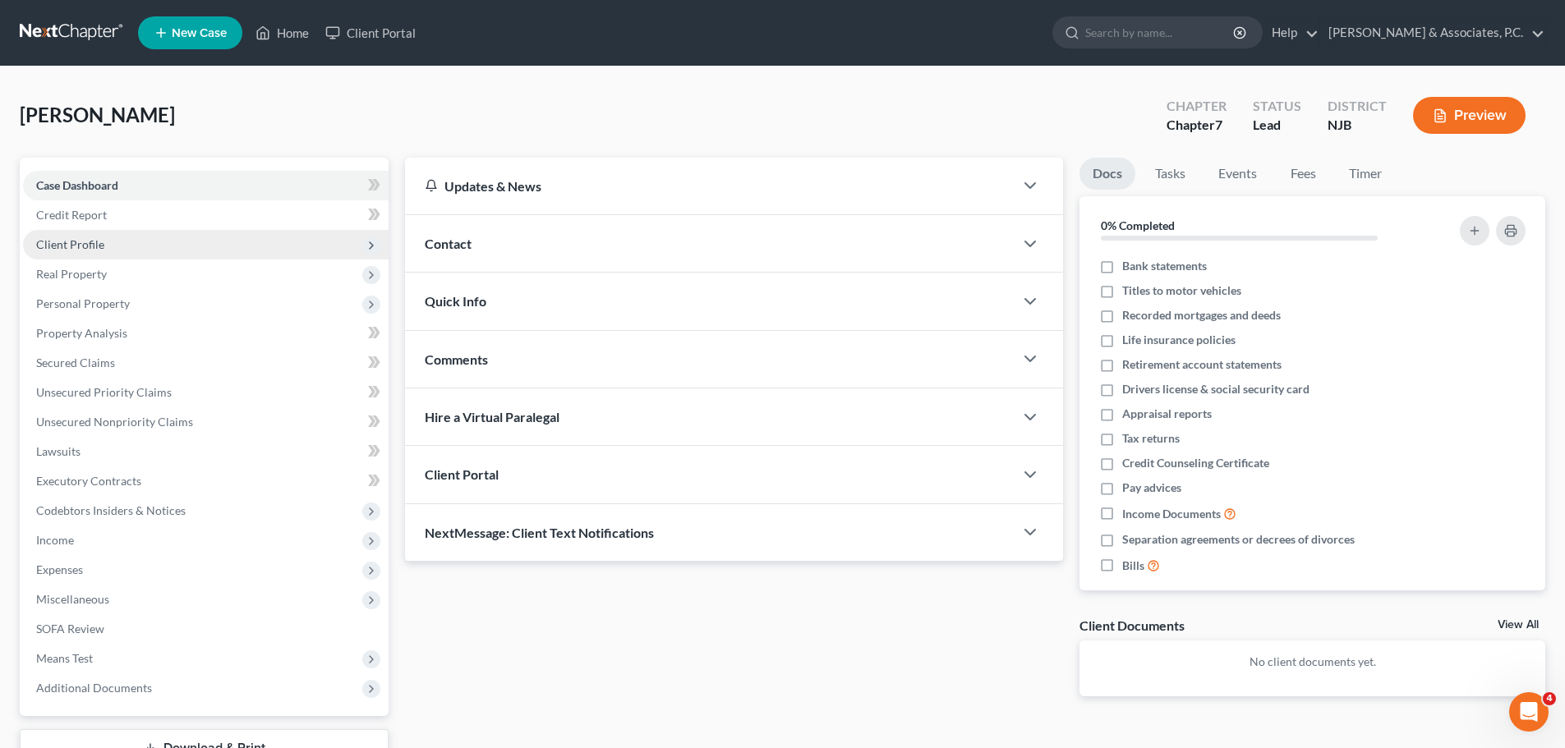
click at [120, 247] on span "Client Profile" at bounding box center [206, 245] width 366 height 30
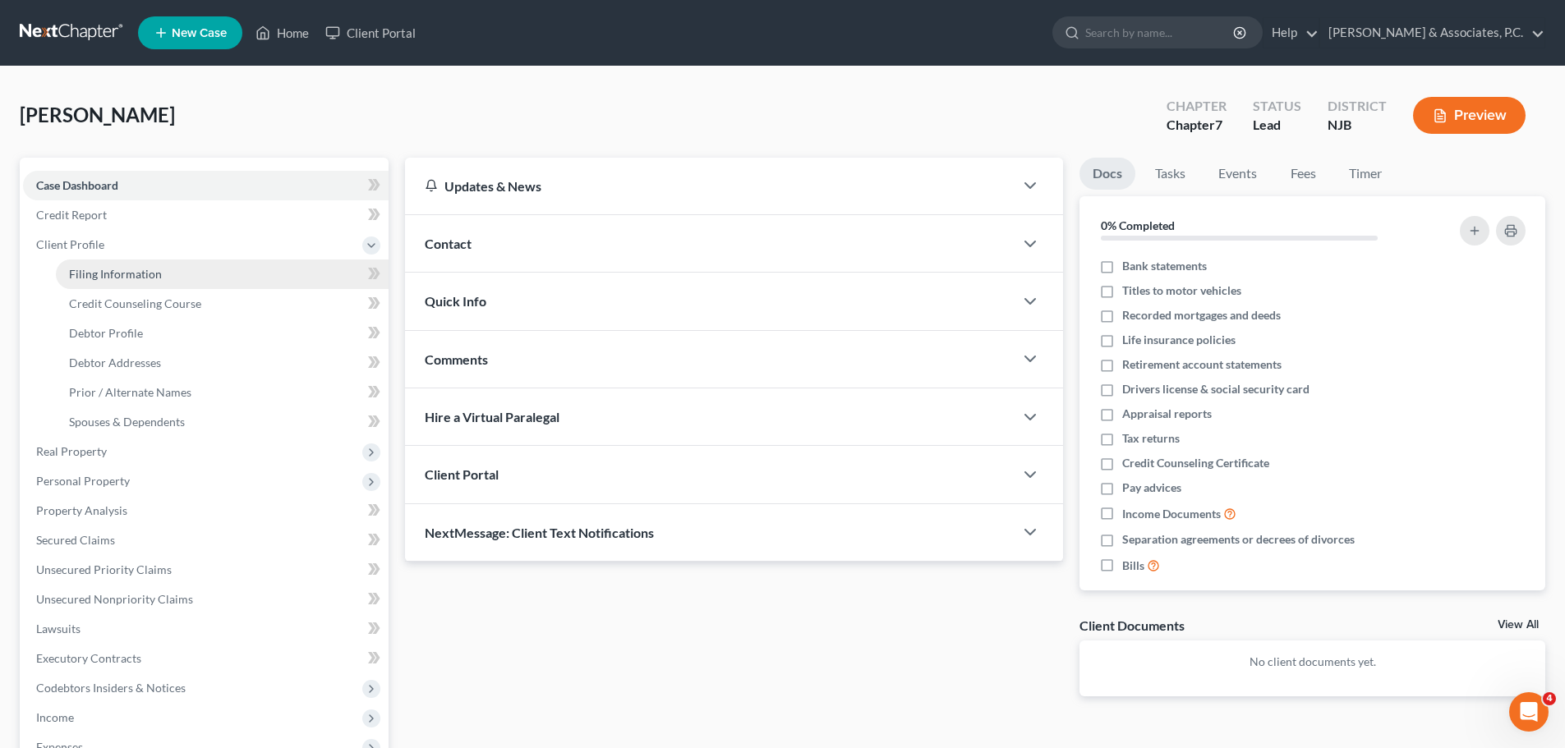
click at [176, 278] on link "Filing Information" at bounding box center [222, 275] width 333 height 30
select select "1"
select select "0"
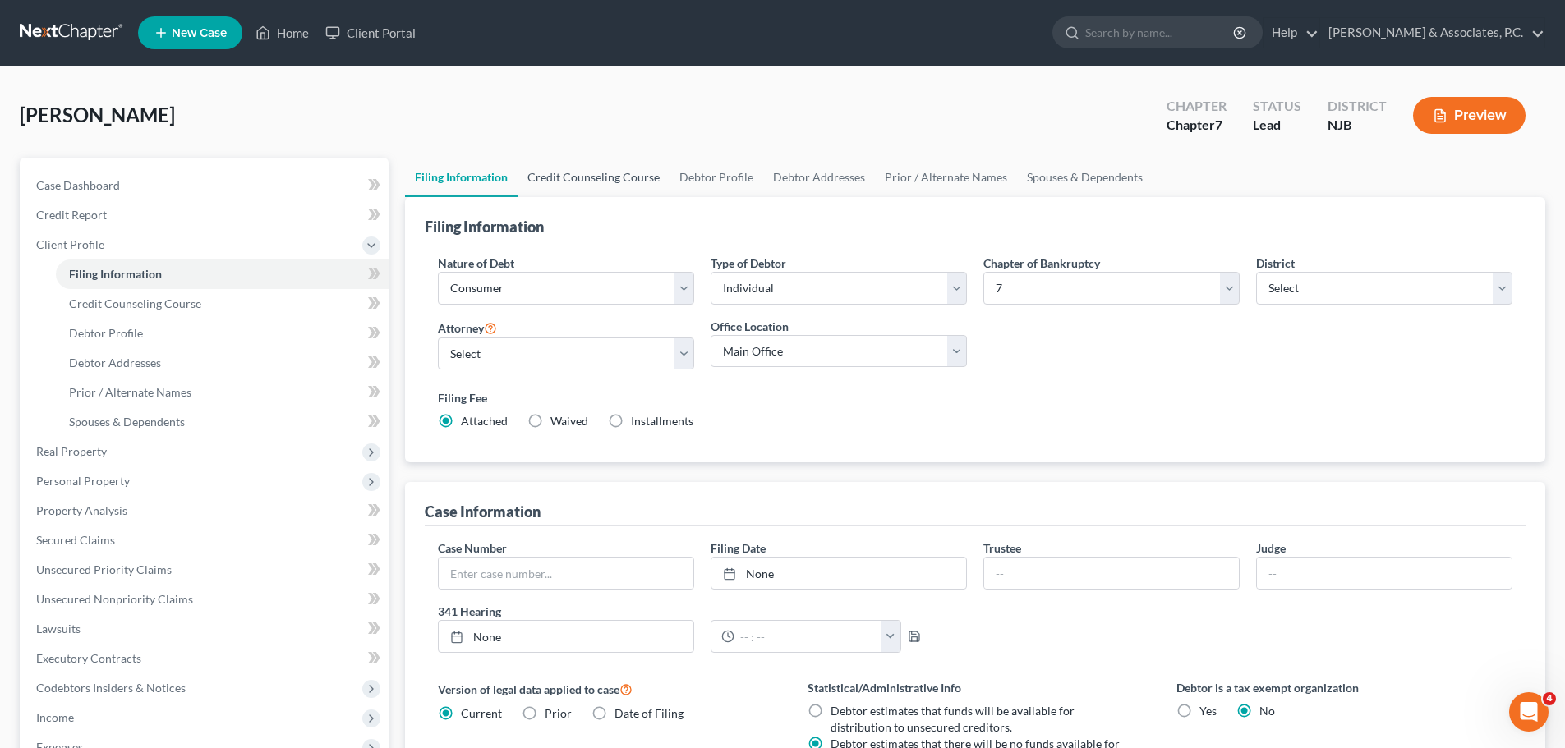
click at [607, 173] on link "Credit Counseling Course" at bounding box center [593, 177] width 152 height 39
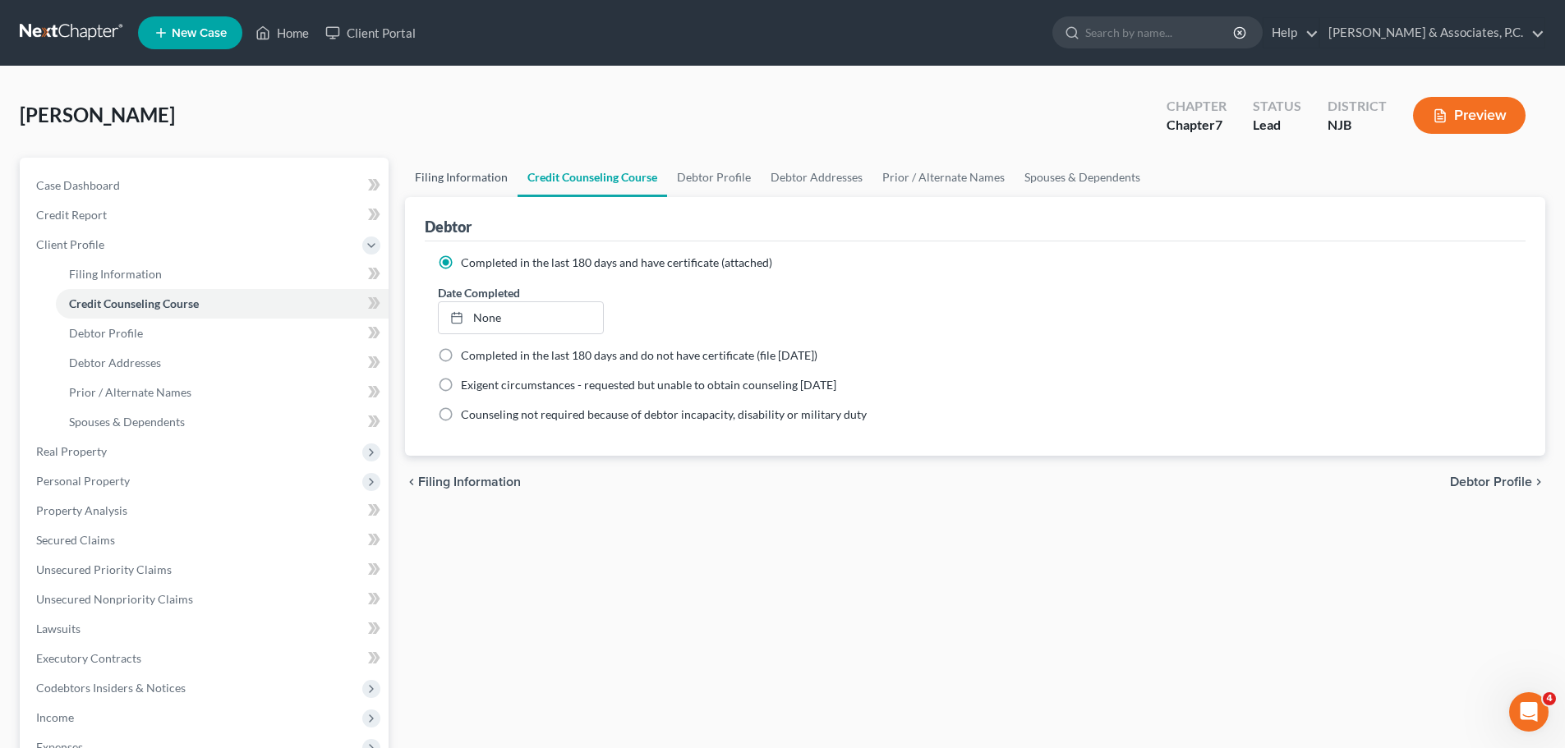
click at [479, 173] on link "Filing Information" at bounding box center [461, 177] width 113 height 39
select select "1"
select select "0"
select select "51"
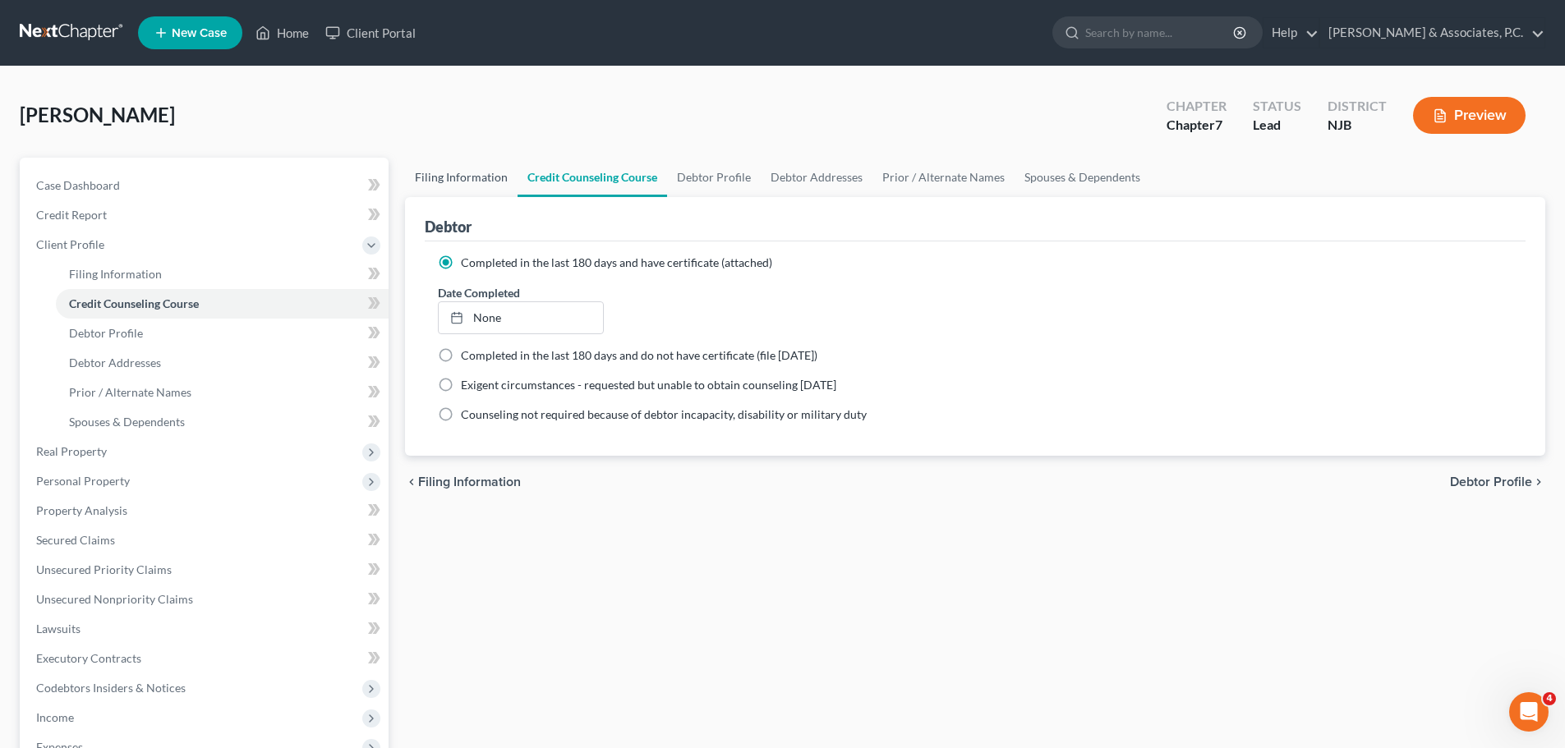
select select "0"
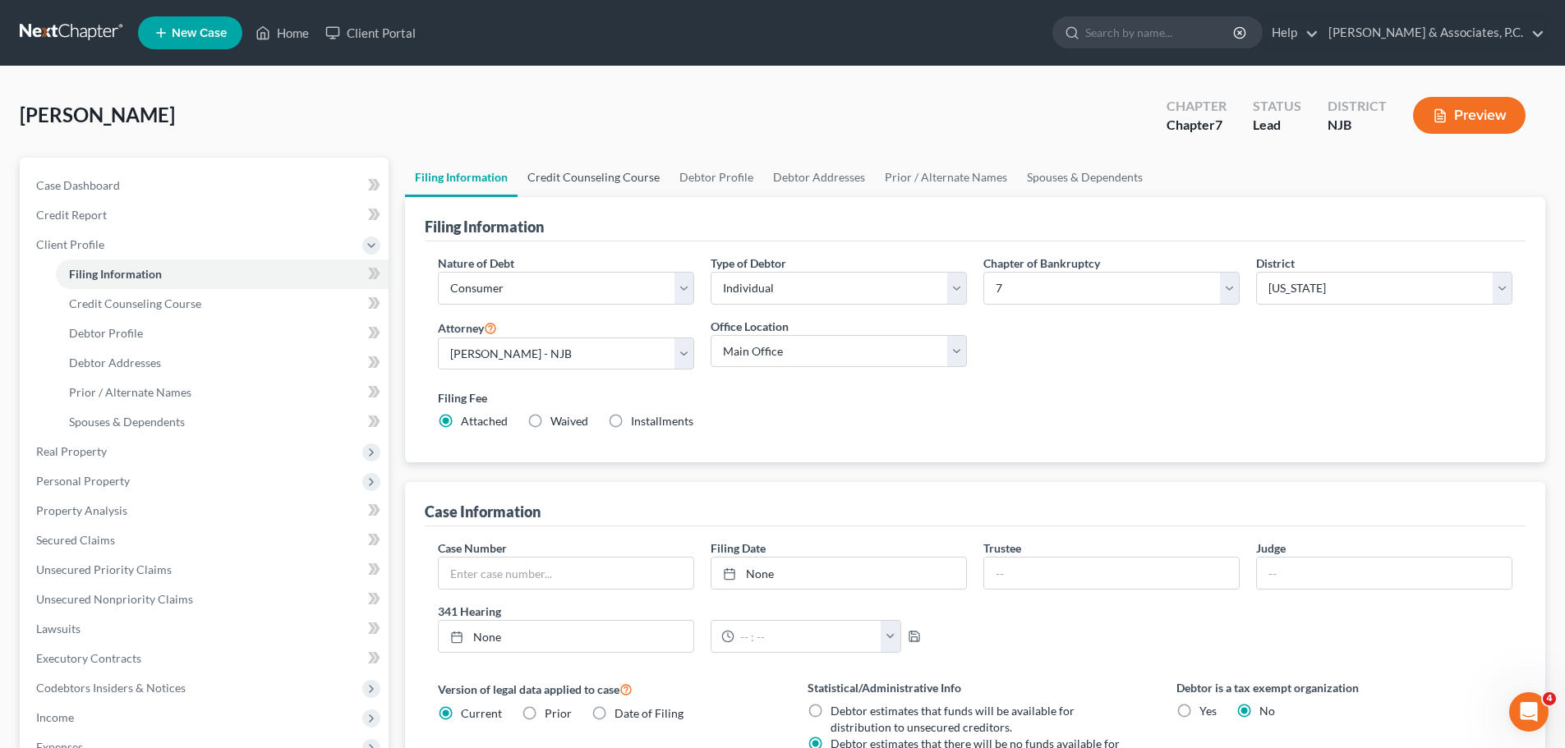
click at [587, 175] on link "Credit Counseling Course" at bounding box center [593, 177] width 152 height 39
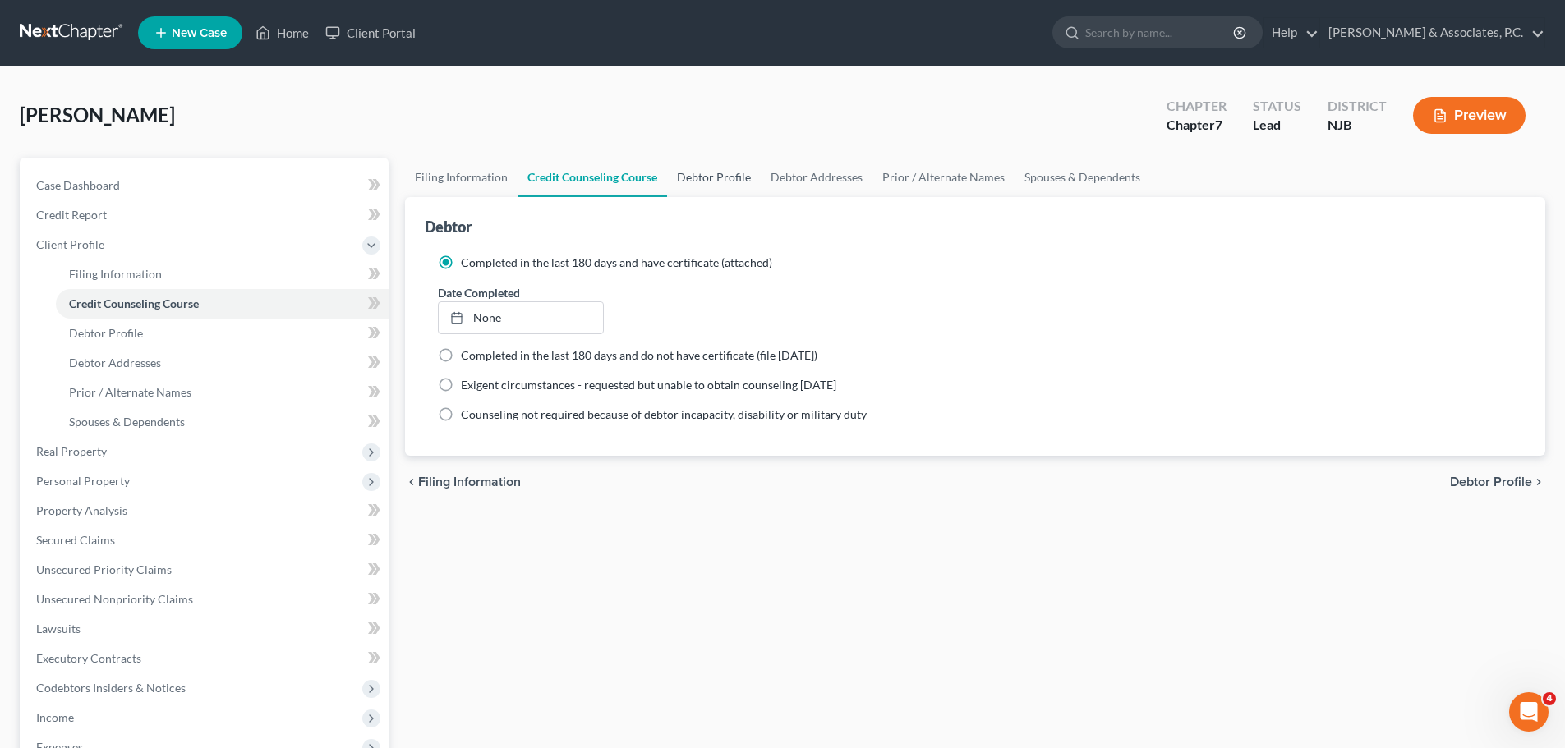
click at [717, 173] on link "Debtor Profile" at bounding box center [714, 177] width 94 height 39
select select "0"
select select "2"
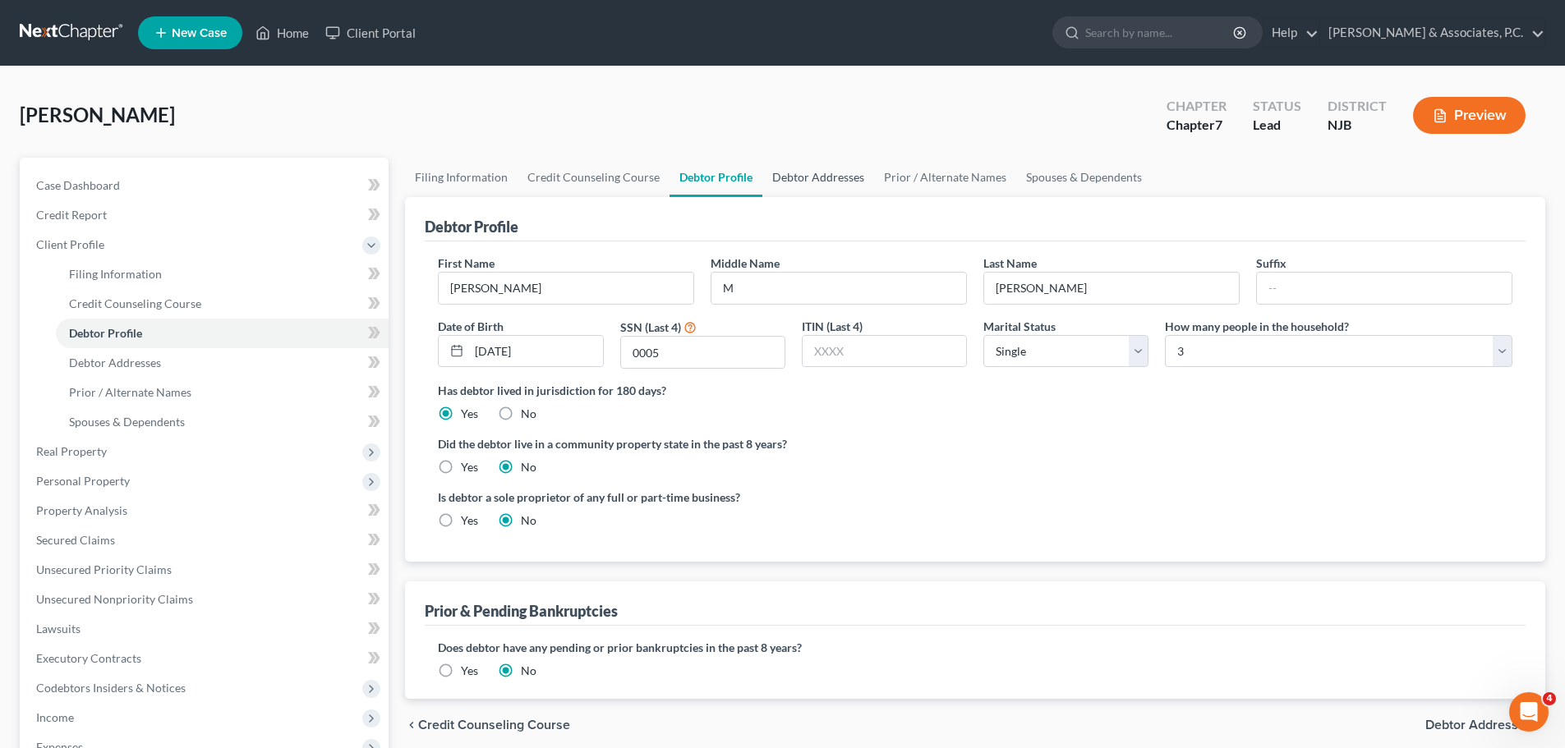
click at [832, 178] on link "Debtor Addresses" at bounding box center [818, 177] width 112 height 39
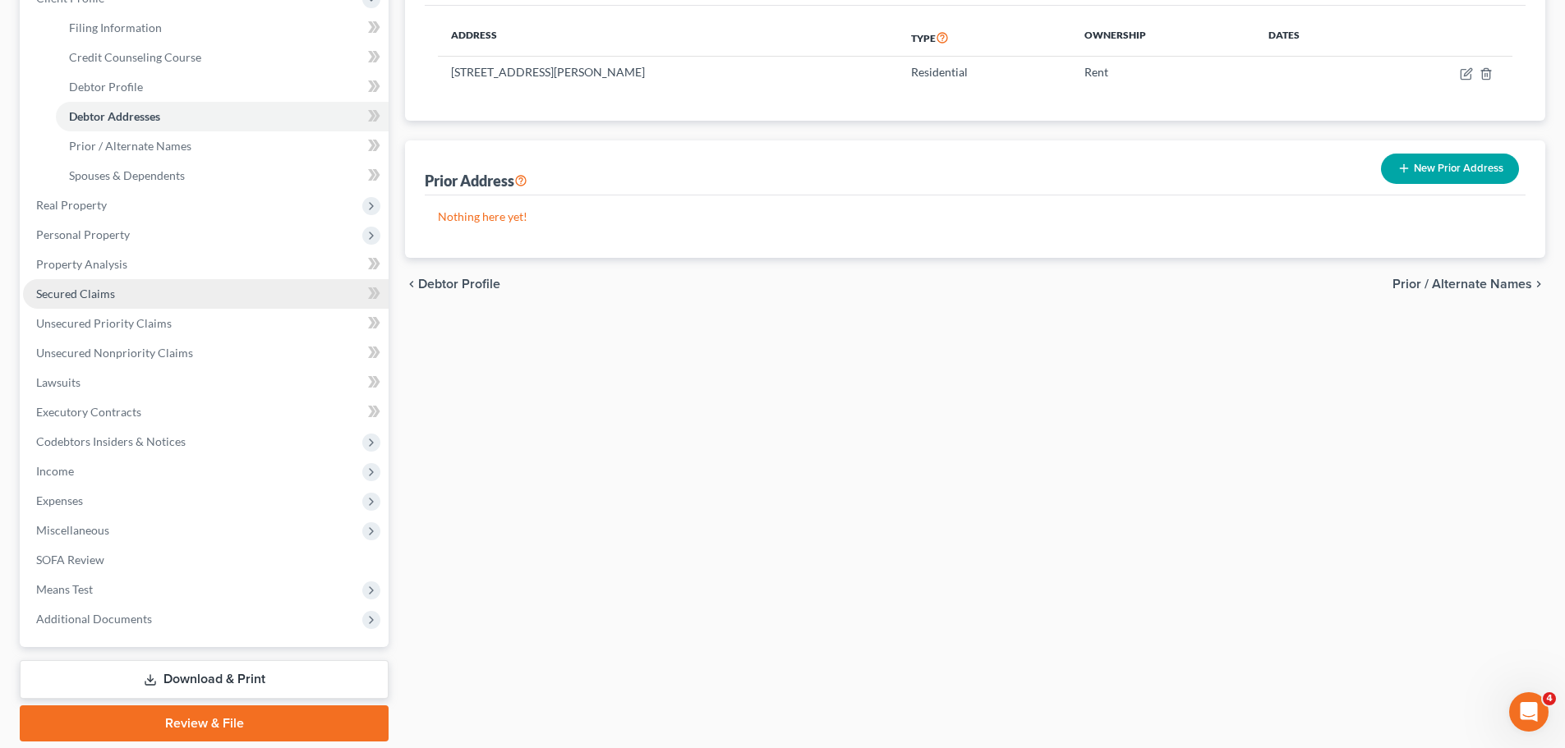
click at [90, 292] on span "Secured Claims" at bounding box center [75, 294] width 79 height 14
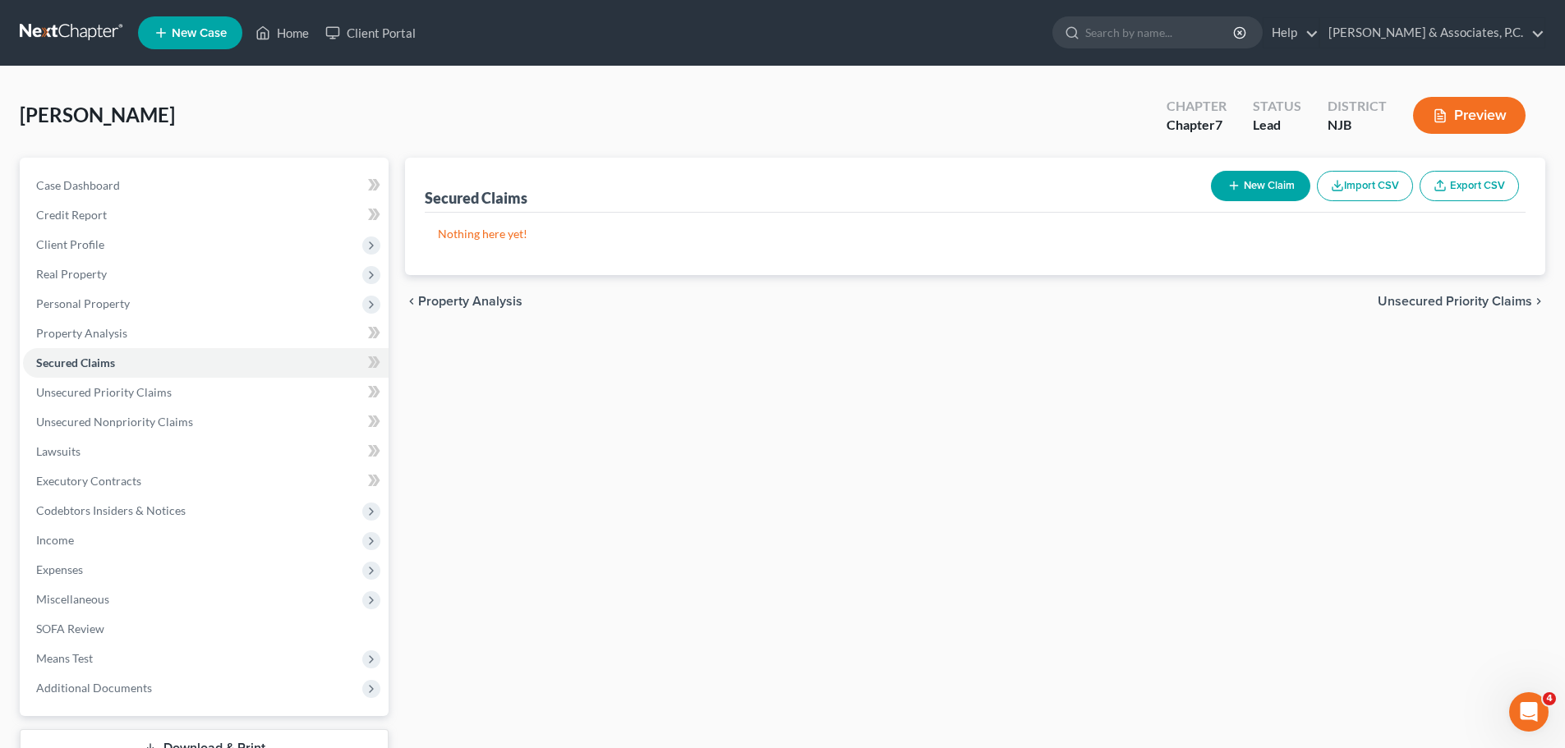
click at [1419, 296] on span "Unsecured Priority Claims" at bounding box center [1454, 301] width 154 height 13
click at [1414, 302] on span "Unsecured Nonpriority Claims" at bounding box center [1443, 301] width 178 height 13
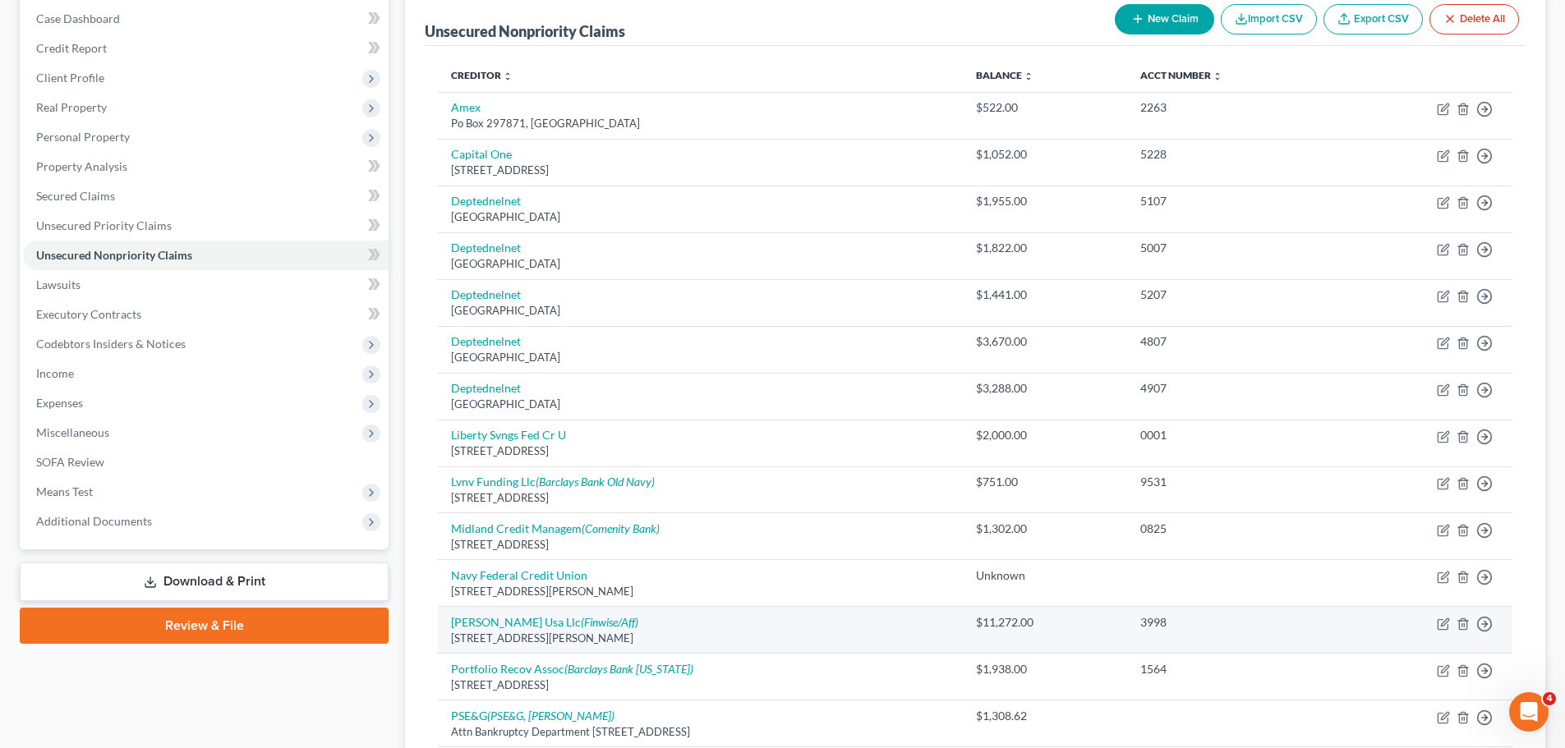
scroll to position [390, 0]
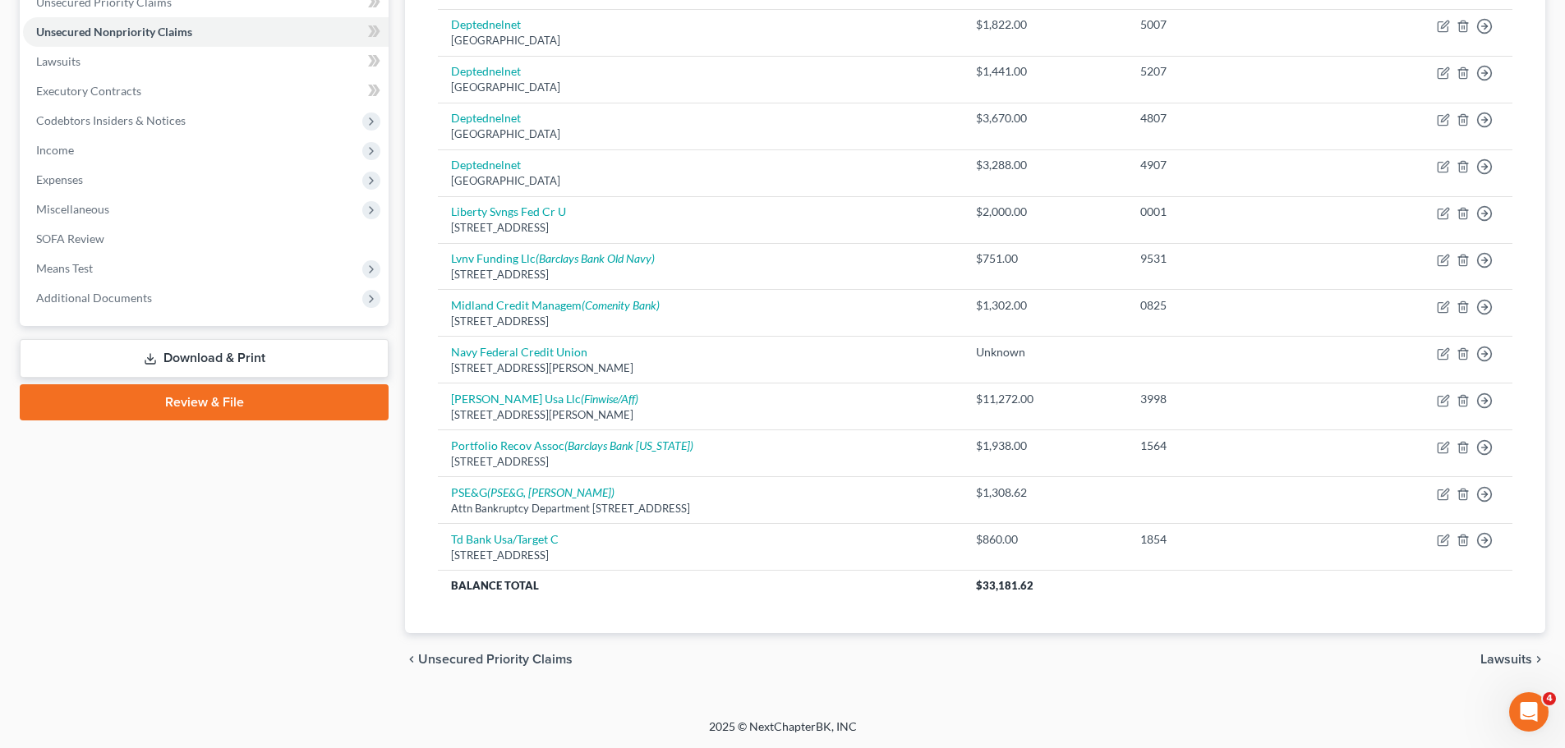
click at [1492, 646] on div "chevron_left Unsecured Priority Claims Lawsuits chevron_right" at bounding box center [975, 659] width 1140 height 53
click at [1492, 660] on span "Lawsuits" at bounding box center [1506, 659] width 52 height 13
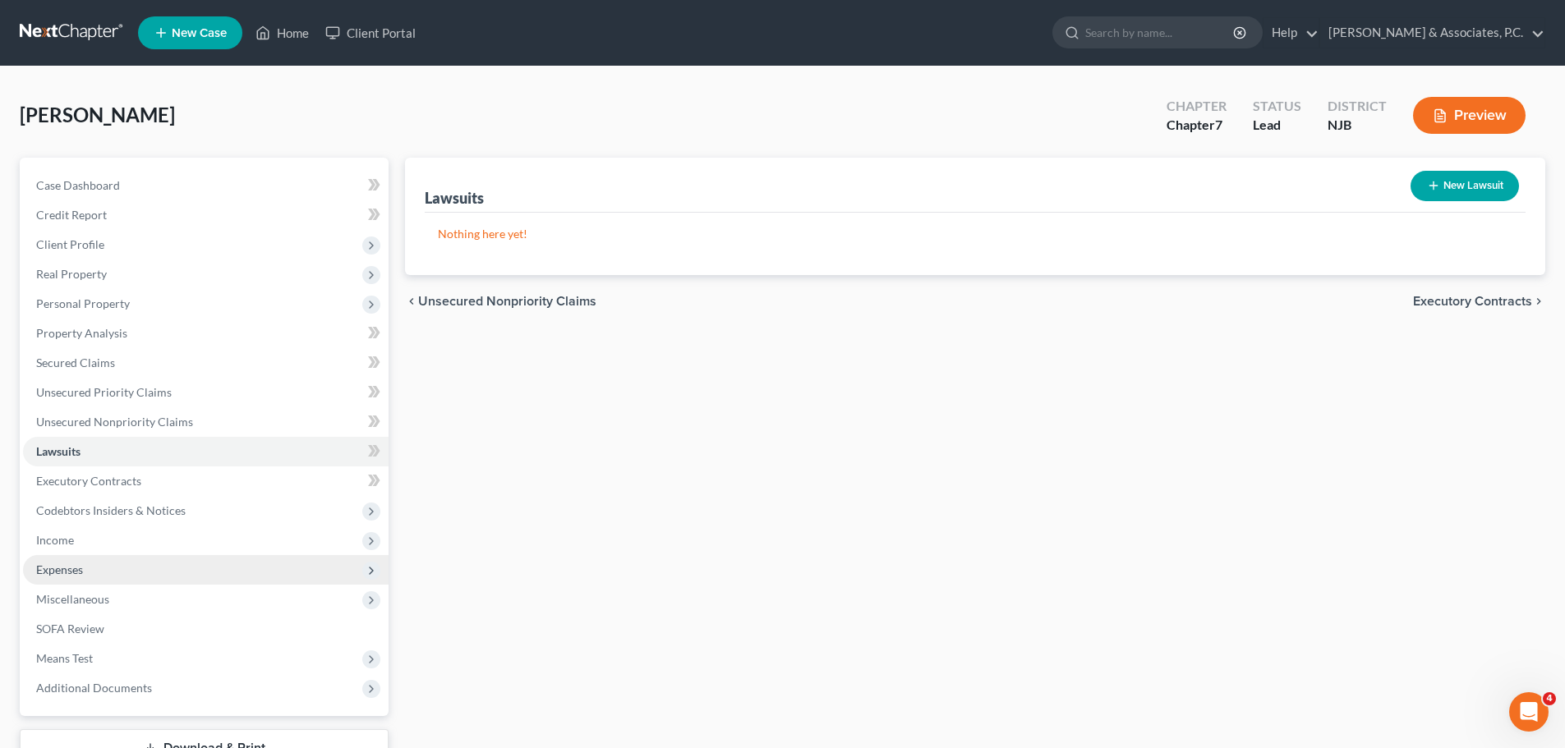
click at [66, 569] on span "Expenses" at bounding box center [59, 570] width 47 height 14
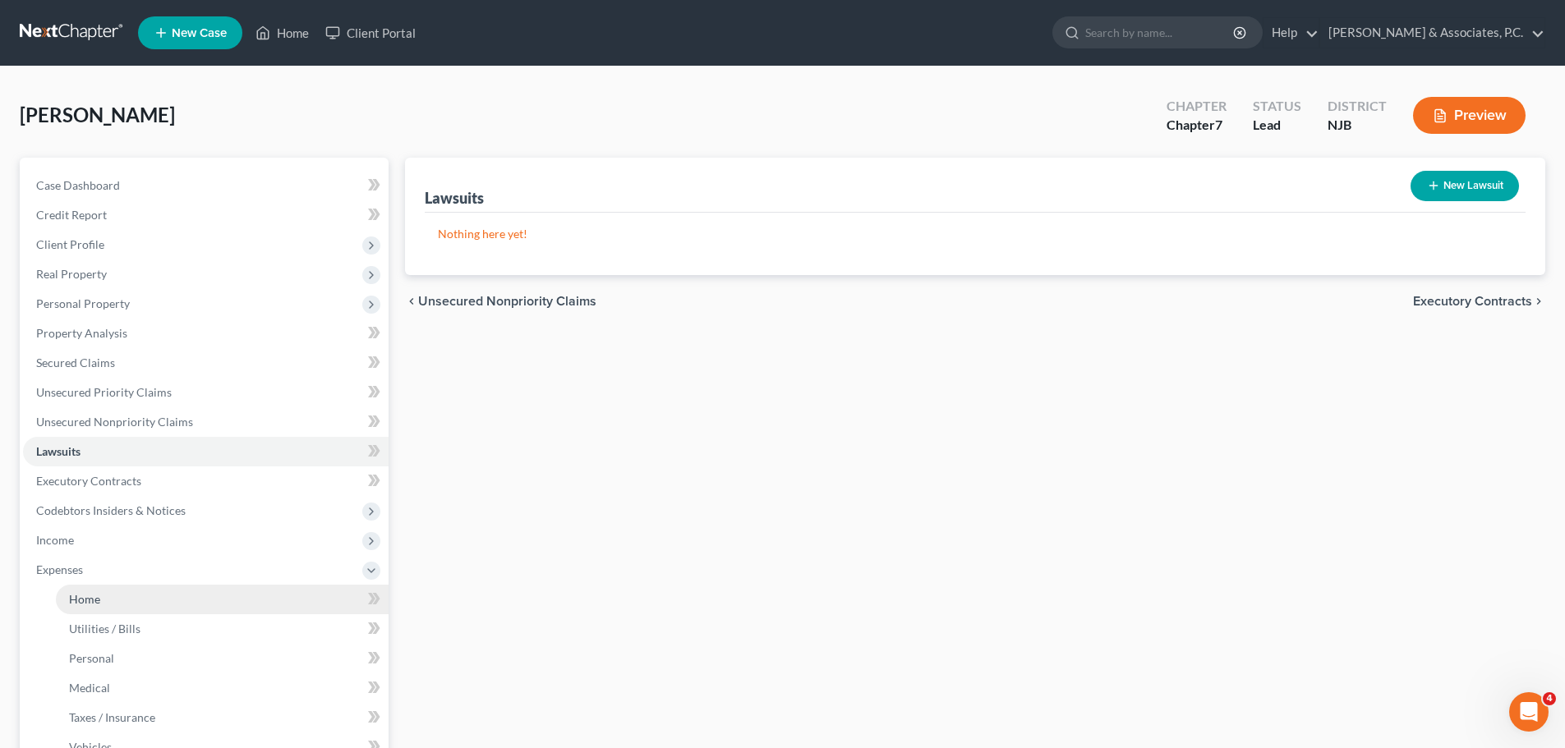
click at [90, 599] on span "Home" at bounding box center [84, 599] width 31 height 14
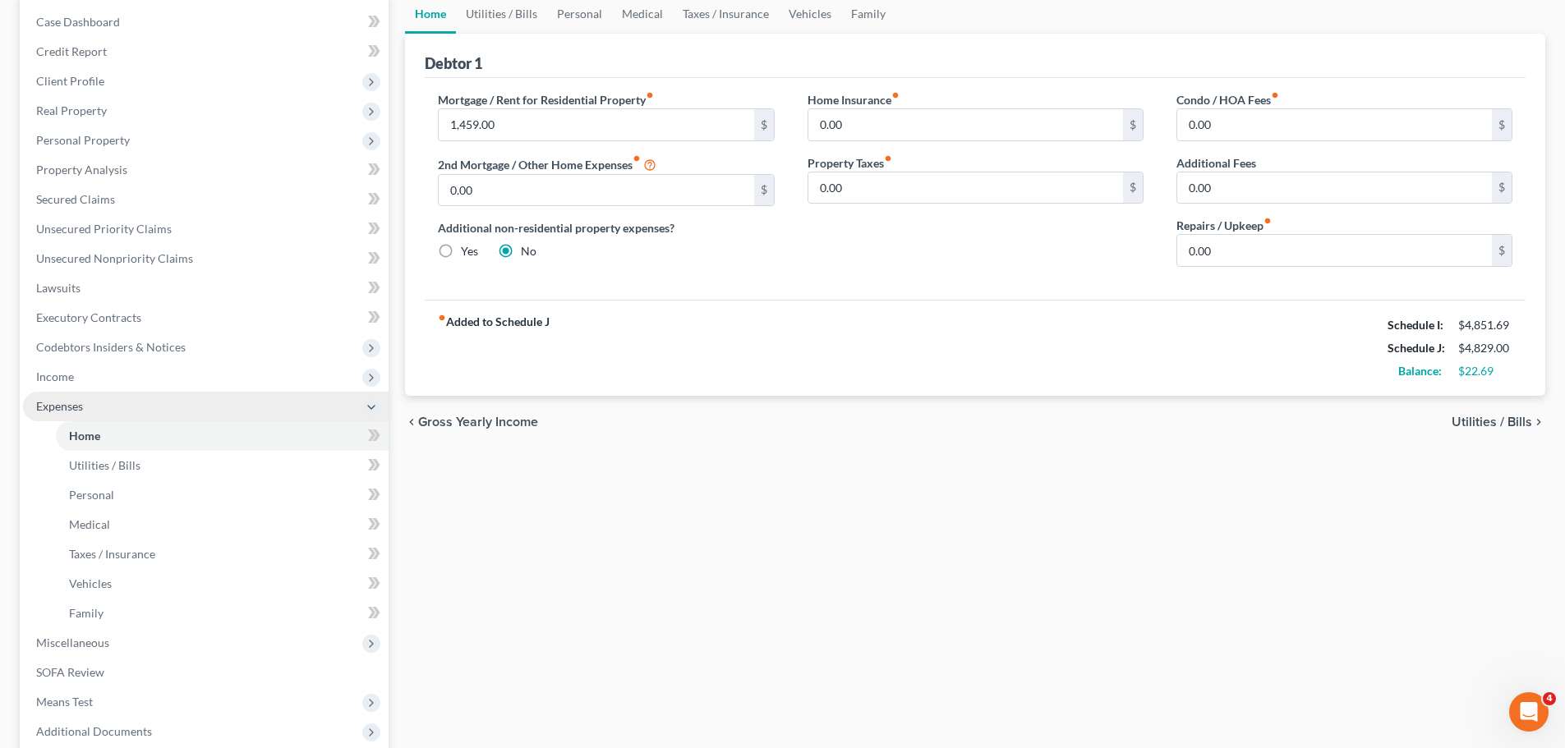
scroll to position [164, 0]
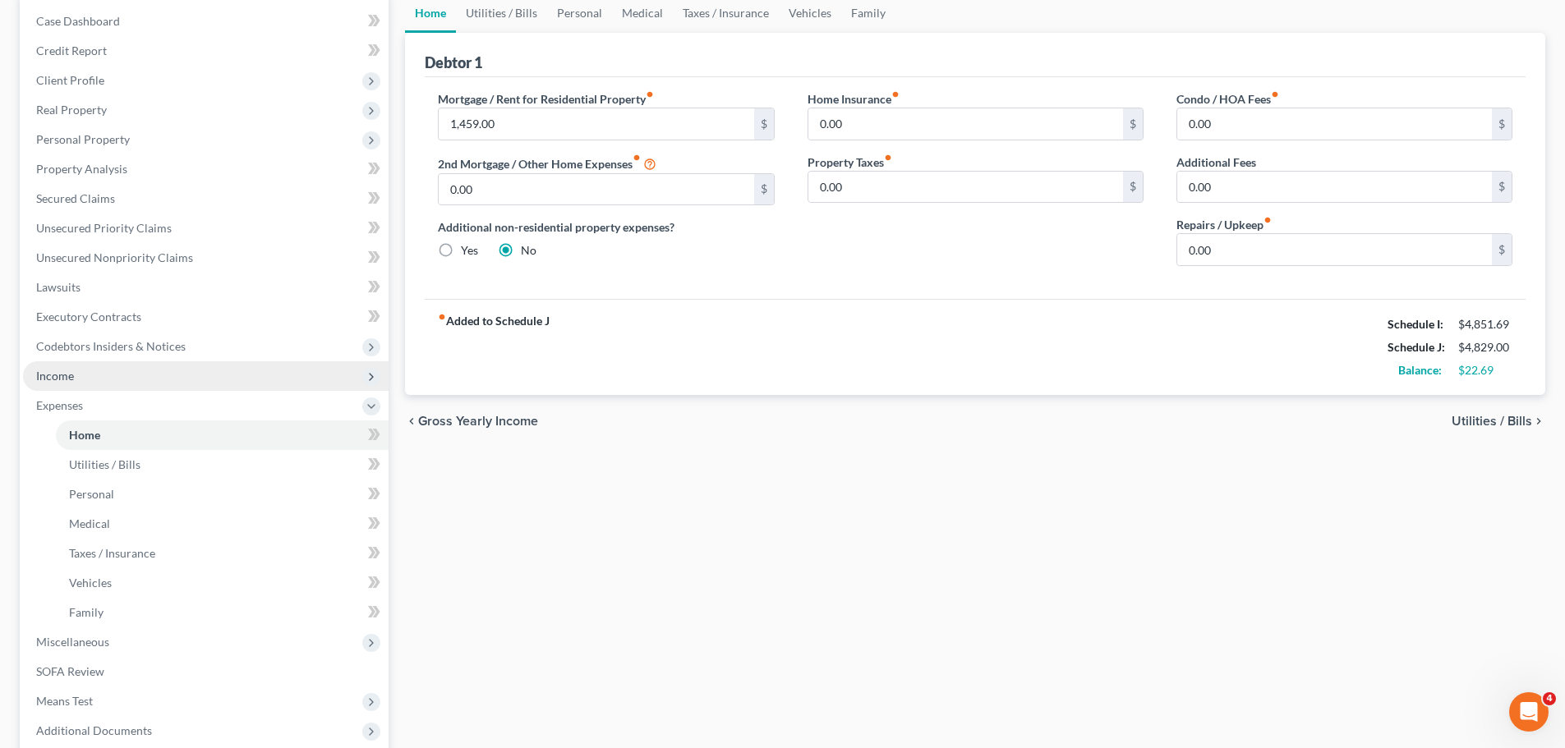
click at [67, 377] on span "Income" at bounding box center [55, 376] width 38 height 14
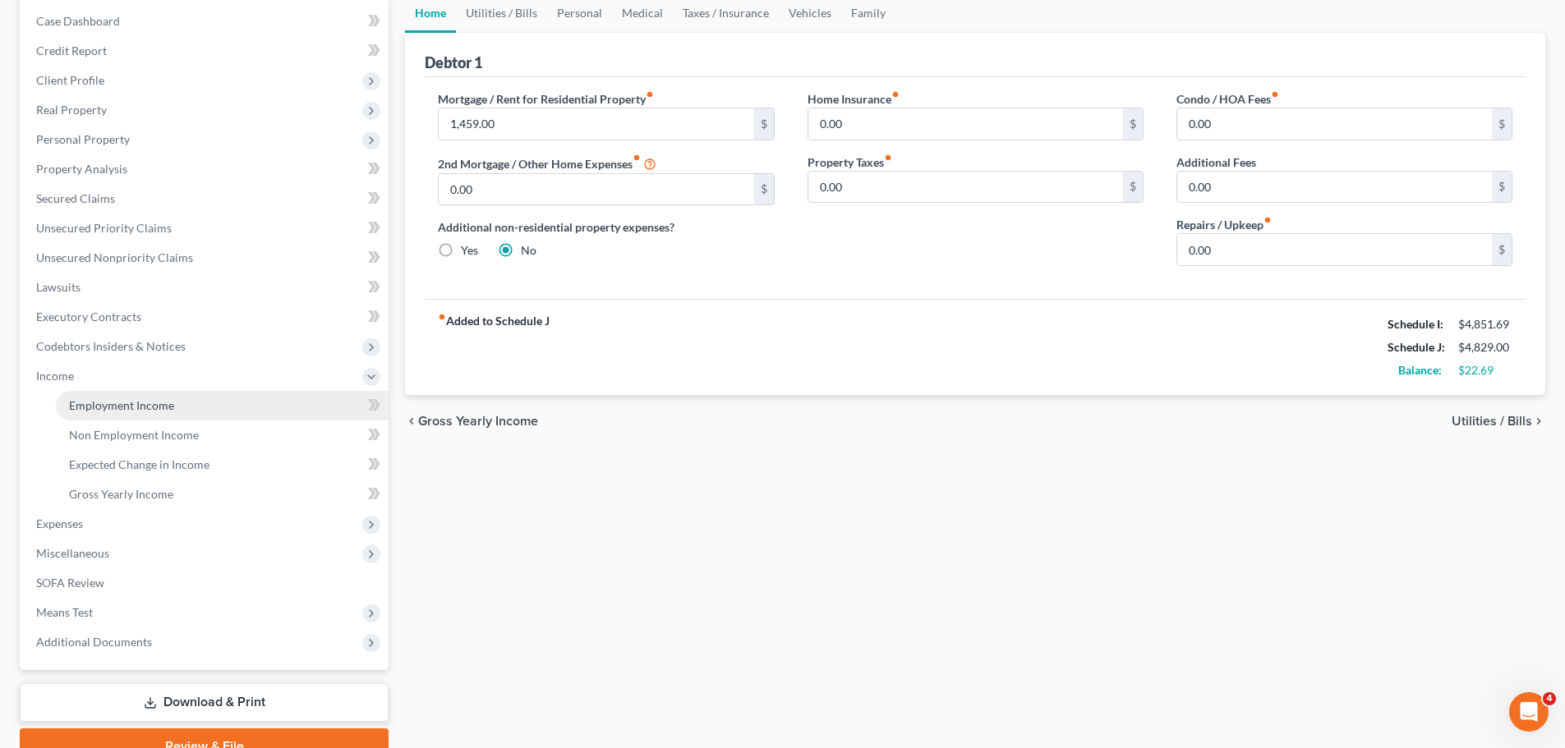
click at [111, 407] on span "Employment Income" at bounding box center [121, 405] width 105 height 14
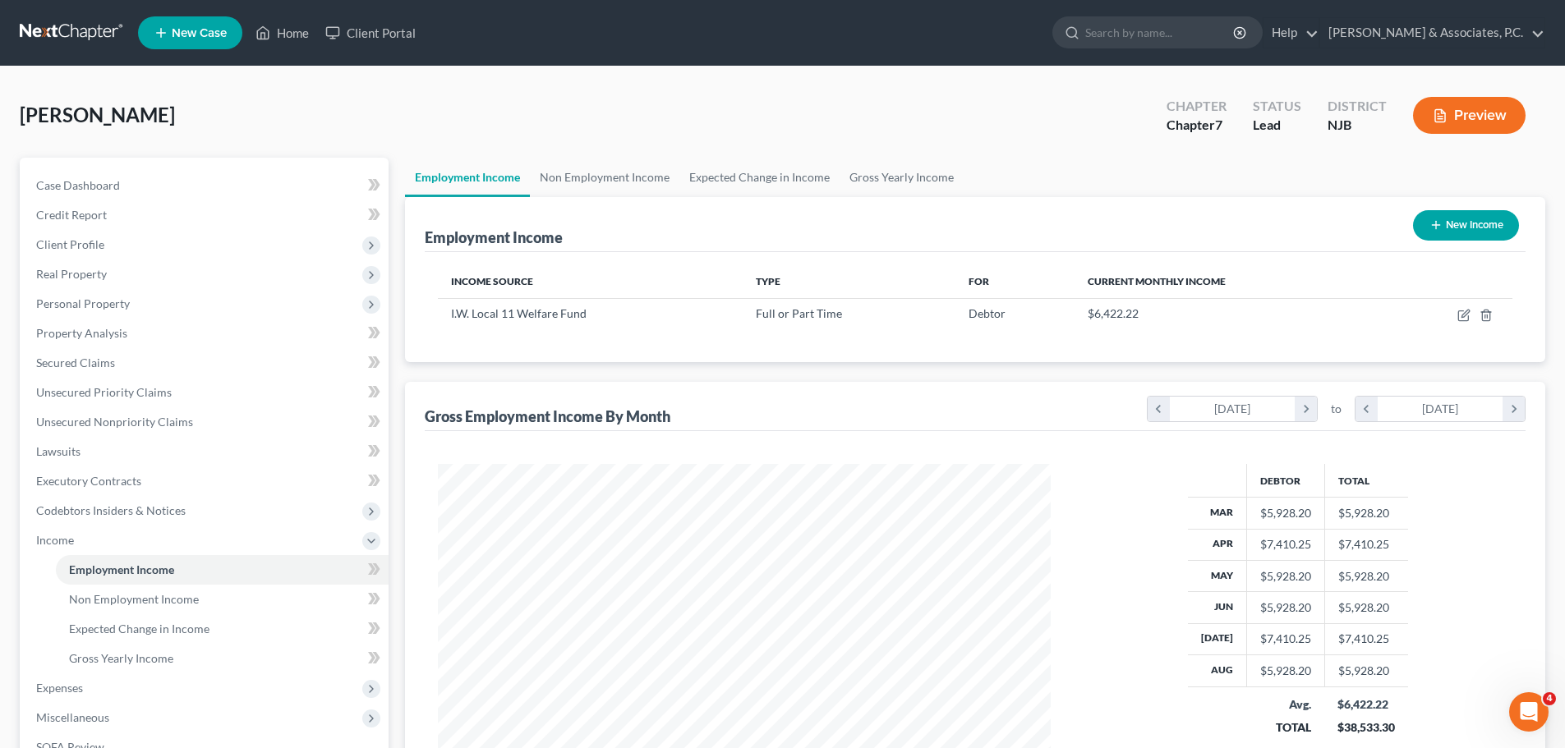
scroll to position [306, 646]
click at [91, 253] on span "Client Profile" at bounding box center [206, 245] width 366 height 30
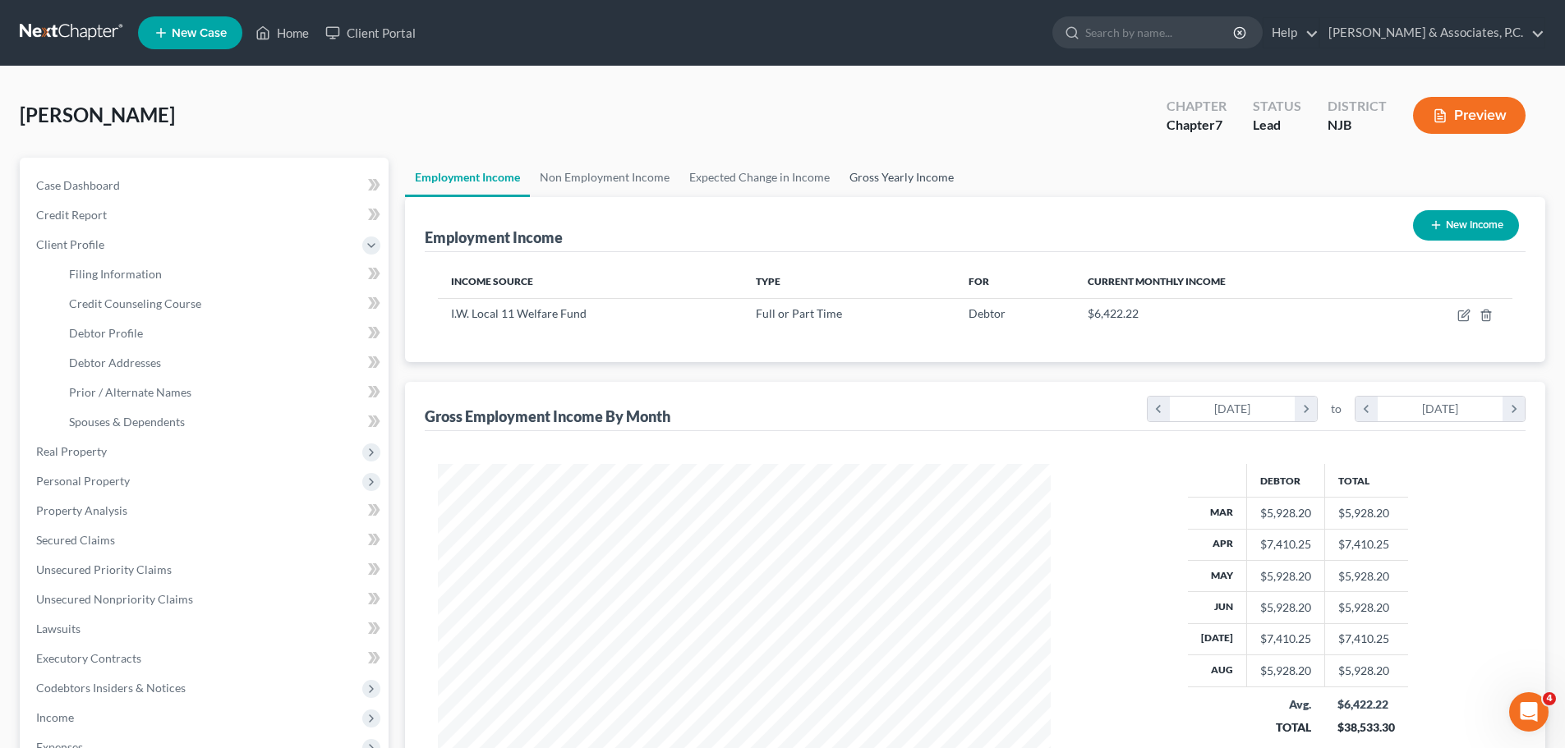
drag, startPoint x: 906, startPoint y: 184, endPoint x: 897, endPoint y: 185, distance: 9.1
click at [907, 184] on link "Gross Yearly Income" at bounding box center [901, 177] width 124 height 39
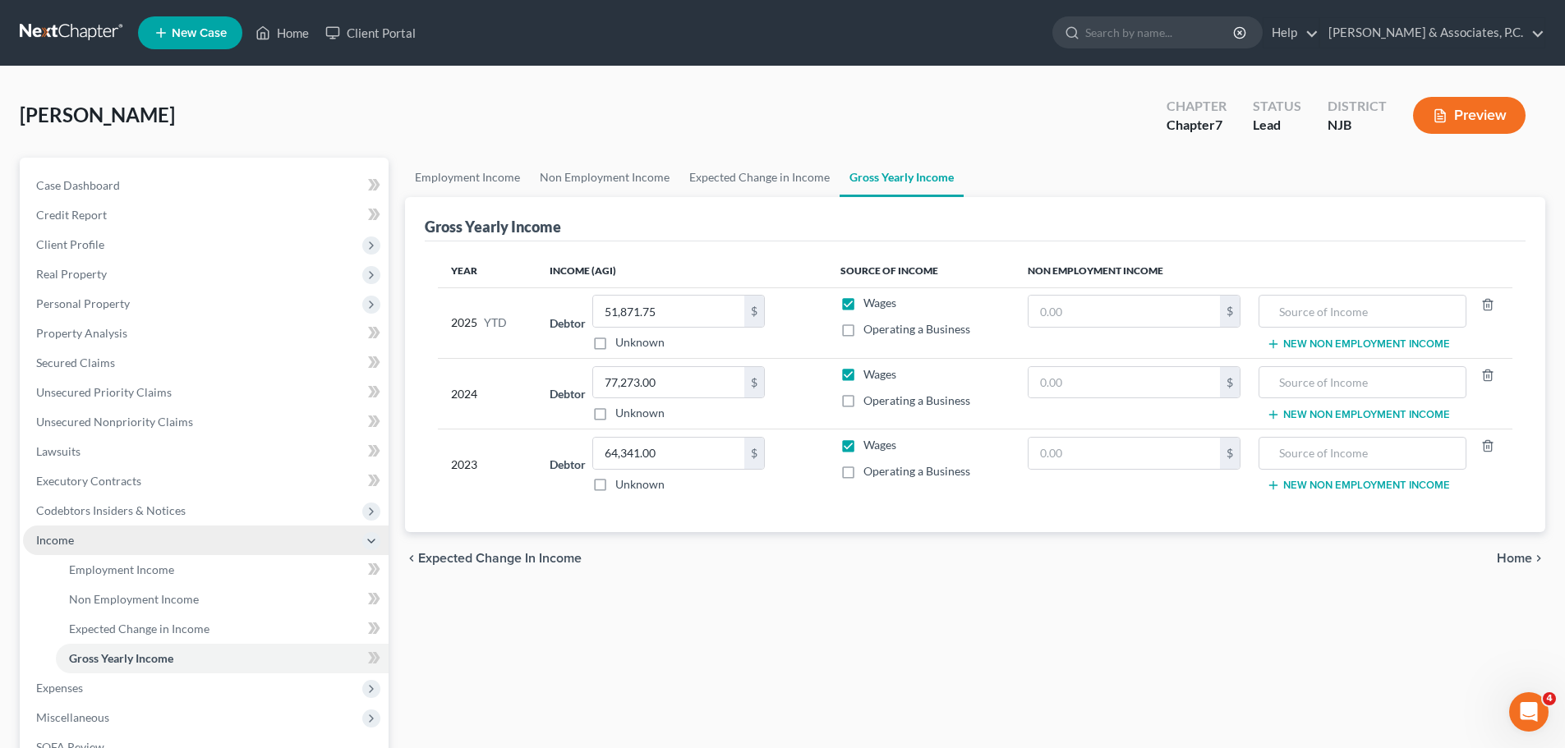
drag, startPoint x: 78, startPoint y: 538, endPoint x: 95, endPoint y: 536, distance: 17.4
click at [77, 538] on span "Income" at bounding box center [206, 541] width 366 height 30
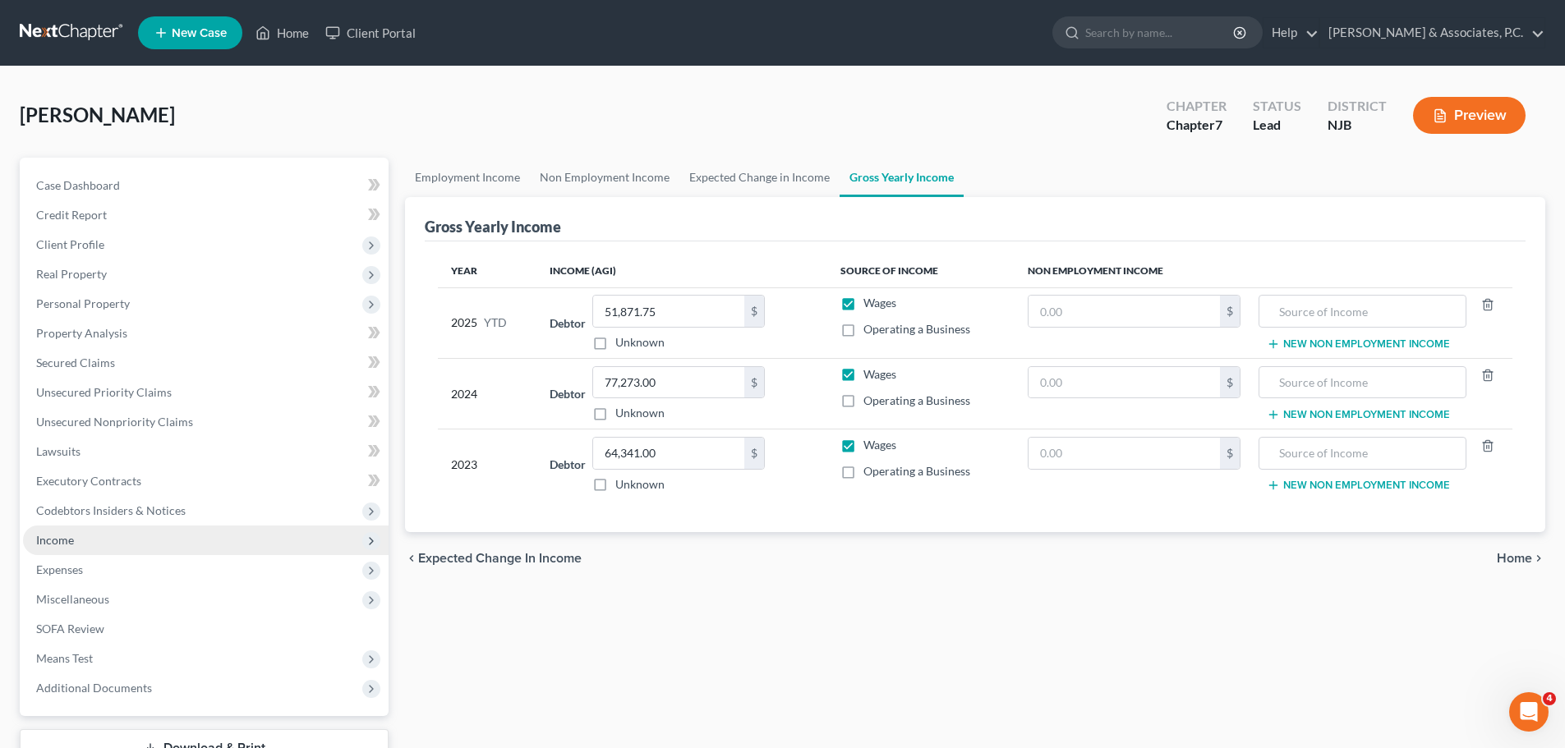
click at [150, 544] on span "Income" at bounding box center [206, 541] width 366 height 30
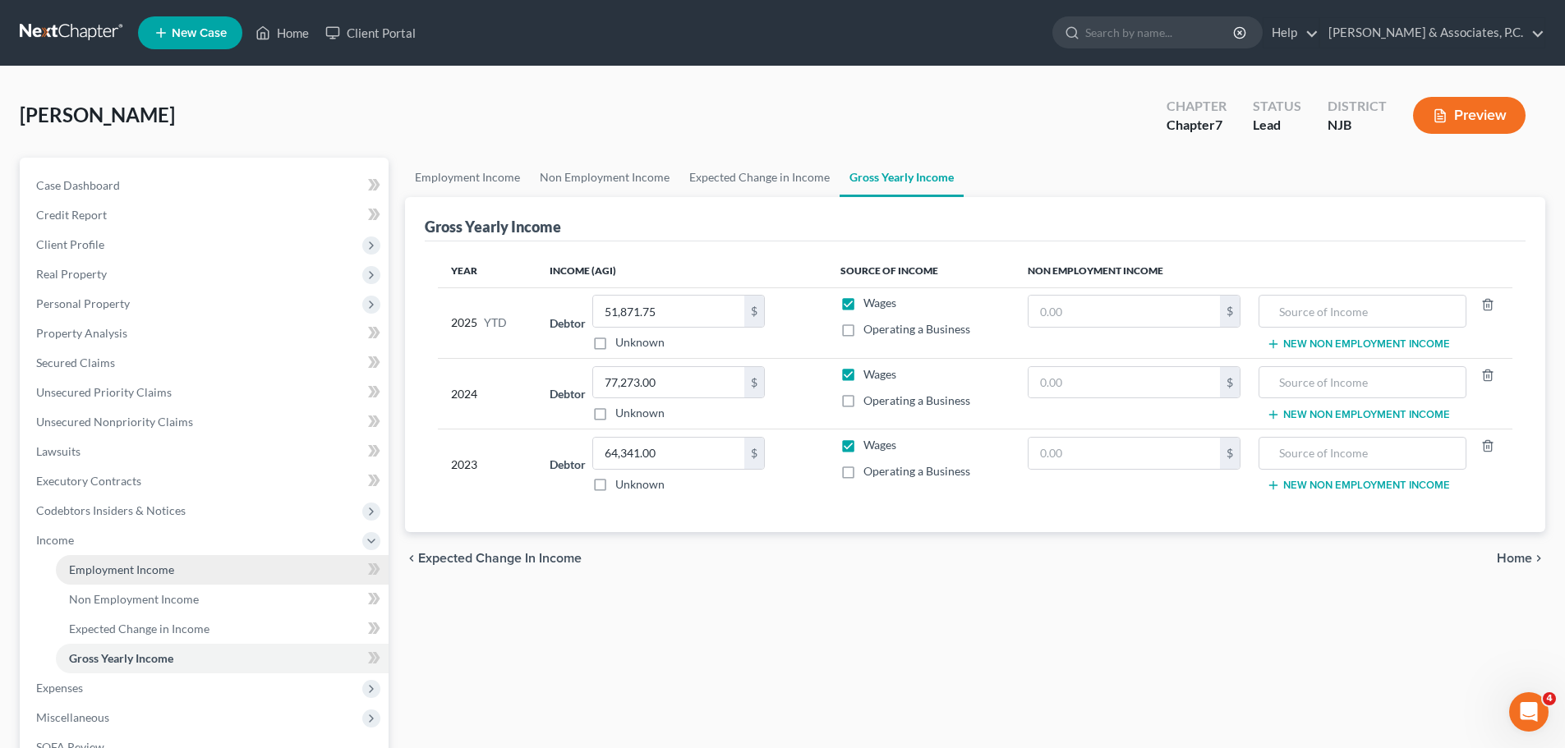
click at [166, 573] on span "Employment Income" at bounding box center [121, 570] width 105 height 14
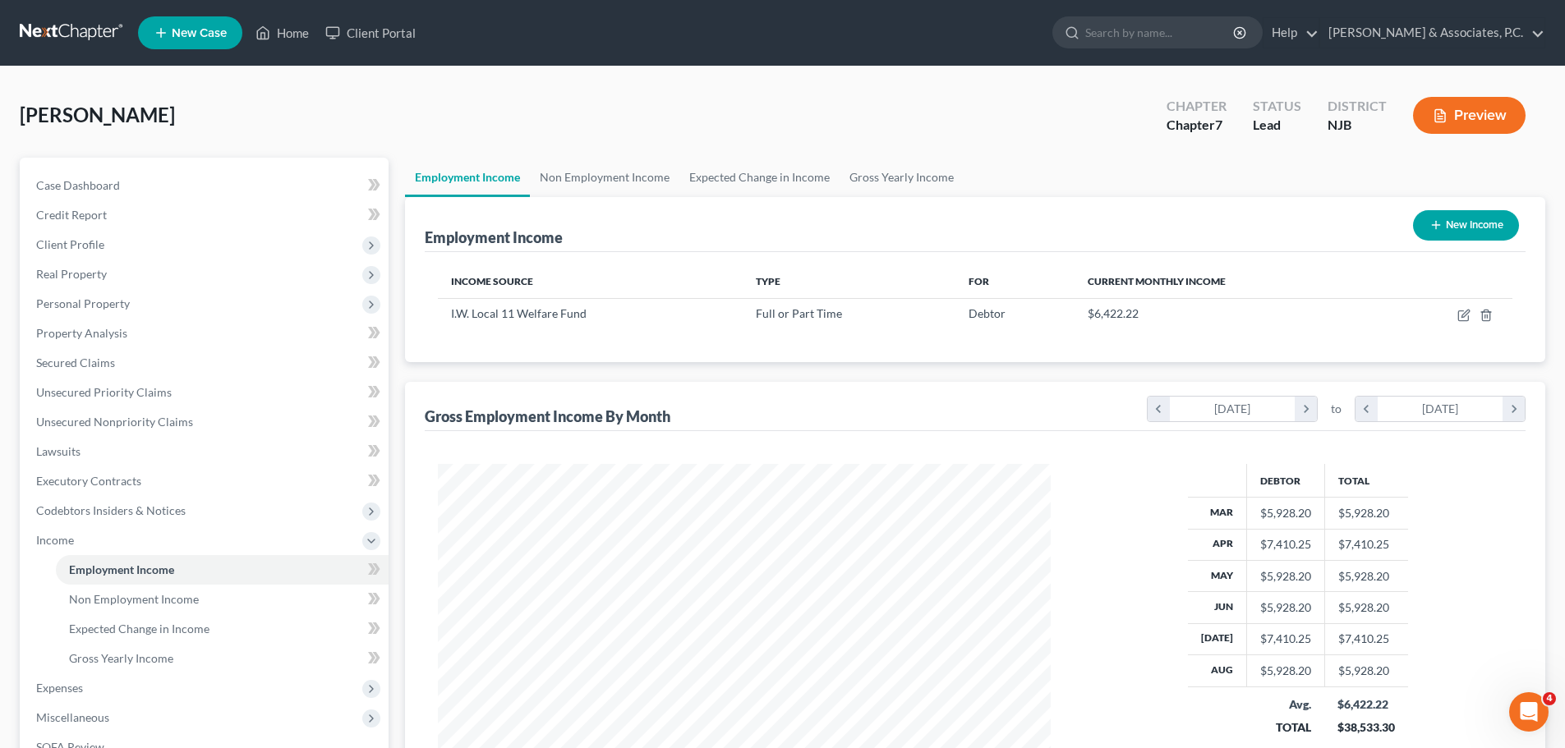
scroll to position [306, 646]
click at [605, 181] on link "Non Employment Income" at bounding box center [604, 177] width 149 height 39
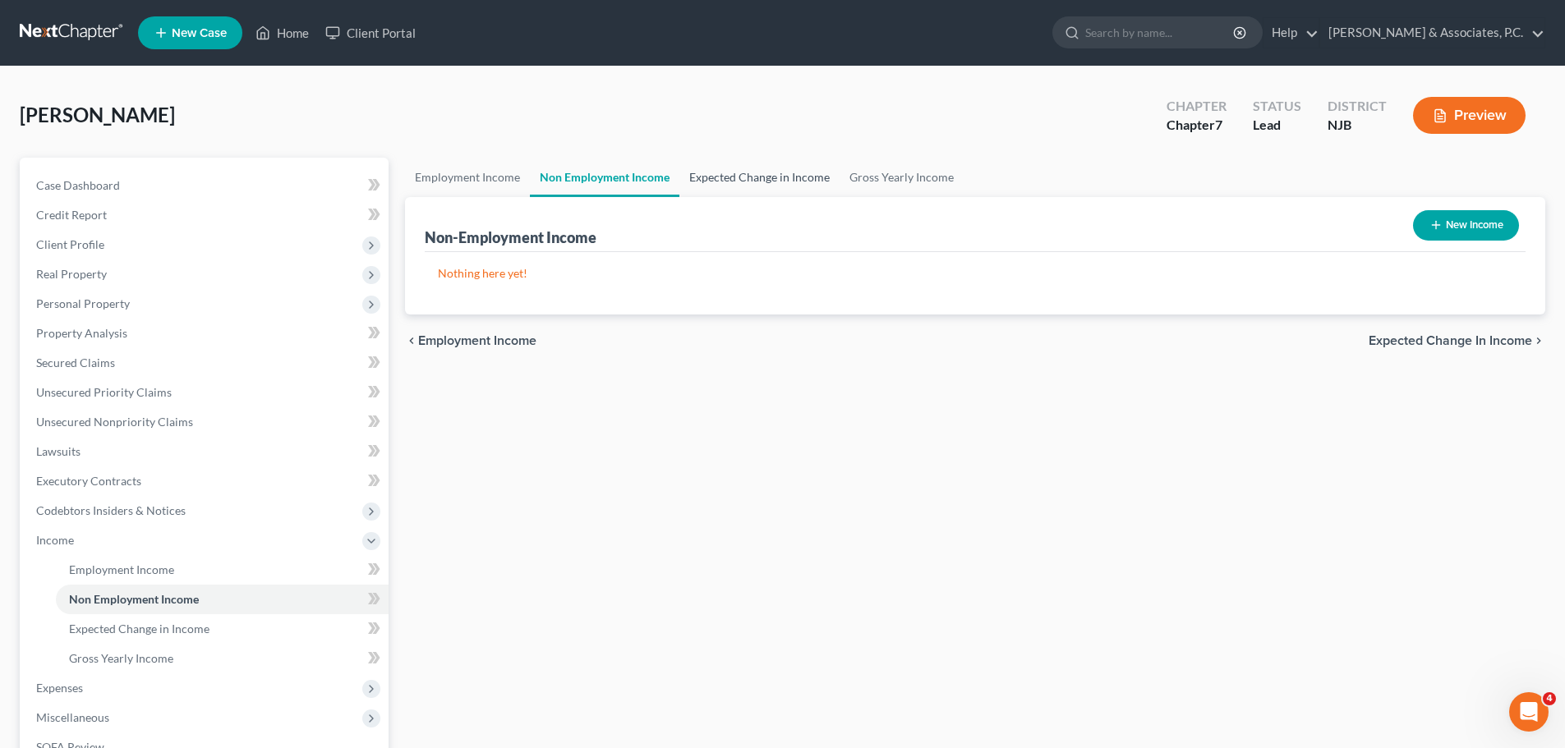
click at [747, 175] on link "Expected Change in Income" at bounding box center [759, 177] width 160 height 39
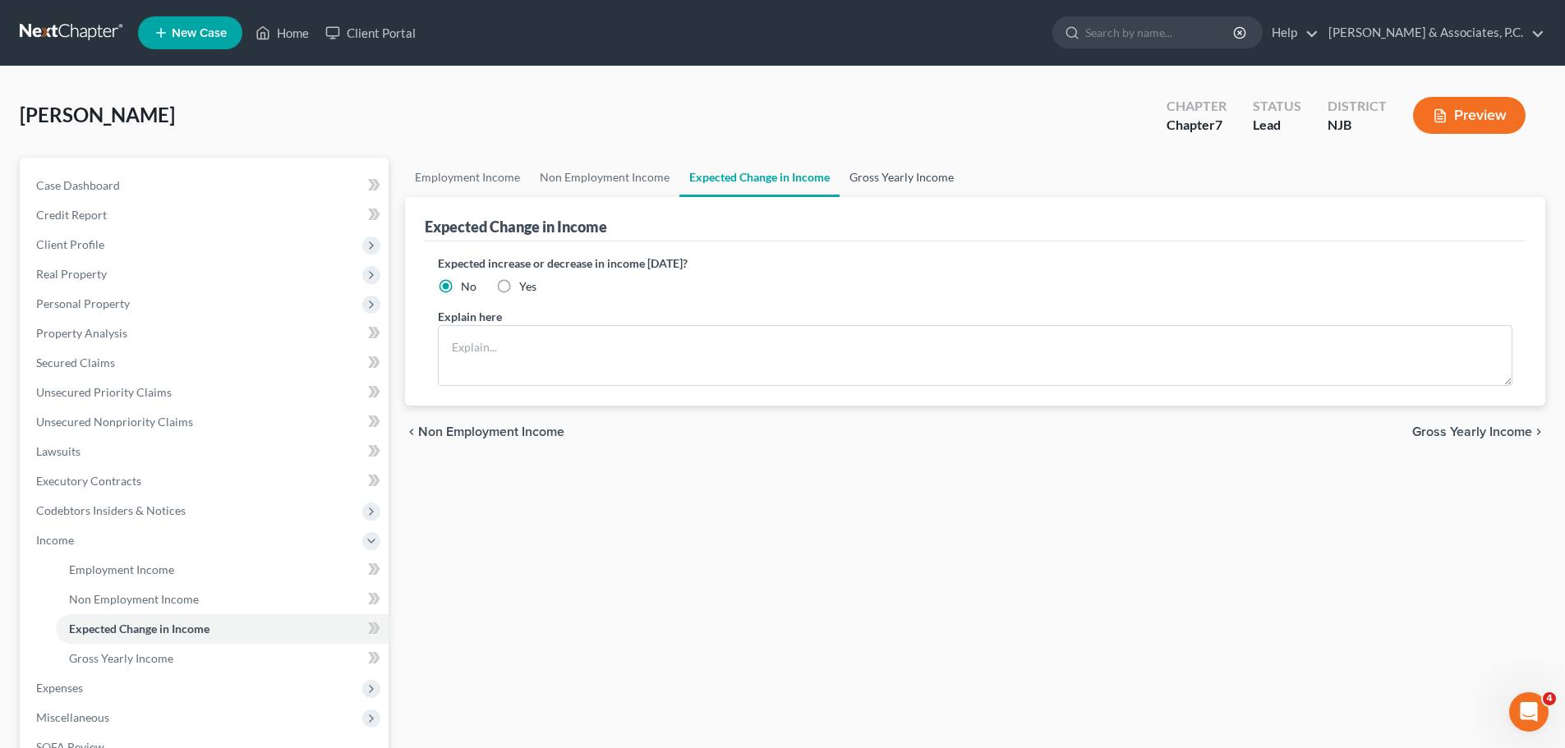
drag, startPoint x: 916, startPoint y: 168, endPoint x: 907, endPoint y: 183, distance: 18.0
click at [916, 168] on link "Gross Yearly Income" at bounding box center [901, 177] width 124 height 39
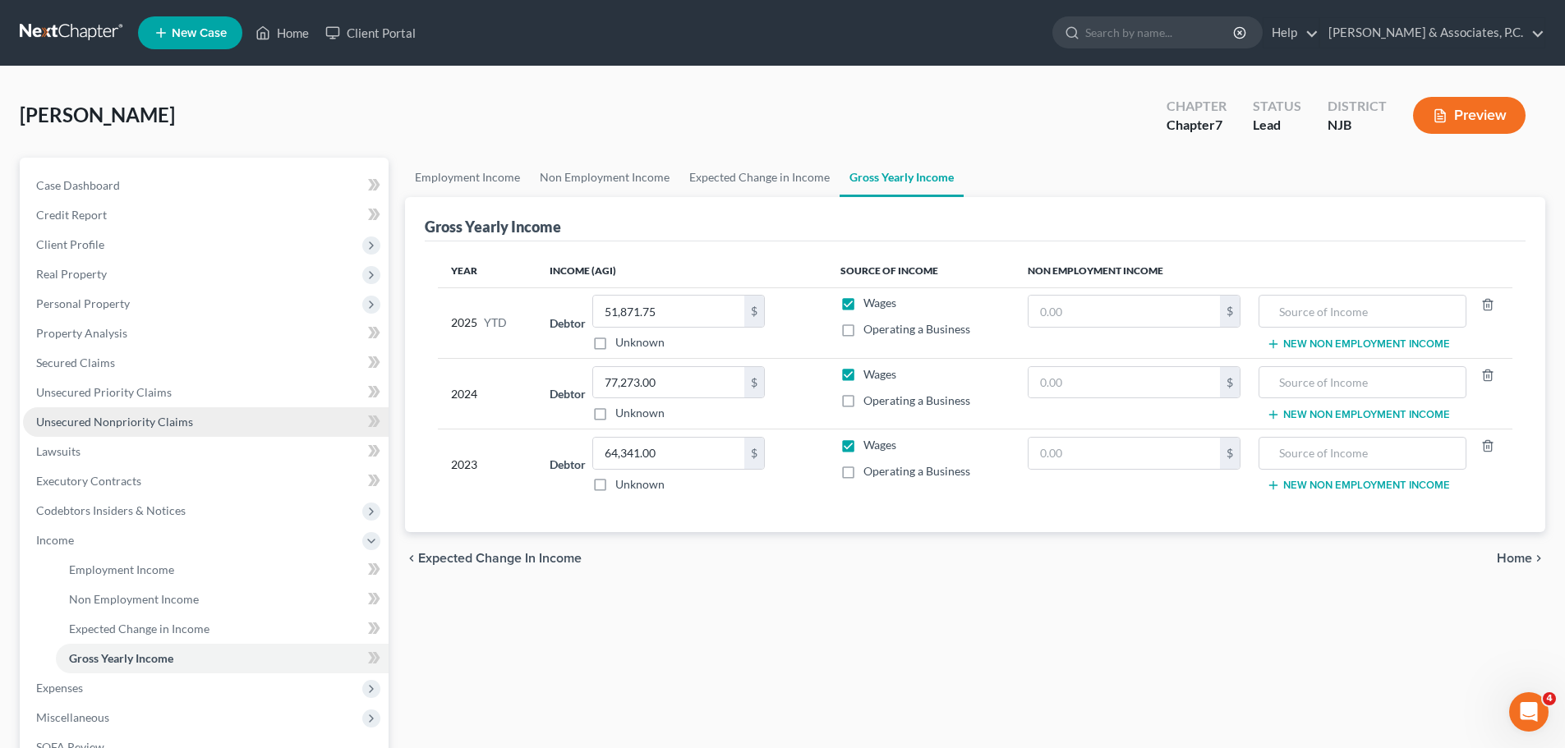
click at [70, 427] on span "Unsecured Nonpriority Claims" at bounding box center [114, 422] width 157 height 14
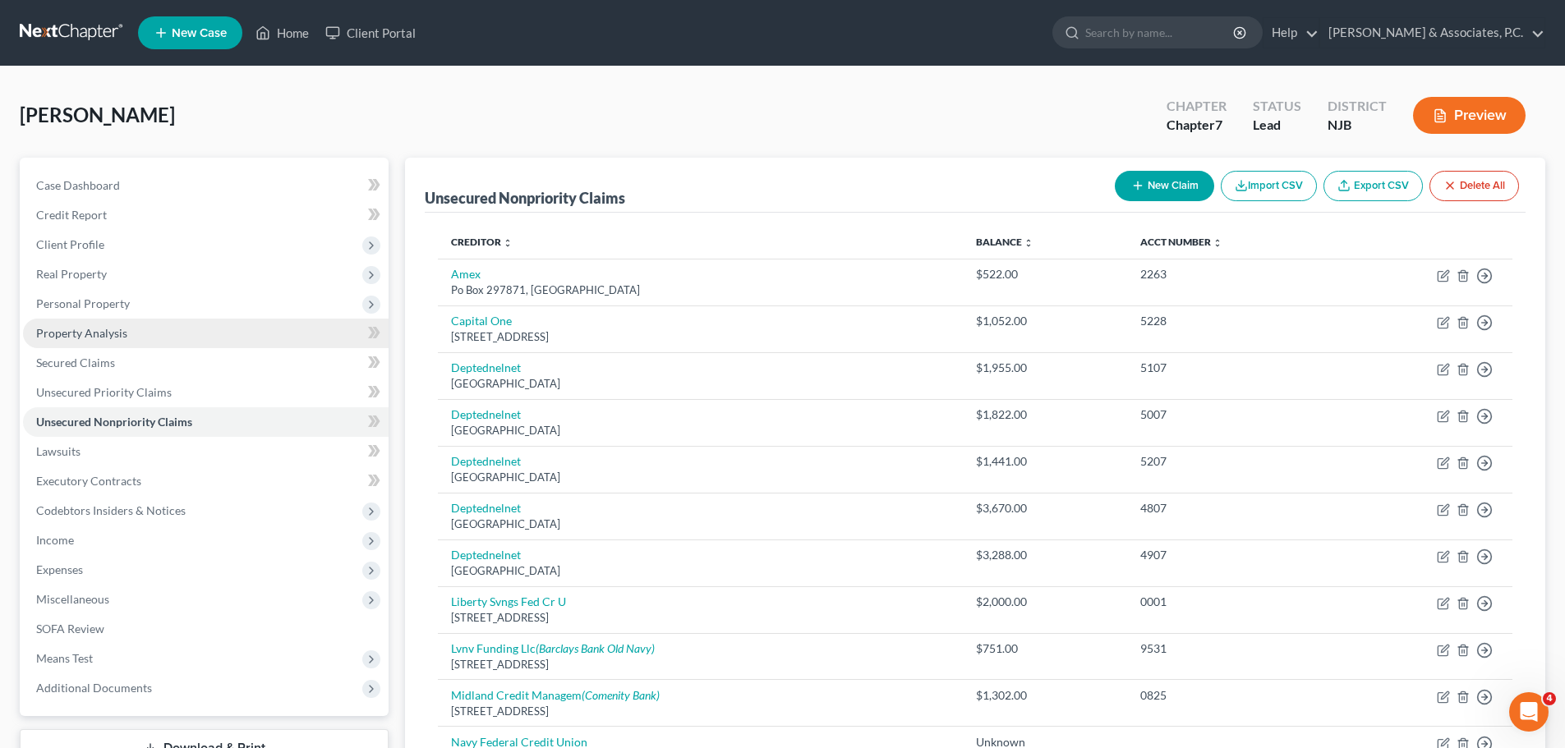
click at [84, 330] on span "Property Analysis" at bounding box center [81, 333] width 91 height 14
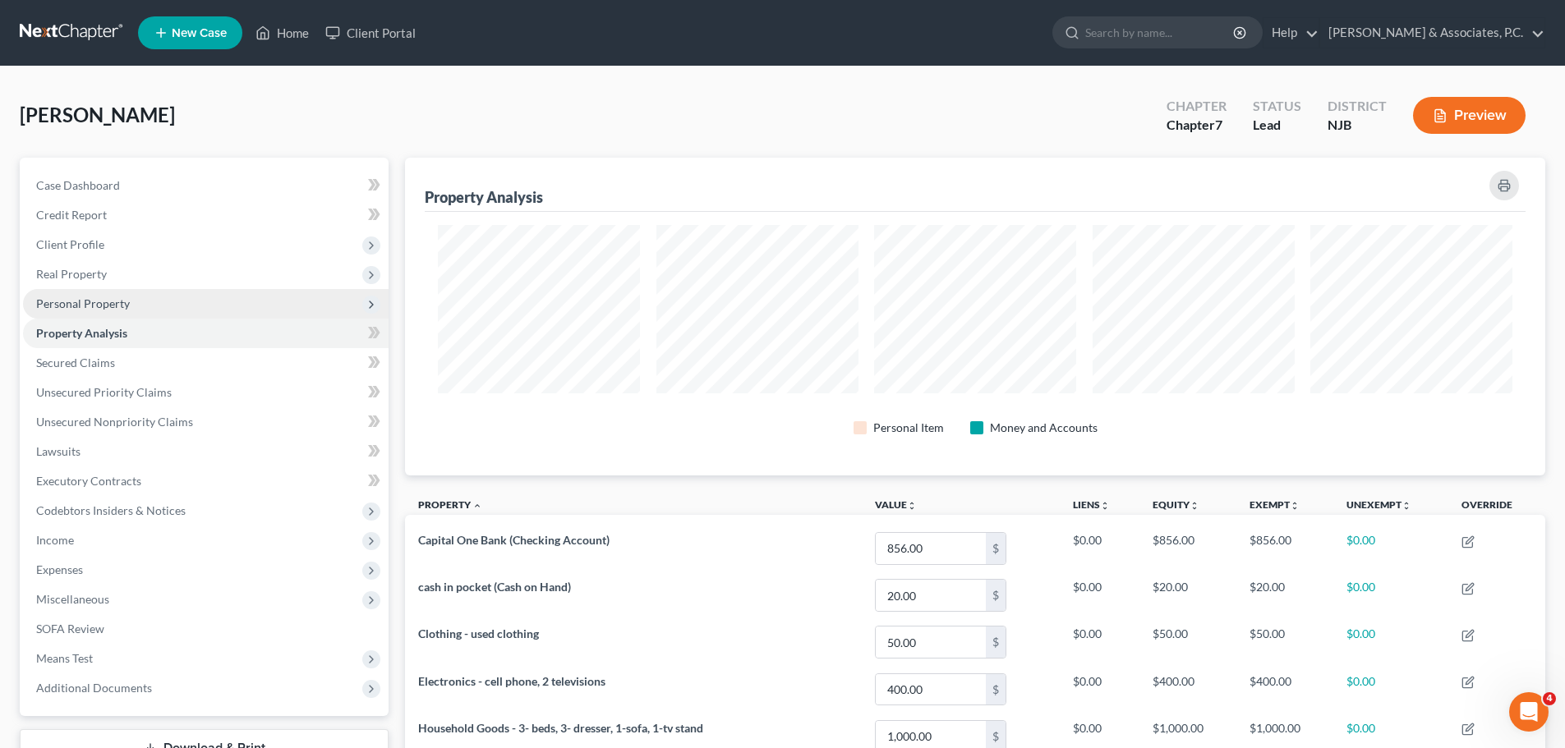
scroll to position [318, 1140]
click at [94, 307] on span "Personal Property" at bounding box center [83, 304] width 94 height 14
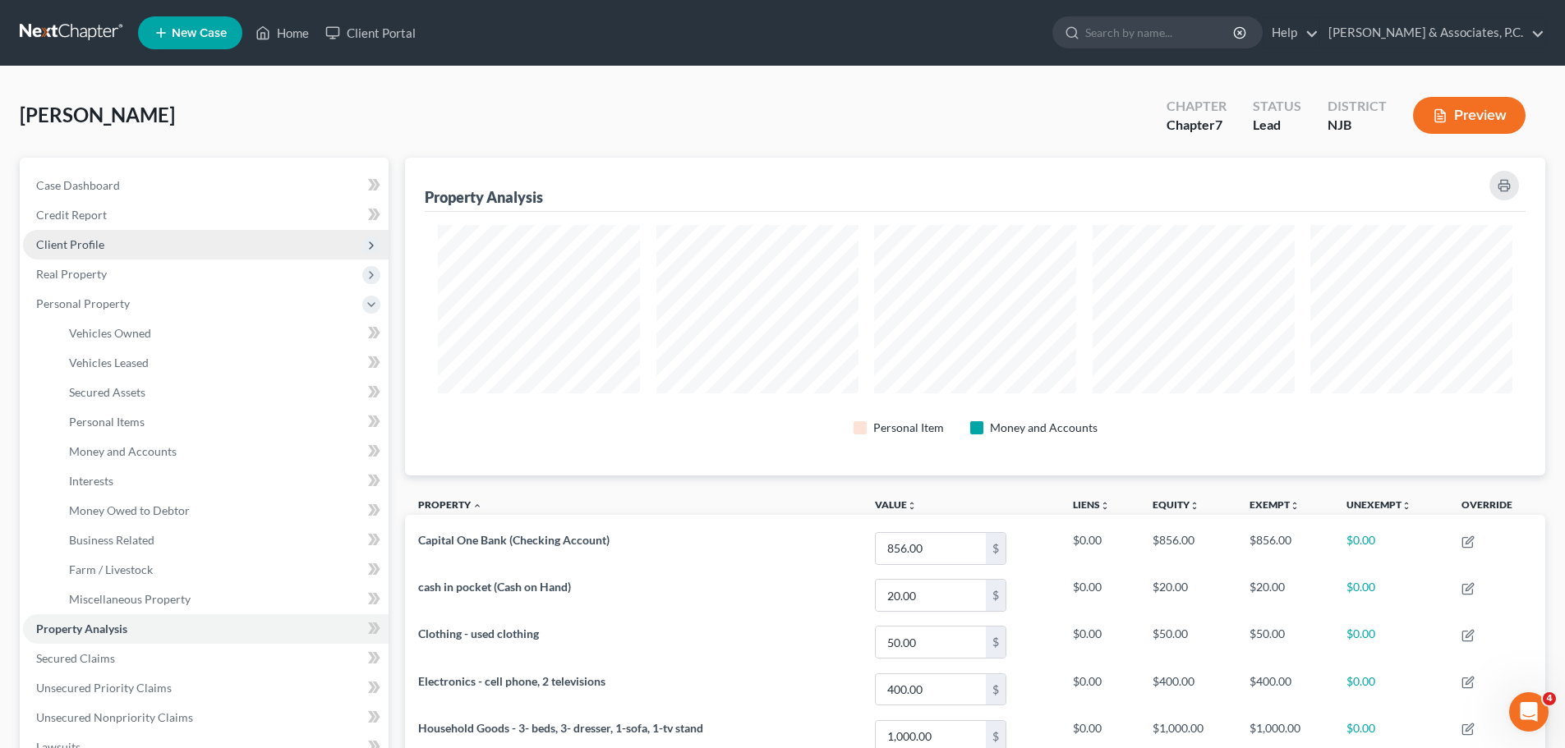
click at [70, 243] on span "Client Profile" at bounding box center [70, 244] width 68 height 14
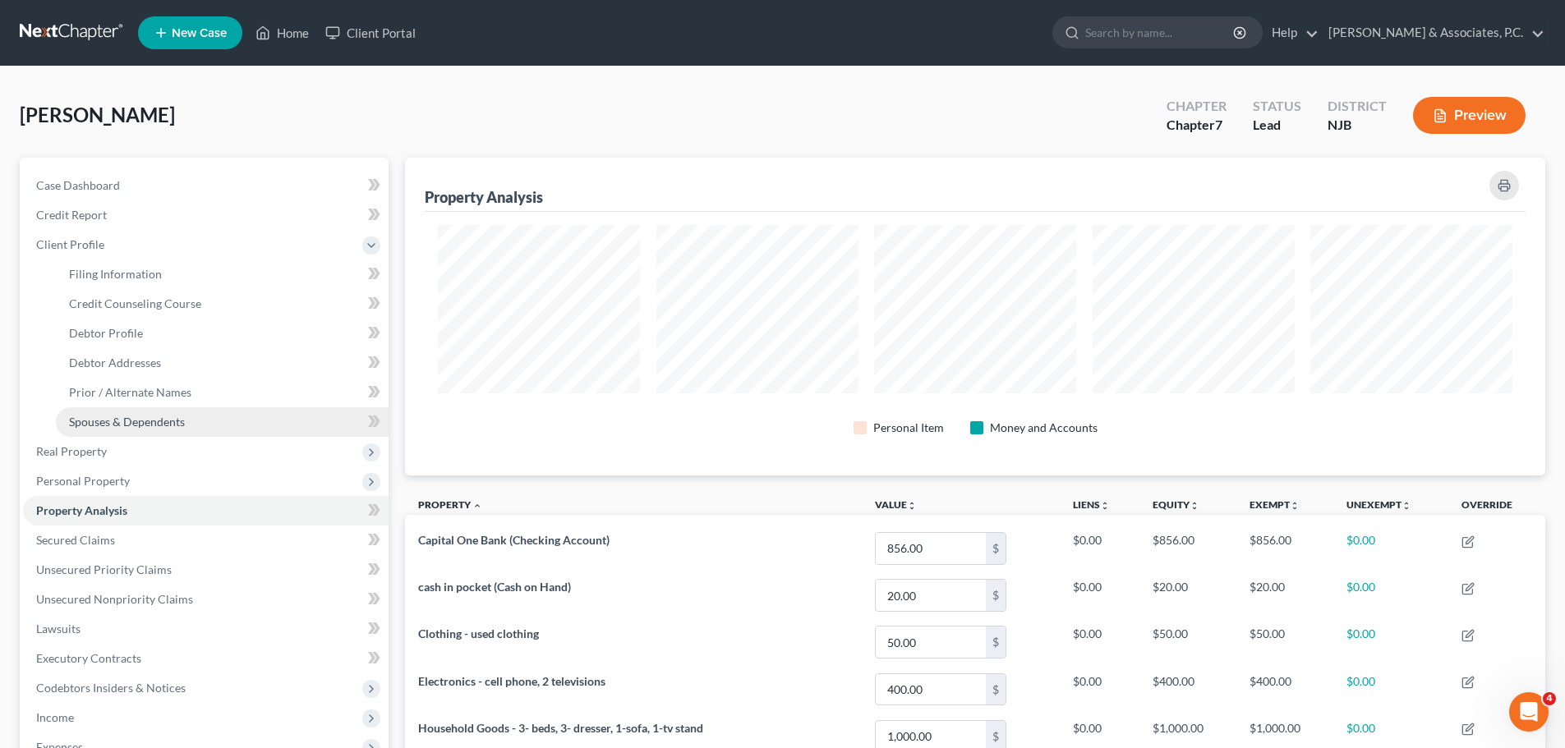
click at [157, 420] on span "Spouses & Dependents" at bounding box center [127, 422] width 116 height 14
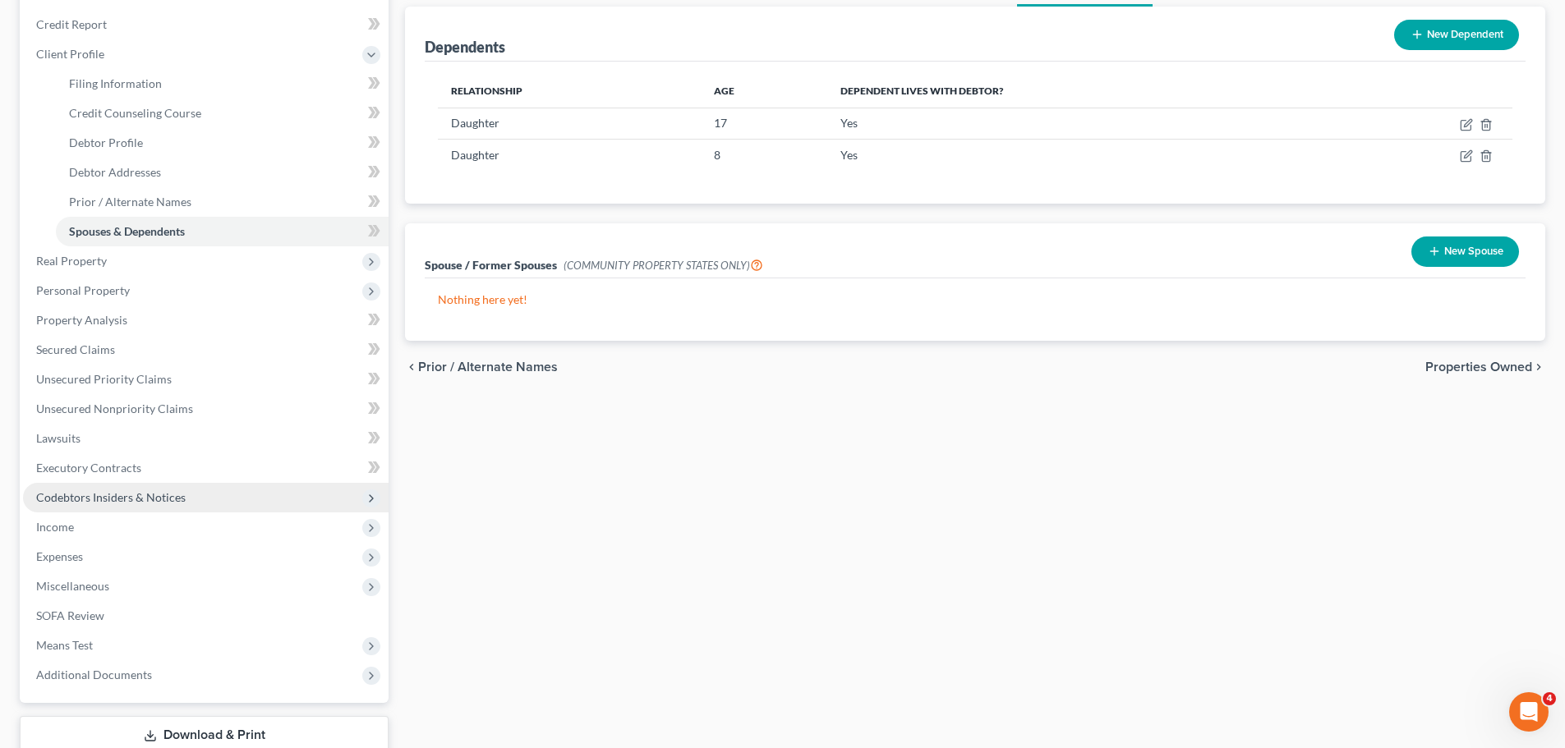
scroll to position [302, 0]
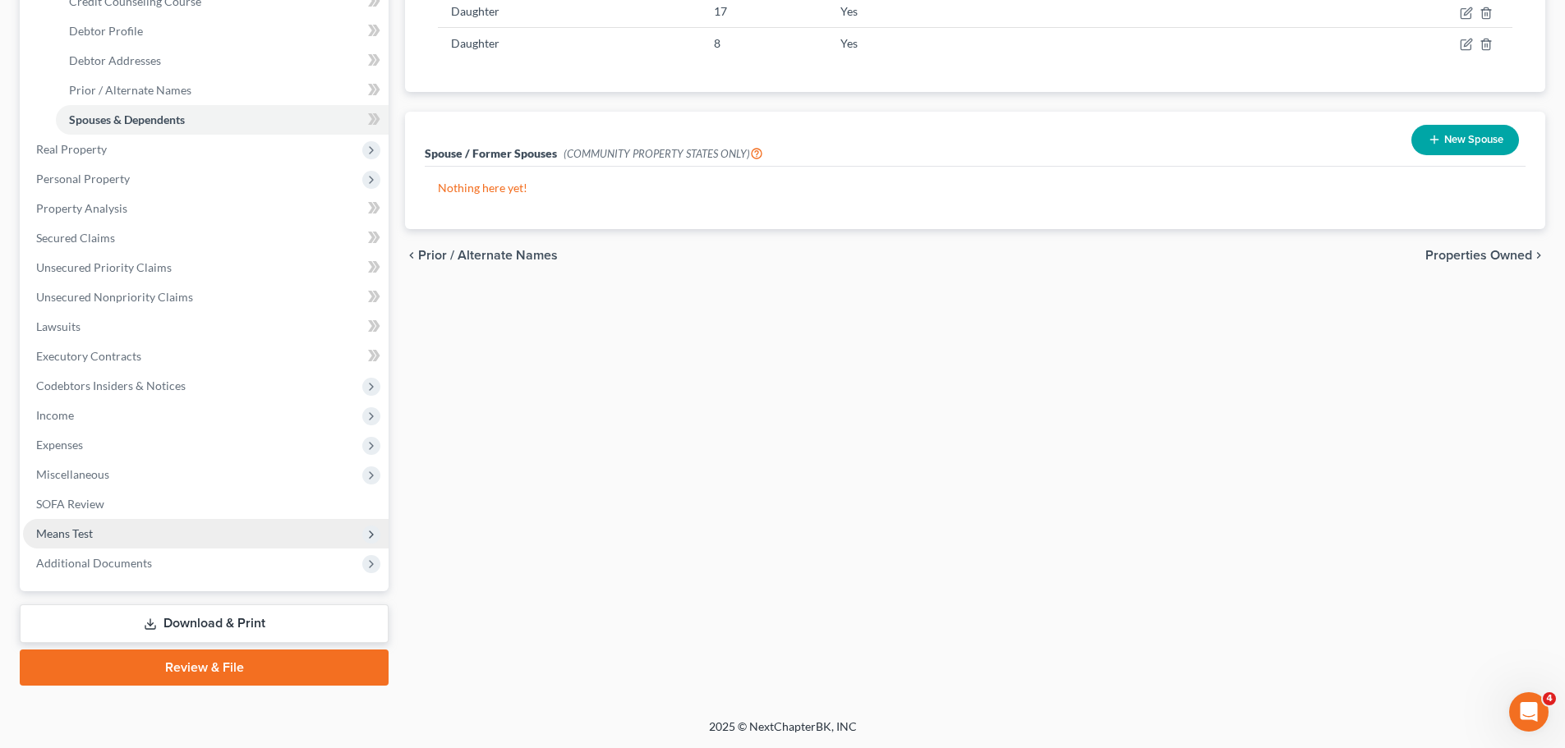
click at [65, 531] on span "Means Test" at bounding box center [64, 534] width 57 height 14
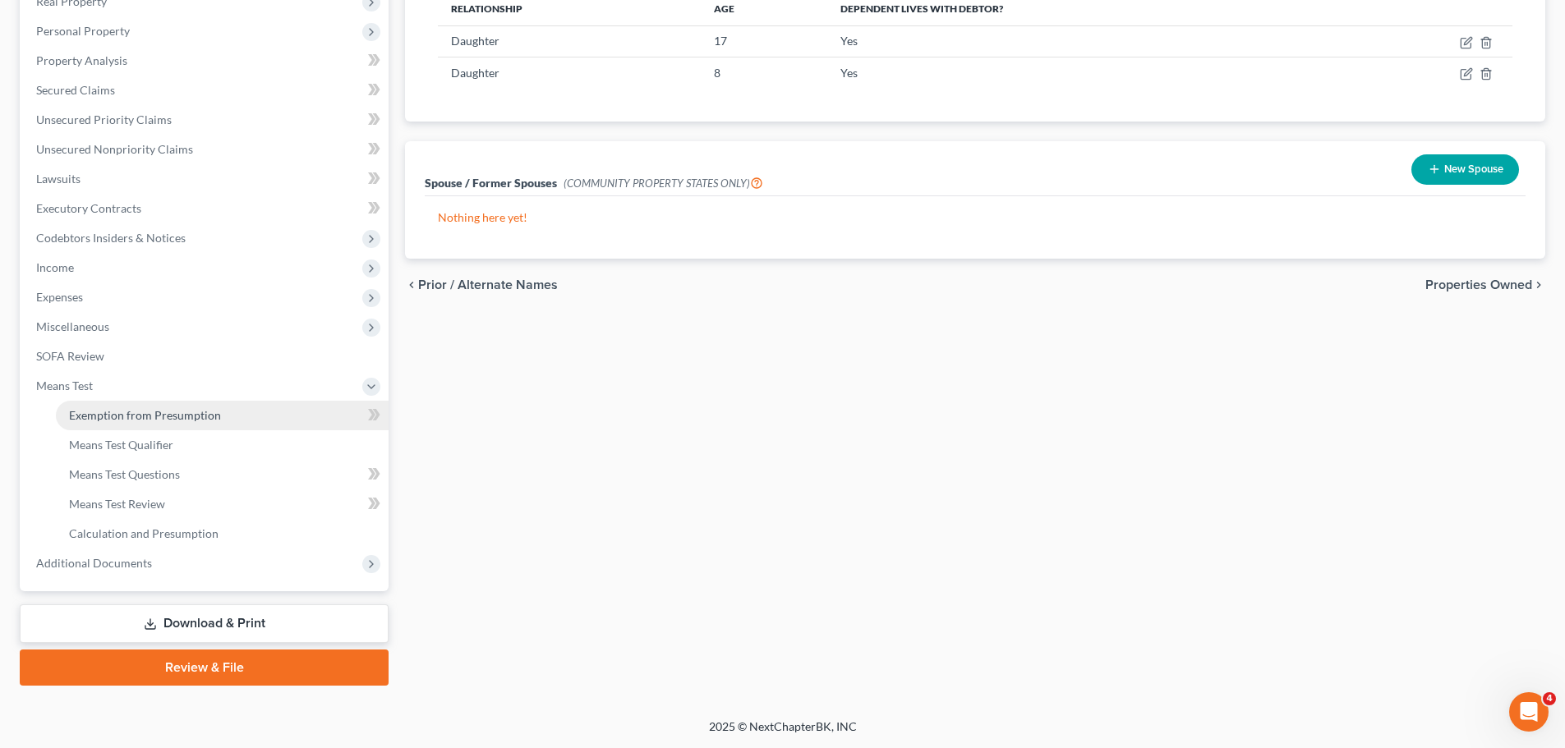
click at [175, 415] on span "Exemption from Presumption" at bounding box center [145, 415] width 152 height 14
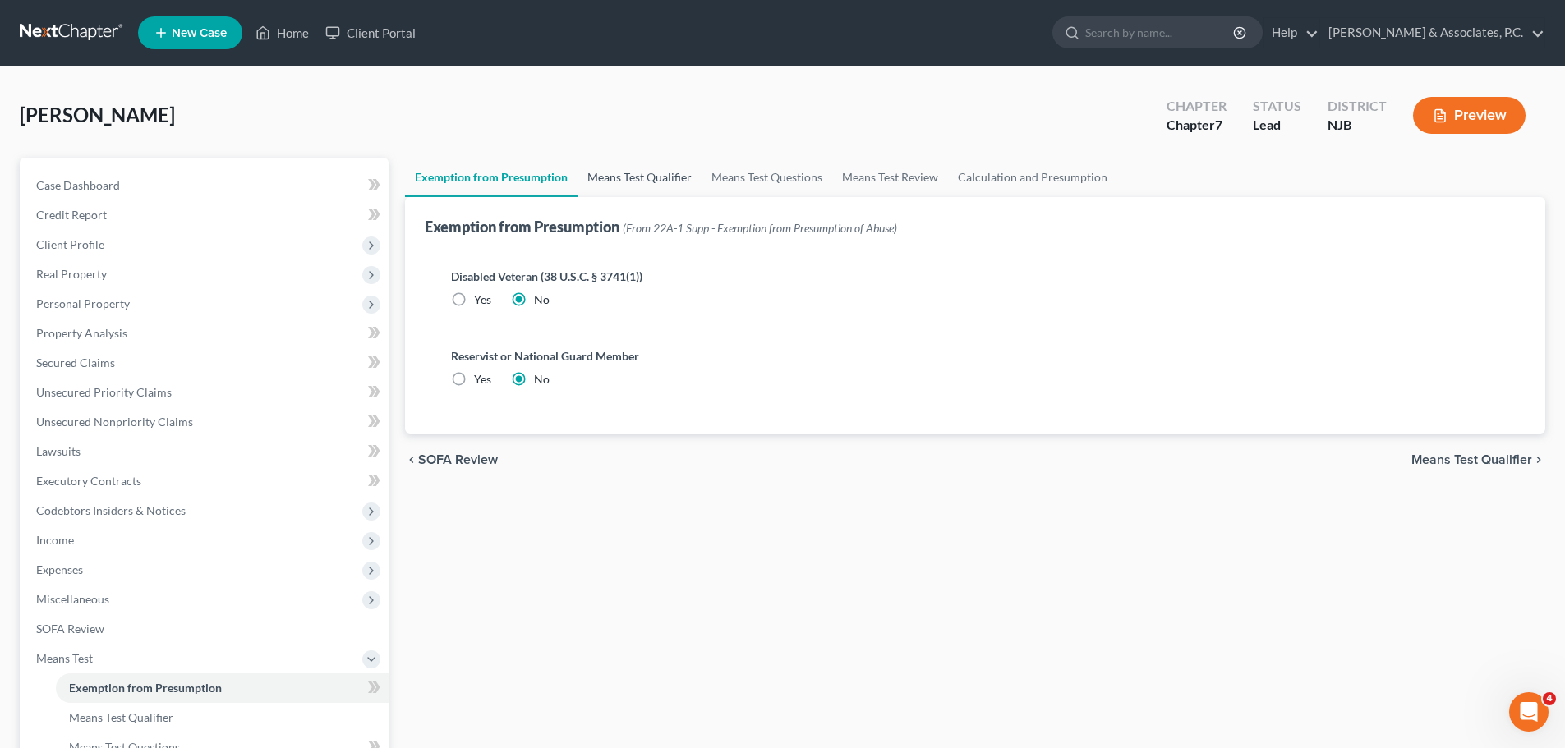
click at [633, 174] on link "Means Test Qualifier" at bounding box center [639, 177] width 124 height 39
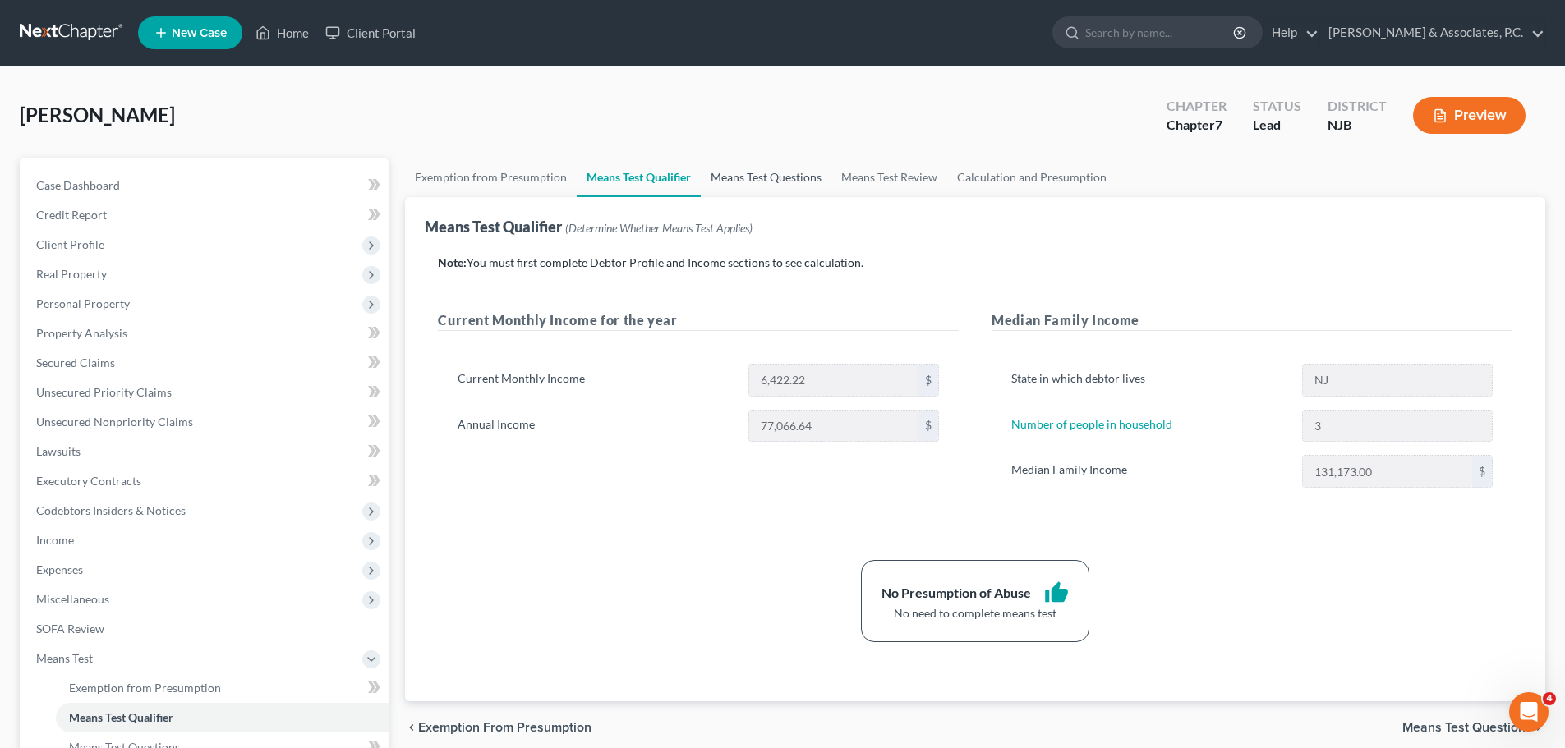
click at [797, 177] on link "Means Test Questions" at bounding box center [766, 177] width 131 height 39
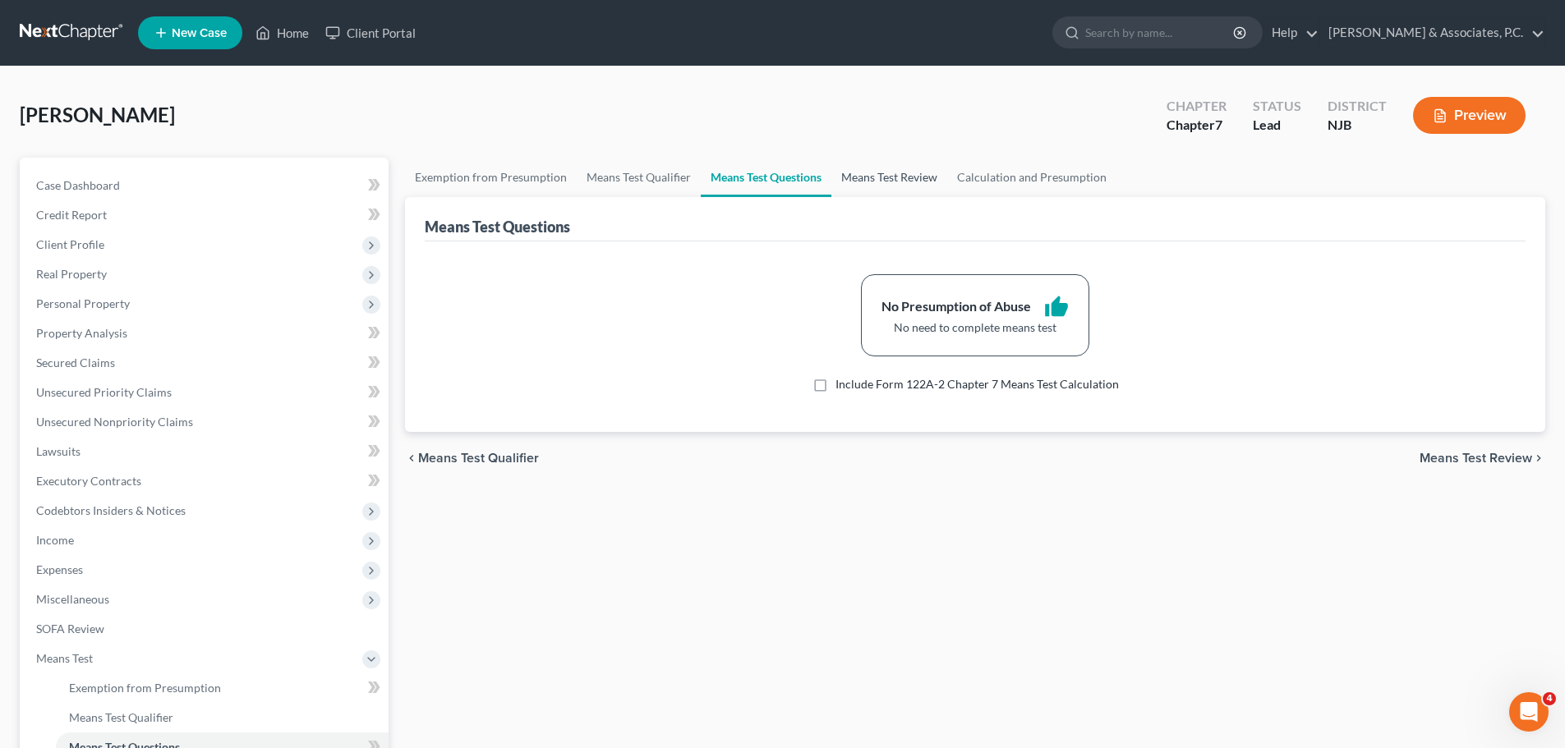
click at [902, 169] on link "Means Test Review" at bounding box center [889, 177] width 116 height 39
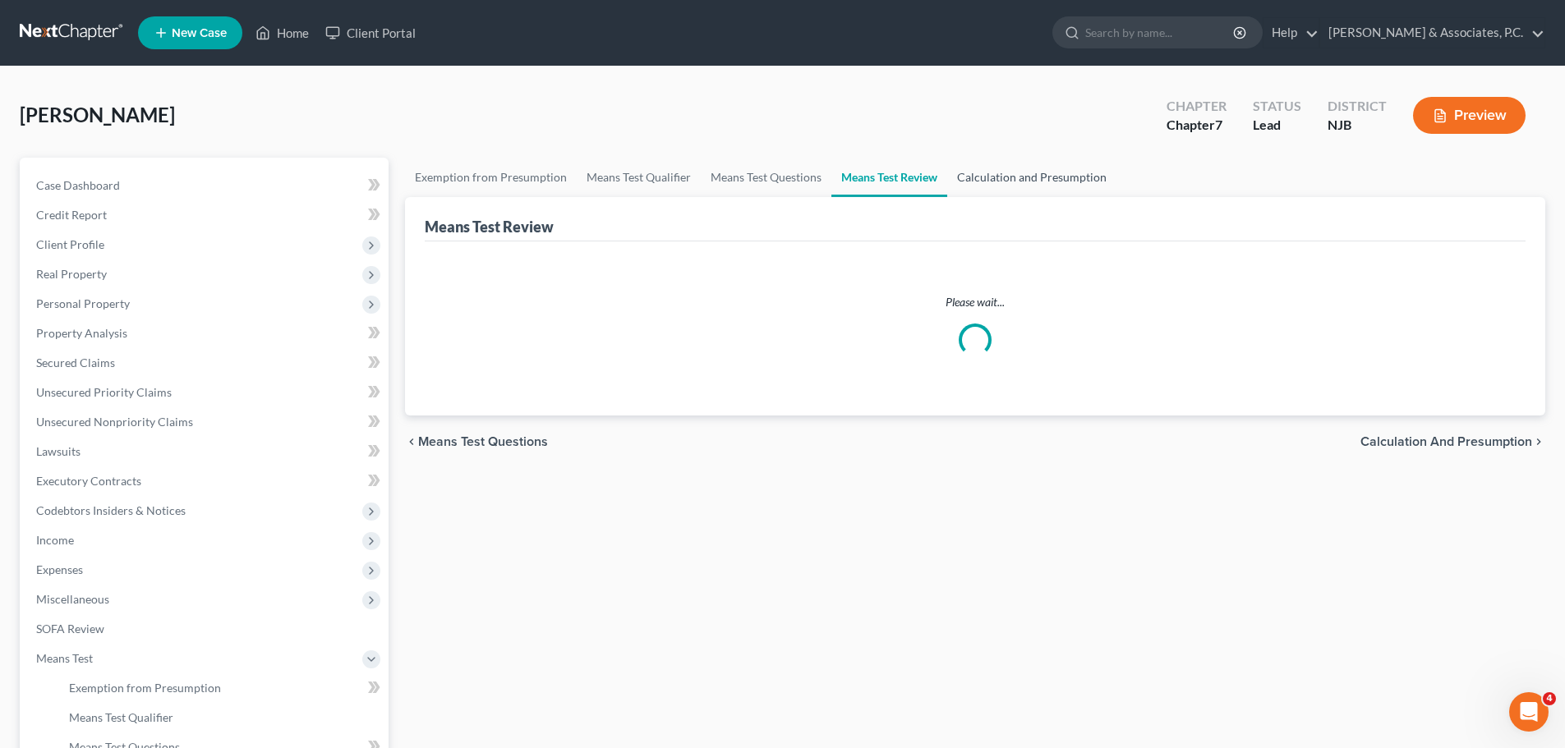
click at [1052, 171] on link "Calculation and Presumption" at bounding box center [1031, 177] width 169 height 39
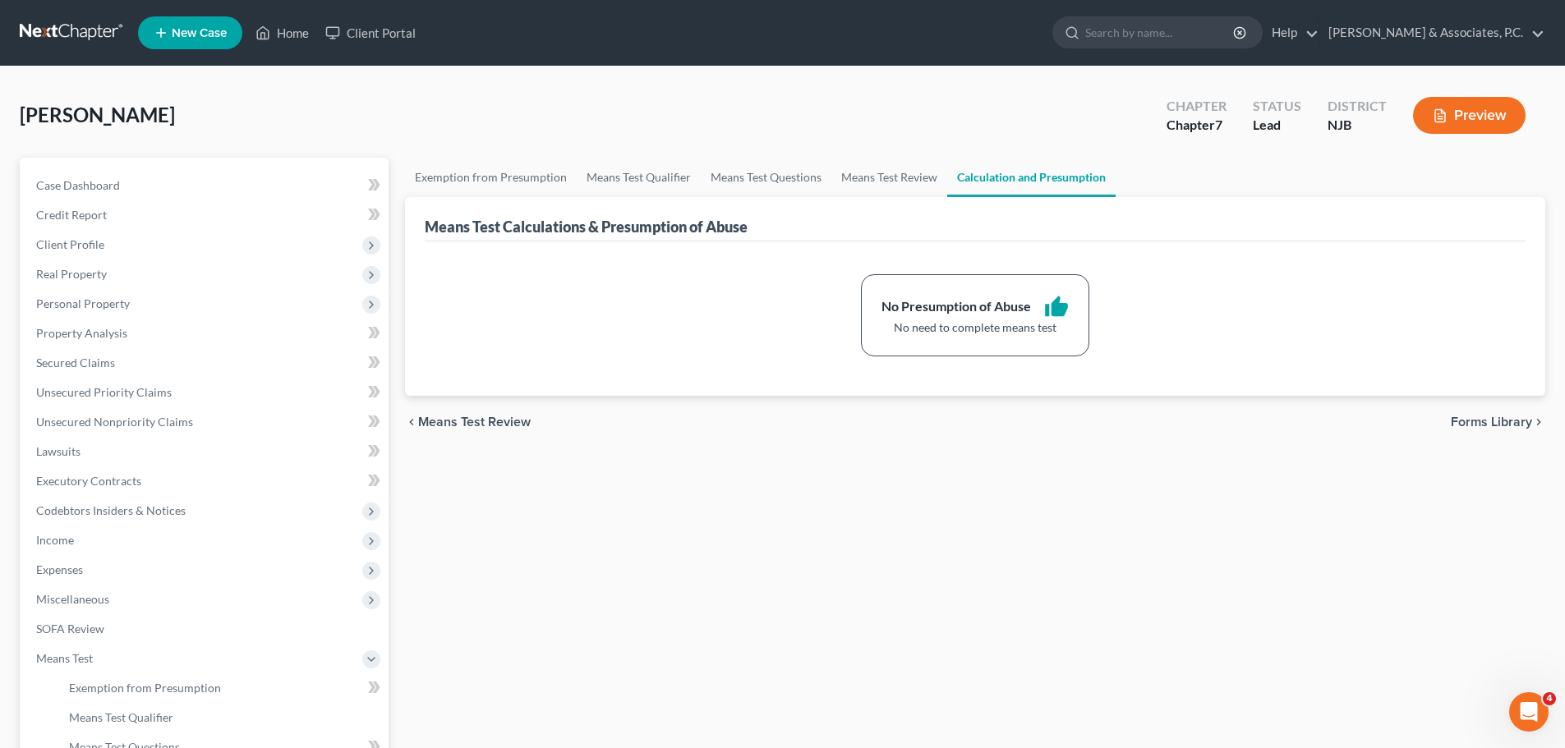
click at [1465, 420] on span "Forms Library" at bounding box center [1491, 422] width 81 height 13
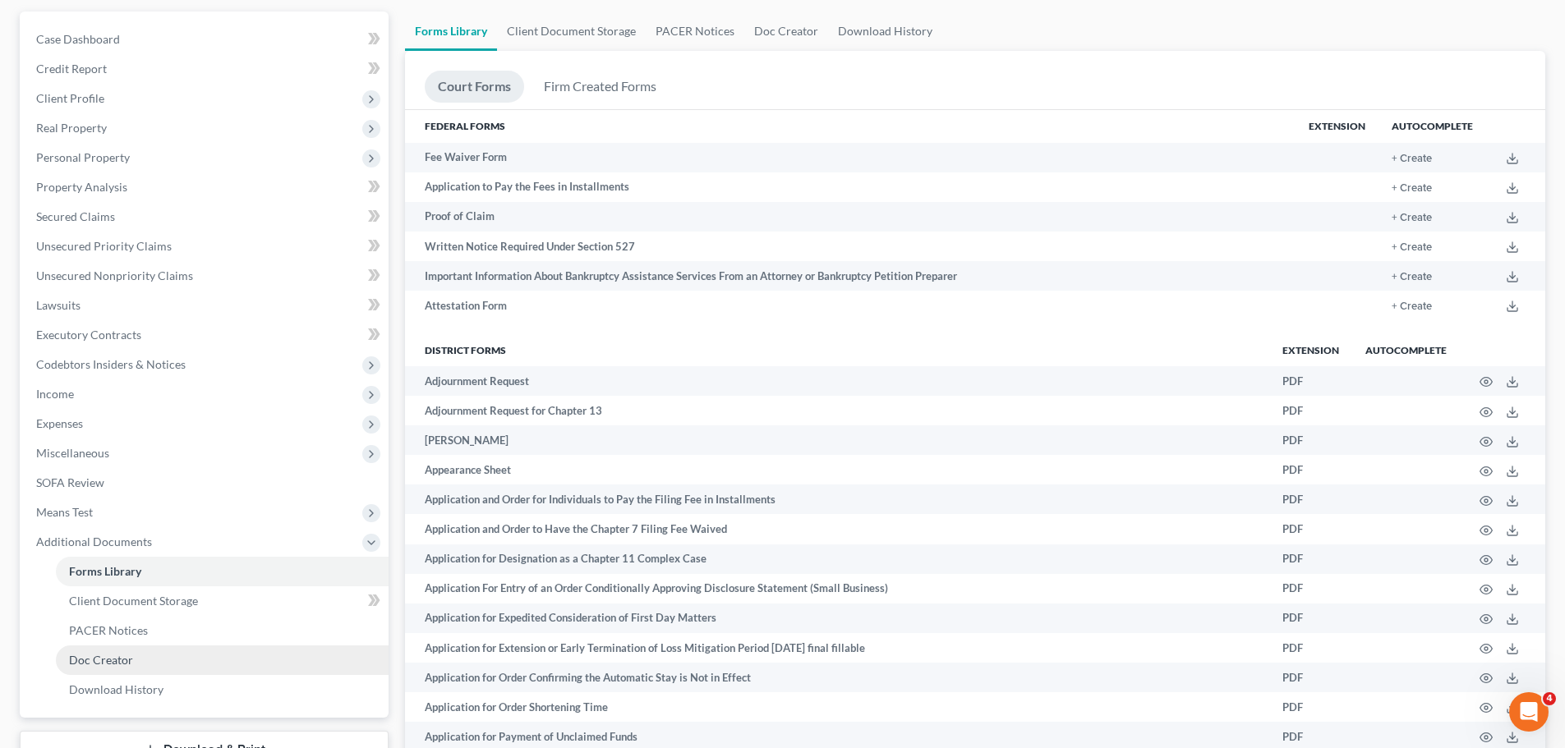
scroll to position [411, 0]
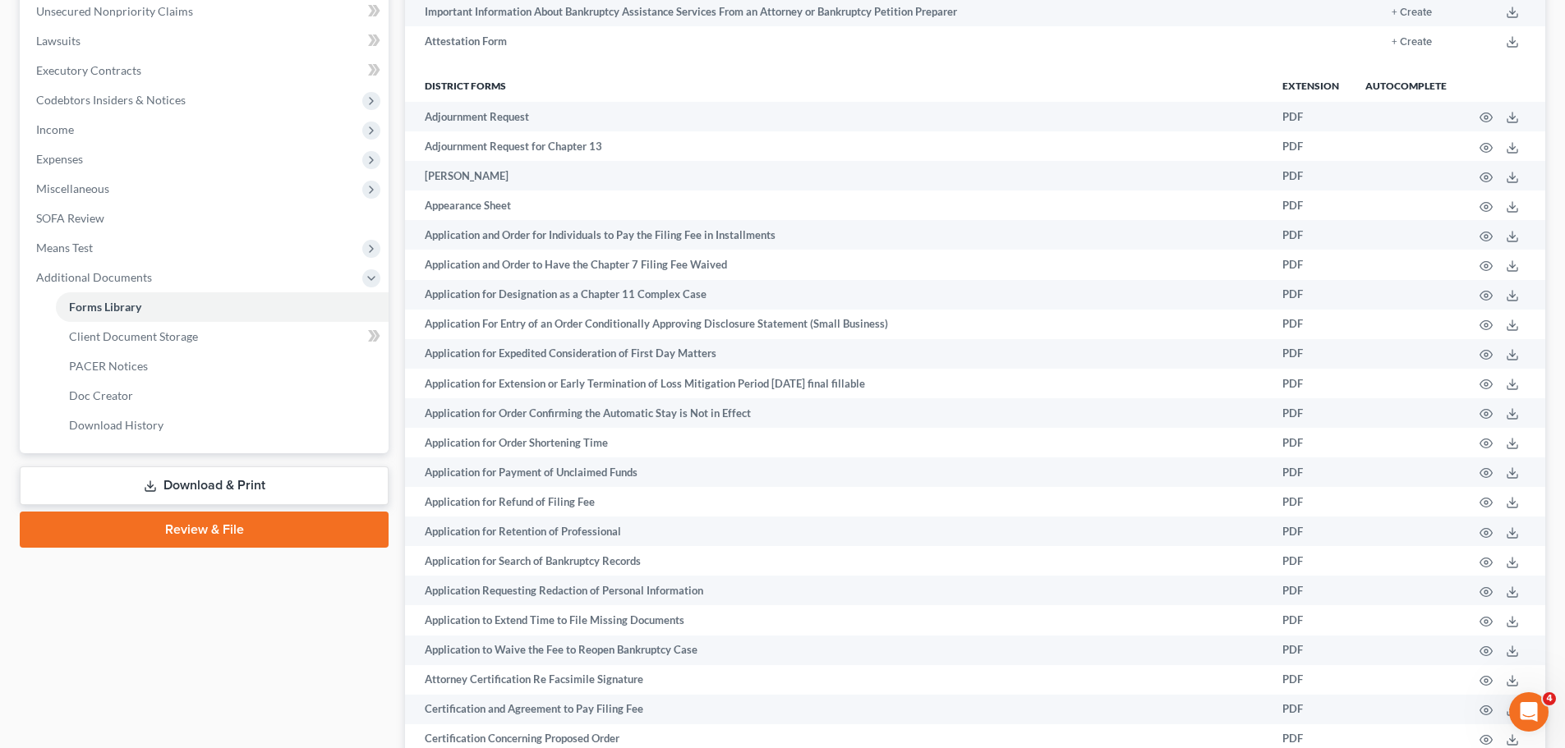
click at [253, 531] on link "Review & File" at bounding box center [204, 530] width 369 height 36
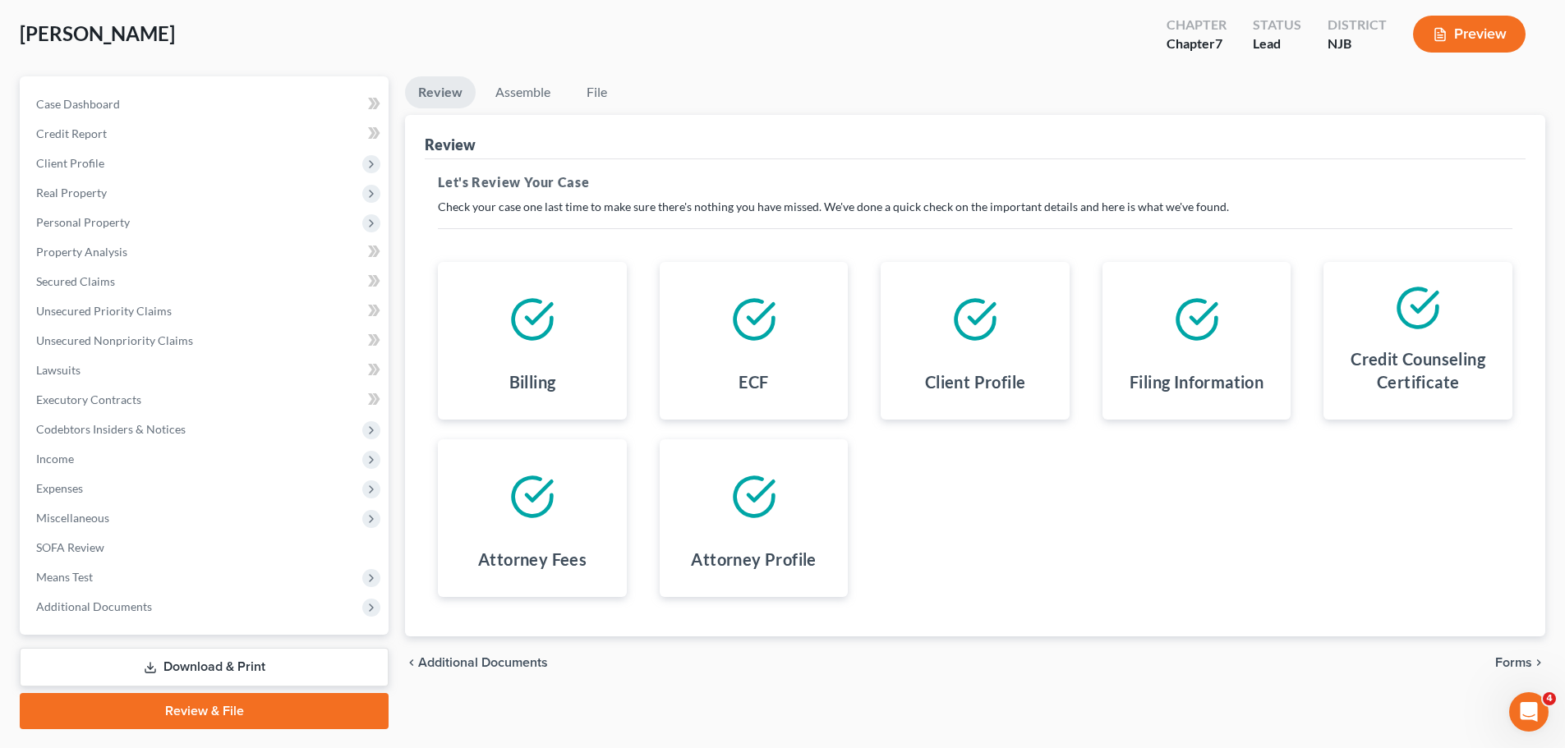
scroll to position [82, 0]
click at [1504, 656] on span "Forms" at bounding box center [1513, 661] width 37 height 13
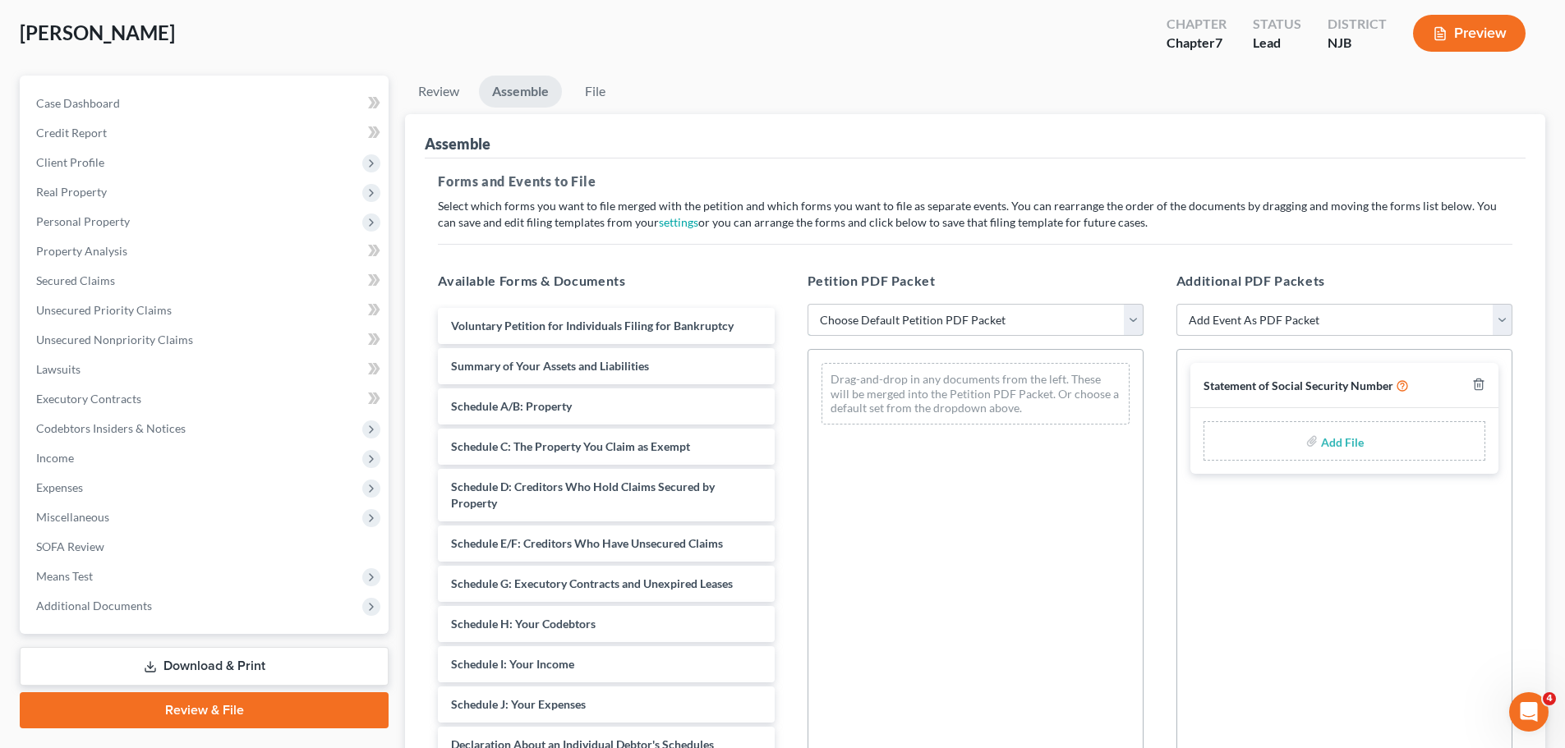
click at [1129, 319] on select "Choose Default Petition PDF Packet Complete Bankruptcy Petition (all forms and …" at bounding box center [975, 320] width 336 height 33
select select "0"
click at [807, 304] on select "Choose Default Petition PDF Packet Complete Bankruptcy Petition (all forms and …" at bounding box center [975, 320] width 336 height 33
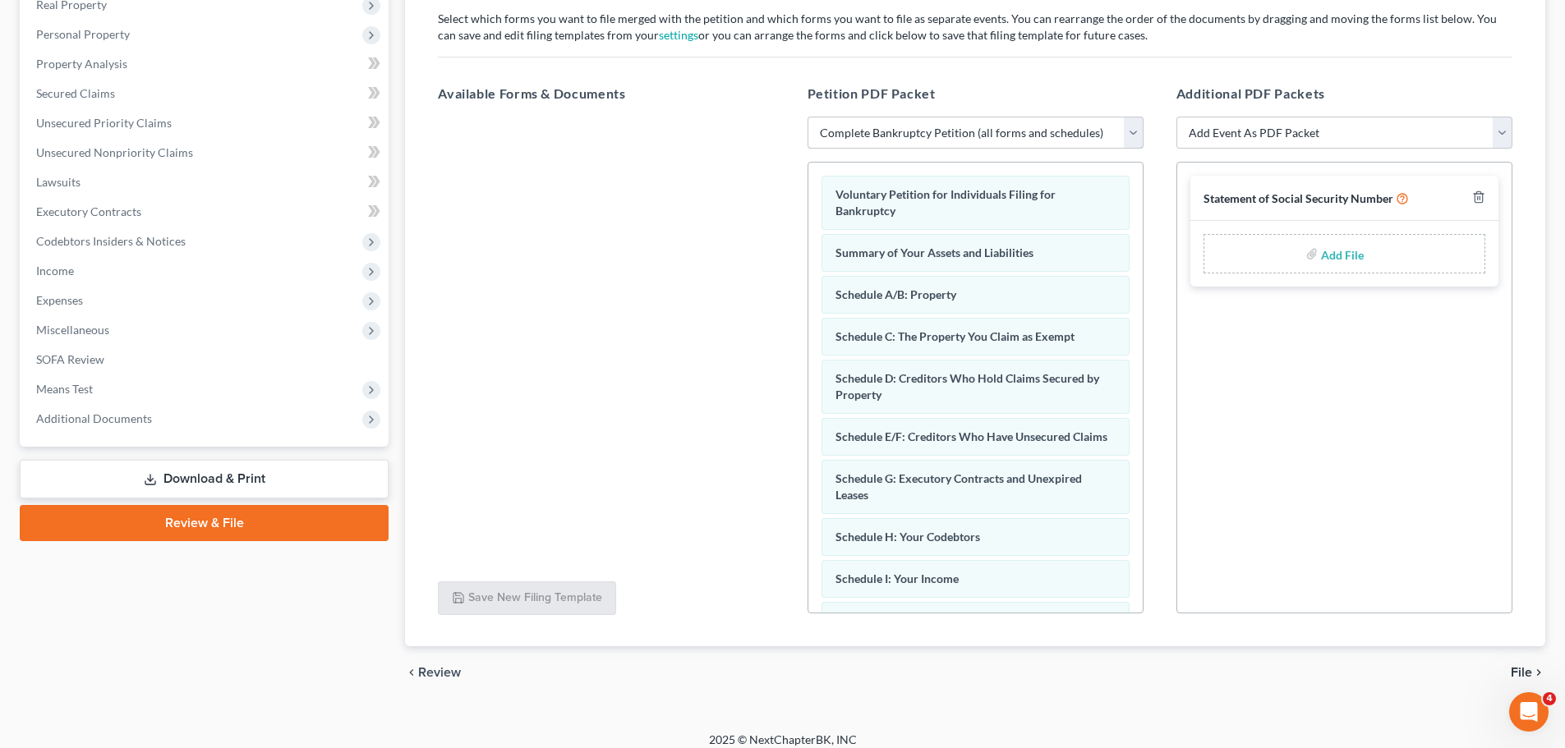
scroll to position [283, 0]
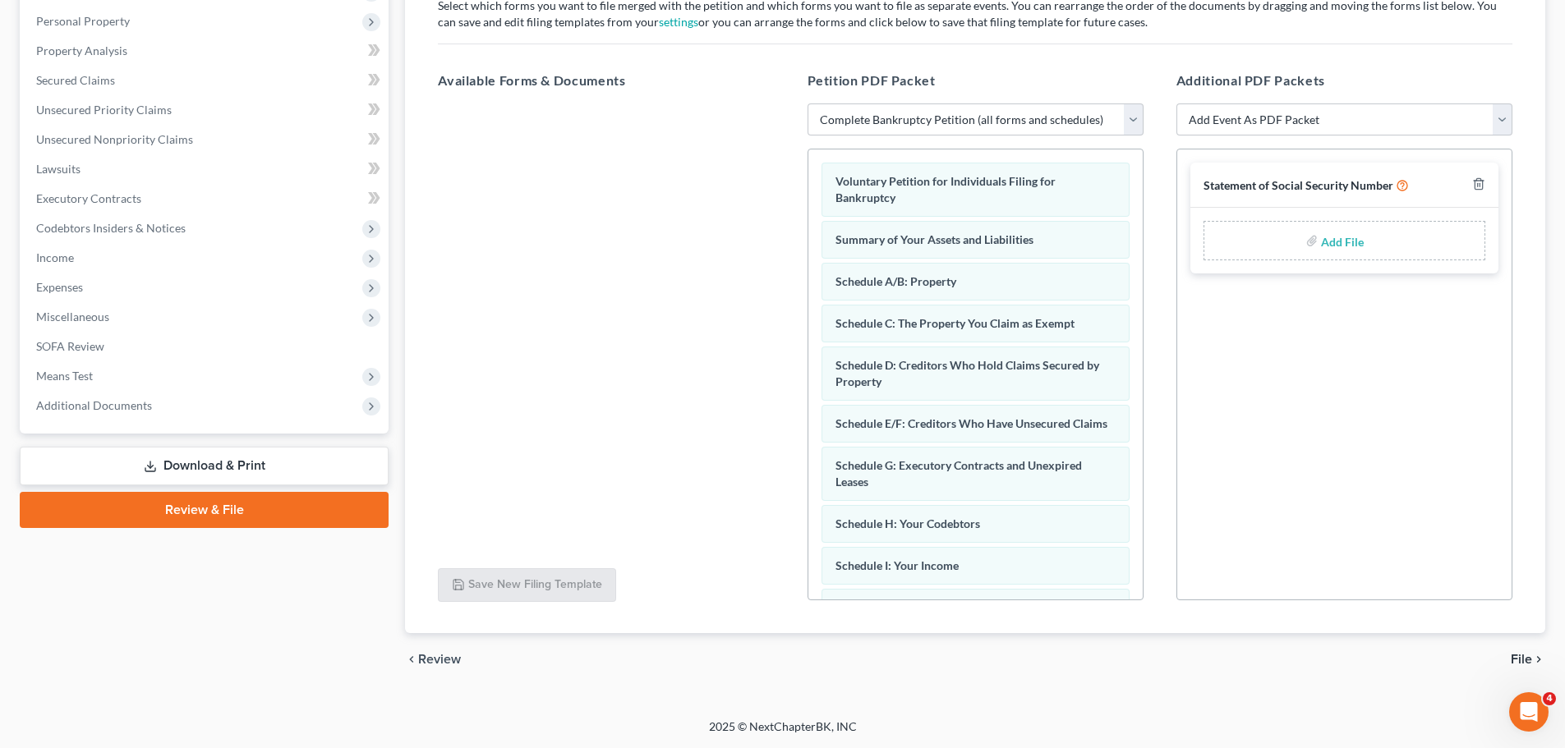
click at [1525, 655] on span "File" at bounding box center [1521, 659] width 21 height 13
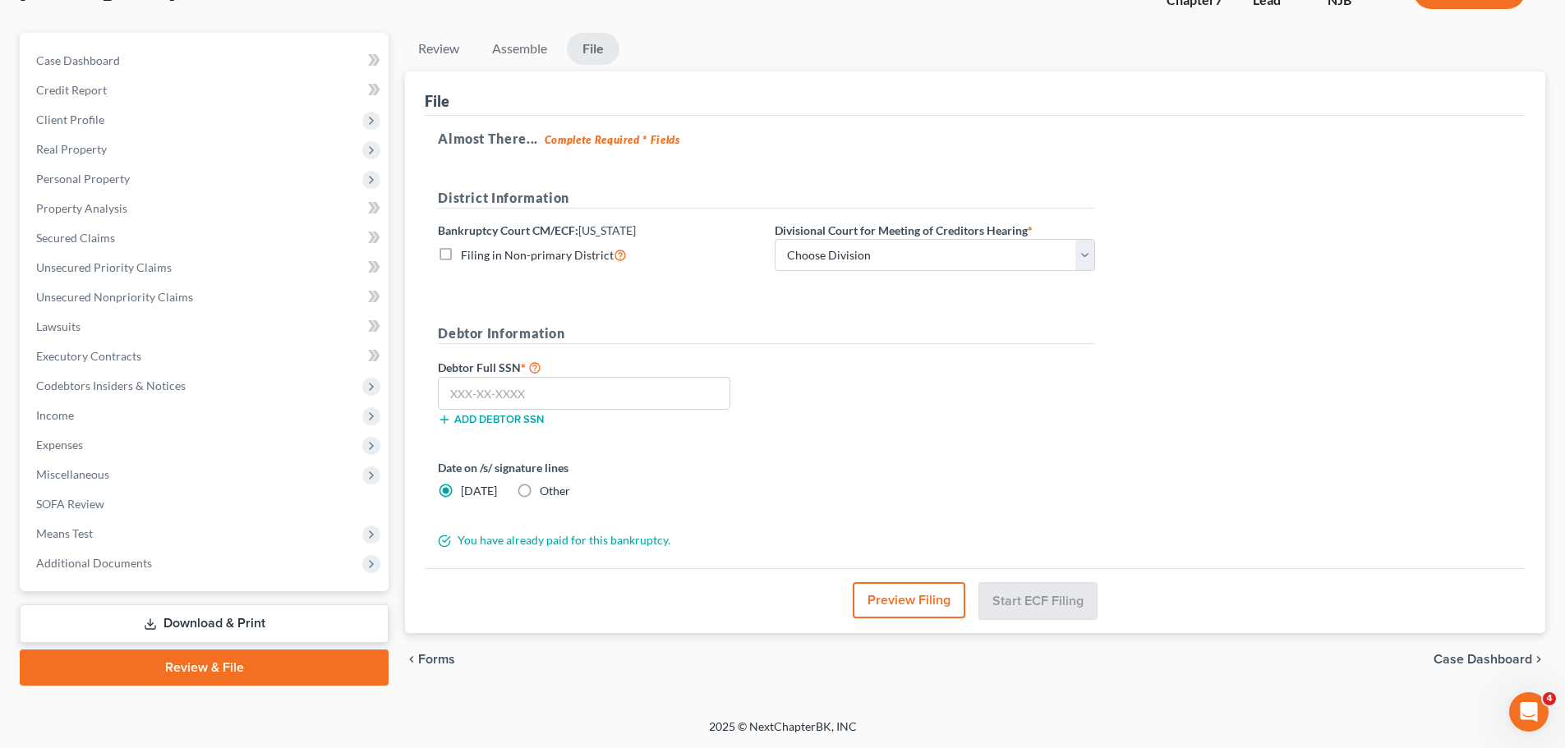
scroll to position [125, 0]
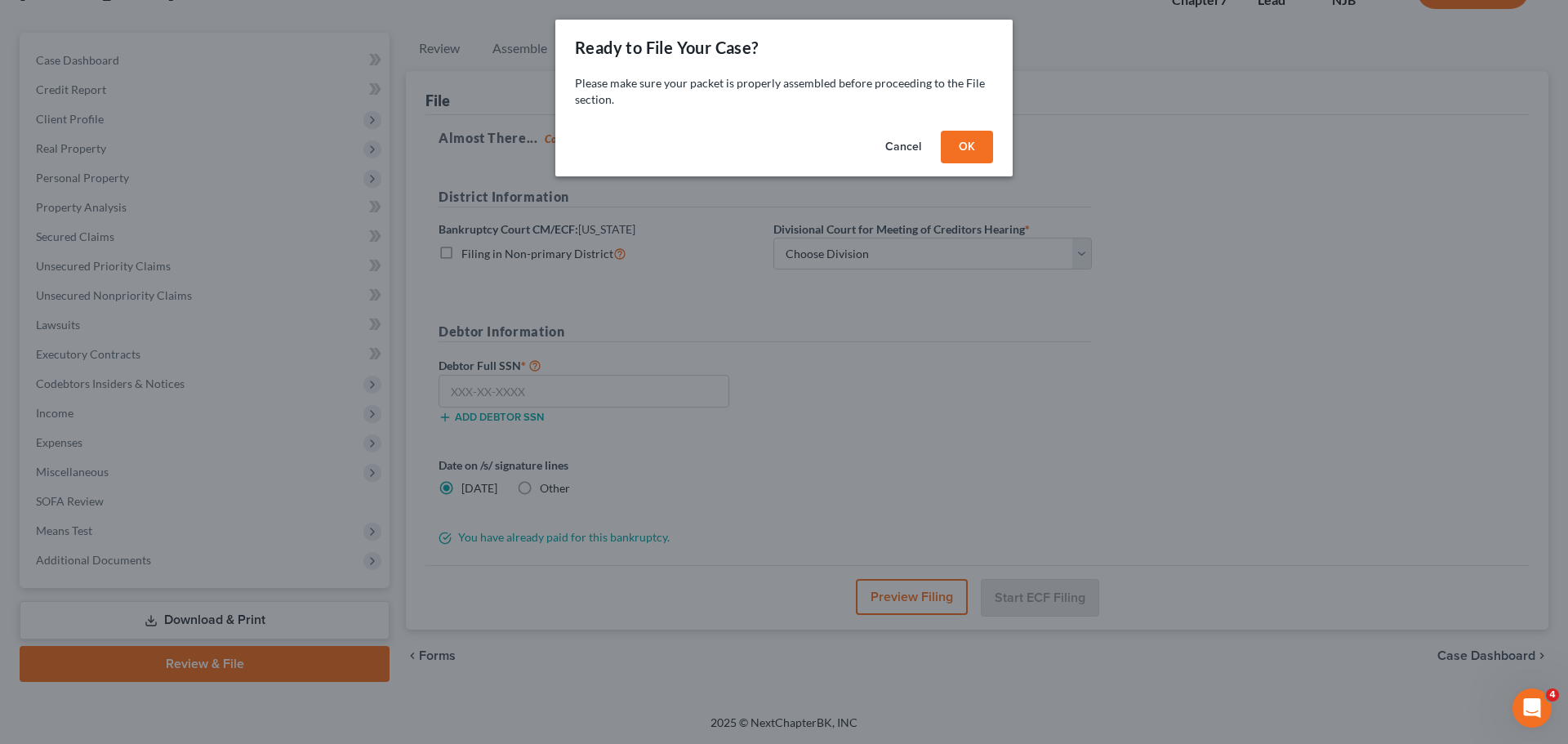
click at [976, 148] on button "OK" at bounding box center [966, 146] width 53 height 33
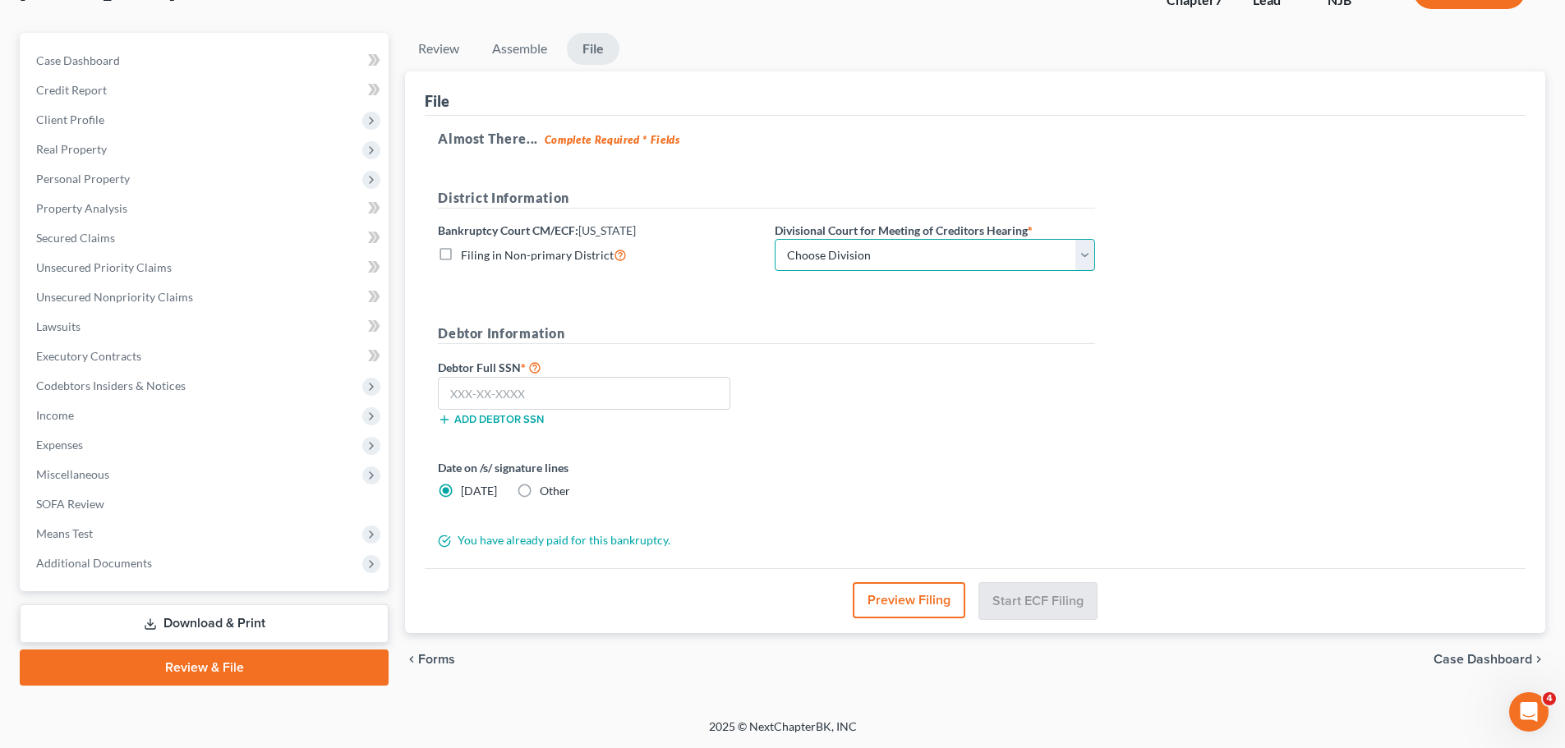
click at [908, 251] on select "Choose Division Camden Camden/Trenton Newark Trenton" at bounding box center [935, 255] width 320 height 33
select select "2"
click at [775, 239] on select "Choose Division Camden Camden/Trenton Newark Trenton" at bounding box center [935, 255] width 320 height 33
click at [914, 356] on div "Debtor Information Debtor Full SSN * Add debtor SSN" at bounding box center [767, 382] width 674 height 116
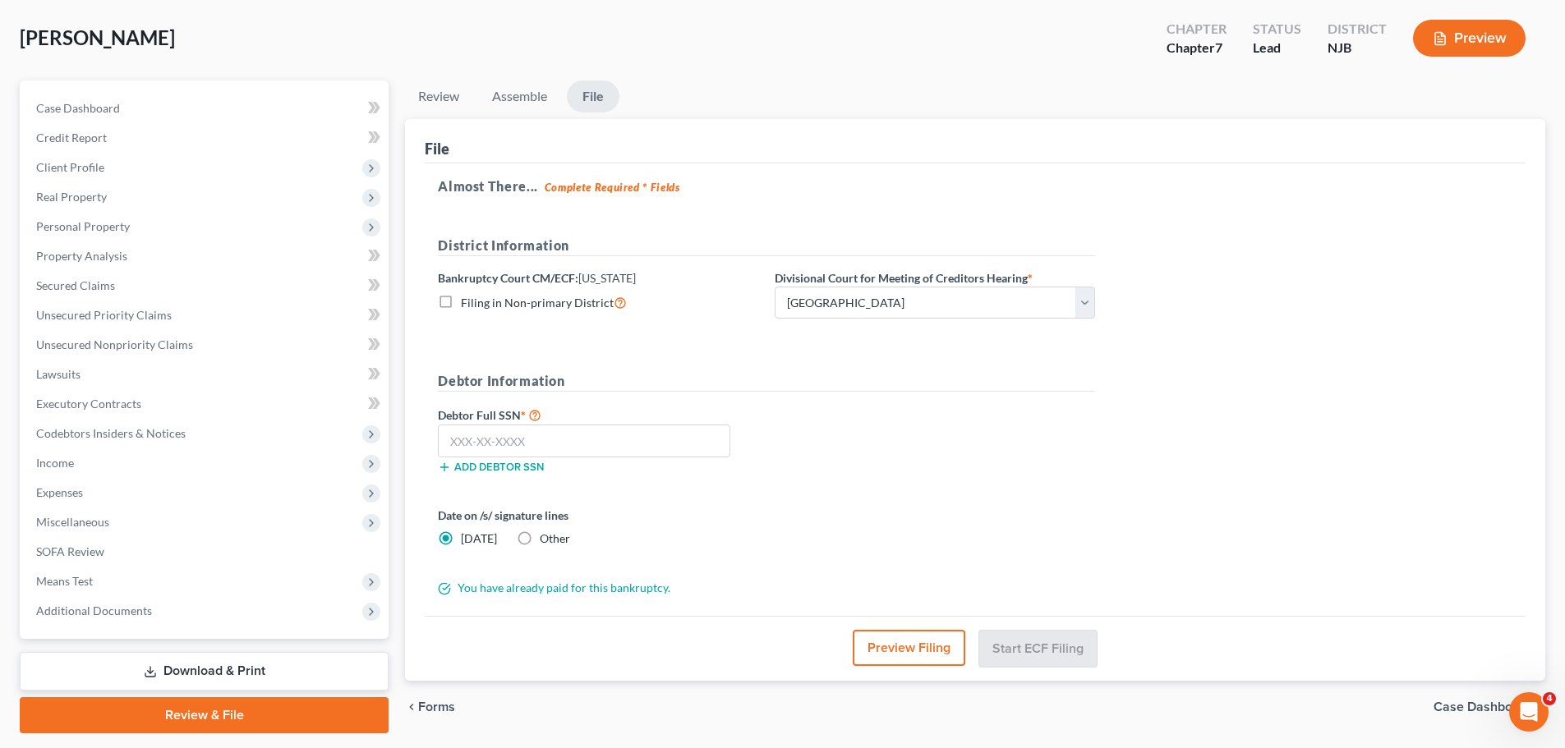
scroll to position [0, 0]
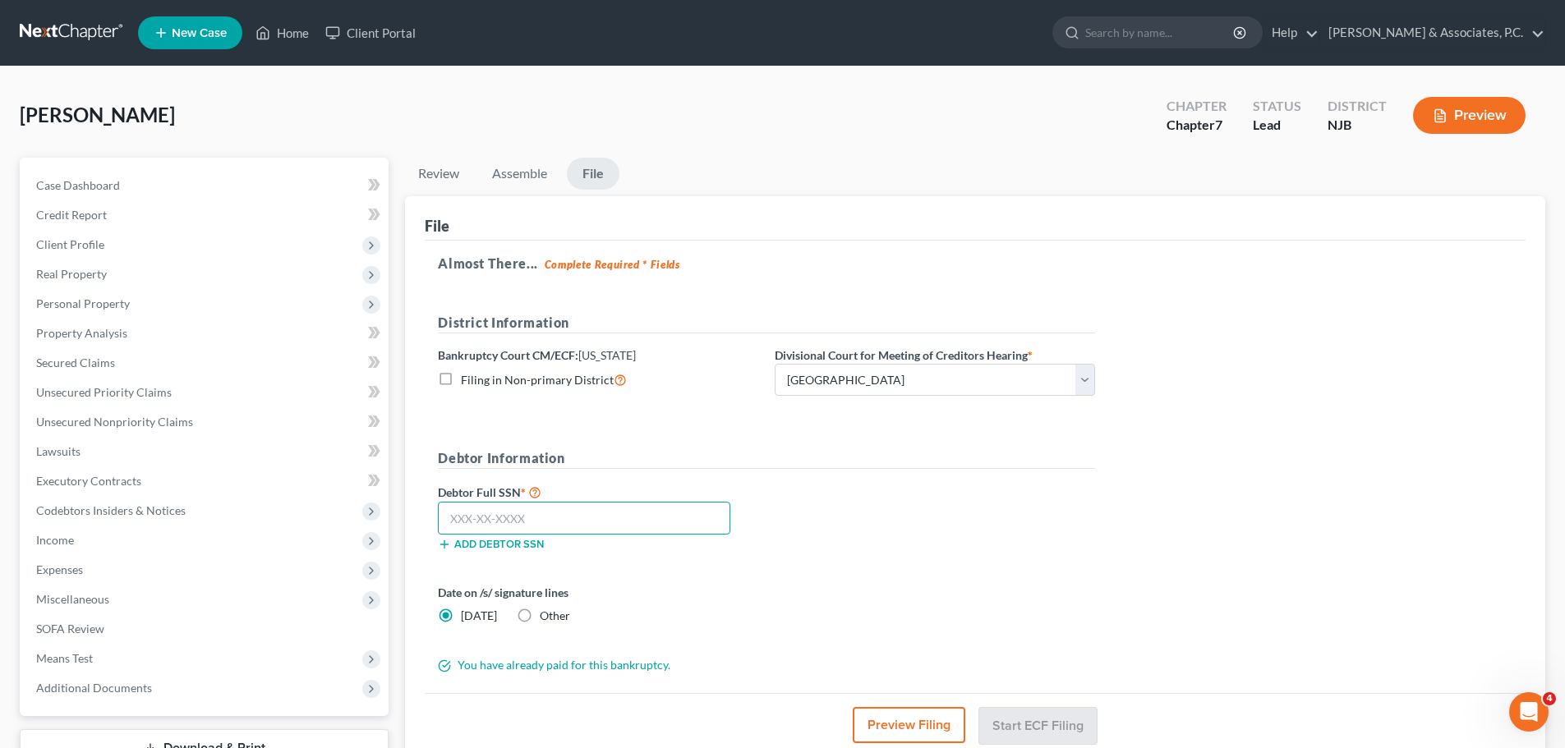
drag, startPoint x: 612, startPoint y: 522, endPoint x: 634, endPoint y: 524, distance: 22.2
click at [612, 522] on input "text" at bounding box center [584, 518] width 292 height 33
type input "146-86-0005"
click at [540, 615] on label "Other" at bounding box center [555, 616] width 30 height 16
click at [546, 615] on input "Other" at bounding box center [551, 613] width 11 height 11
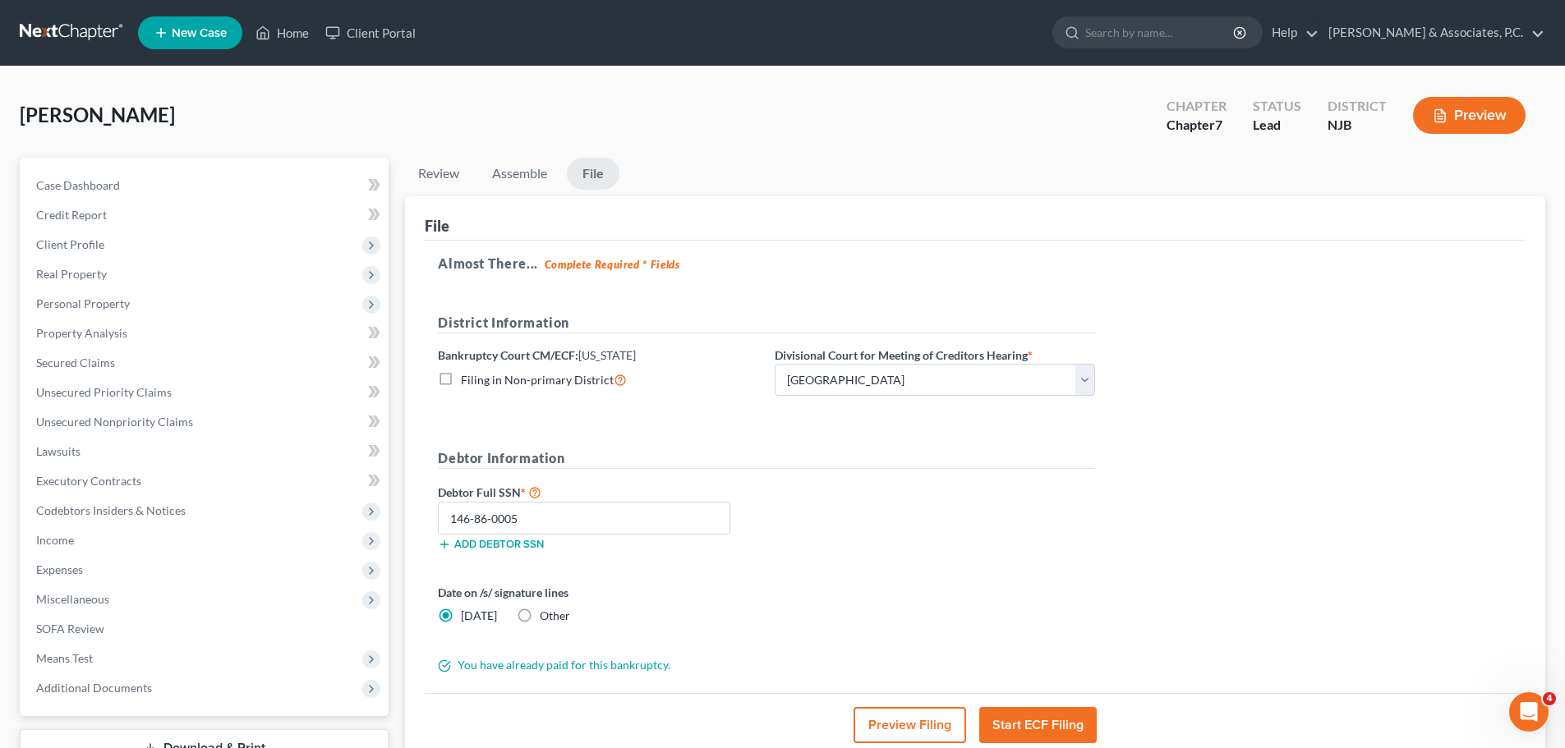
radio input "true"
radio input "false"
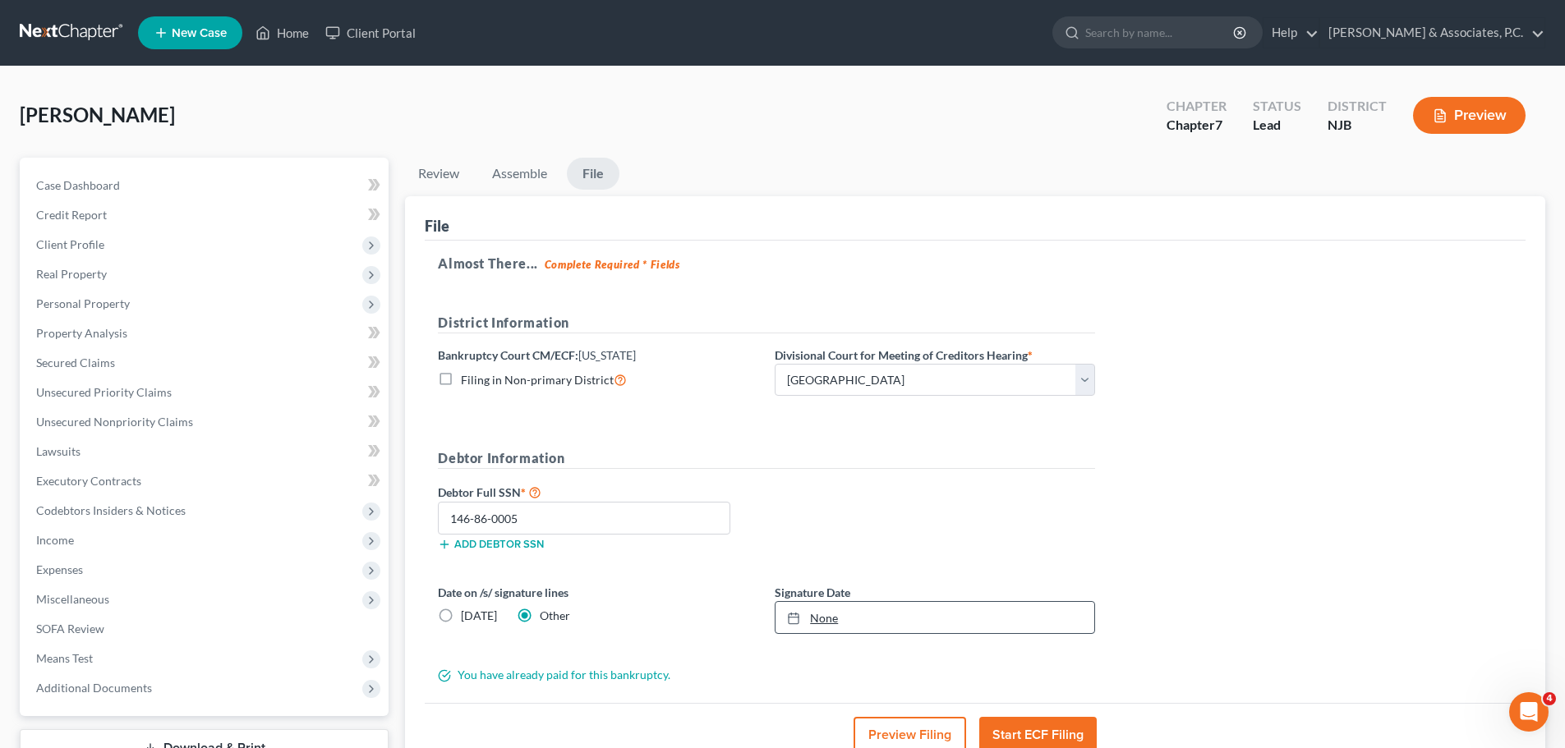
type input "9/10/2025"
click at [789, 618] on icon at bounding box center [793, 618] width 13 height 13
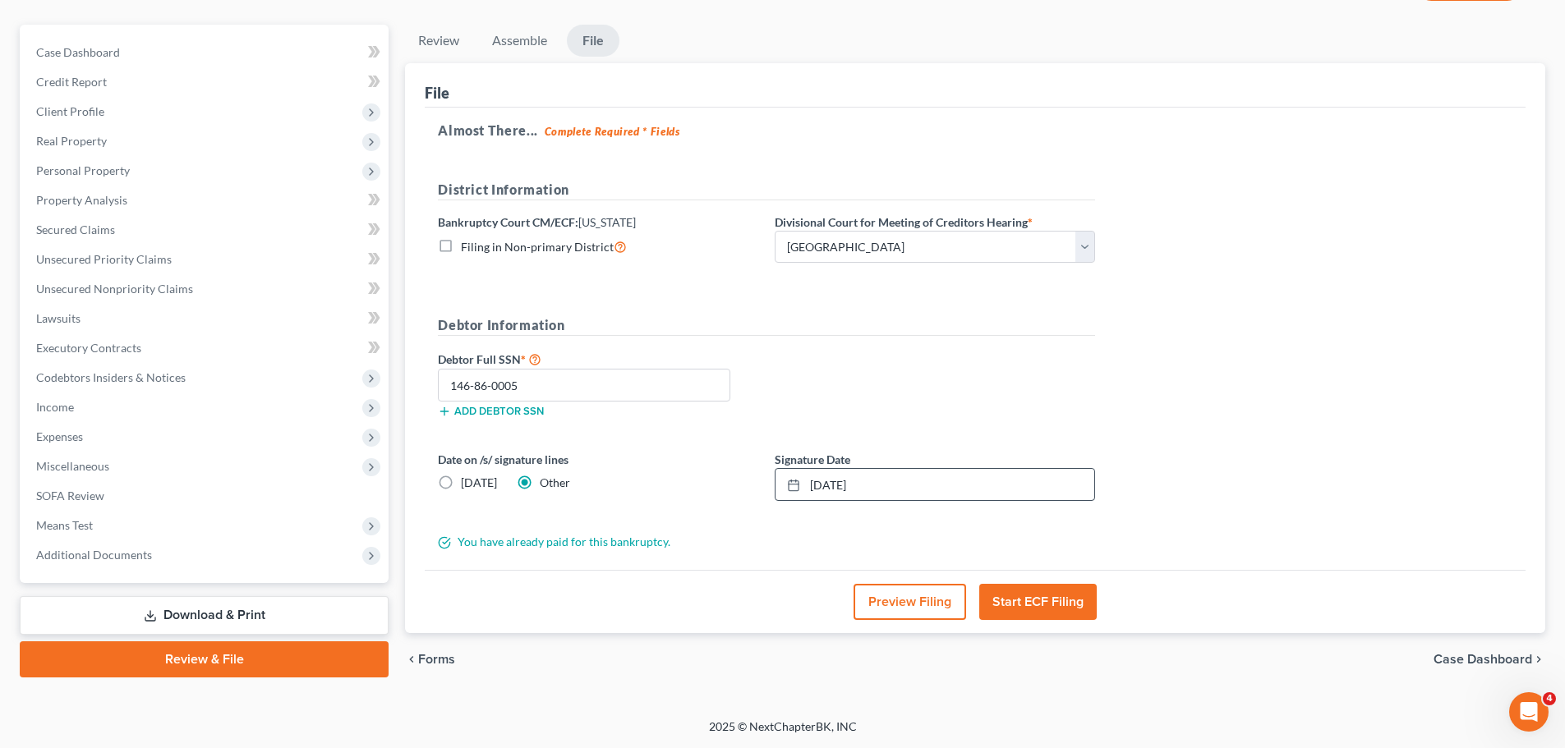
scroll to position [133, 0]
click at [992, 368] on div "Debtor Full SSN * 146-86-0005 Add debtor SSN" at bounding box center [767, 390] width 674 height 82
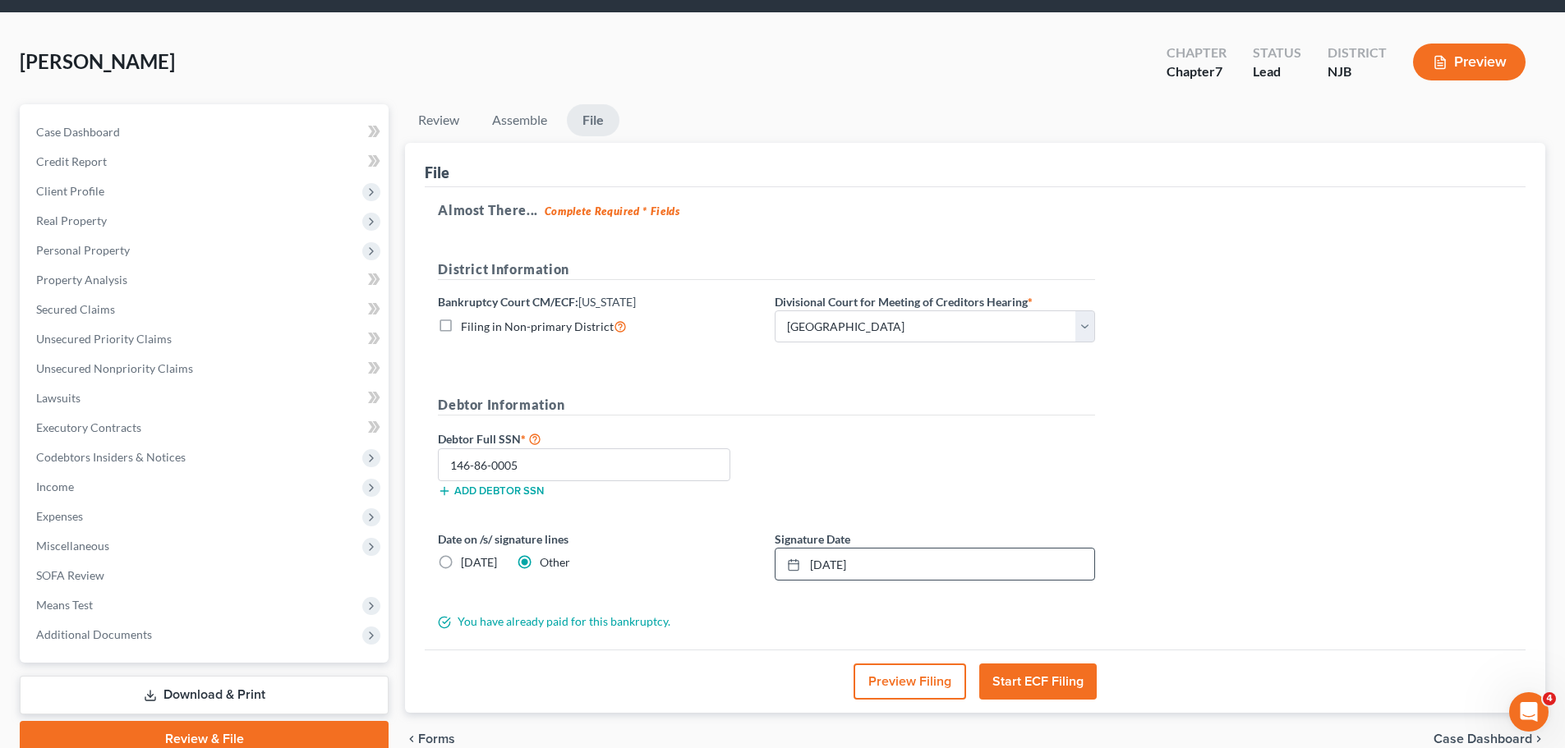
scroll to position [82, 0]
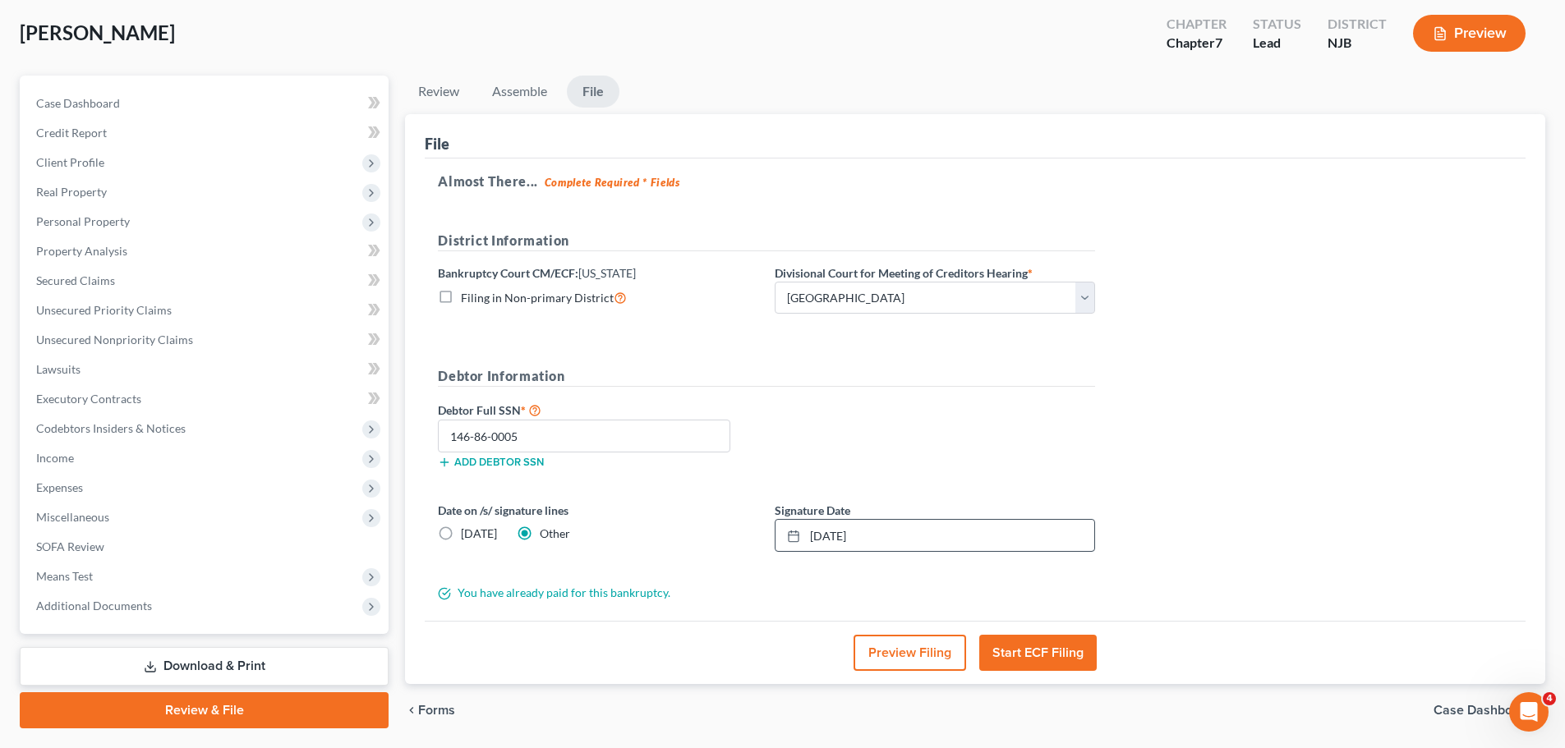
click at [1065, 648] on button "Start ECF Filing" at bounding box center [1037, 653] width 117 height 36
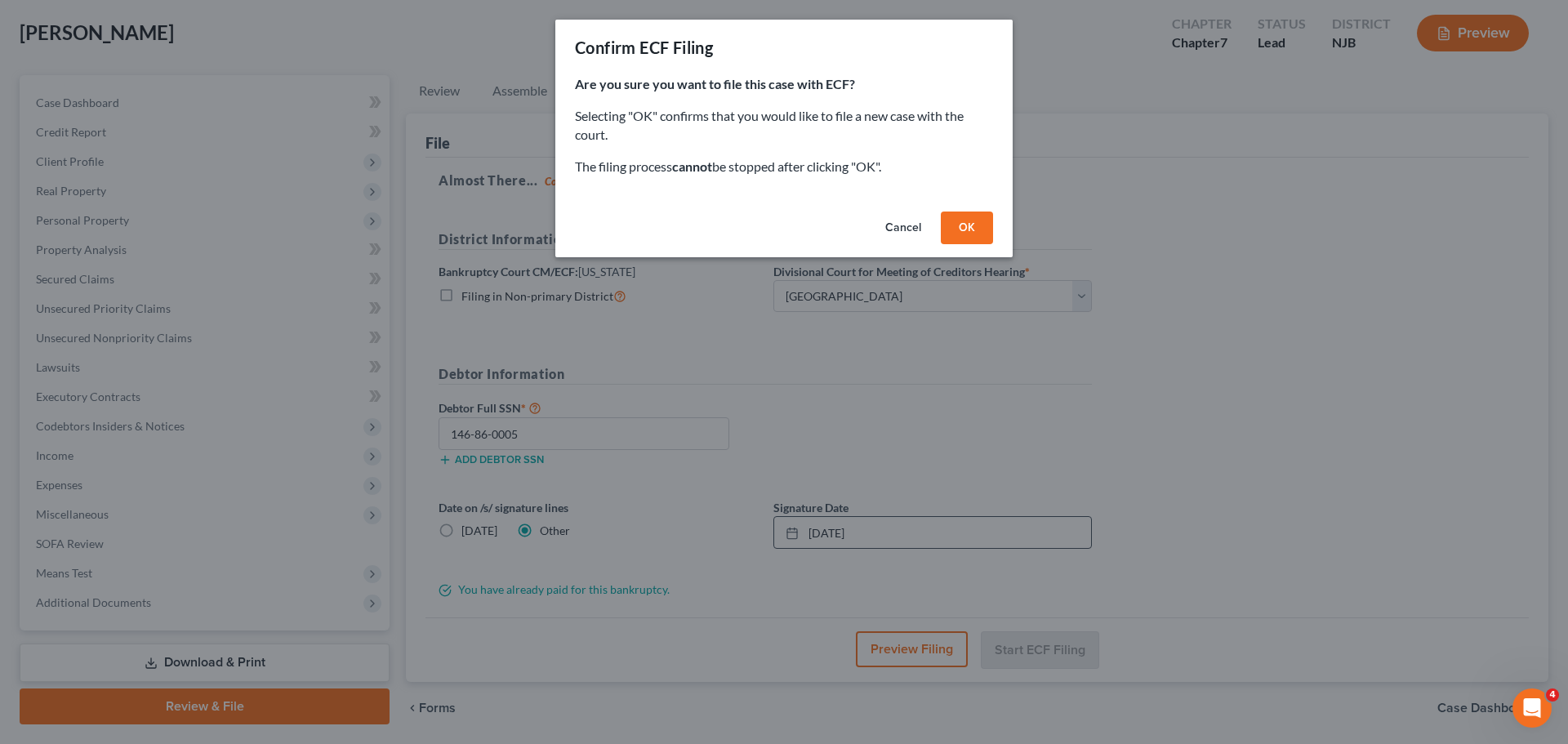
click at [978, 227] on button "OK" at bounding box center [966, 228] width 53 height 33
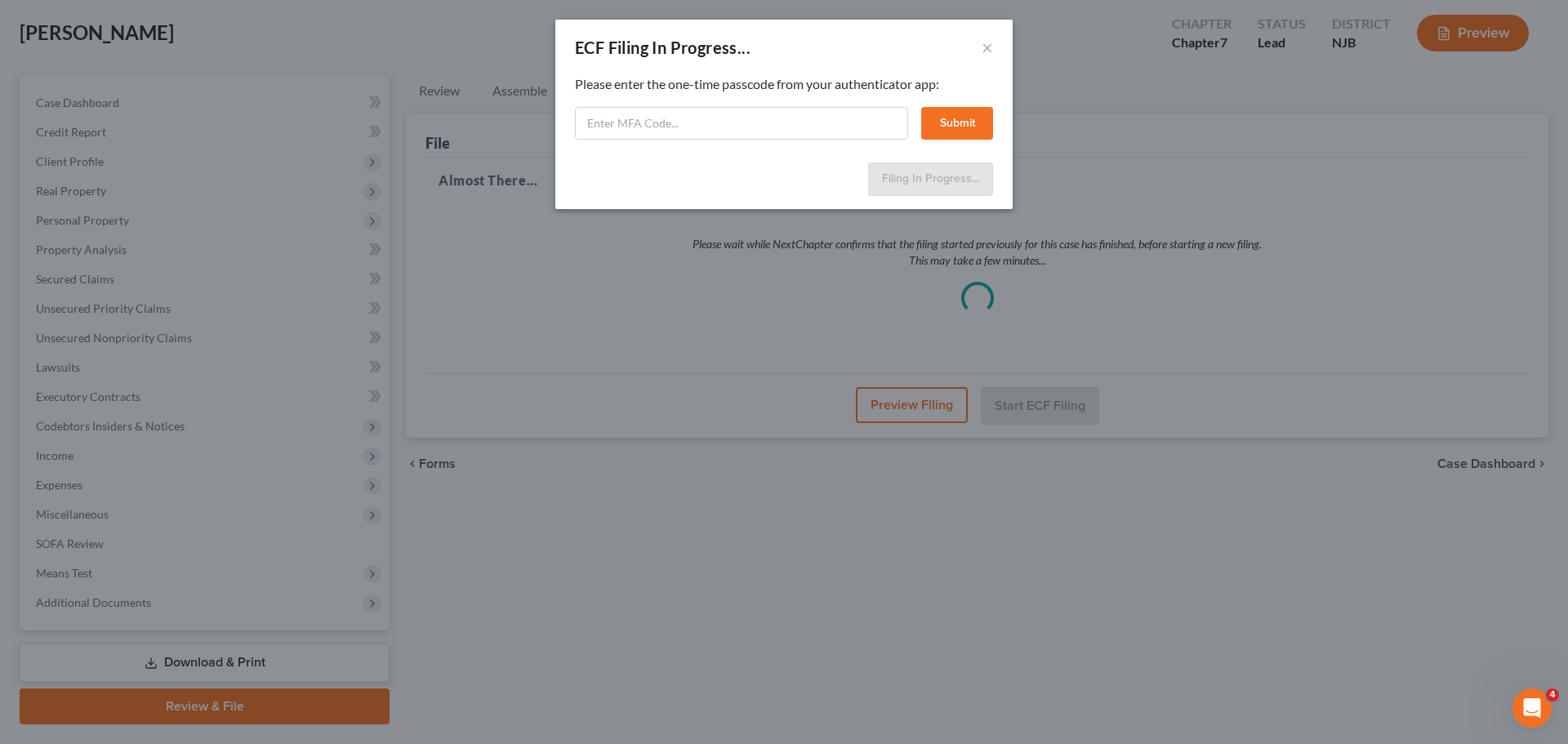
drag, startPoint x: 1129, startPoint y: 32, endPoint x: 1109, endPoint y: 36, distance: 20.4
click at [1129, 32] on div "ECF Filing In Progress... × Feel free to download your entire bankruptcy packet…" at bounding box center [784, 372] width 1568 height 744
paste input "qrwk-n4d6-6t1f-yuwb"
type input "qrwk-n4d6-6t1f-yuwb"
click at [959, 125] on button "Submit" at bounding box center [958, 123] width 72 height 33
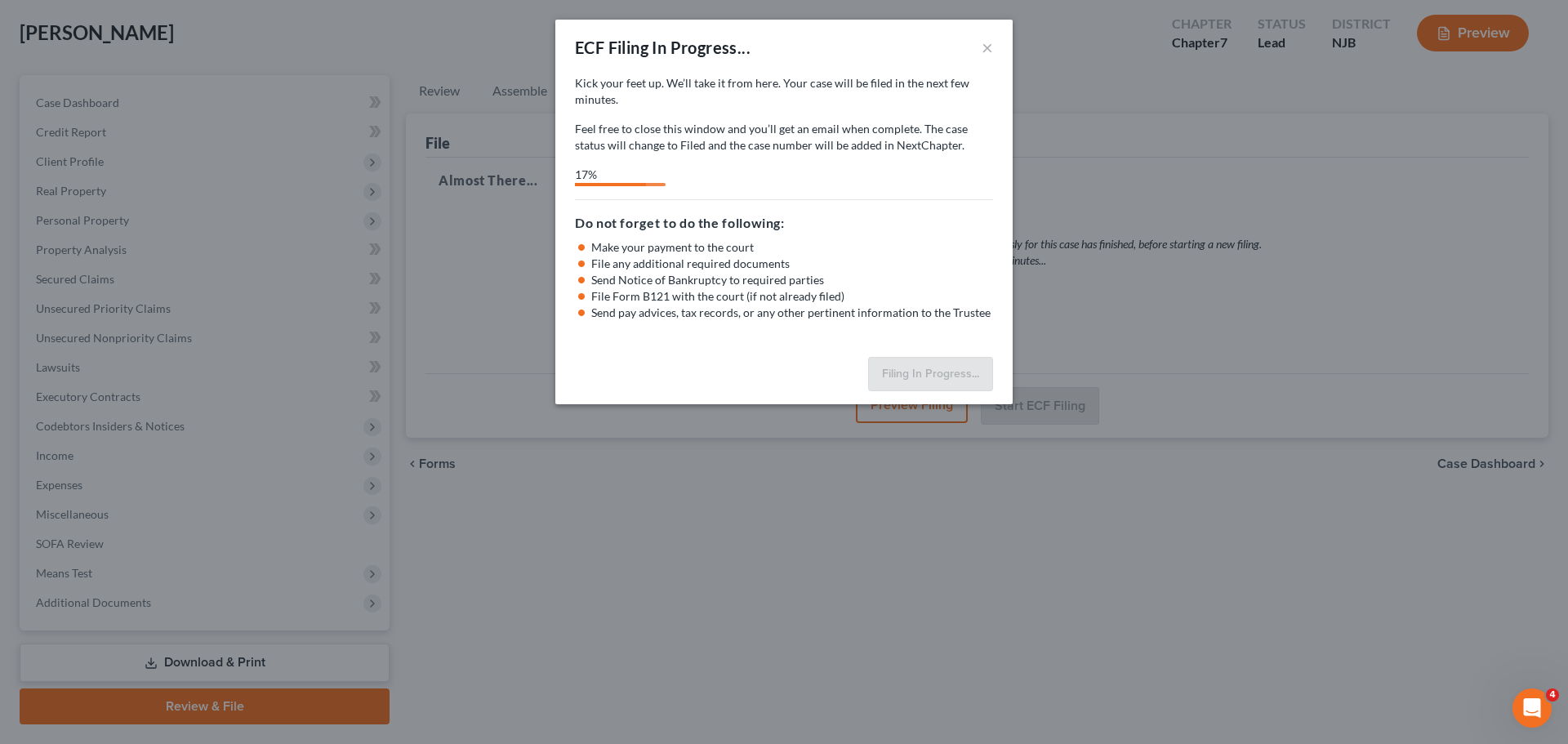
select select "2"
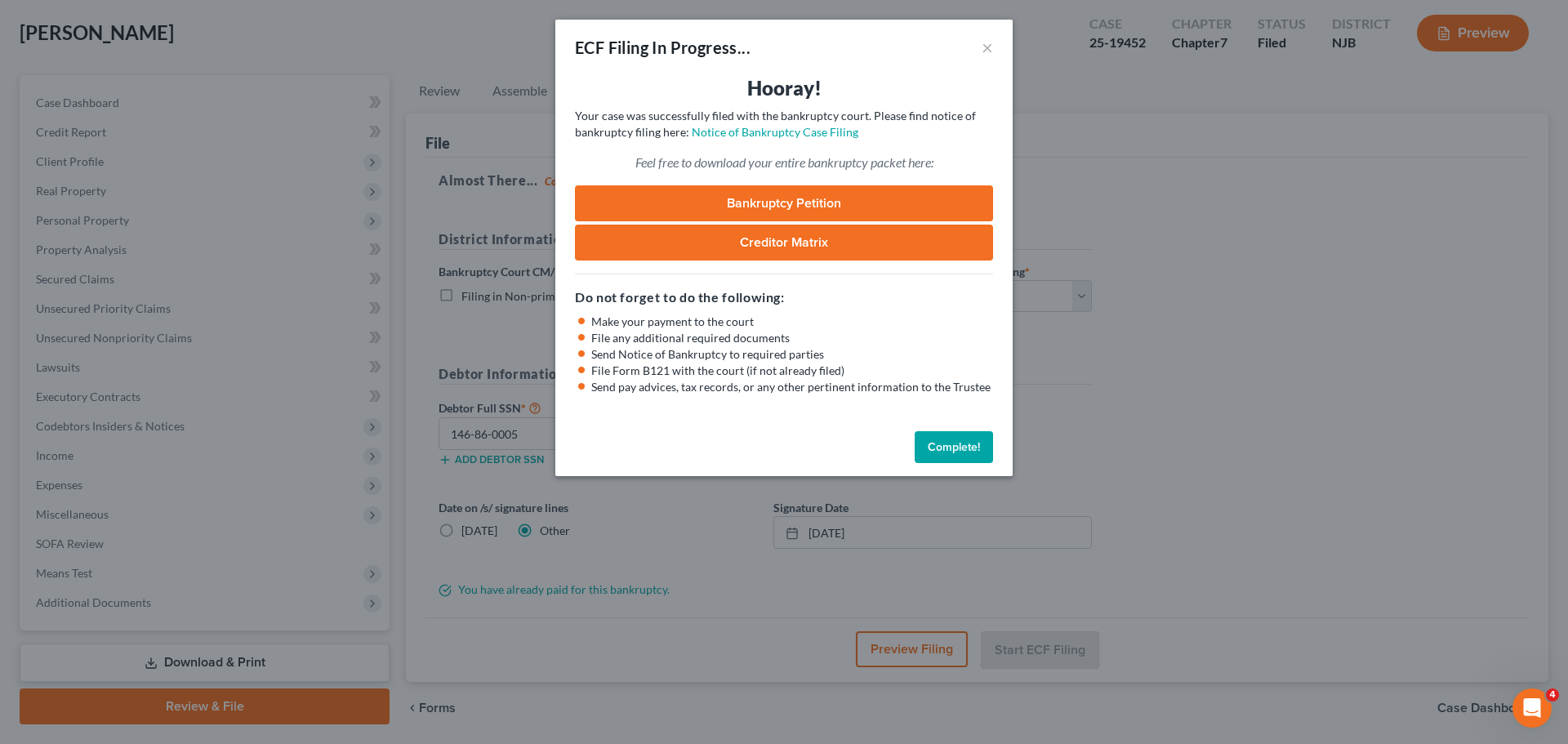
drag, startPoint x: 954, startPoint y: 446, endPoint x: 954, endPoint y: 454, distance: 8.0
click at [954, 445] on button "Complete!" at bounding box center [954, 448] width 79 height 33
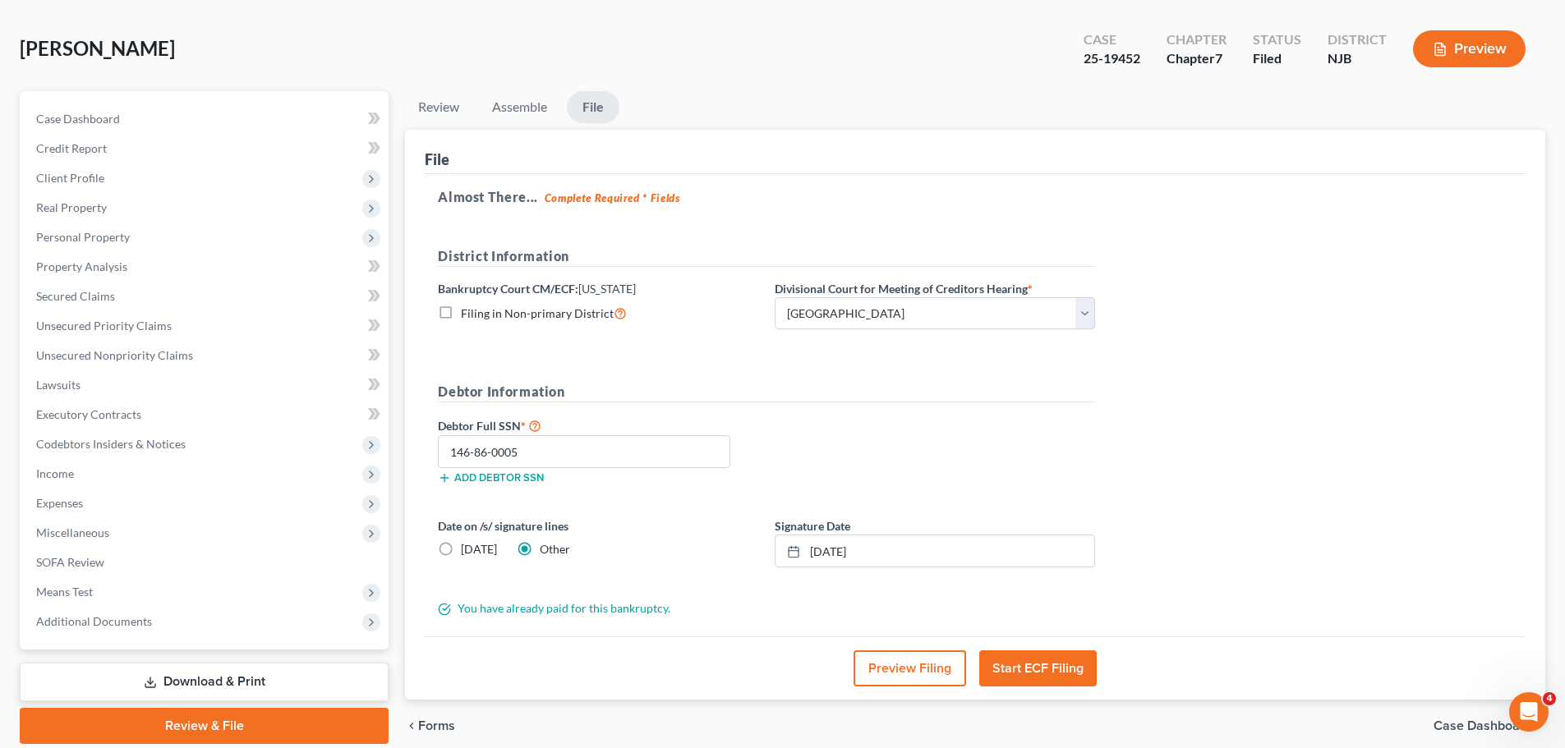
scroll to position [0, 0]
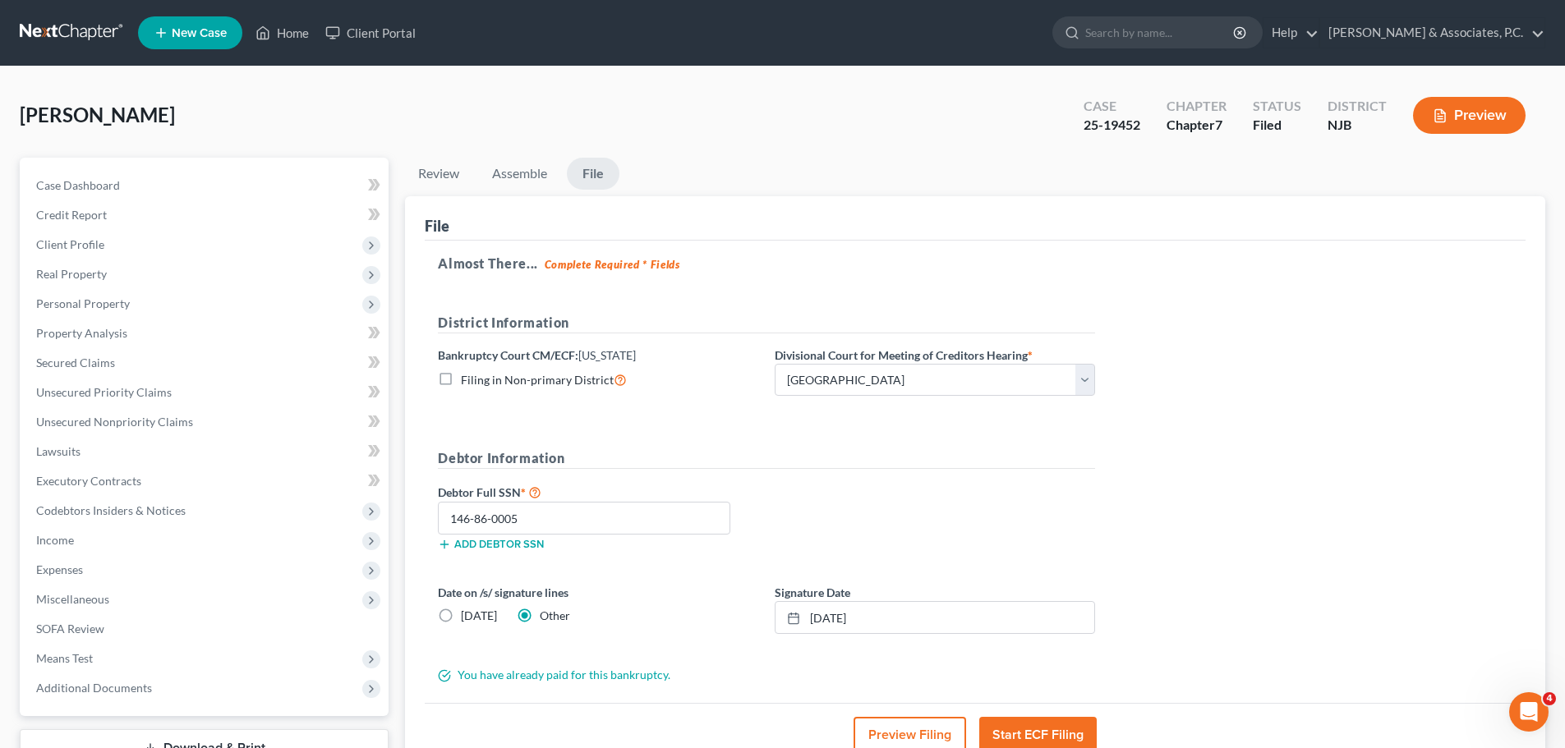
click at [61, 17] on nav "Home New Case Client Portal Fitzgerald & Associates, P.C. nickfitz.law@gmail.co…" at bounding box center [782, 33] width 1565 height 66
click at [57, 29] on link at bounding box center [72, 33] width 105 height 30
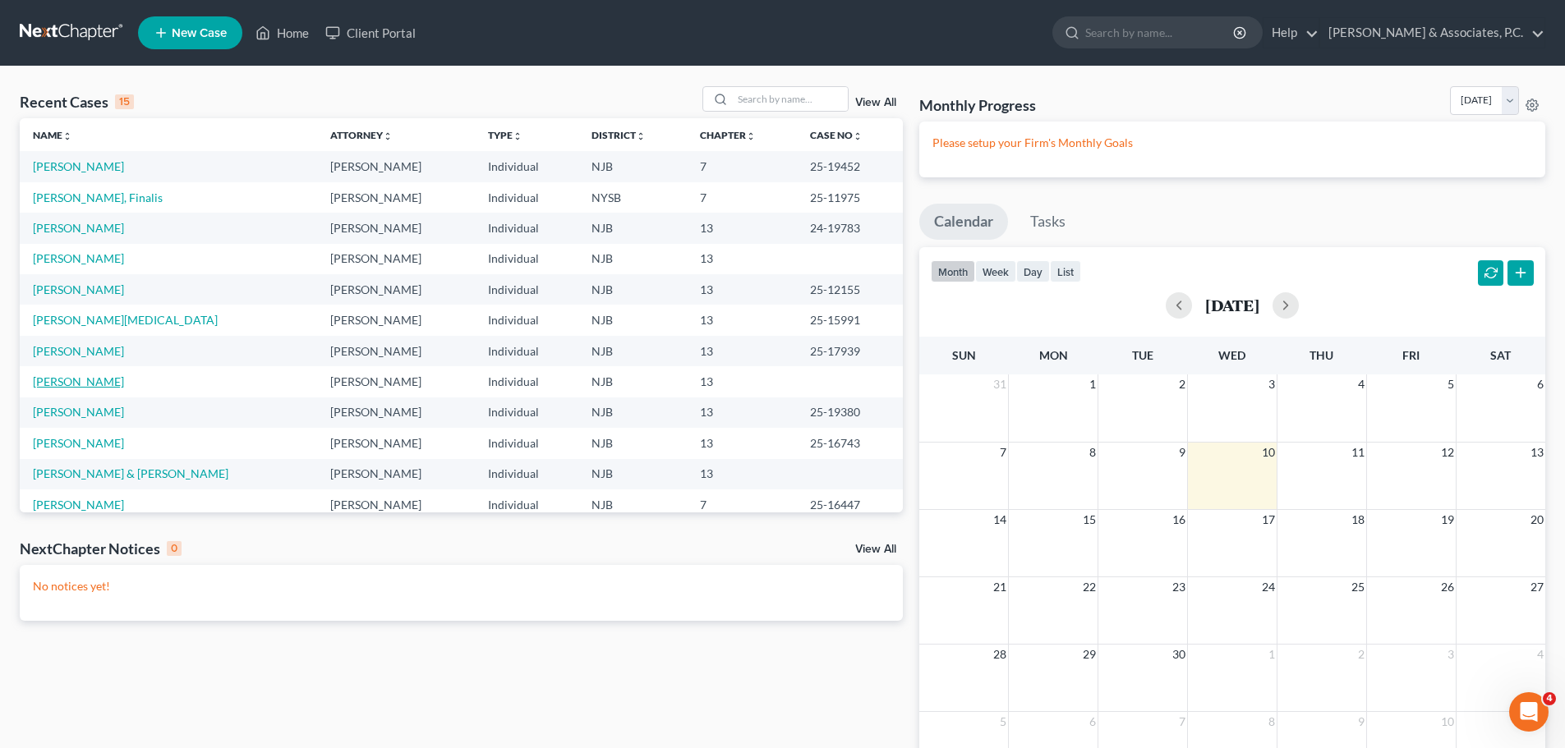
click at [101, 379] on link "[PERSON_NAME]" at bounding box center [78, 382] width 91 height 14
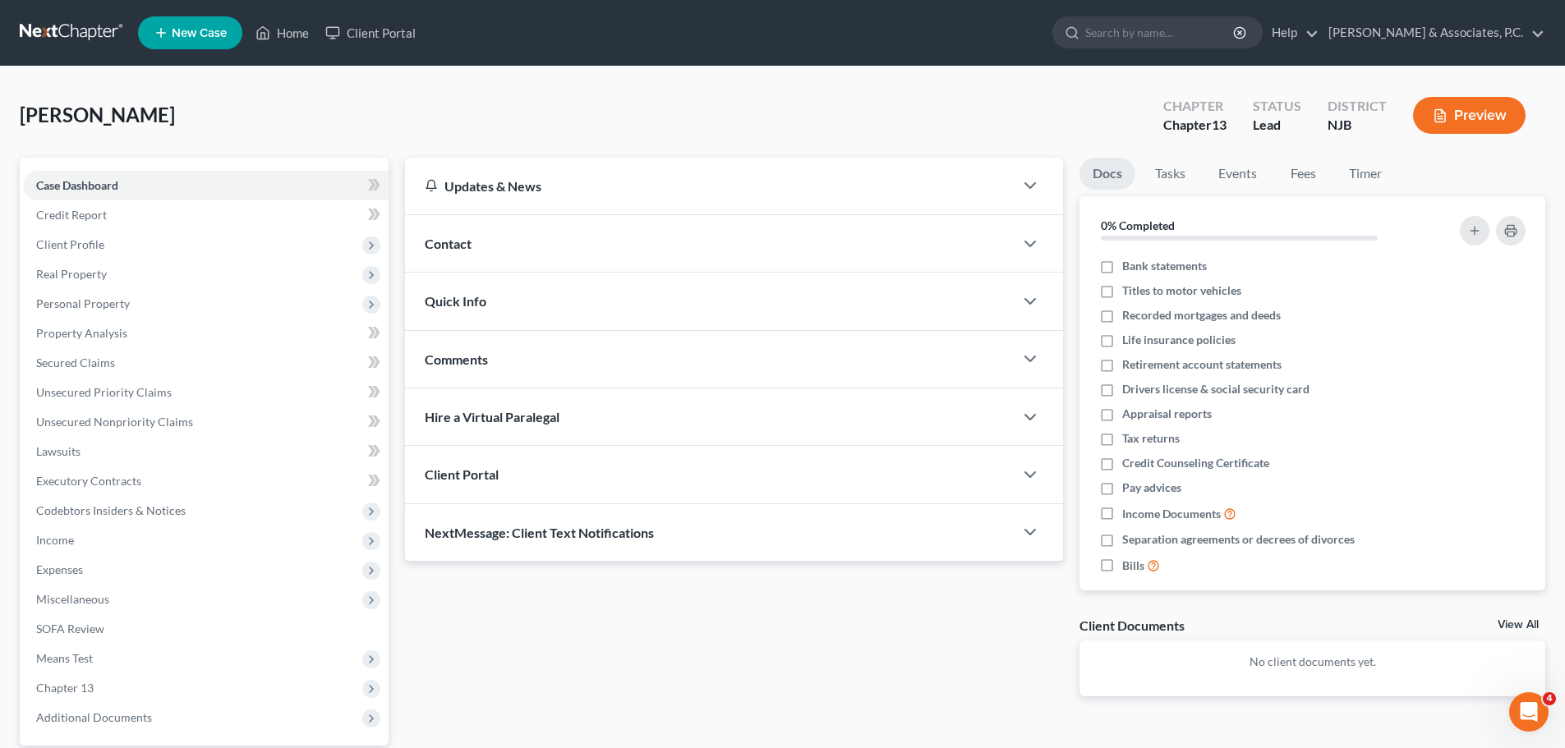
drag, startPoint x: 88, startPoint y: 245, endPoint x: 112, endPoint y: 268, distance: 33.1
click at [88, 244] on span "Client Profile" at bounding box center [70, 244] width 68 height 14
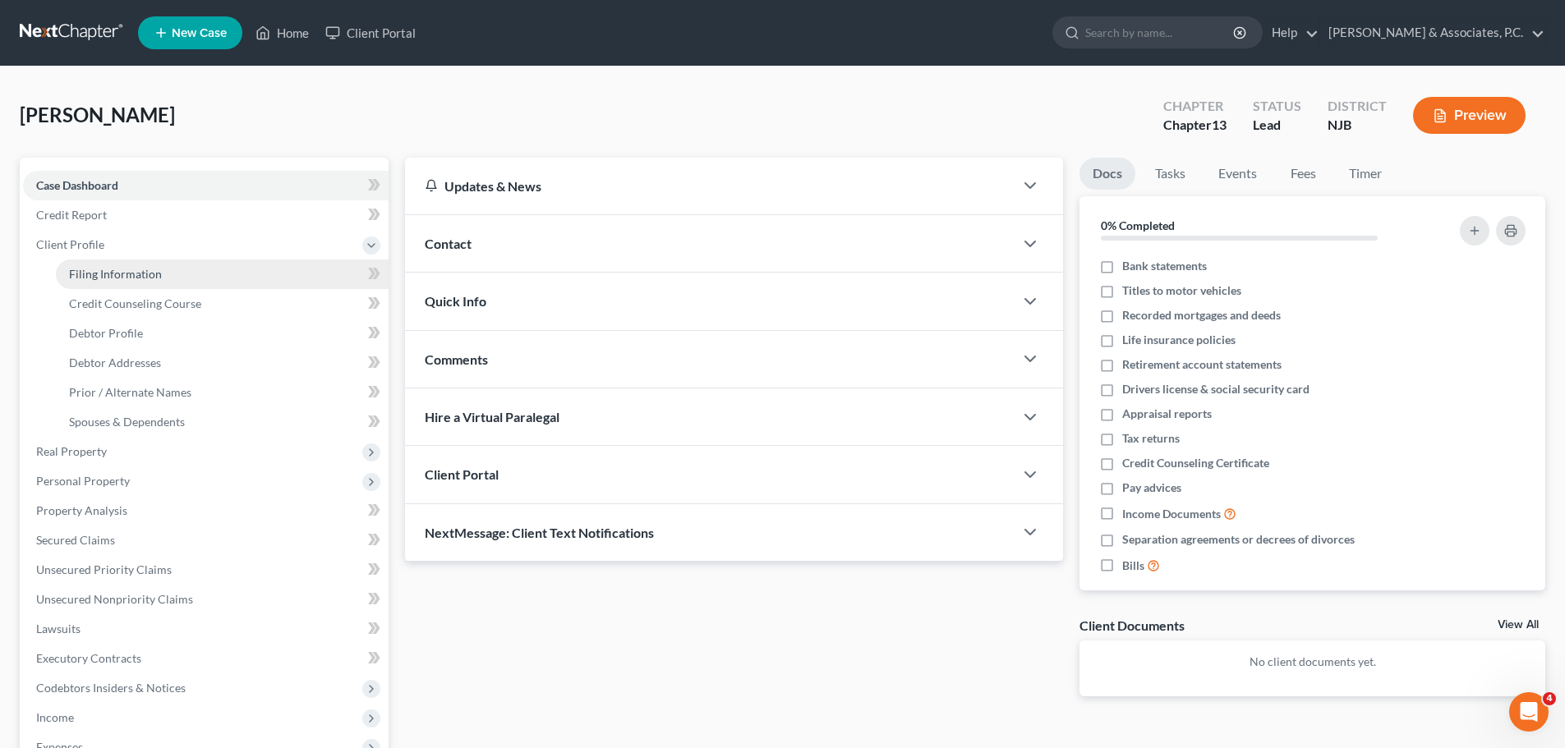
click at [130, 276] on span "Filing Information" at bounding box center [115, 274] width 93 height 14
select select "1"
select select "0"
select select "3"
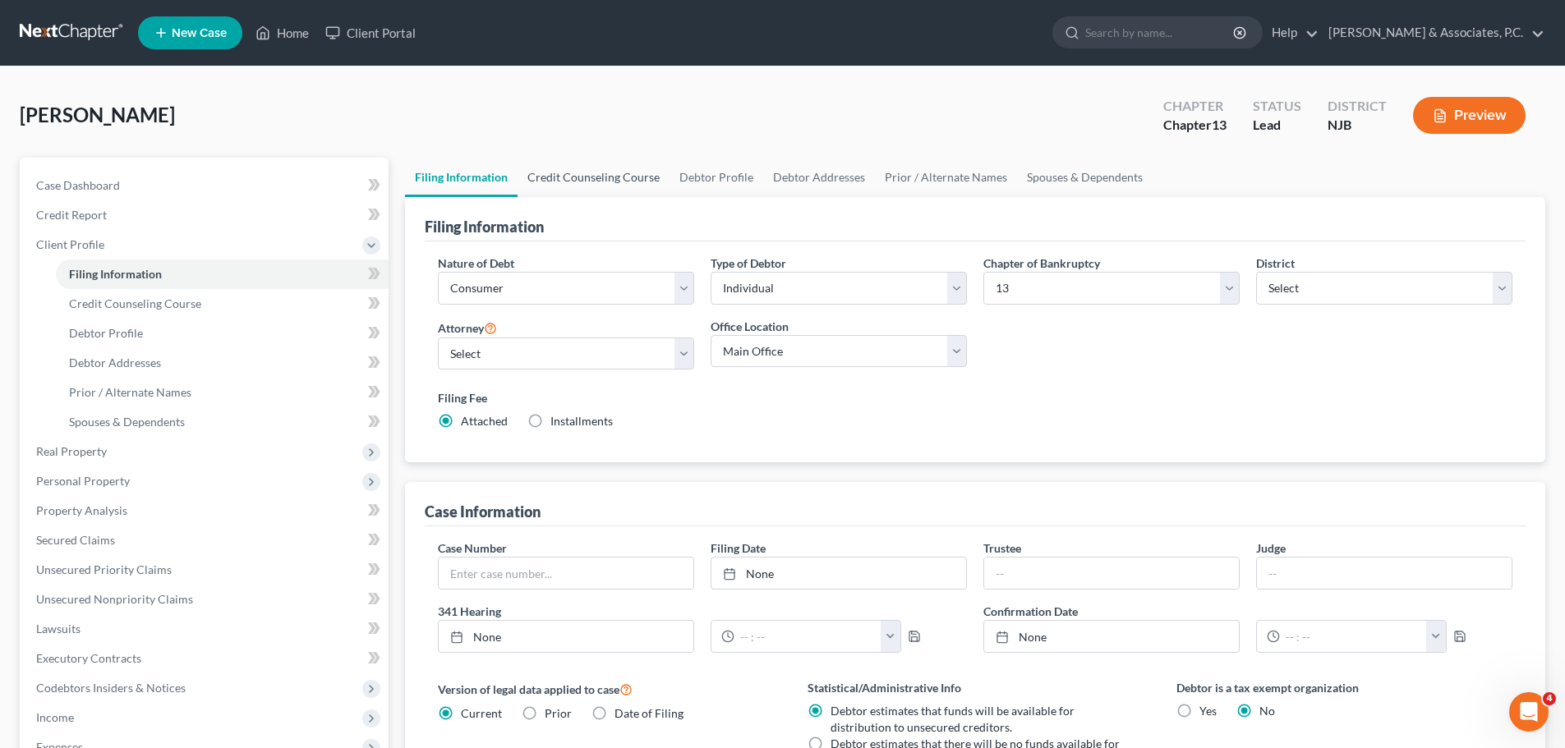
click at [564, 180] on link "Credit Counseling Course" at bounding box center [593, 177] width 152 height 39
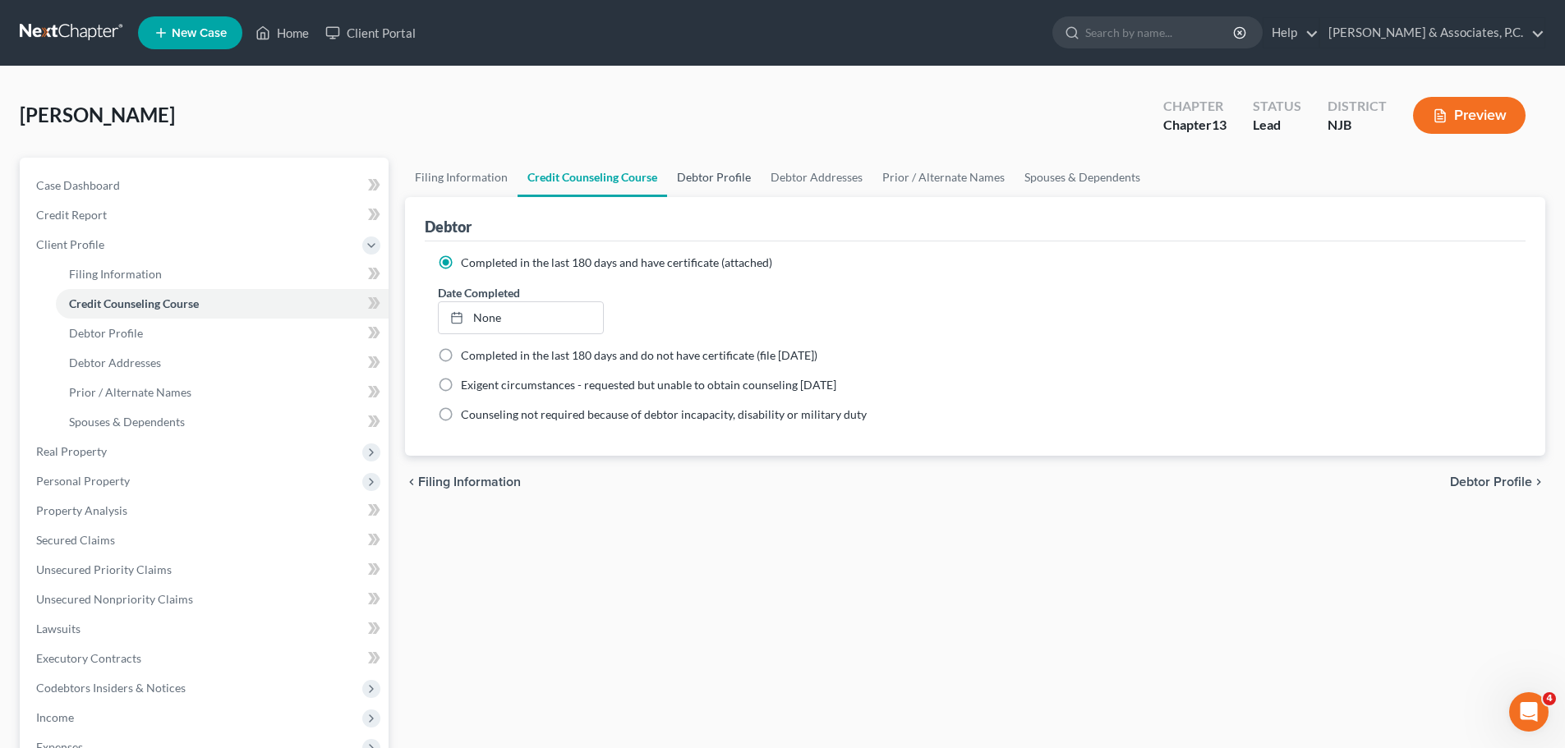
click at [737, 169] on link "Debtor Profile" at bounding box center [714, 177] width 94 height 39
select select "0"
select select "2"
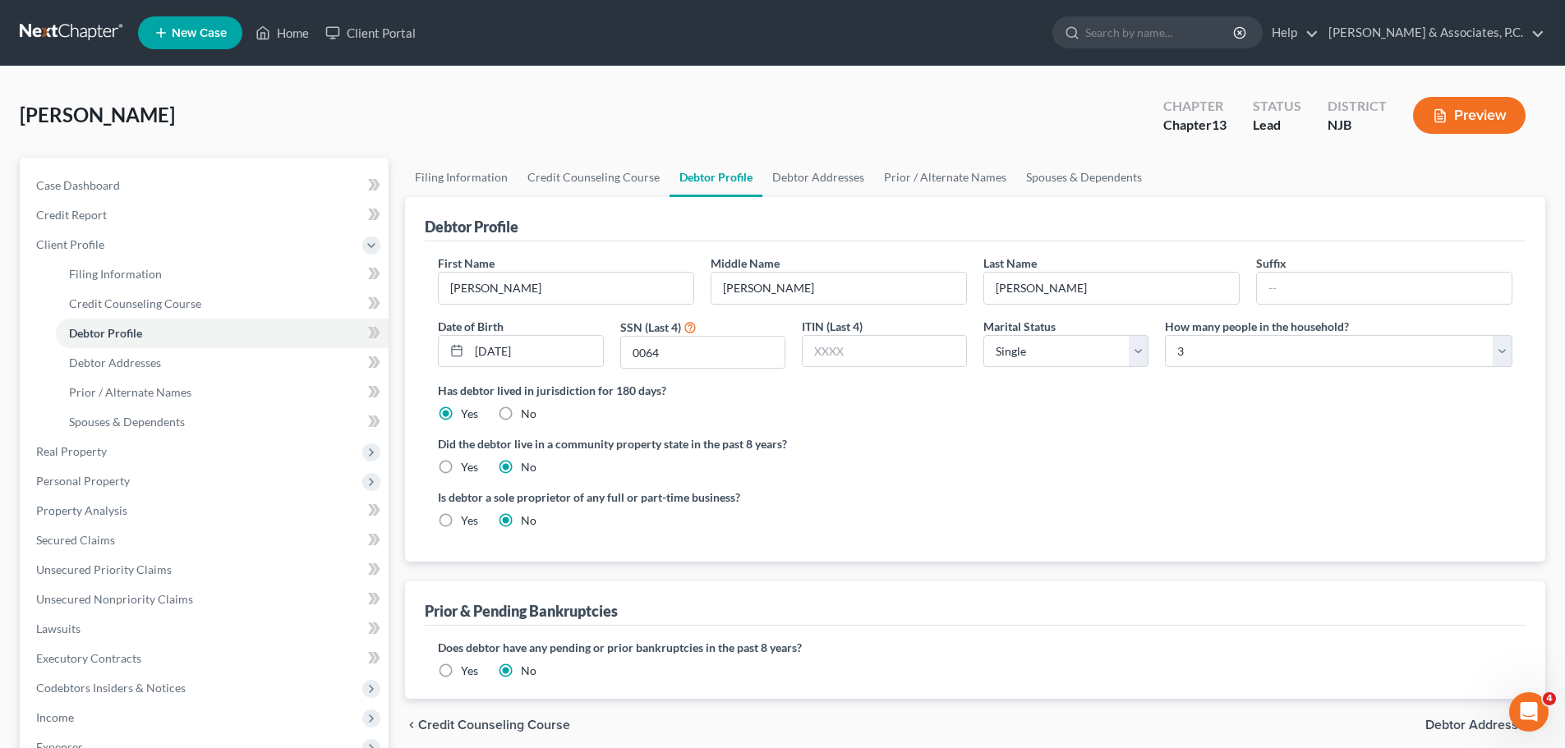
radio input "true"
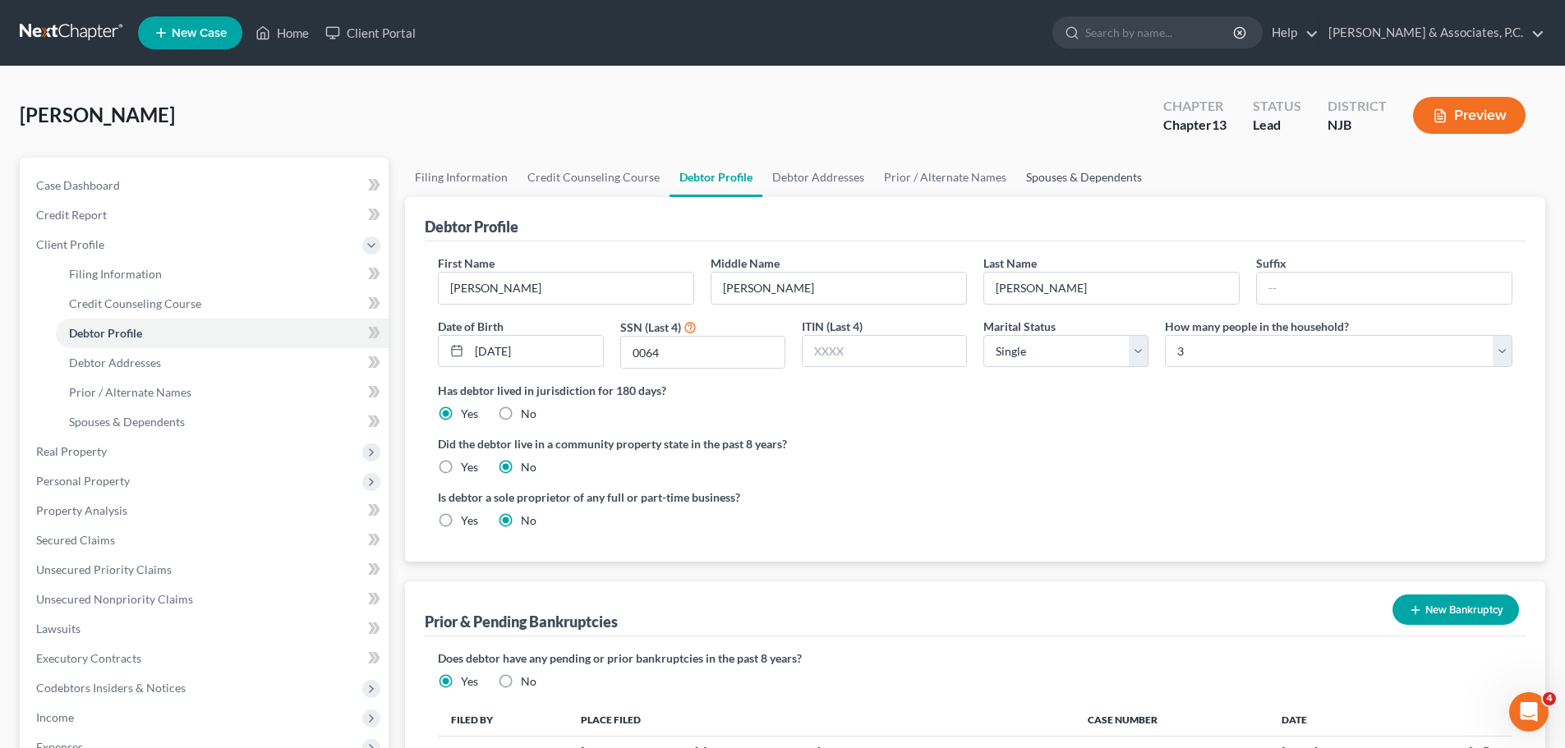
click at [1055, 175] on link "Spouses & Dependents" at bounding box center [1084, 177] width 136 height 39
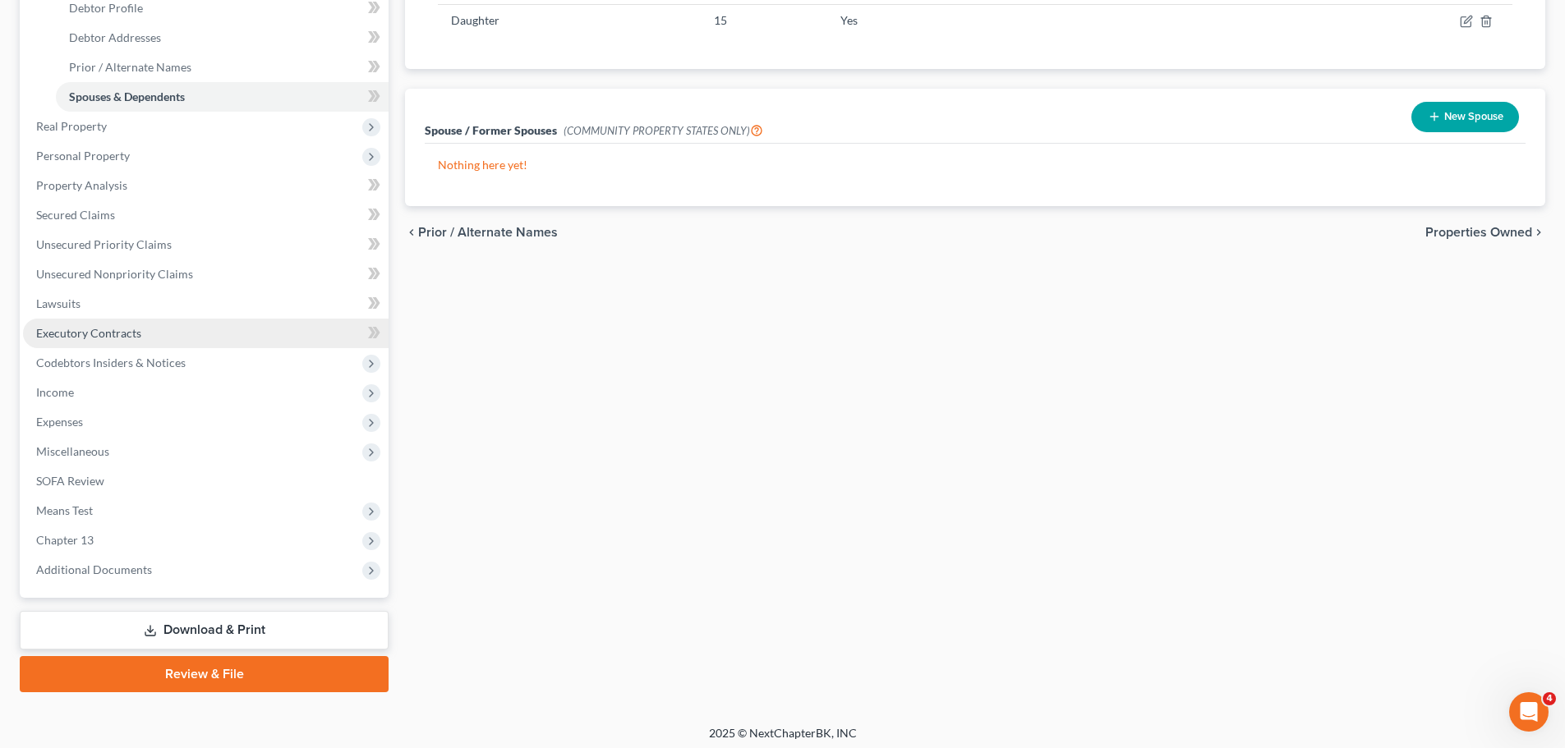
scroll to position [332, 0]
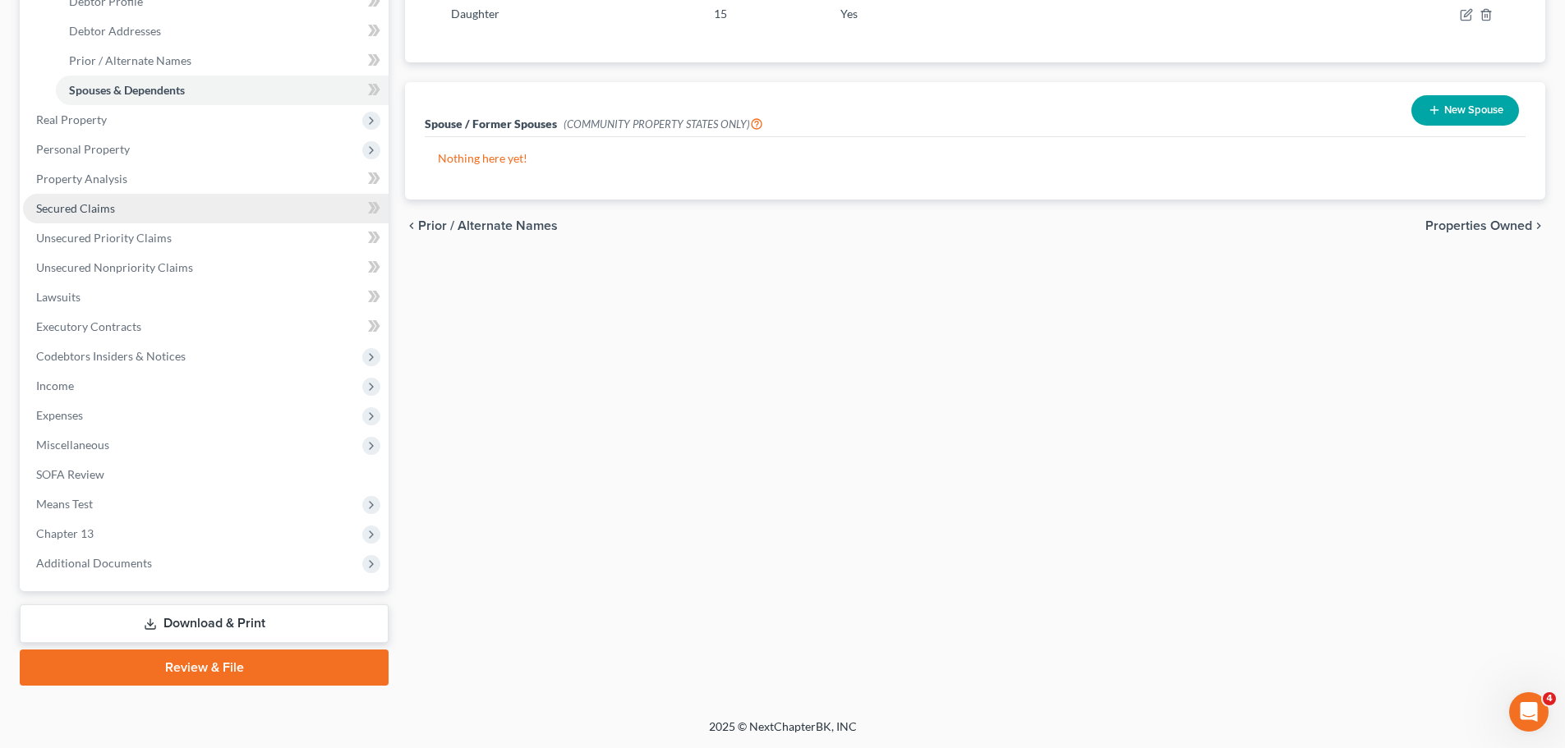
click at [105, 204] on span "Secured Claims" at bounding box center [75, 208] width 79 height 14
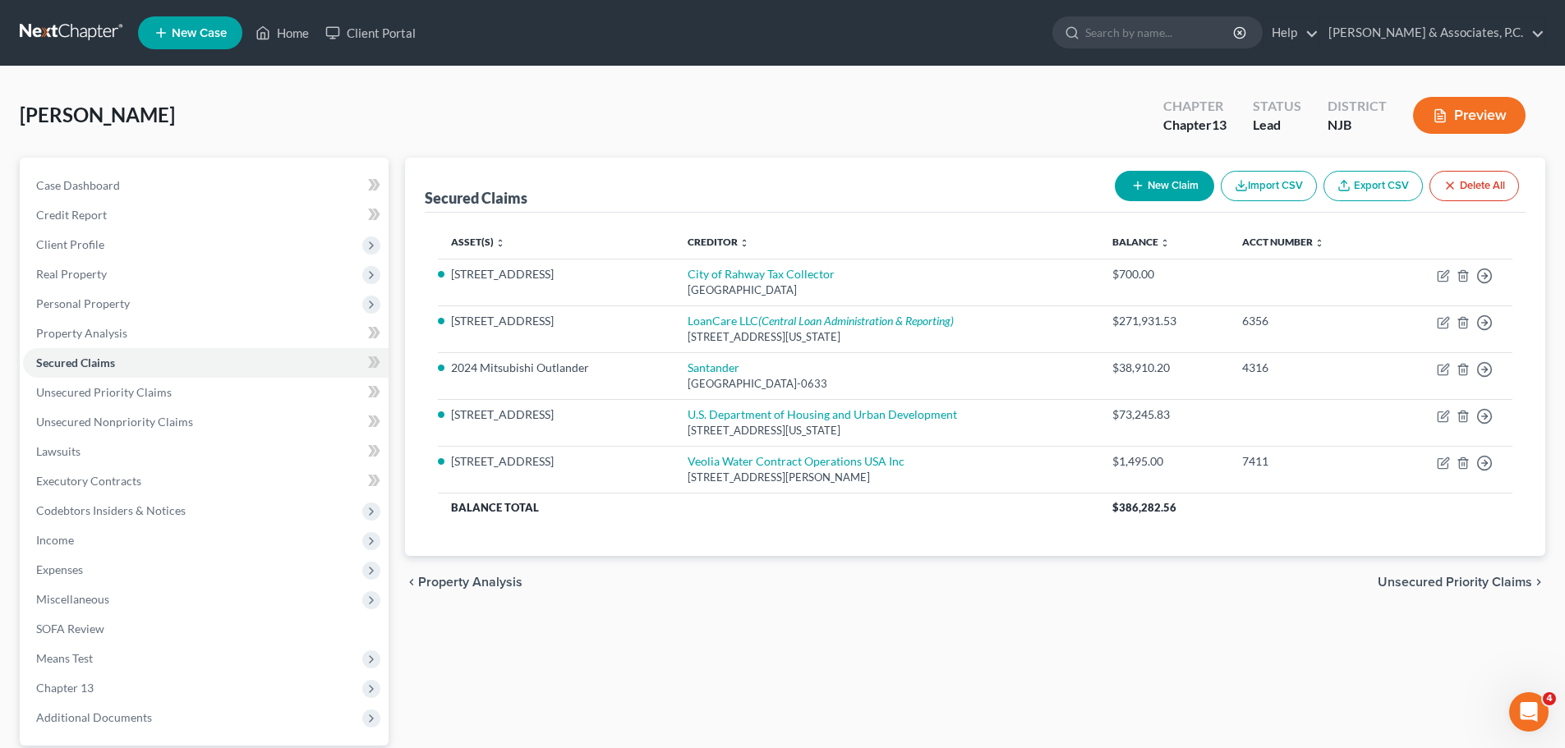
click at [1405, 581] on span "Unsecured Priority Claims" at bounding box center [1454, 582] width 154 height 13
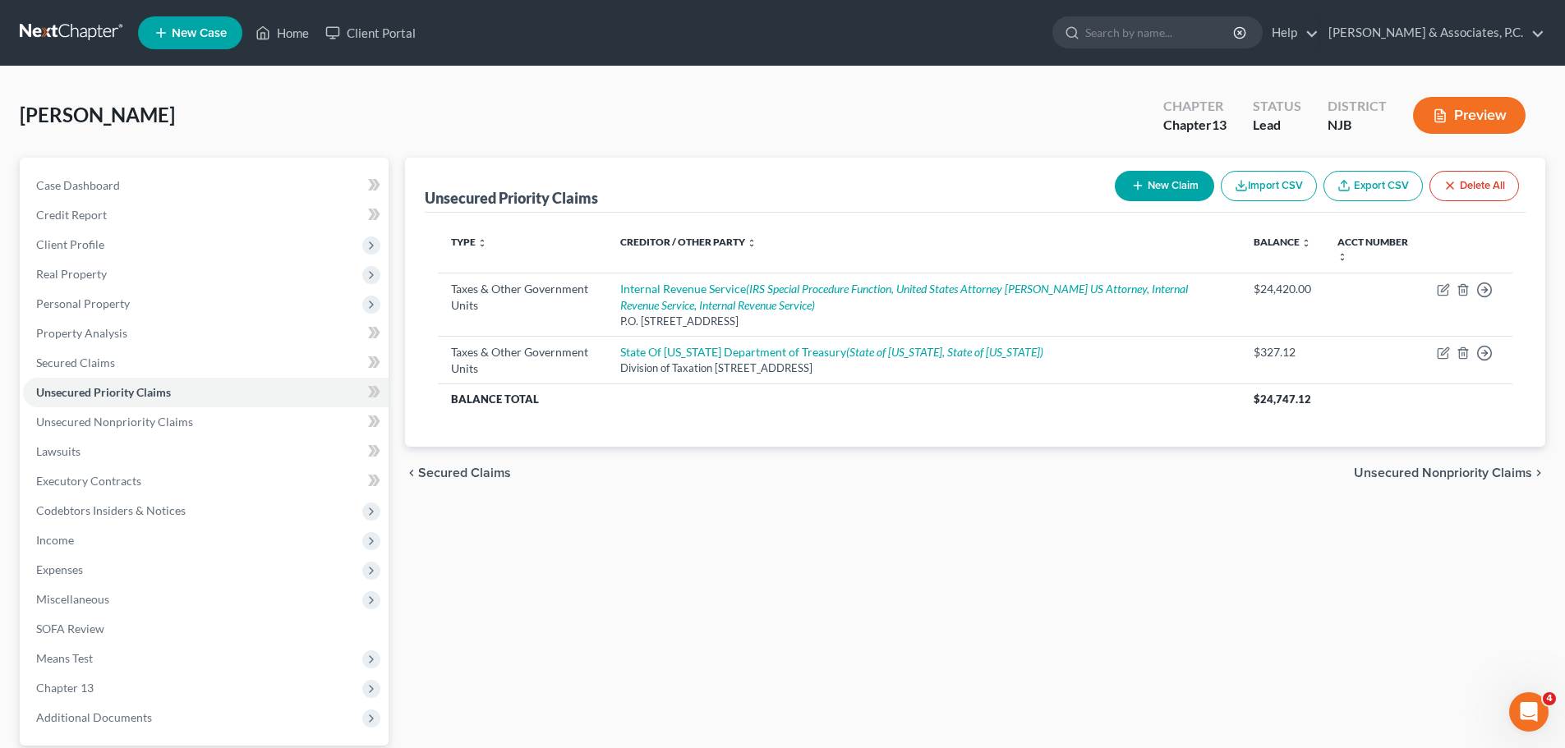
click at [1444, 468] on span "Unsecured Nonpriority Claims" at bounding box center [1443, 473] width 178 height 13
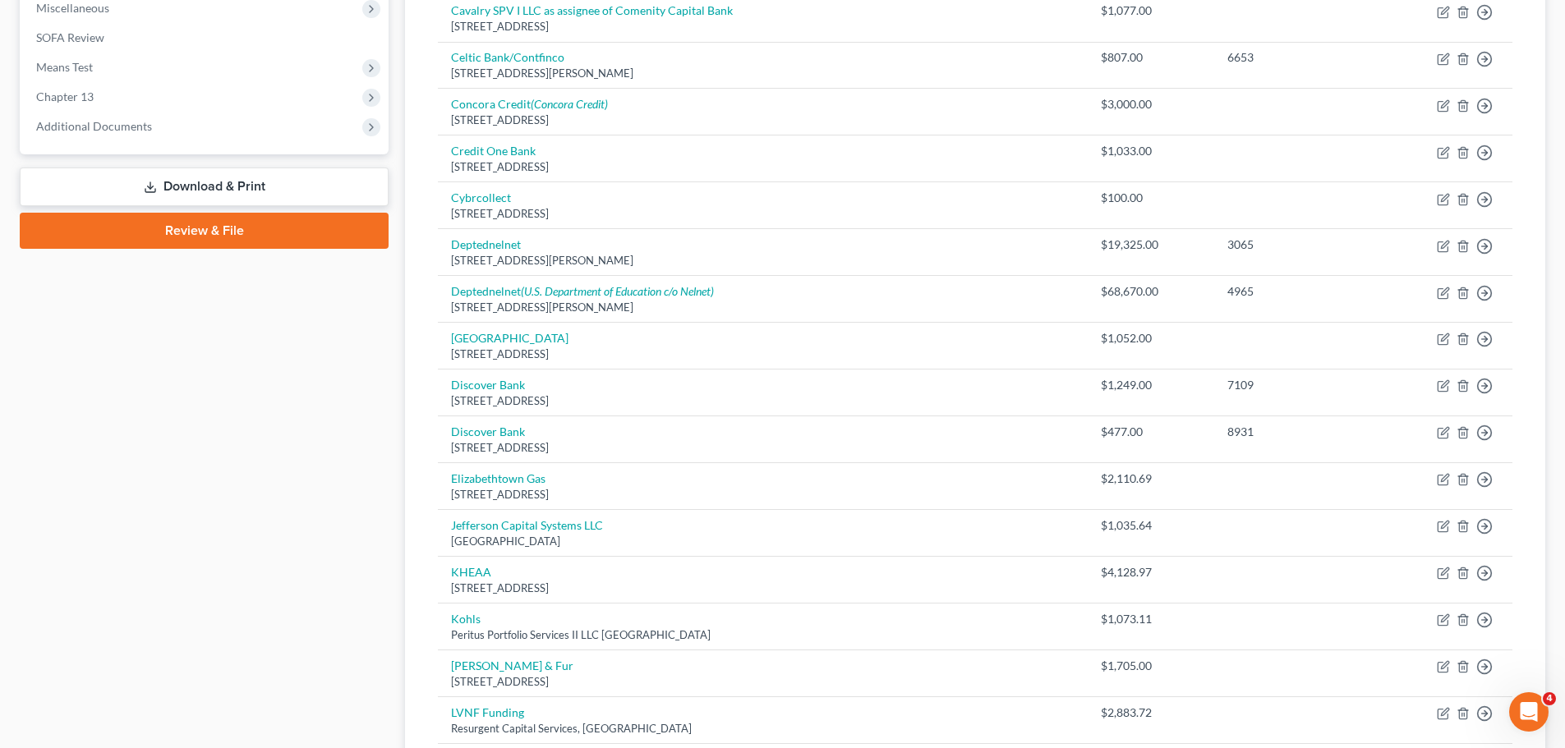
scroll to position [491, 0]
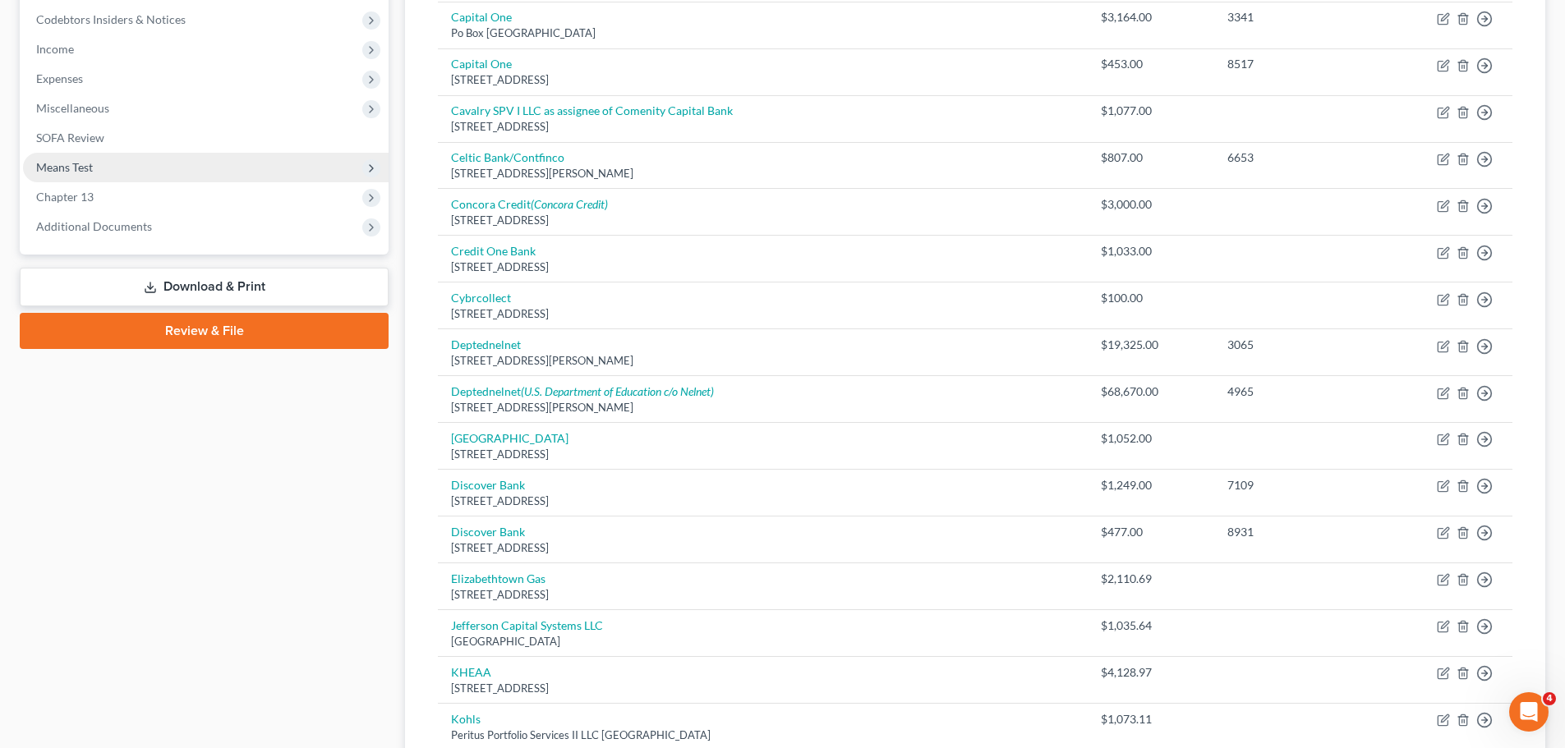
drag, startPoint x: 87, startPoint y: 168, endPoint x: 100, endPoint y: 174, distance: 14.7
click at [85, 169] on span "Means Test" at bounding box center [64, 167] width 57 height 14
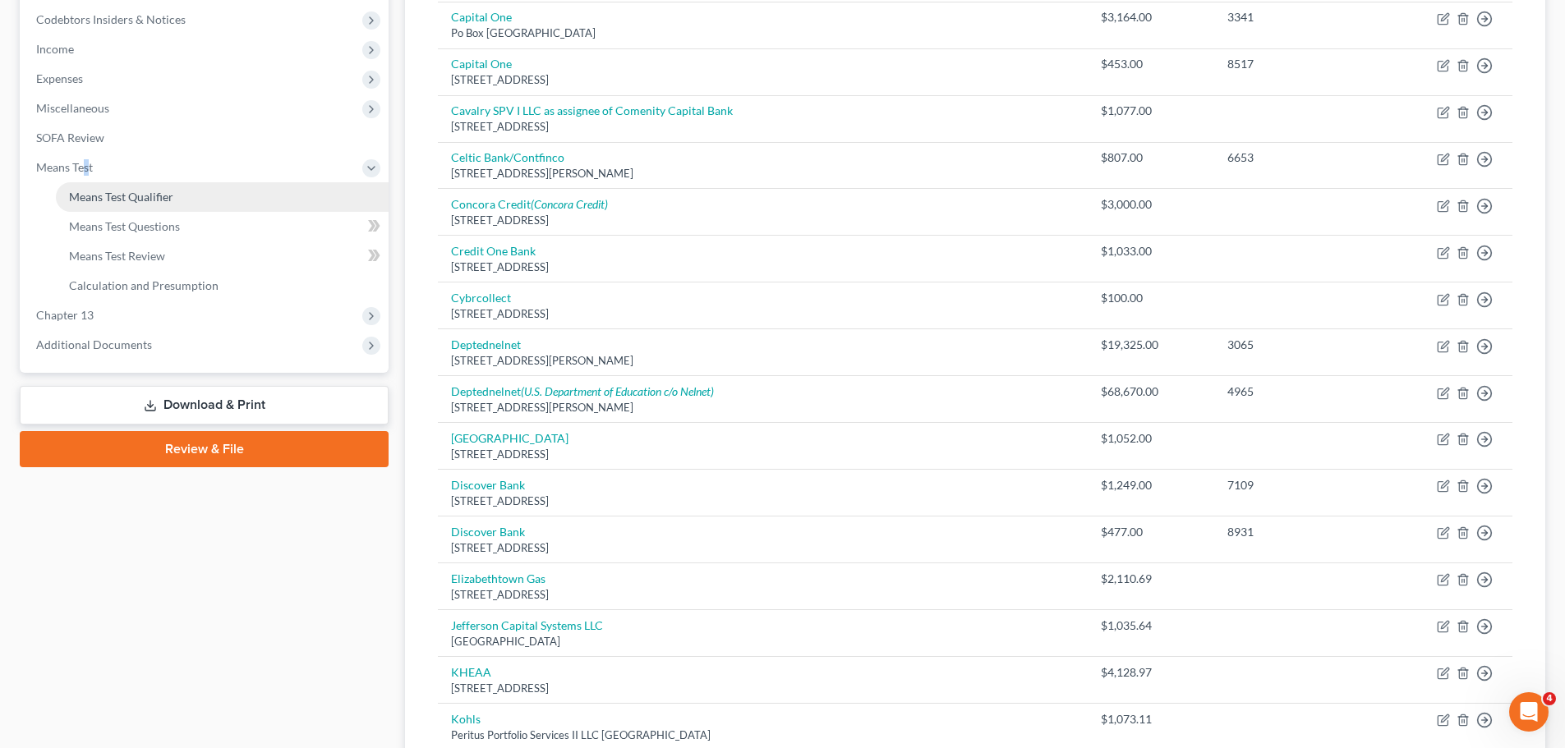
click at [135, 196] on span "Means Test Qualifier" at bounding box center [121, 197] width 104 height 14
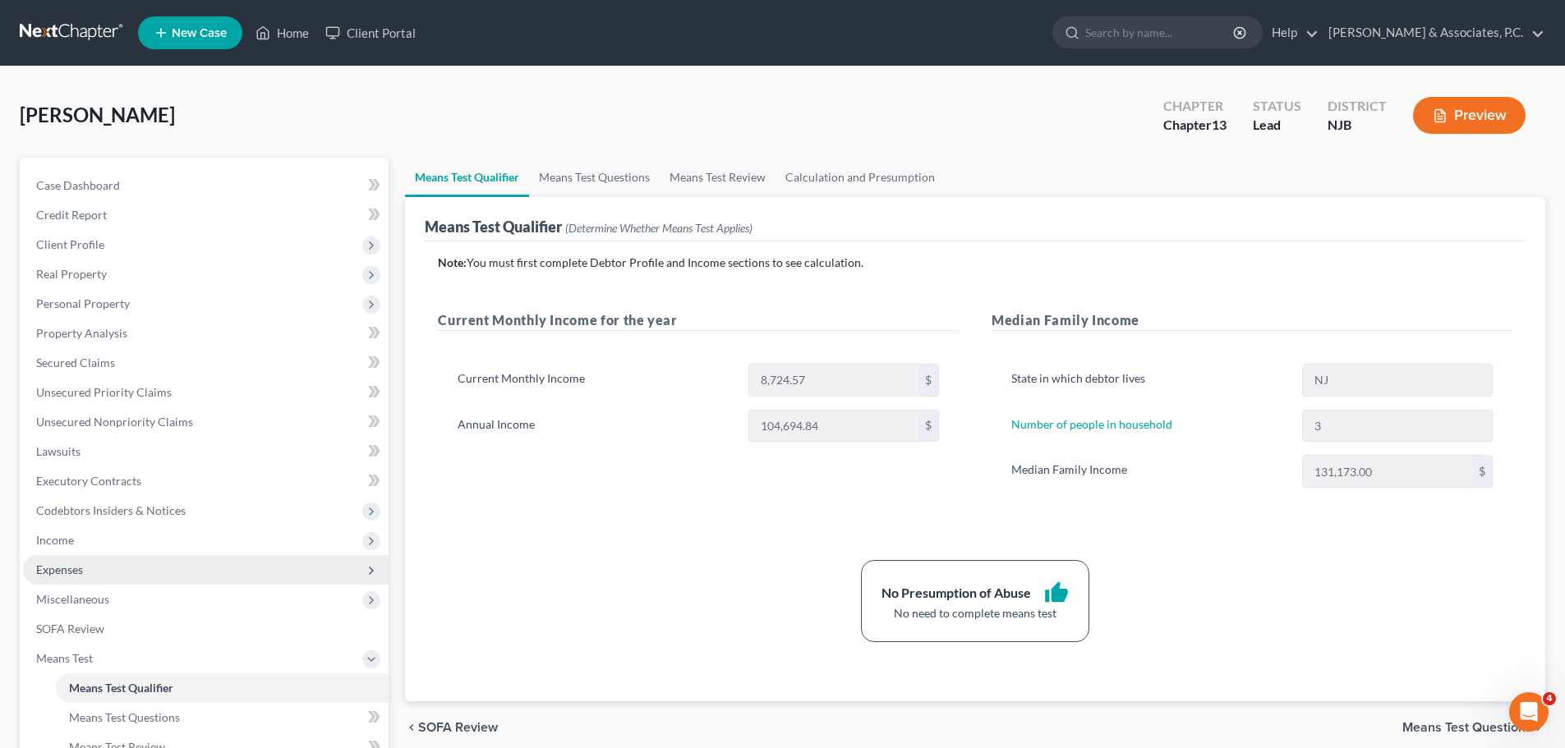
click at [95, 568] on span "Expenses" at bounding box center [206, 570] width 366 height 30
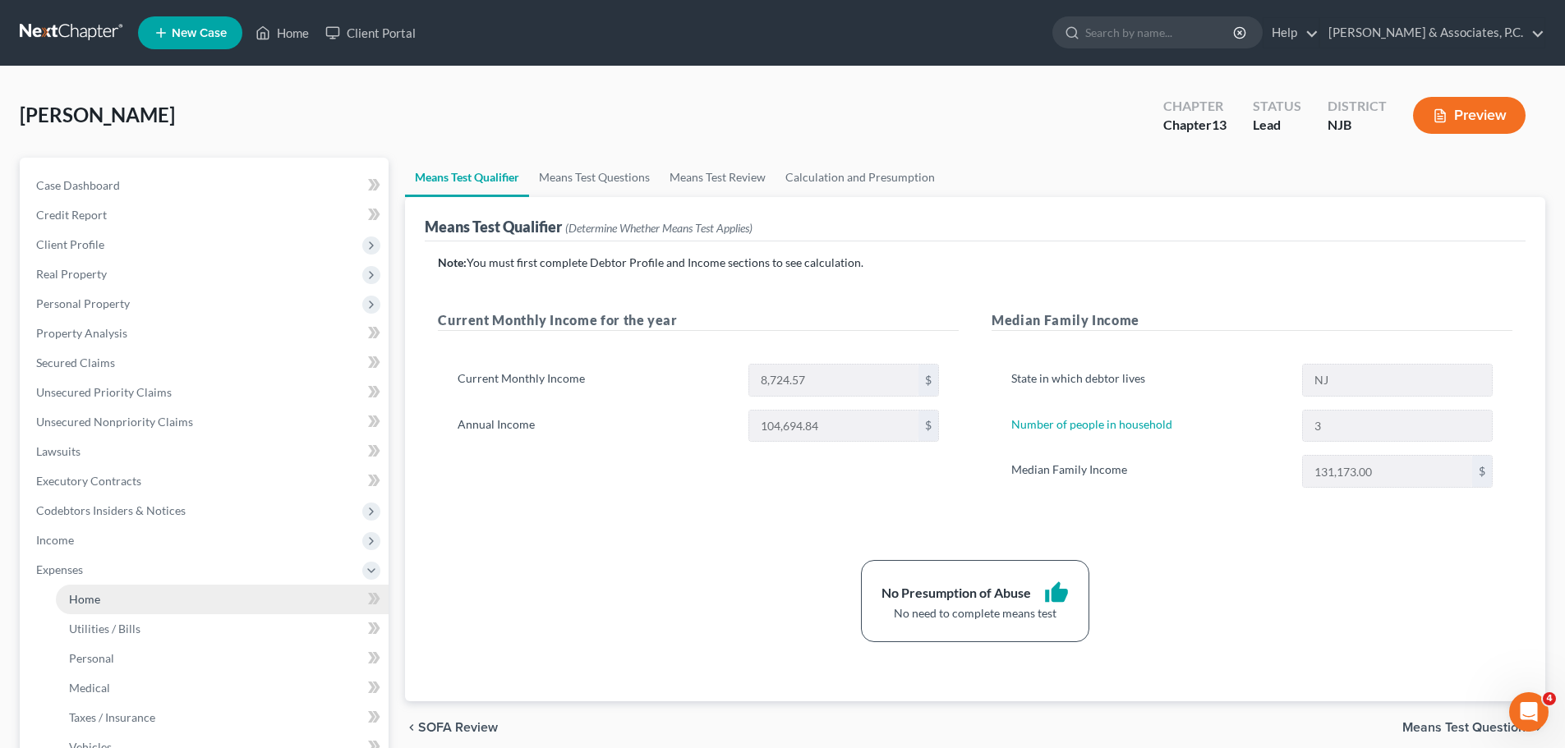
click at [137, 600] on link "Home" at bounding box center [222, 600] width 333 height 30
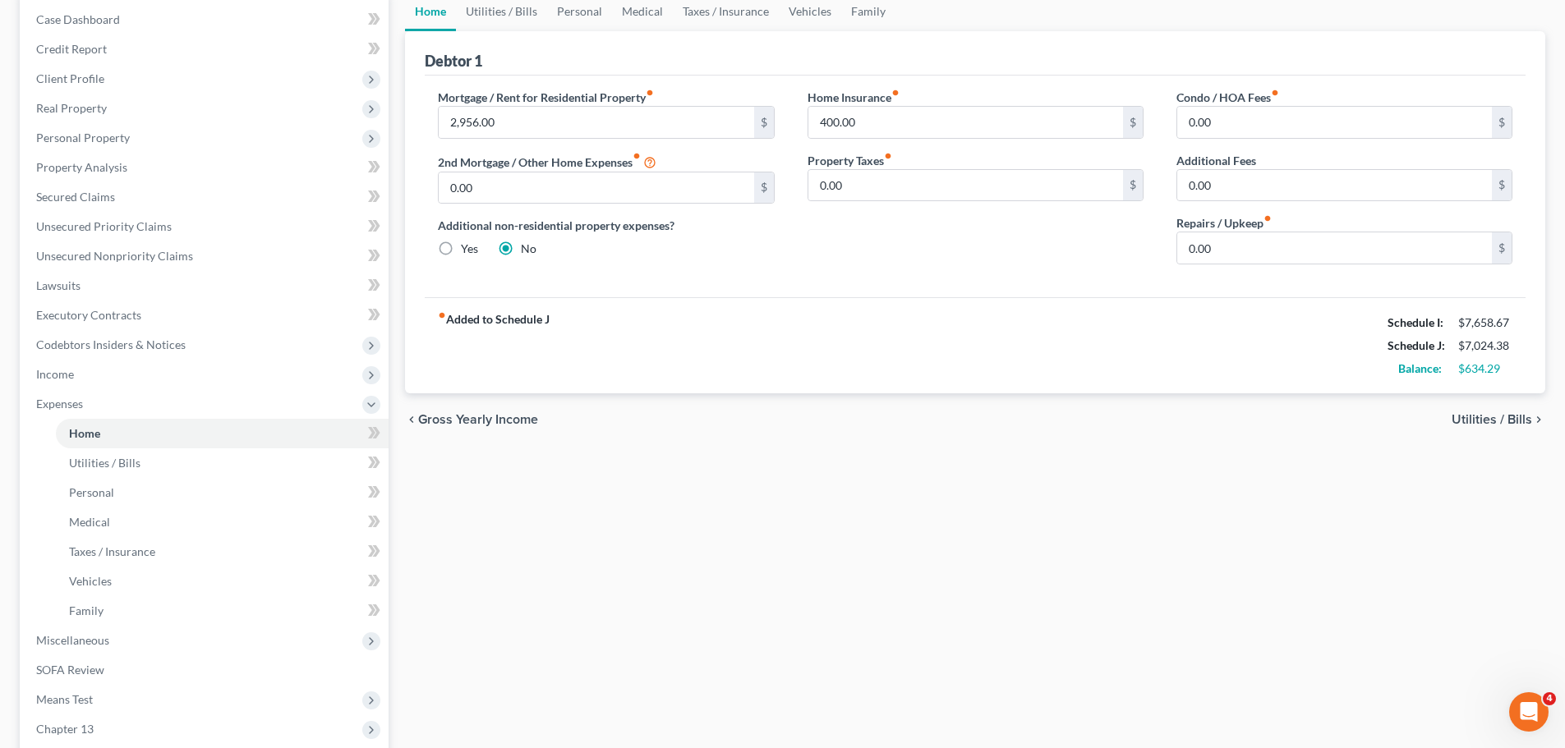
scroll to position [329, 0]
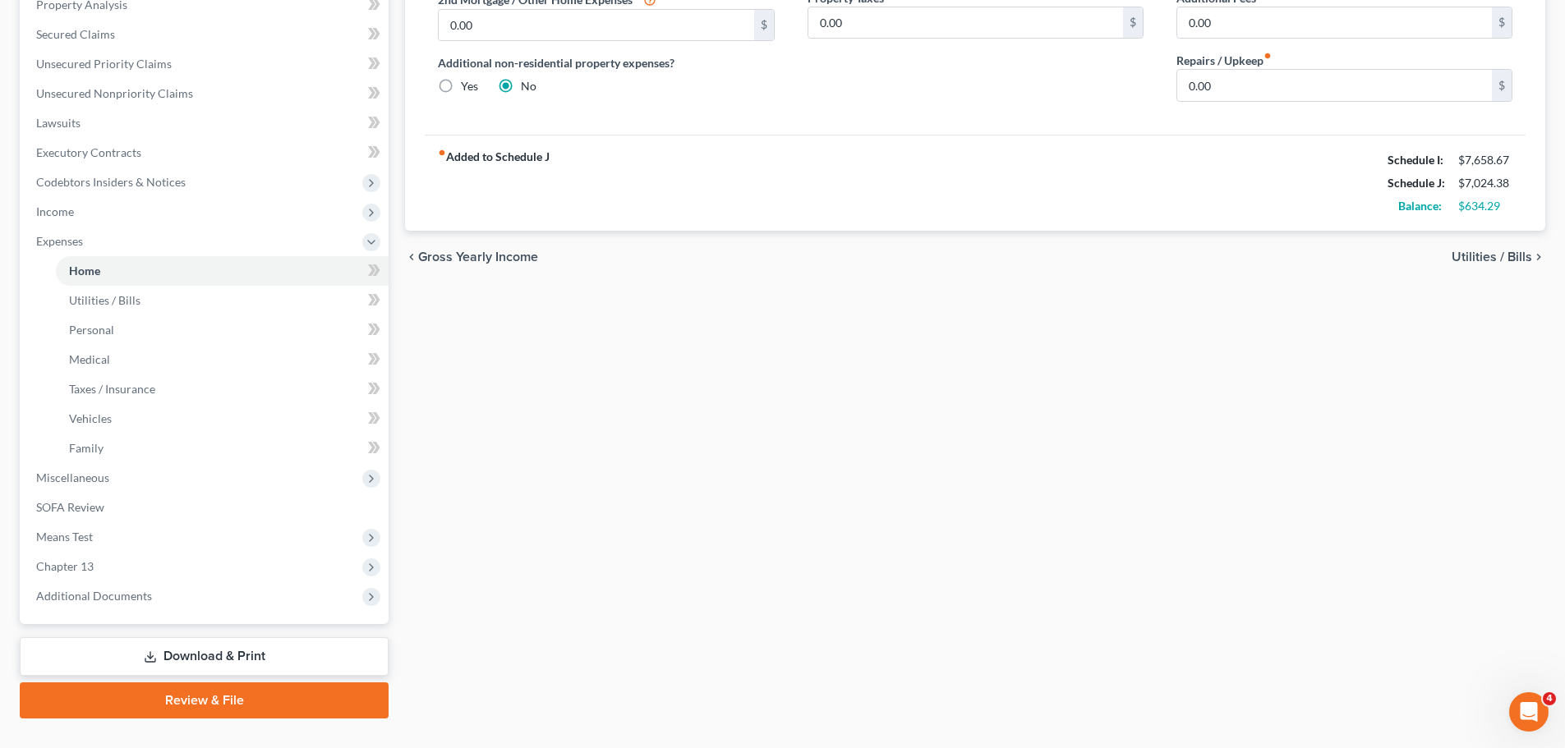
drag, startPoint x: 318, startPoint y: 706, endPoint x: 493, endPoint y: 675, distance: 177.6
click at [320, 705] on link "Review & File" at bounding box center [204, 701] width 369 height 36
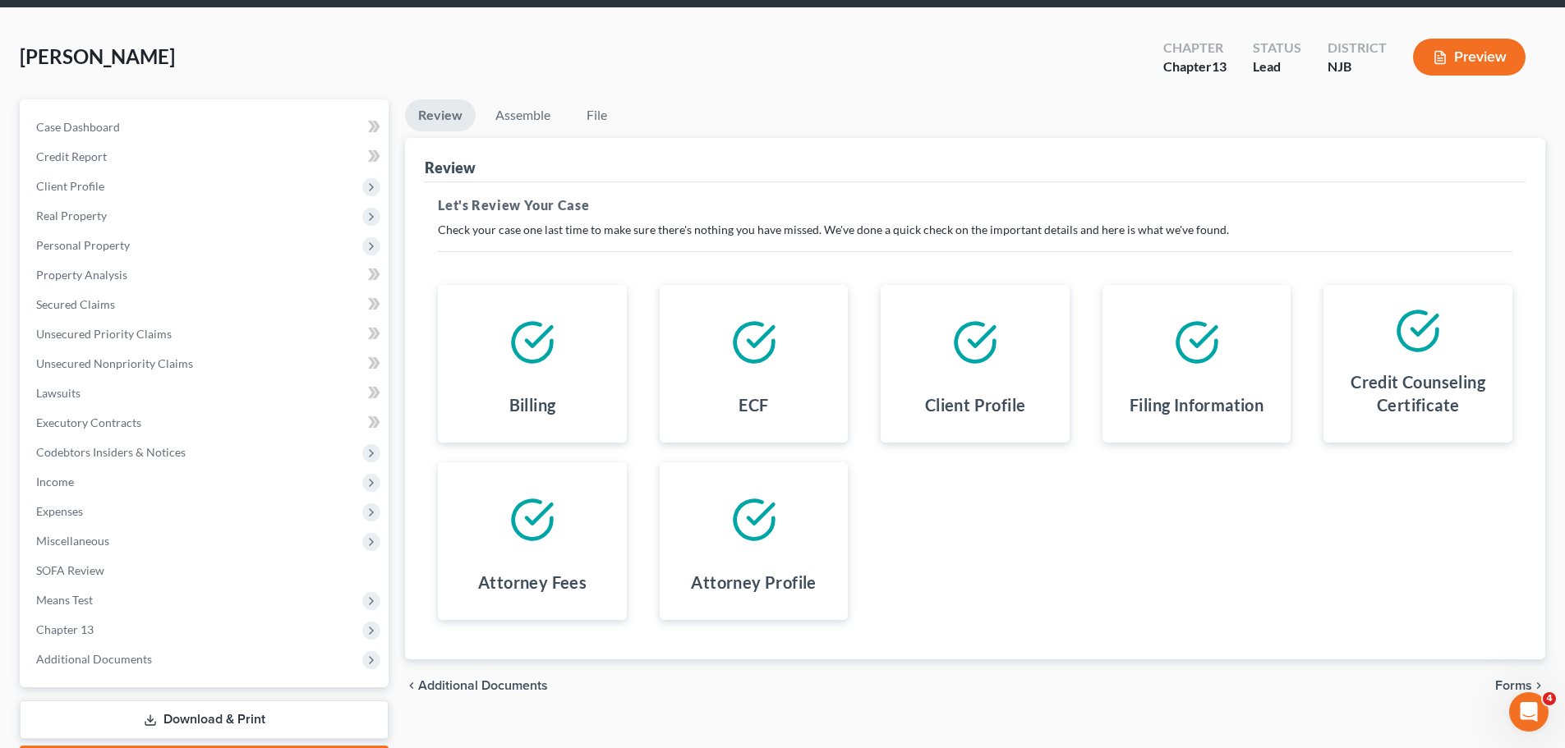
scroll to position [154, 0]
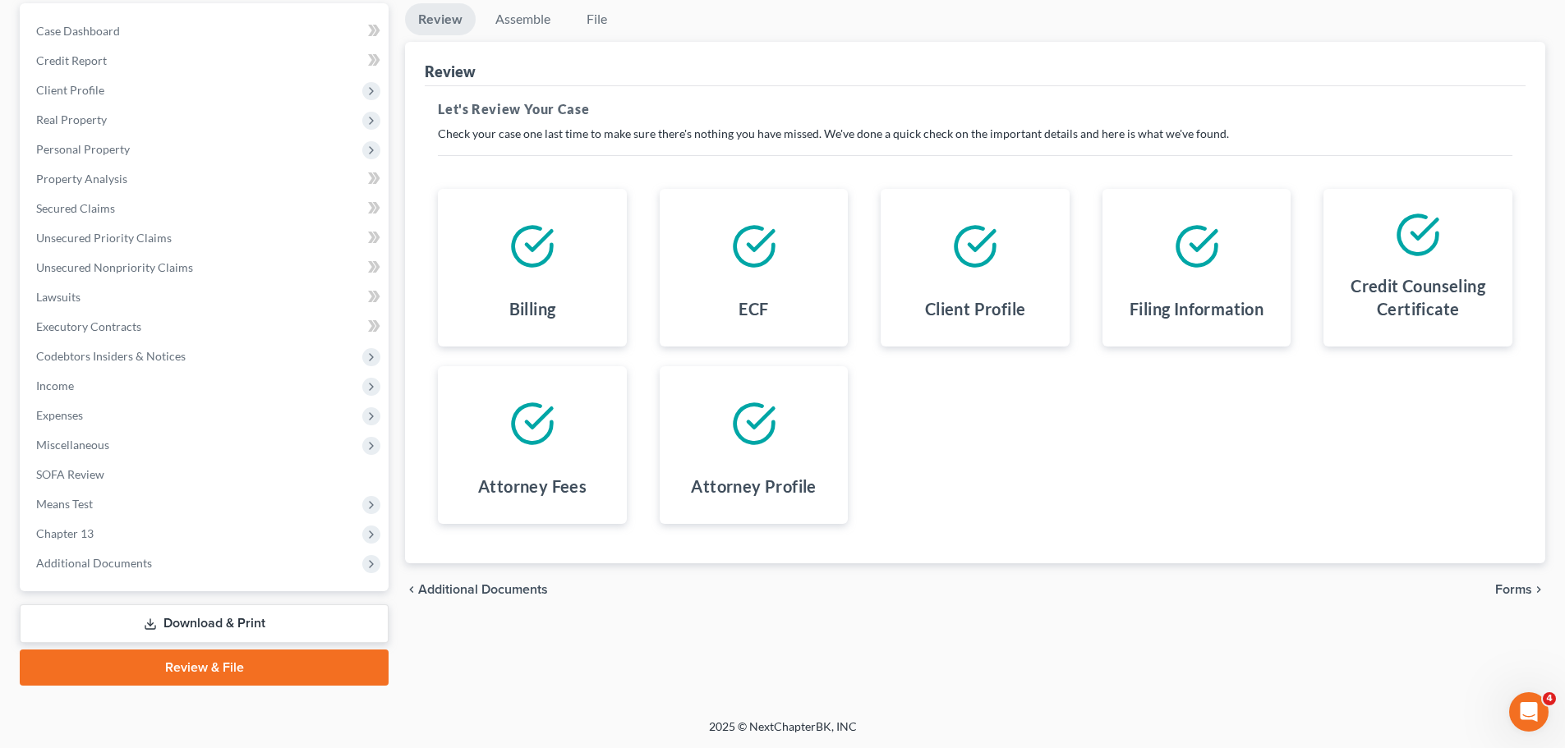
click at [1512, 590] on span "Forms" at bounding box center [1513, 589] width 37 height 13
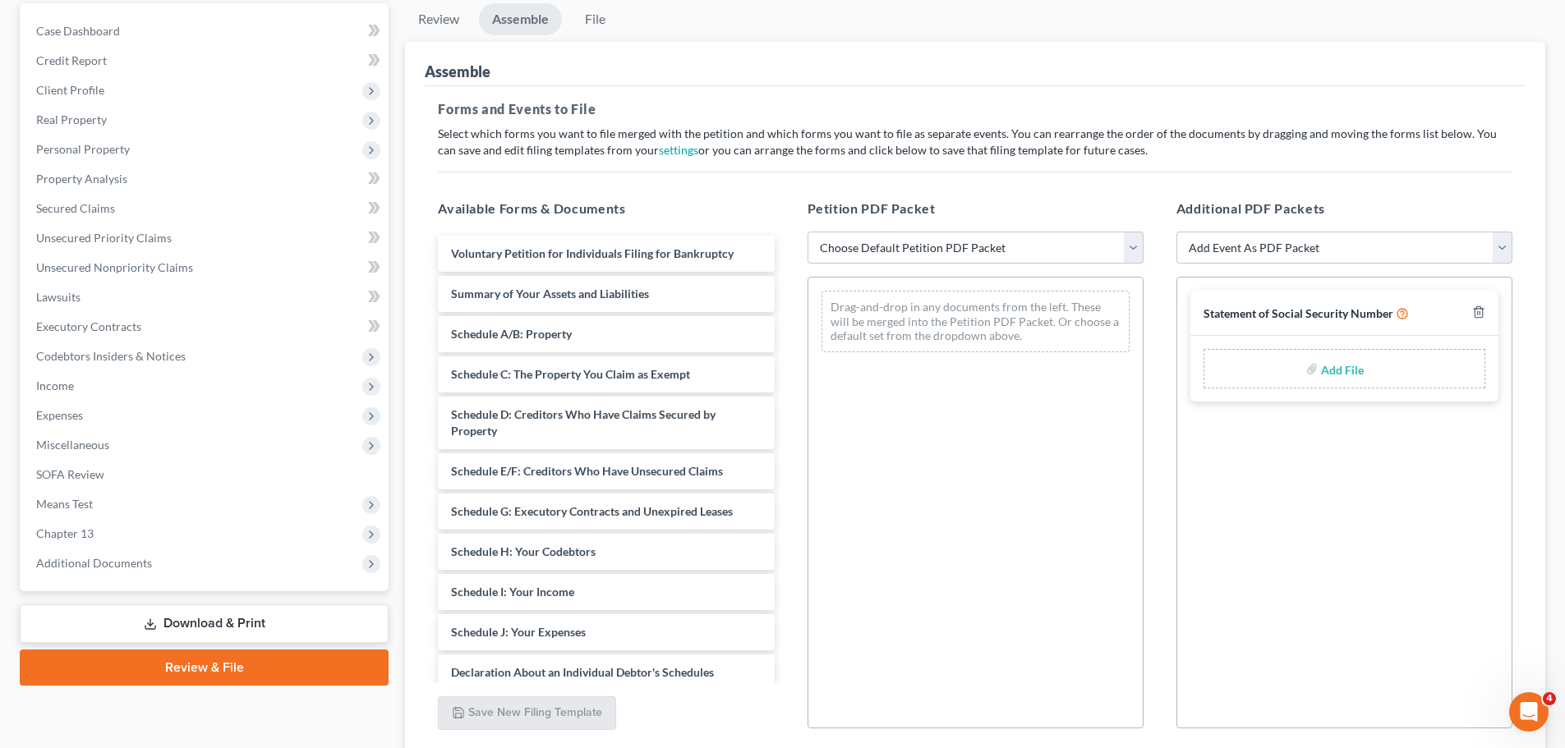
click at [1137, 249] on select "Choose Default Petition PDF Packet Complete Bankruptcy Petition (all forms and …" at bounding box center [975, 248] width 336 height 33
select select "0"
click at [807, 232] on select "Choose Default Petition PDF Packet Complete Bankruptcy Petition (all forms and …" at bounding box center [975, 248] width 336 height 33
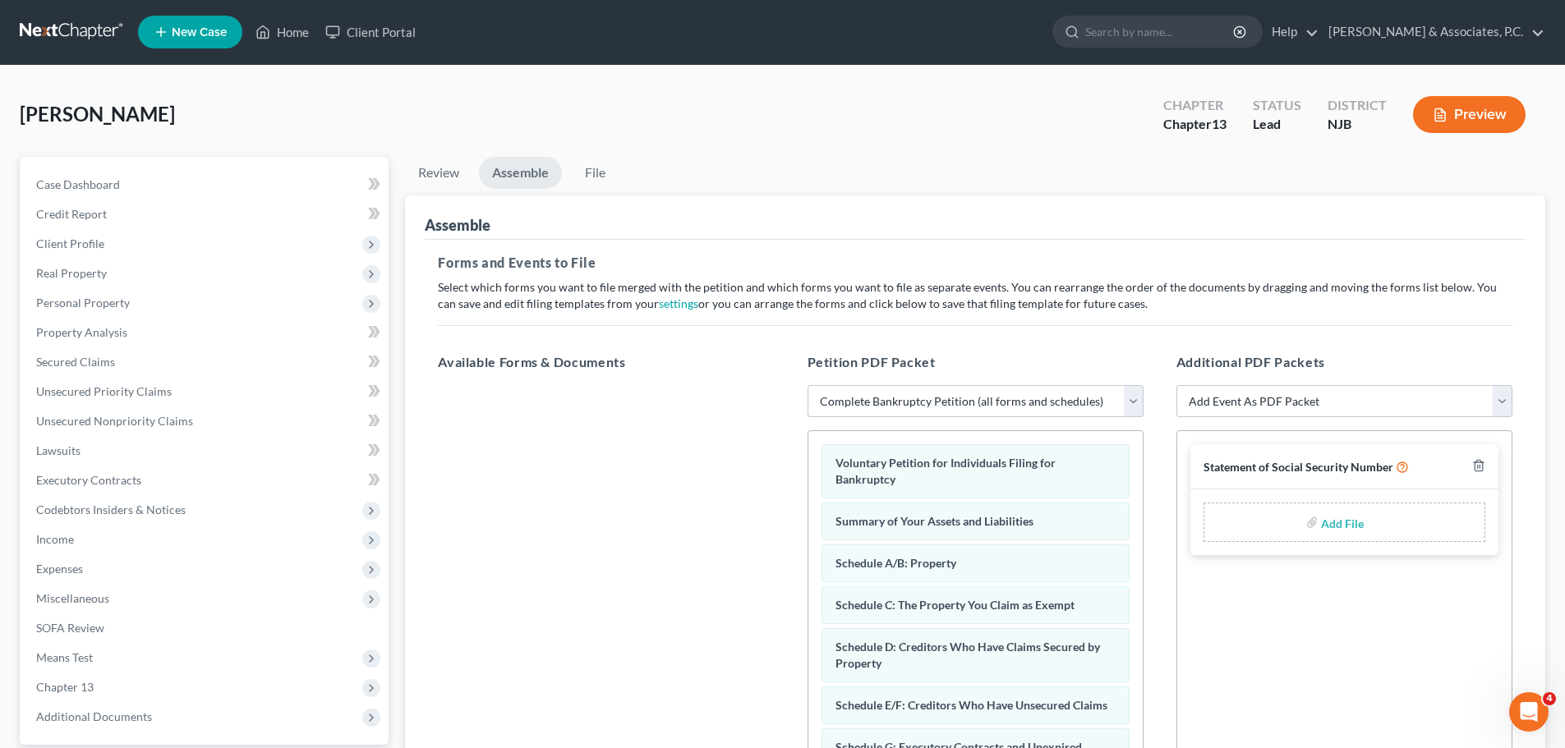
scroll to position [0, 0]
click at [1482, 470] on icon "button" at bounding box center [1477, 467] width 7 height 11
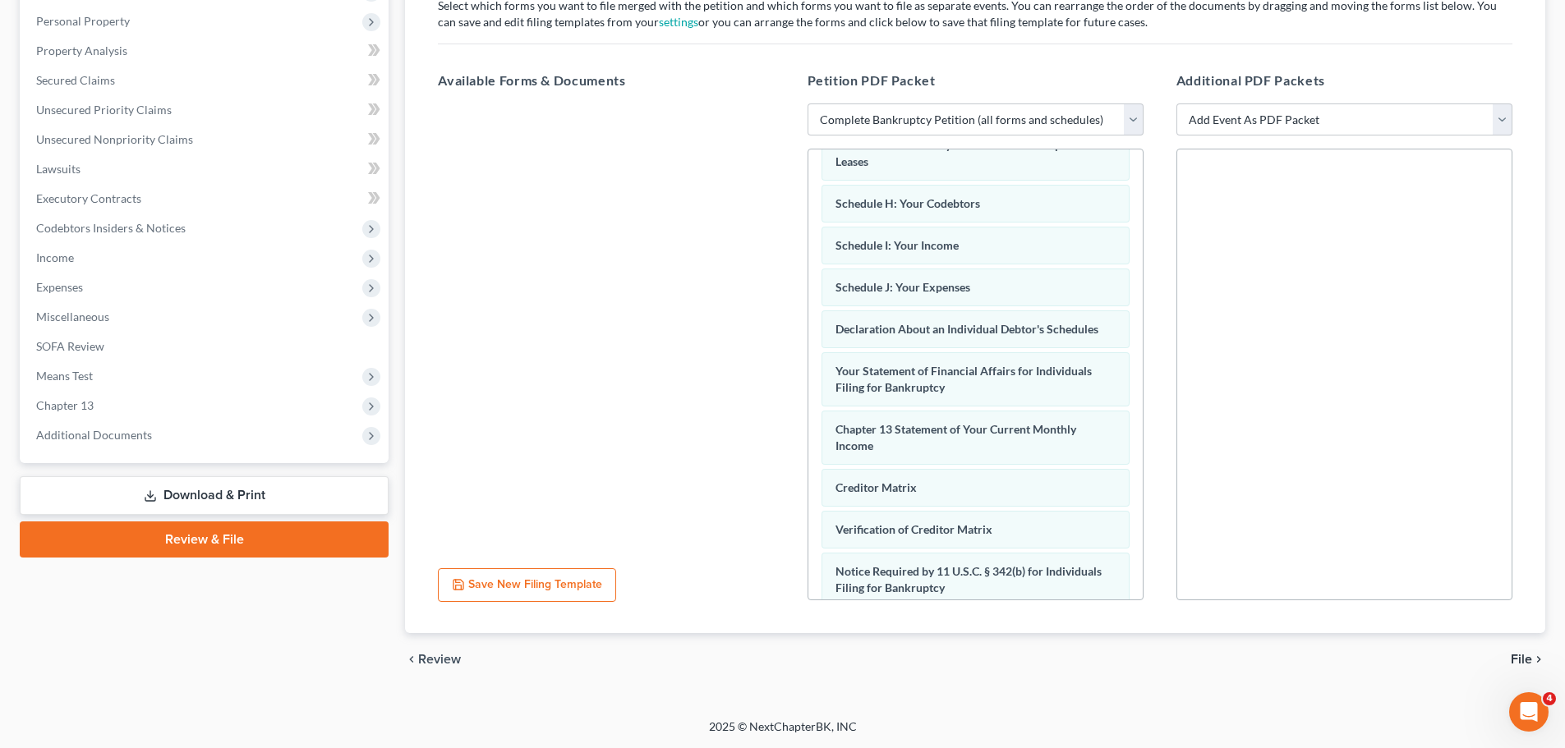
scroll to position [465, 0]
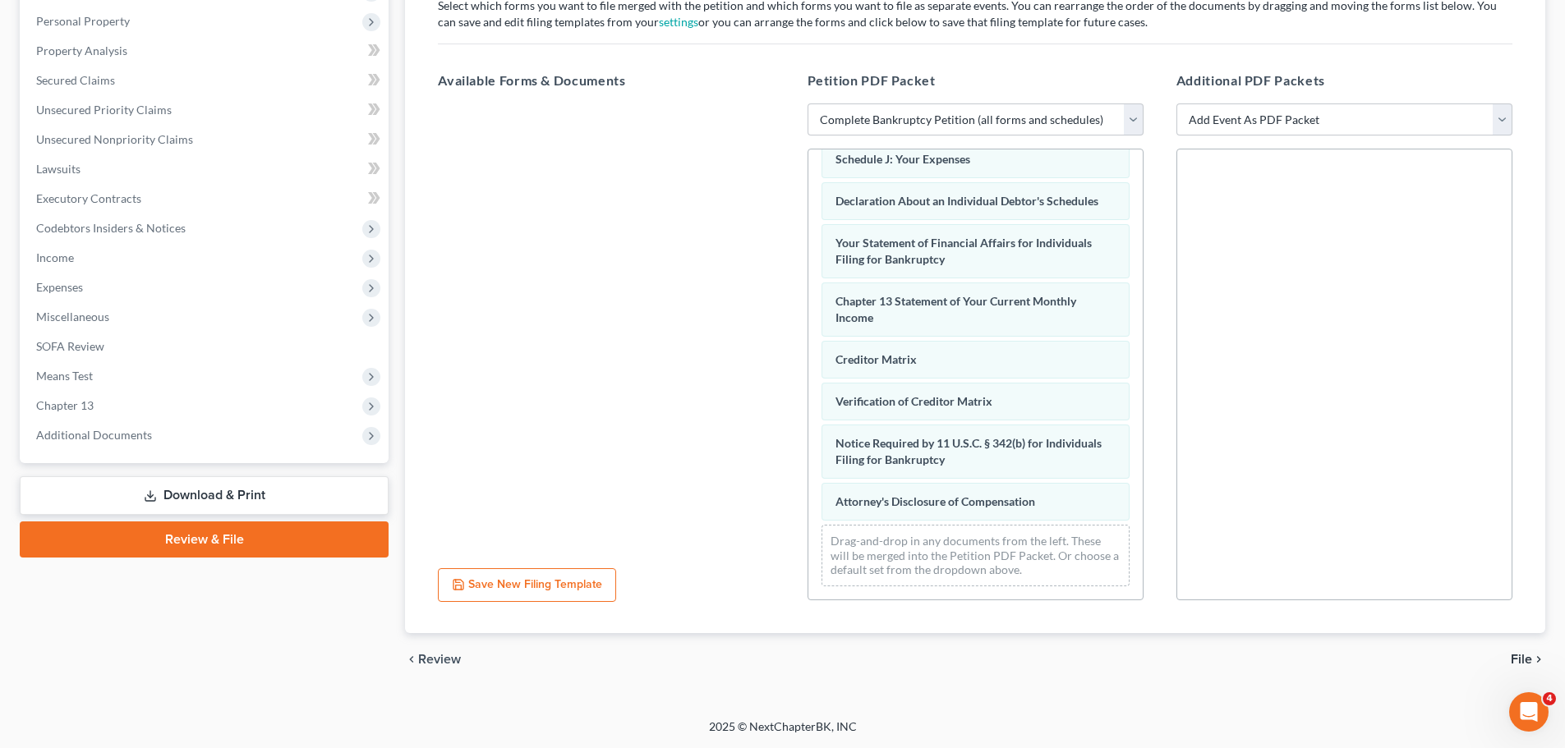
click at [1525, 656] on span "File" at bounding box center [1521, 659] width 21 height 13
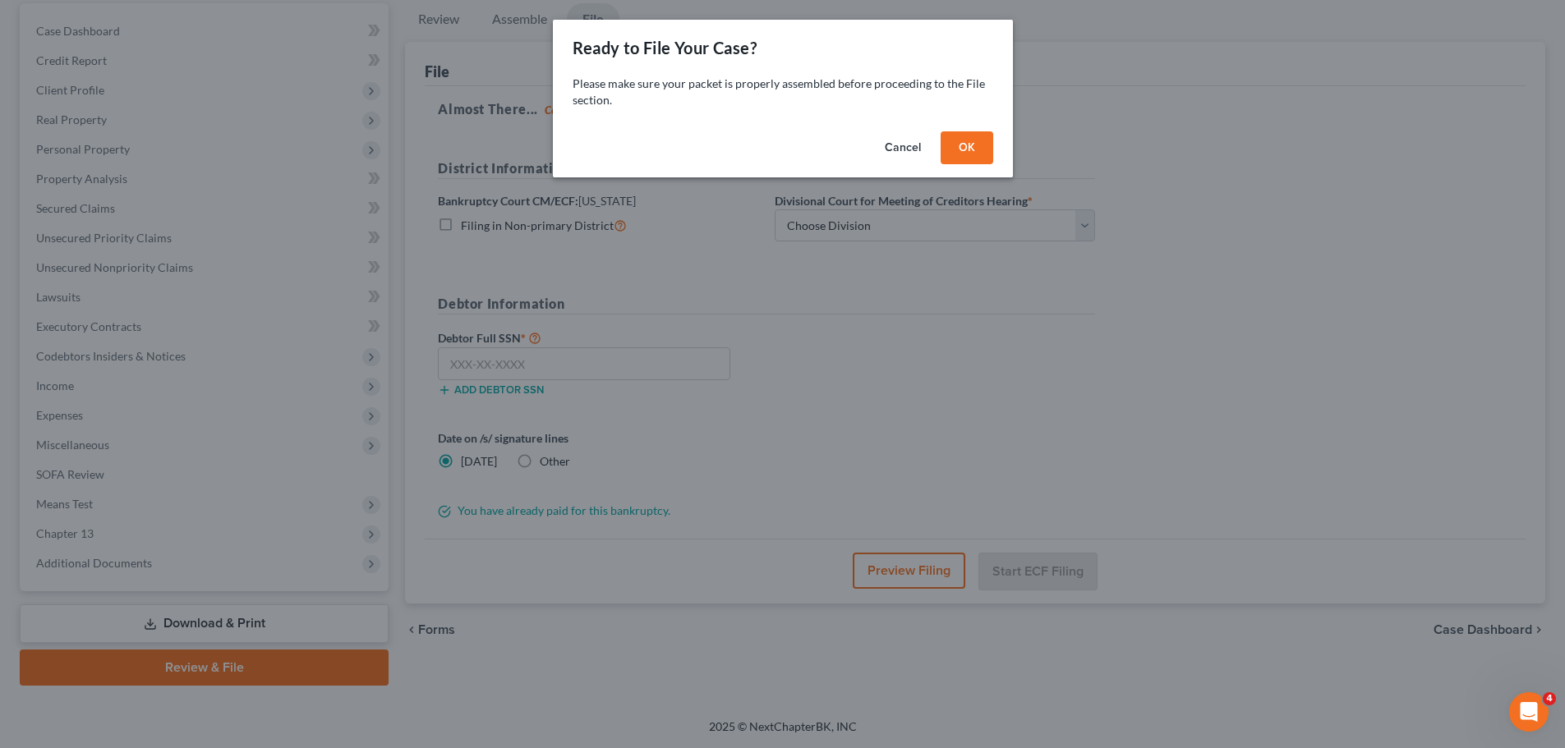
scroll to position [154, 0]
click at [977, 151] on button "OK" at bounding box center [972, 147] width 53 height 33
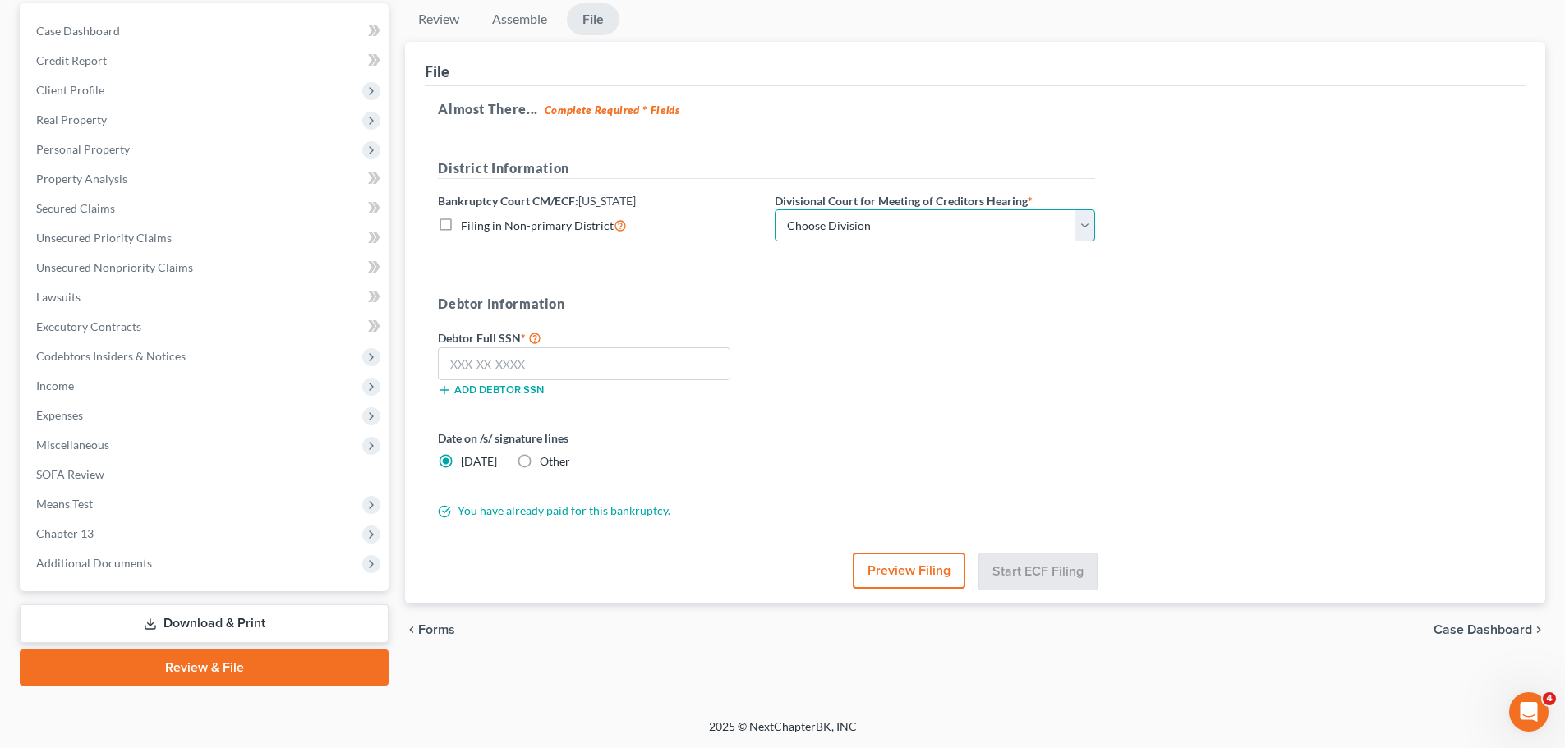
click at [899, 231] on select "Choose Division Camden Camden/Trenton Newark Trenton" at bounding box center [935, 225] width 320 height 33
select select "2"
click at [775, 209] on select "Choose Division Camden Camden/Trenton Newark Trenton" at bounding box center [935, 225] width 320 height 33
click at [632, 369] on input "text" at bounding box center [584, 363] width 292 height 33
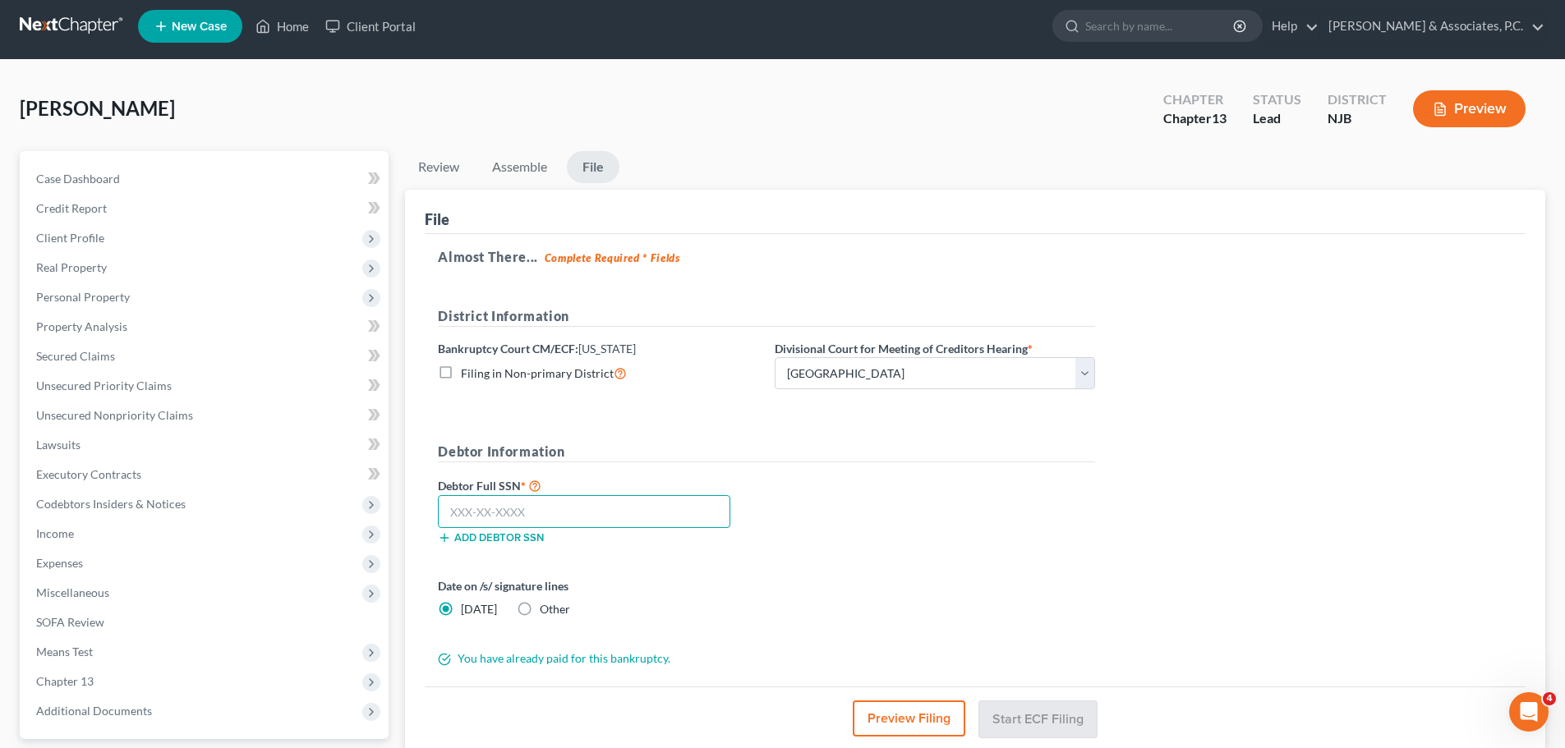
scroll to position [0, 0]
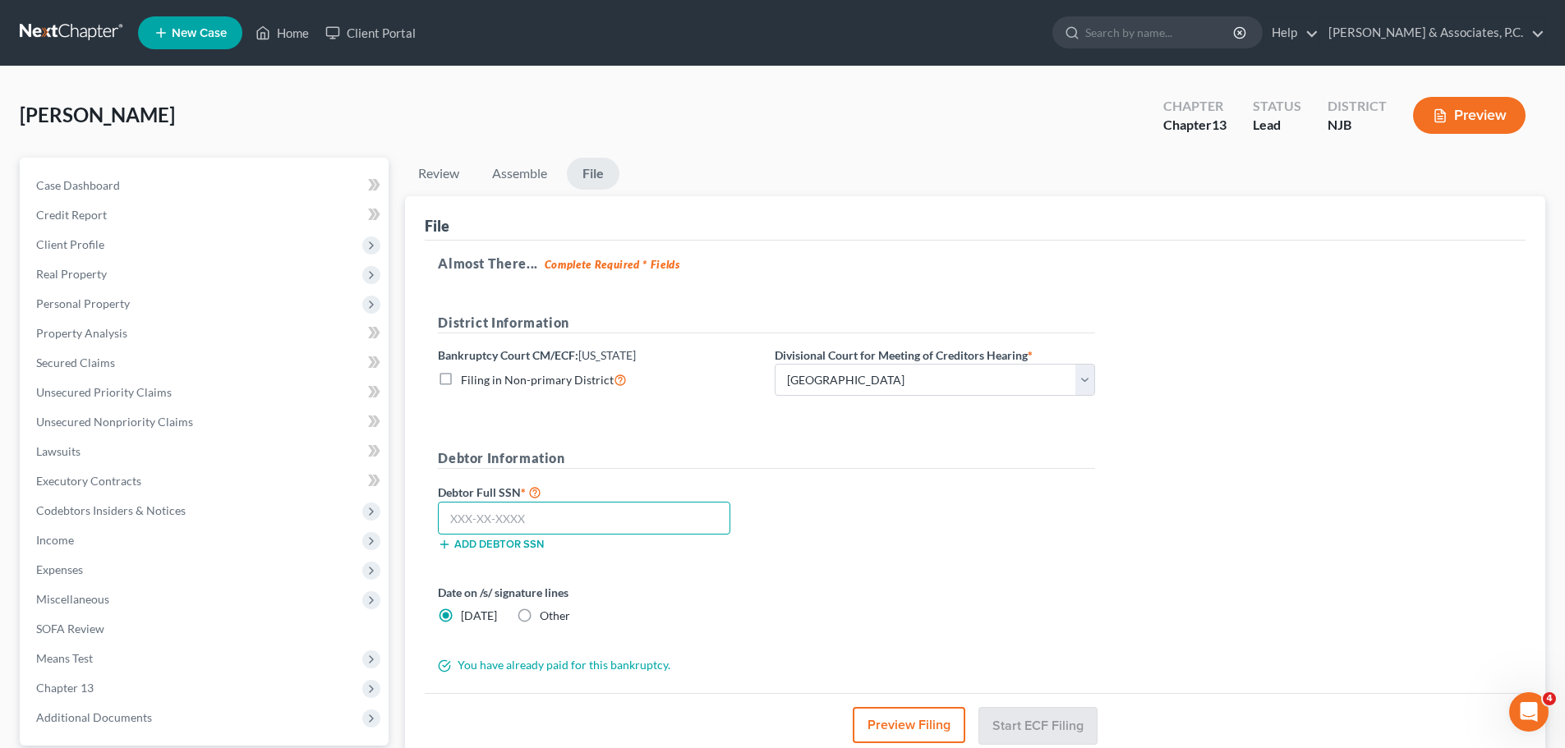
click at [600, 507] on input "text" at bounding box center [584, 518] width 292 height 33
type input "151-66-0064"
click at [540, 612] on label "Other" at bounding box center [555, 616] width 30 height 16
click at [546, 612] on input "Other" at bounding box center [551, 613] width 11 height 11
radio input "true"
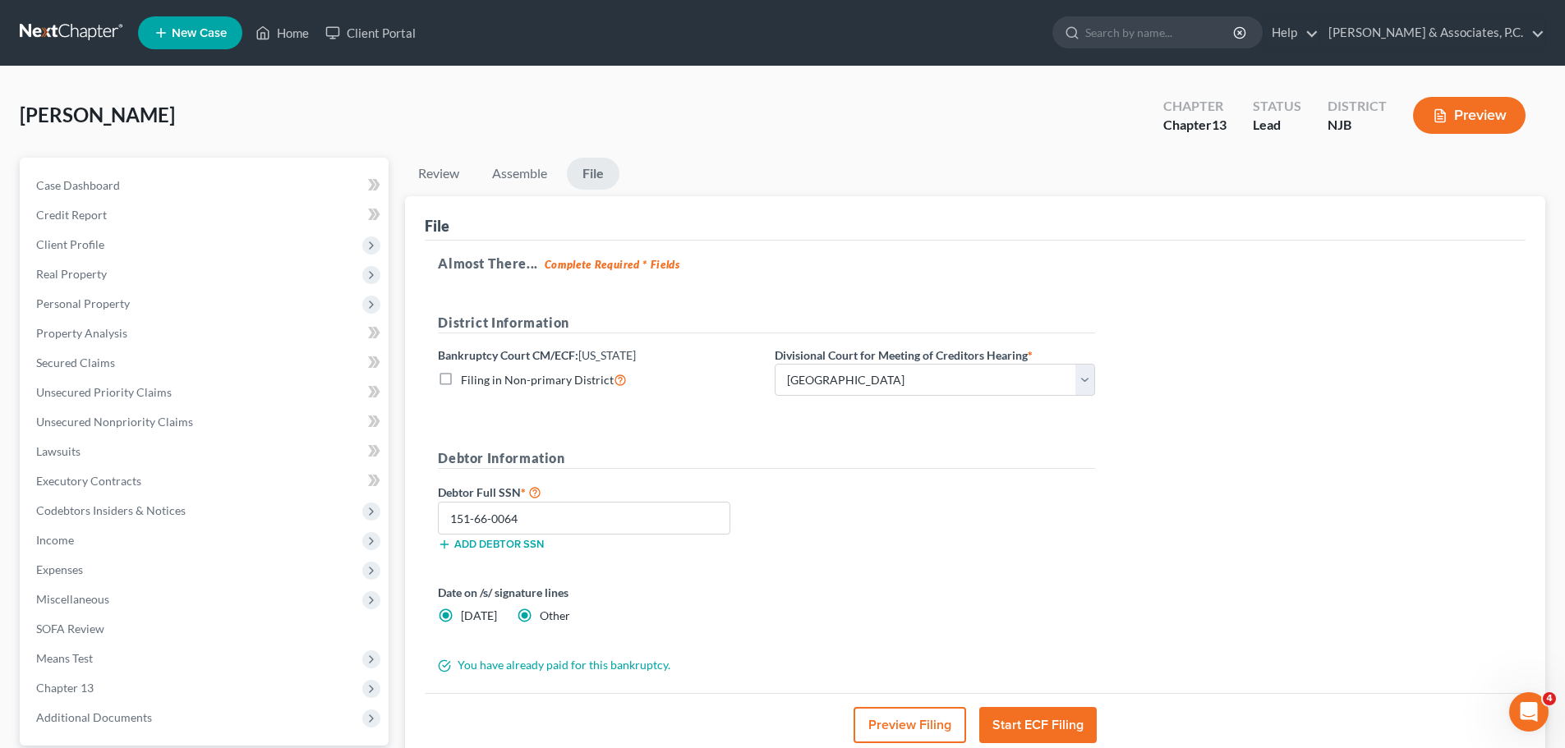
radio input "false"
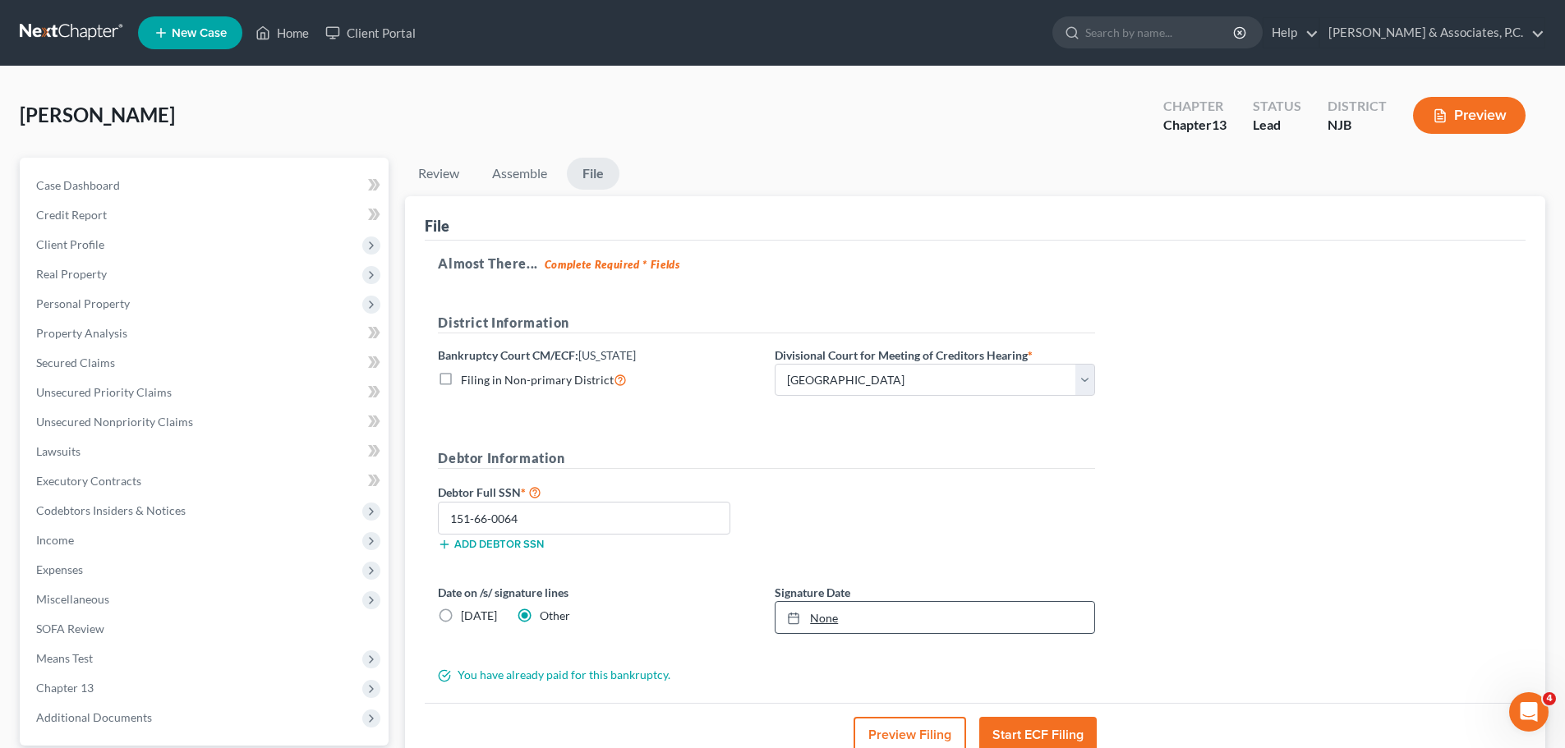
type input "9/10/2025"
click at [793, 614] on rect at bounding box center [794, 619] width 10 height 10
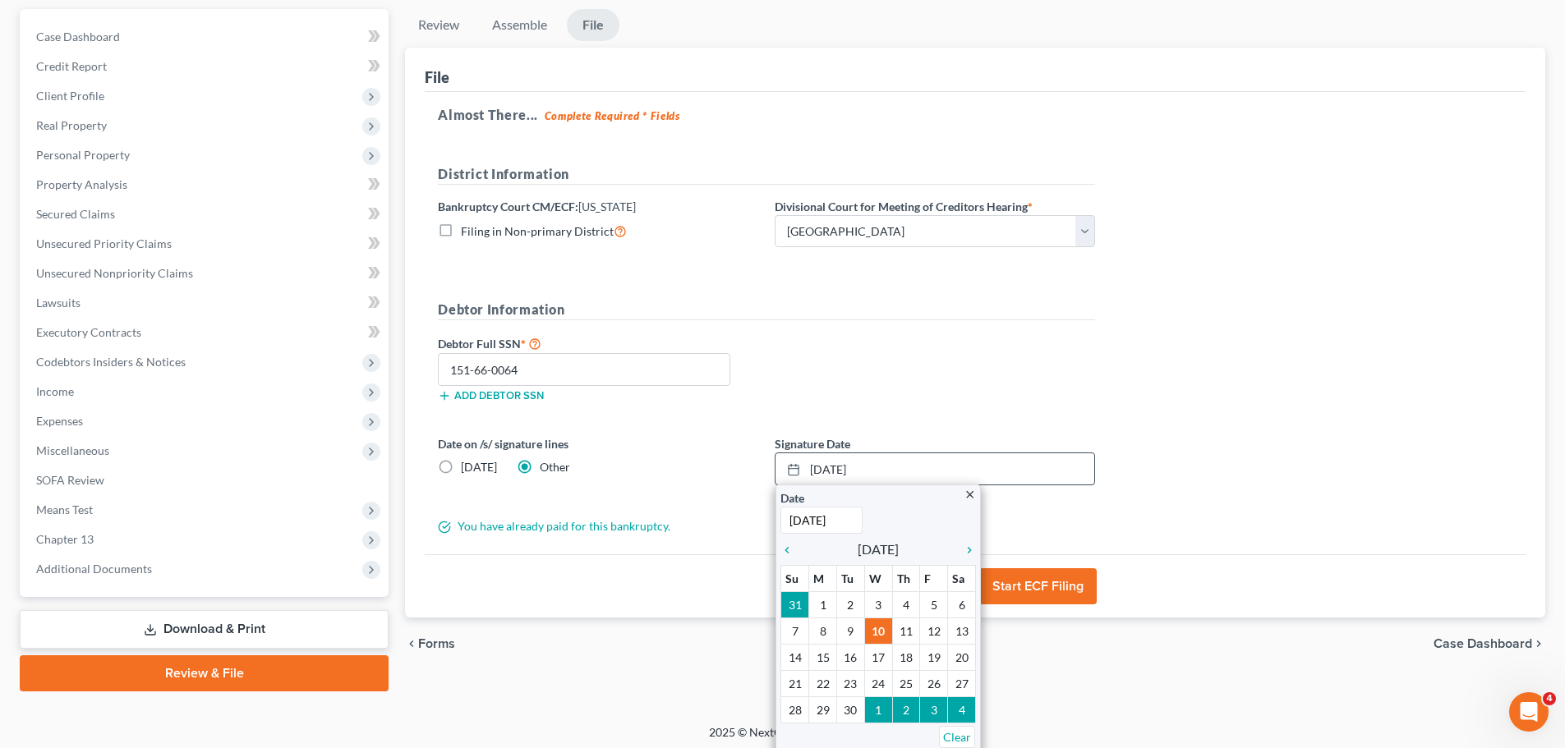
scroll to position [154, 0]
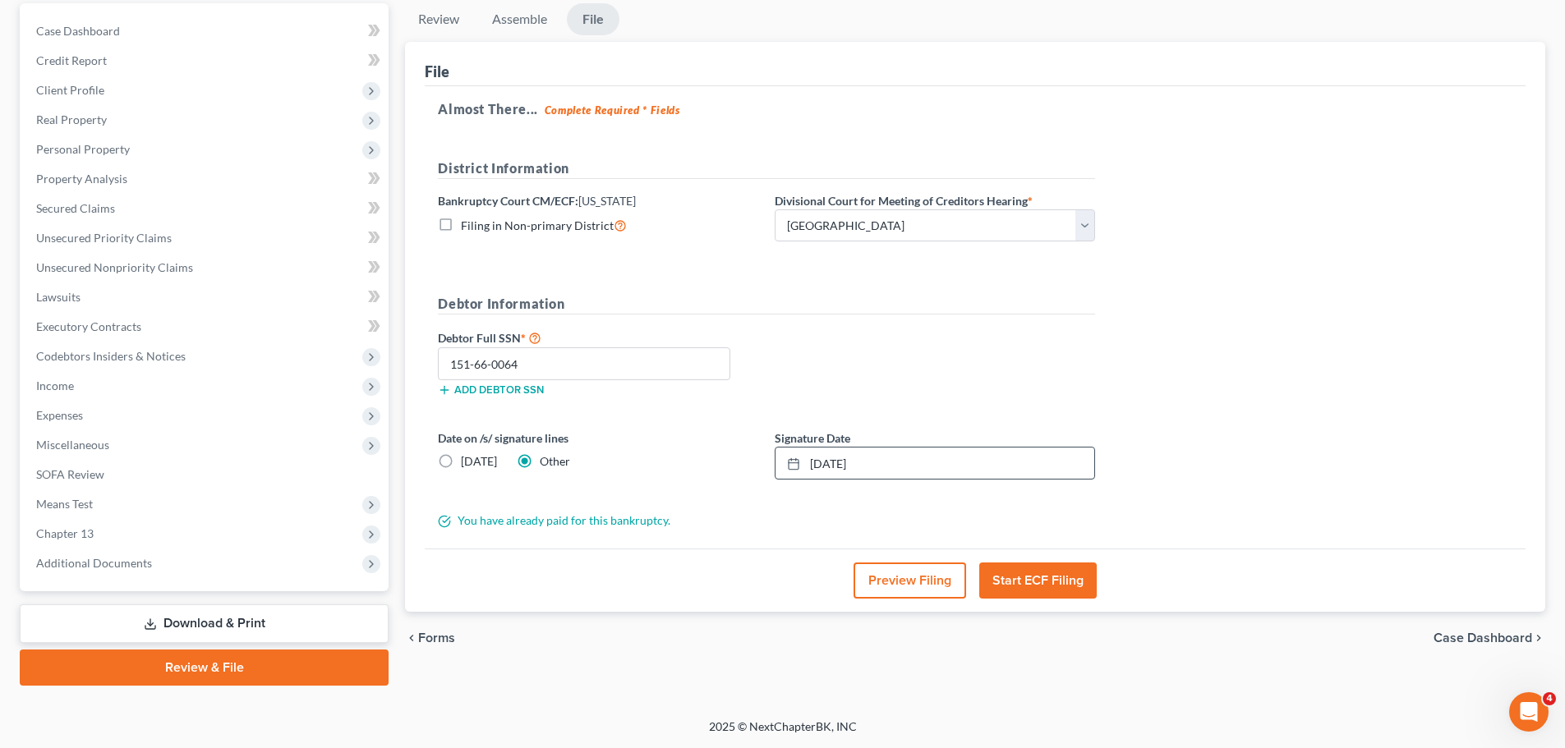
click at [944, 366] on div "Debtor Full SSN * 151-66-0064 Add debtor SSN" at bounding box center [767, 369] width 674 height 82
click at [1062, 578] on button "Start ECF Filing" at bounding box center [1037, 581] width 117 height 36
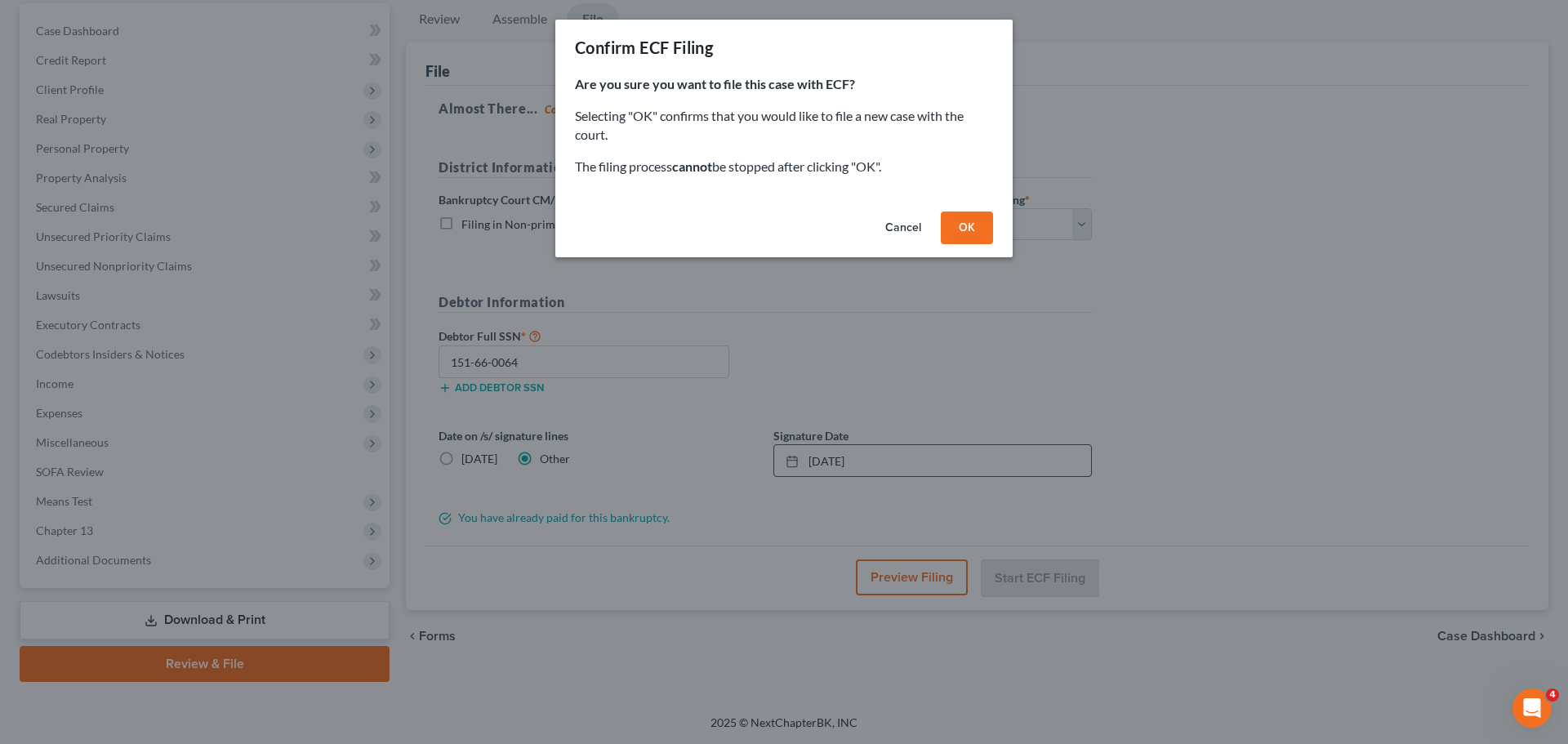
click at [980, 231] on button "OK" at bounding box center [966, 228] width 53 height 33
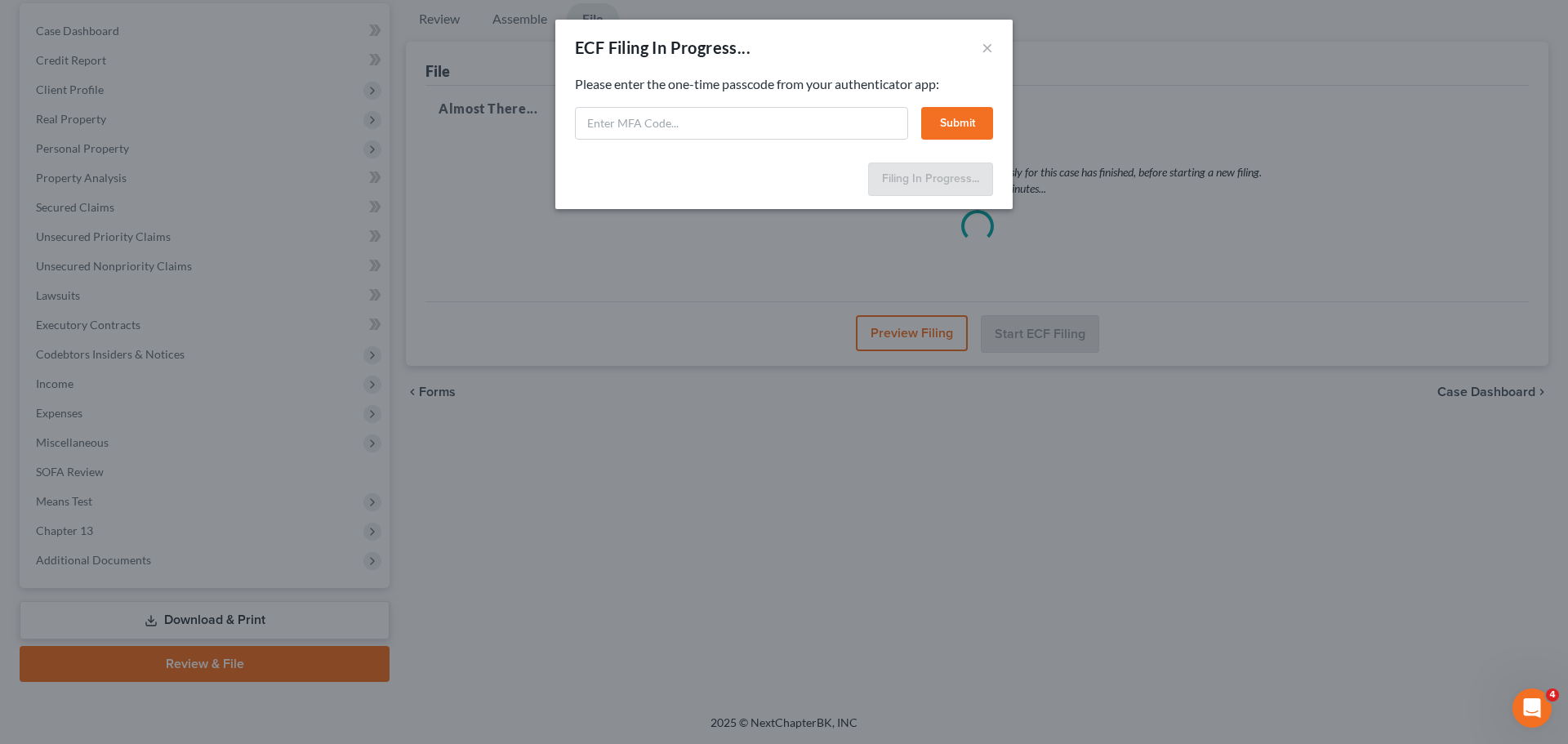
click at [843, 49] on div "ECF Filing In Progress... ×" at bounding box center [784, 48] width 457 height 56
paste input "z025-plvq-hv6m-z7mx"
type input "z025-plvq-hv6m-z7mx"
click at [957, 125] on button "Submit" at bounding box center [958, 123] width 72 height 33
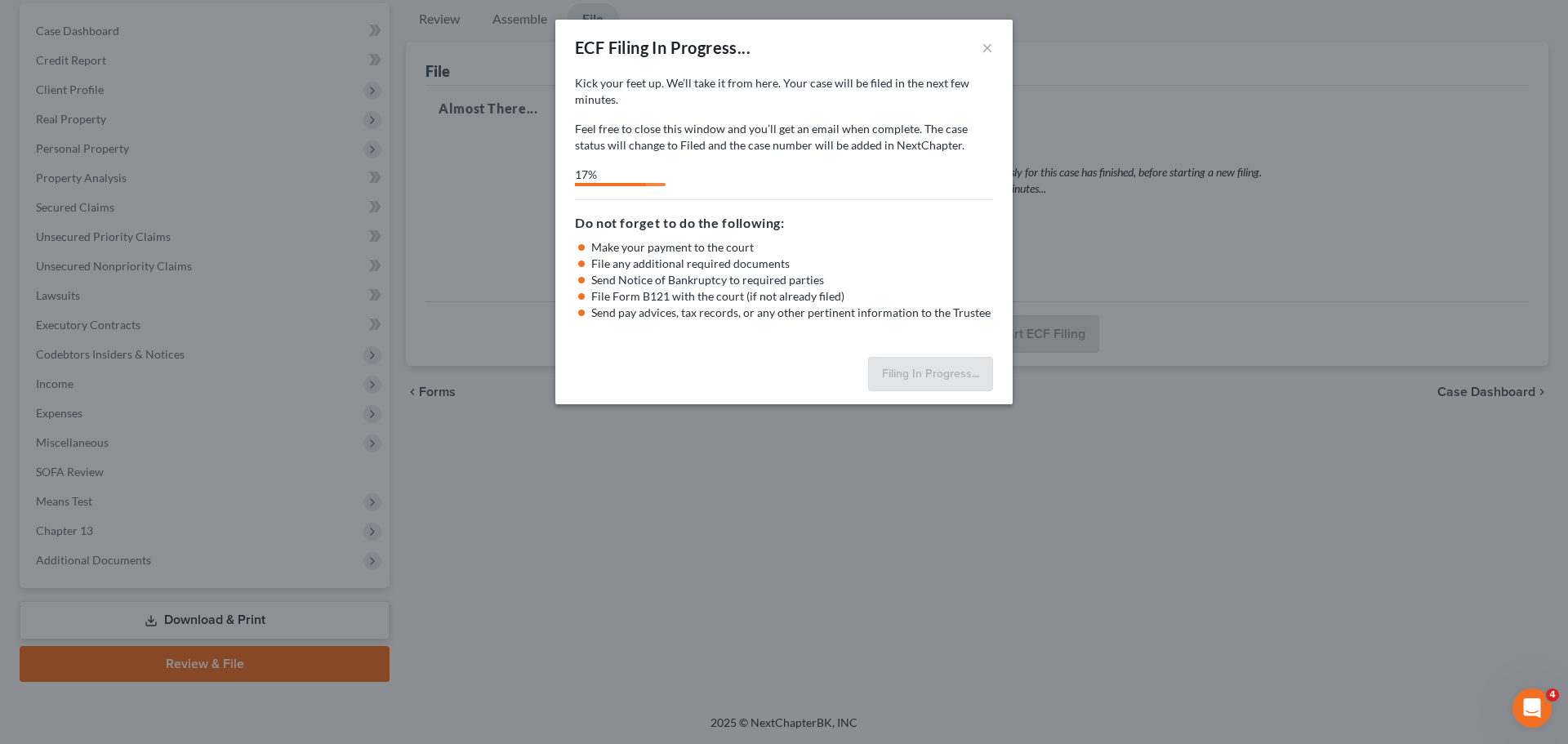
select select "2"
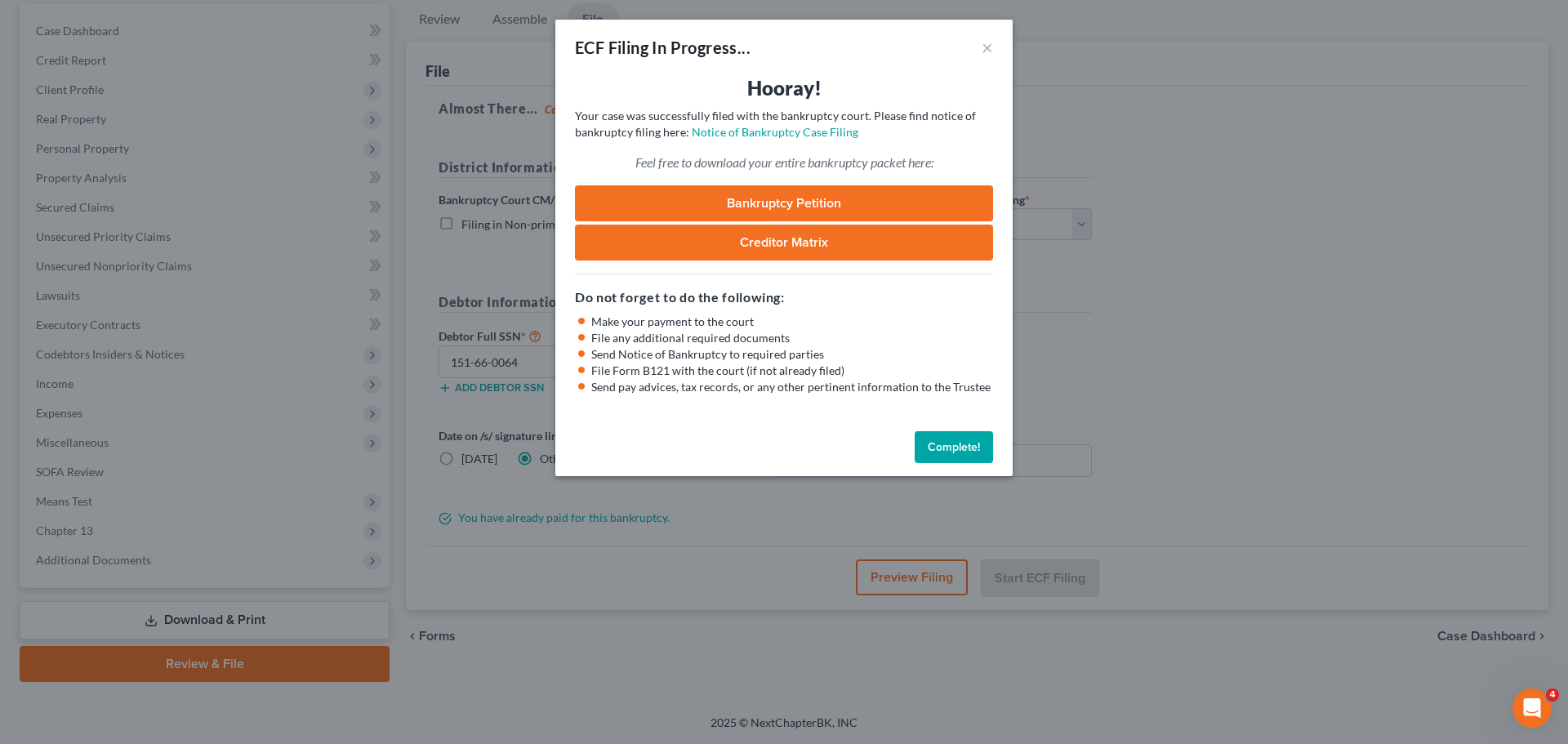
drag, startPoint x: 955, startPoint y: 442, endPoint x: 959, endPoint y: 451, distance: 9.8
click at [953, 442] on button "Complete!" at bounding box center [954, 448] width 79 height 33
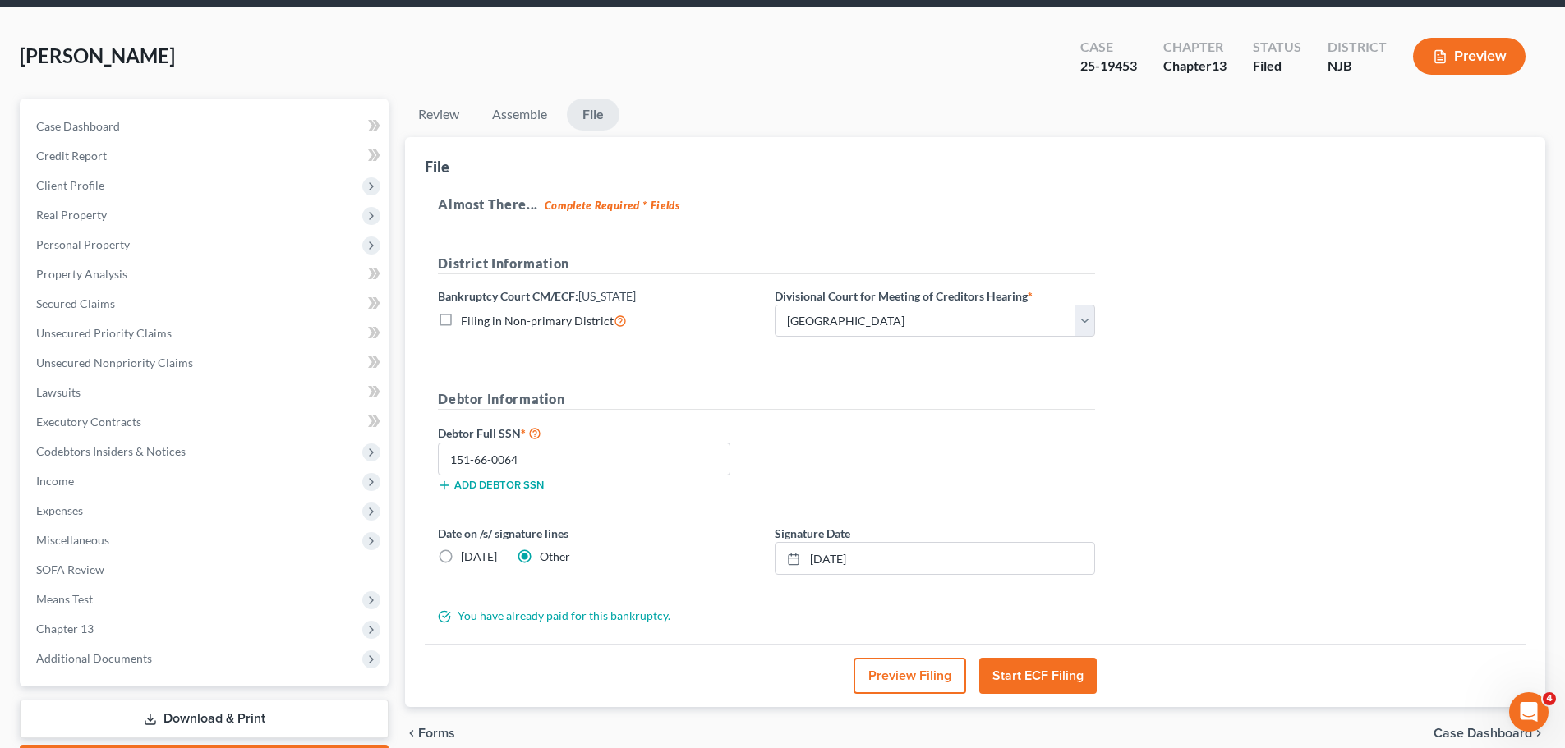
scroll to position [0, 0]
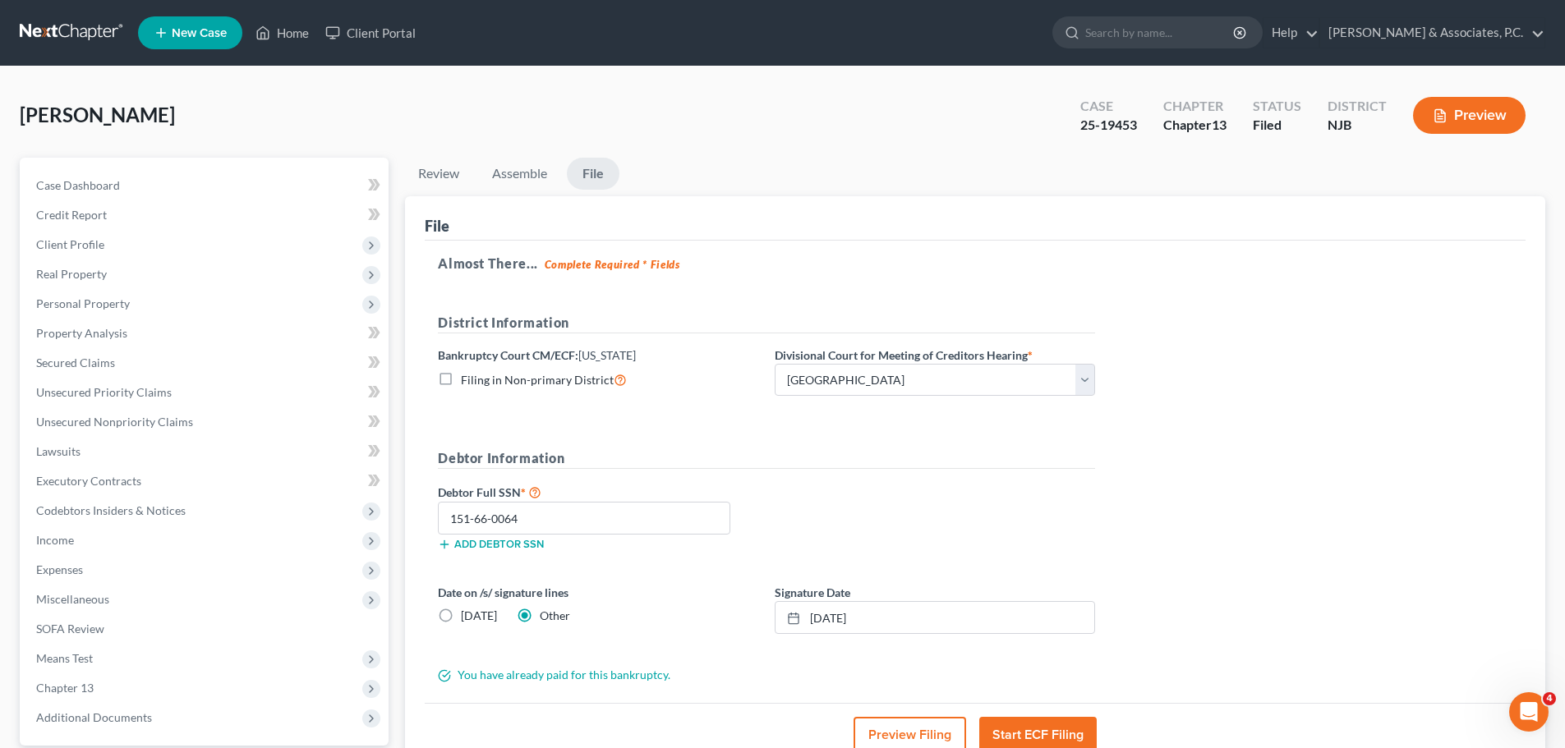
click at [88, 31] on link at bounding box center [72, 33] width 105 height 30
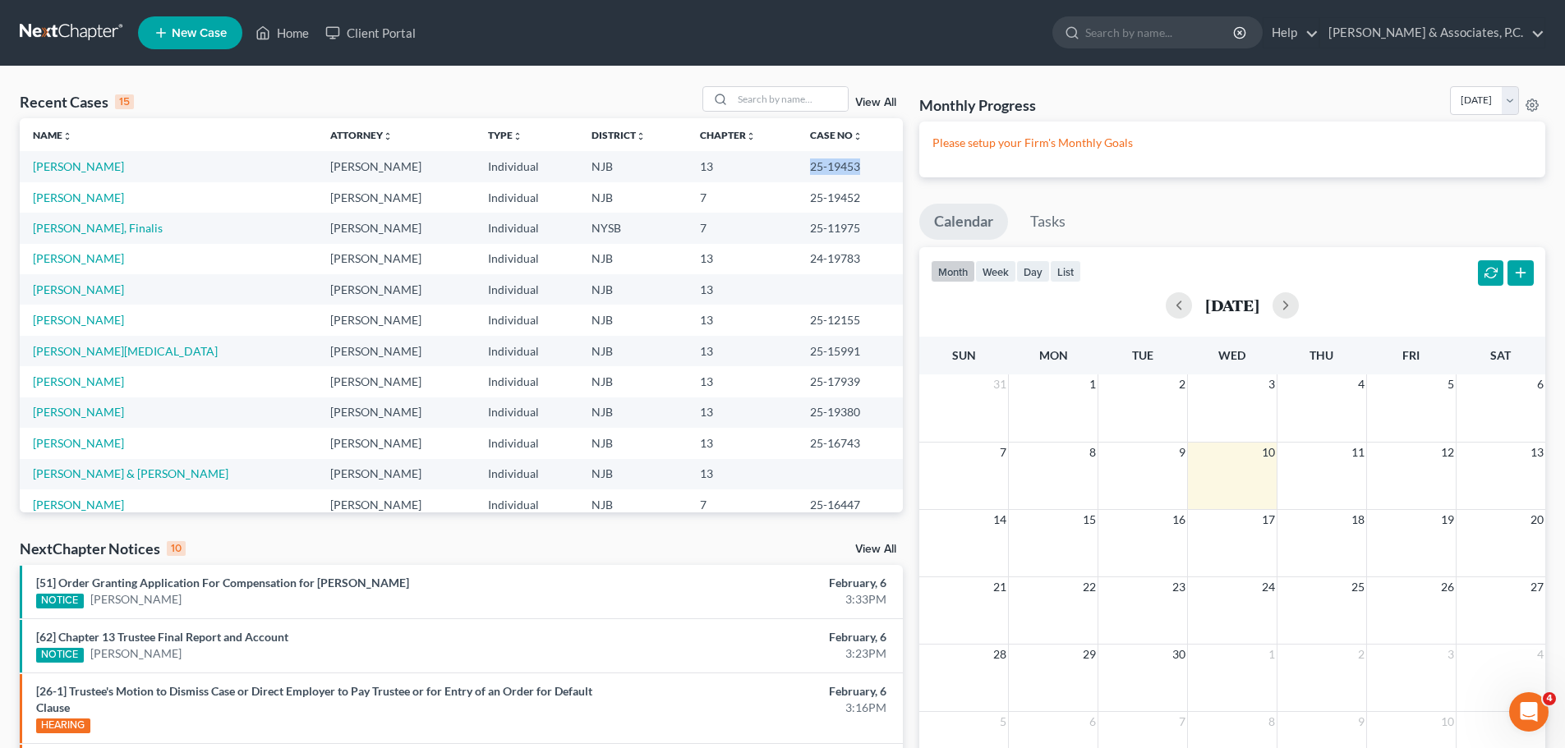
drag, startPoint x: 848, startPoint y: 163, endPoint x: 780, endPoint y: 173, distance: 68.9
click at [797, 173] on td "25-19453" at bounding box center [850, 166] width 106 height 30
copy td "25-19453"
